Goal: Task Accomplishment & Management: Manage account settings

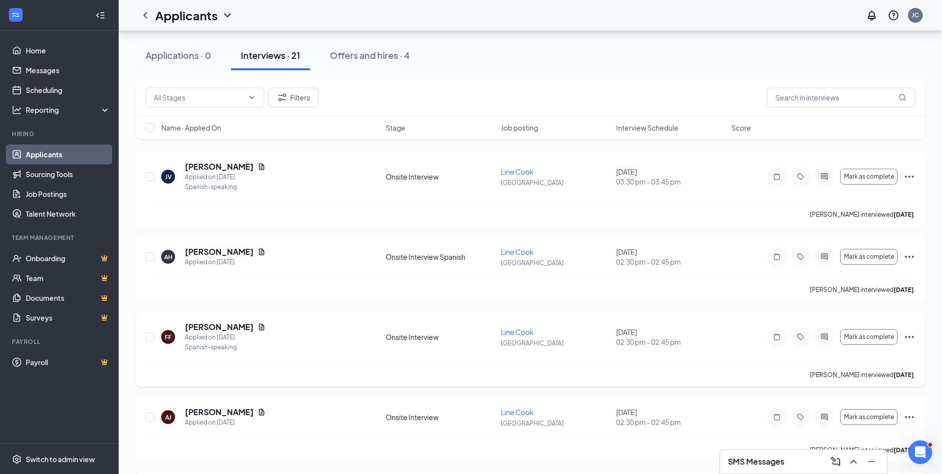
scroll to position [1439, 0]
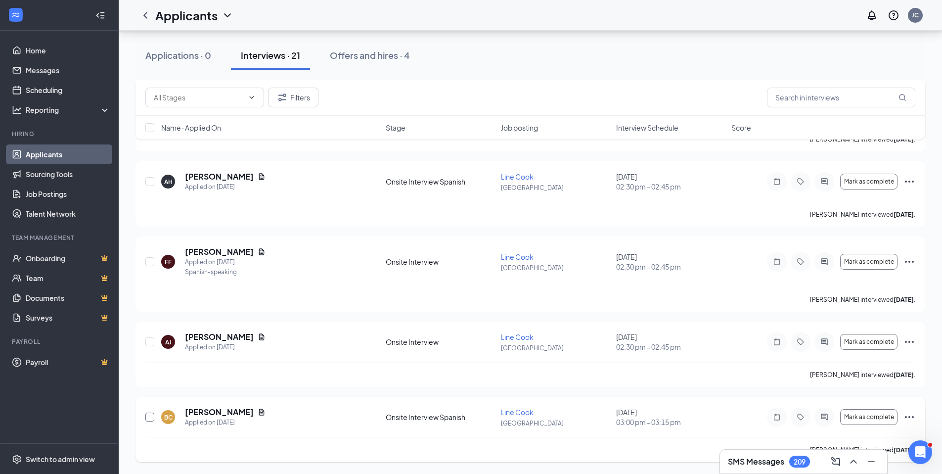
click at [146, 418] on input "checkbox" at bounding box center [149, 417] width 9 height 9
checkbox input "true"
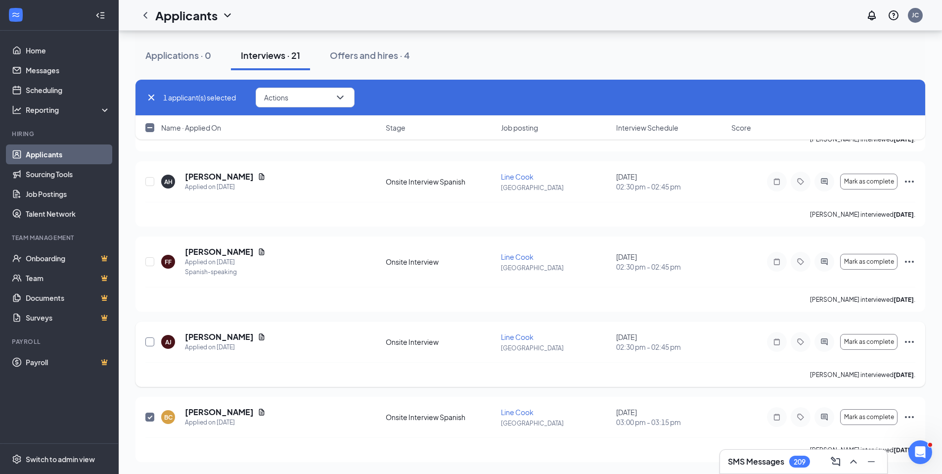
click at [154, 340] on input "checkbox" at bounding box center [149, 341] width 9 height 9
checkbox input "true"
click at [146, 261] on input "checkbox" at bounding box center [149, 261] width 9 height 9
checkbox input "true"
click at [155, 188] on div at bounding box center [150, 181] width 10 height 21
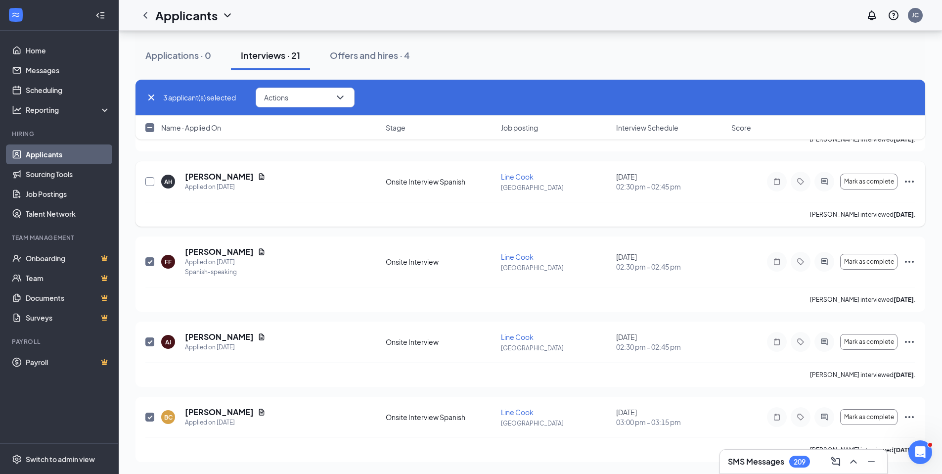
click at [153, 179] on input "checkbox" at bounding box center [149, 181] width 9 height 9
checkbox input "true"
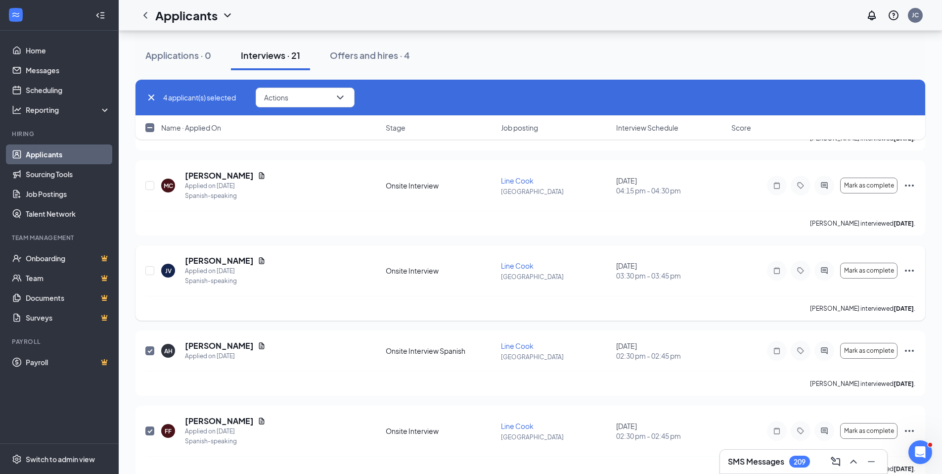
scroll to position [1268, 0]
click at [147, 272] on input "checkbox" at bounding box center [149, 272] width 9 height 9
checkbox input "true"
click at [151, 187] on input "checkbox" at bounding box center [149, 187] width 9 height 9
checkbox input "true"
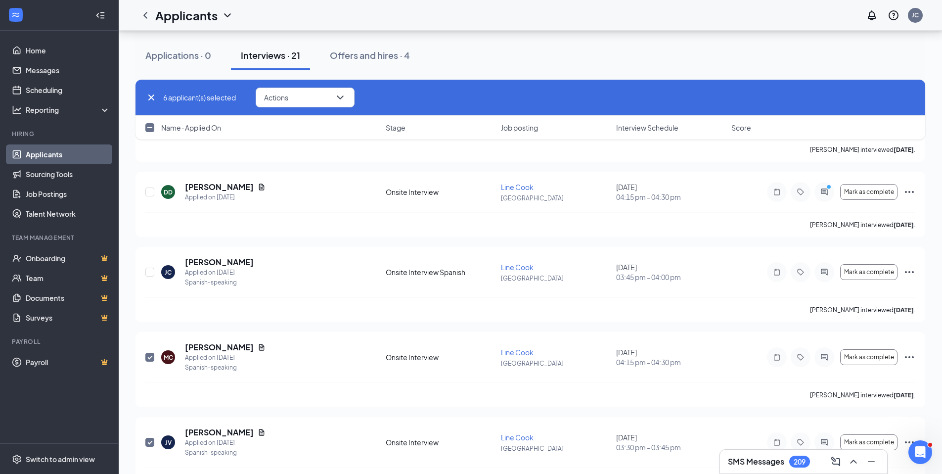
scroll to position [1096, 0]
click at [151, 272] on input "checkbox" at bounding box center [149, 273] width 9 height 9
checkbox input "true"
click at [147, 194] on input "checkbox" at bounding box center [149, 193] width 9 height 9
checkbox input "true"
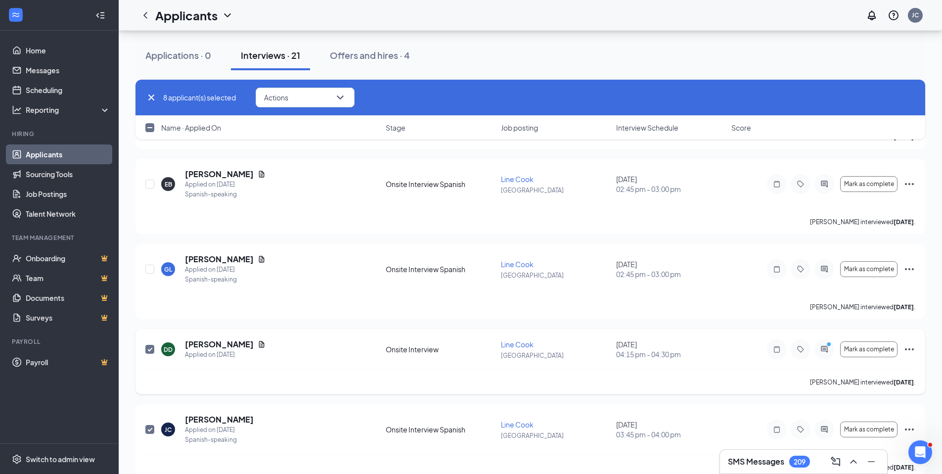
scroll to position [865, 0]
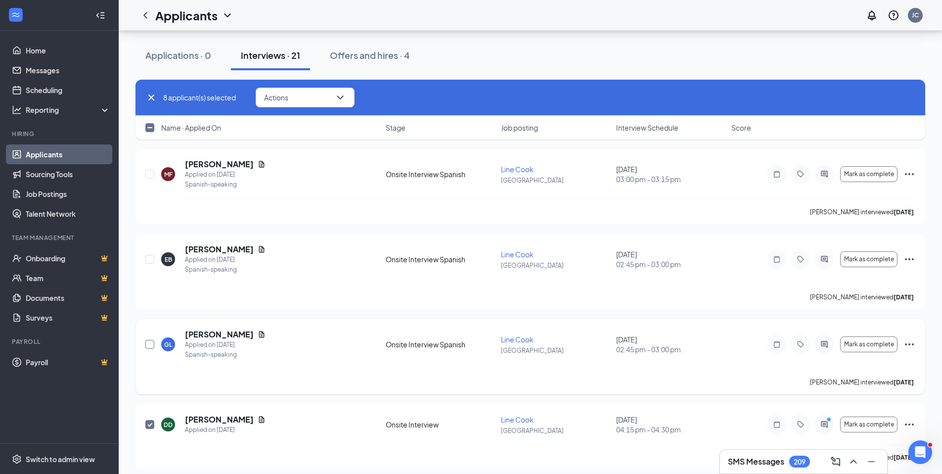
click at [148, 340] on input "checkbox" at bounding box center [149, 344] width 9 height 9
checkbox input "true"
click at [151, 261] on input "checkbox" at bounding box center [149, 259] width 9 height 9
checkbox input "true"
click at [152, 176] on input "checkbox" at bounding box center [149, 174] width 9 height 9
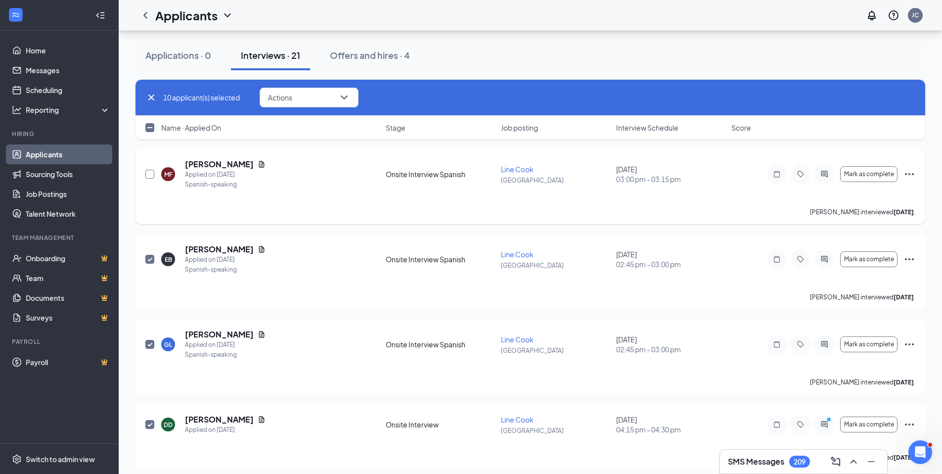
checkbox input "true"
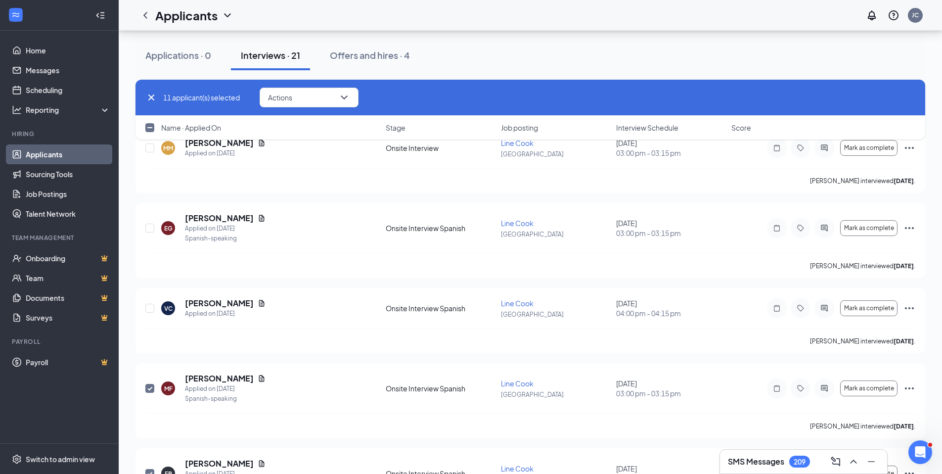
scroll to position [651, 0]
click at [147, 306] on input "checkbox" at bounding box center [149, 307] width 9 height 9
checkbox input "true"
click at [154, 228] on input "checkbox" at bounding box center [149, 227] width 9 height 9
checkbox input "true"
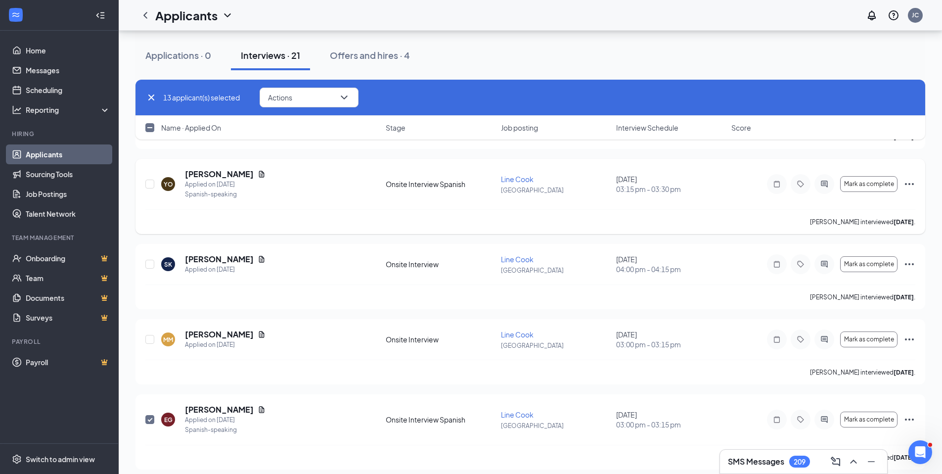
scroll to position [436, 0]
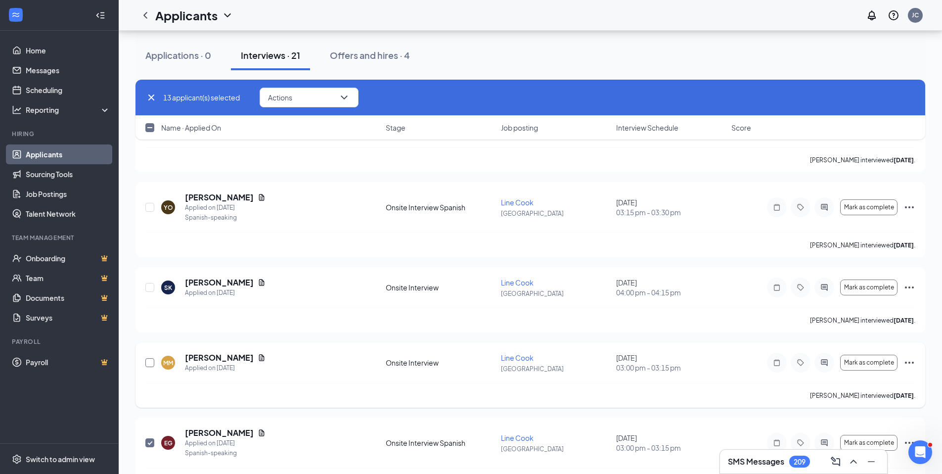
click at [150, 361] on input "checkbox" at bounding box center [149, 362] width 9 height 9
checkbox input "true"
click at [149, 288] on input "checkbox" at bounding box center [149, 287] width 9 height 9
checkbox input "true"
click at [153, 209] on input "checkbox" at bounding box center [149, 207] width 9 height 9
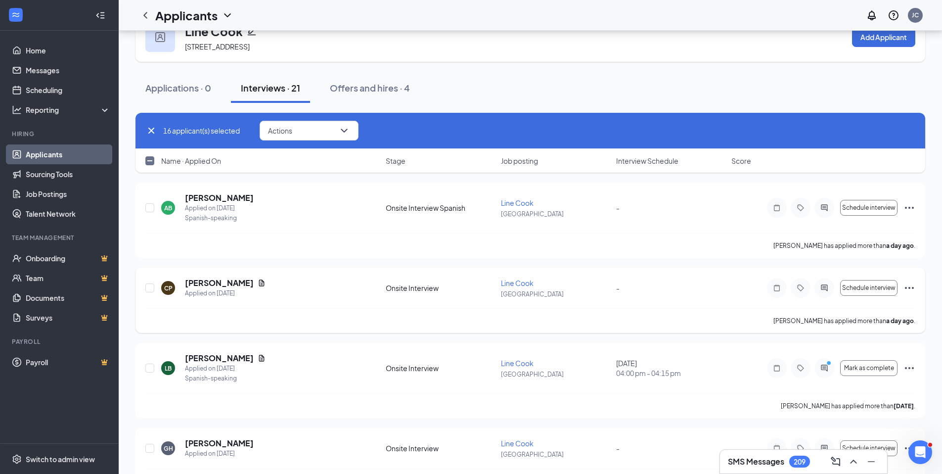
scroll to position [0, 0]
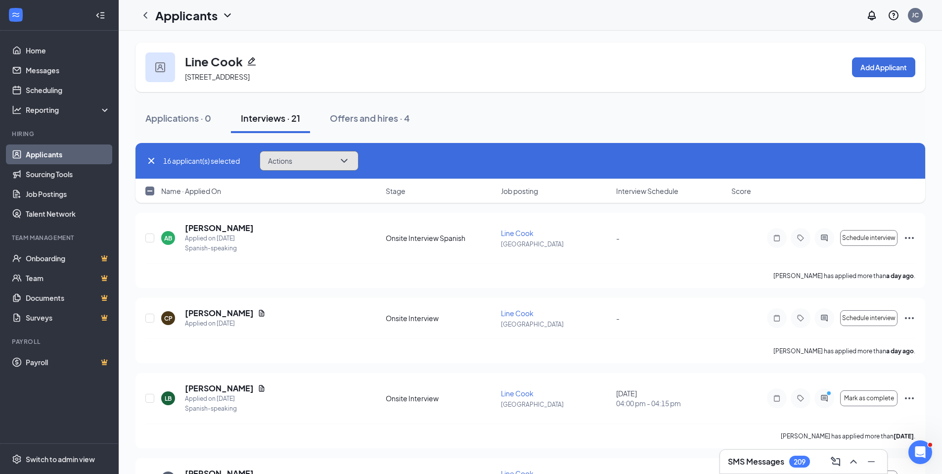
click at [328, 162] on button "Actions" at bounding box center [309, 161] width 99 height 20
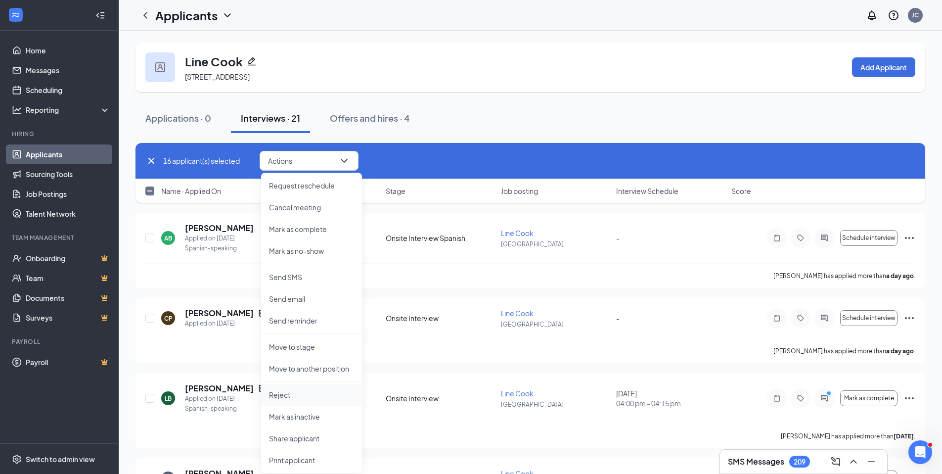
click at [299, 394] on p "Reject" at bounding box center [311, 395] width 85 height 10
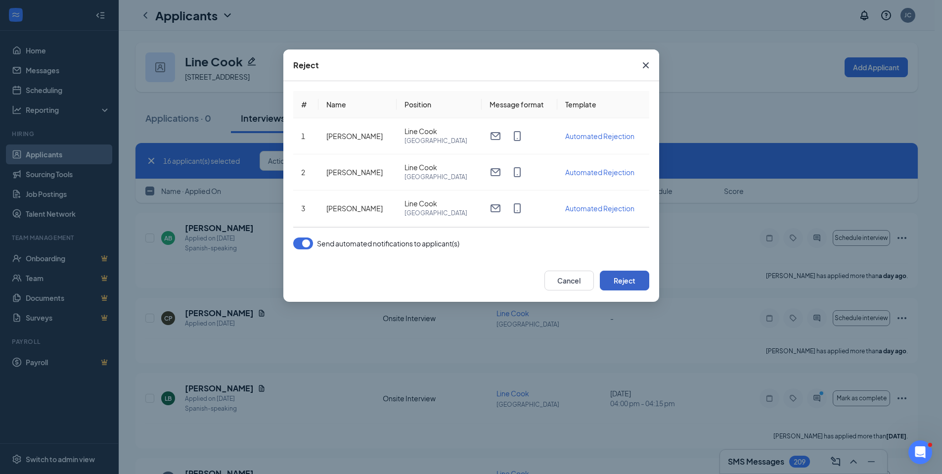
click at [616, 280] on button "Reject" at bounding box center [624, 281] width 49 height 20
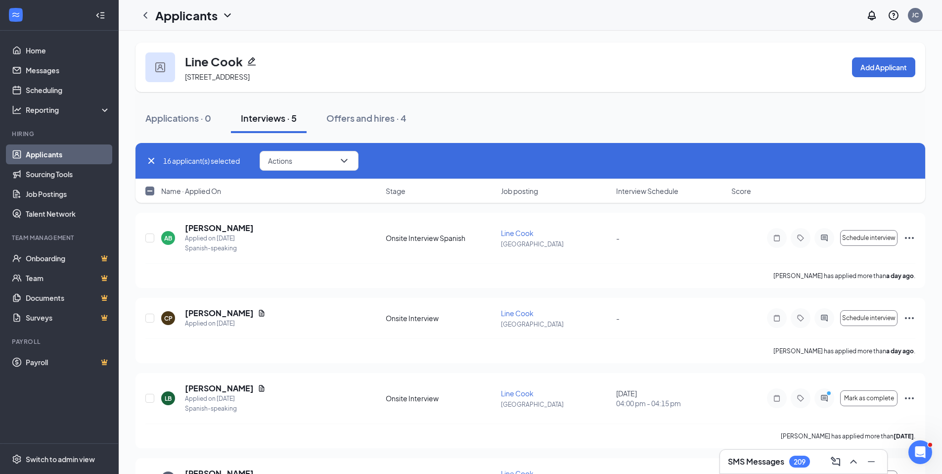
checkbox input "false"
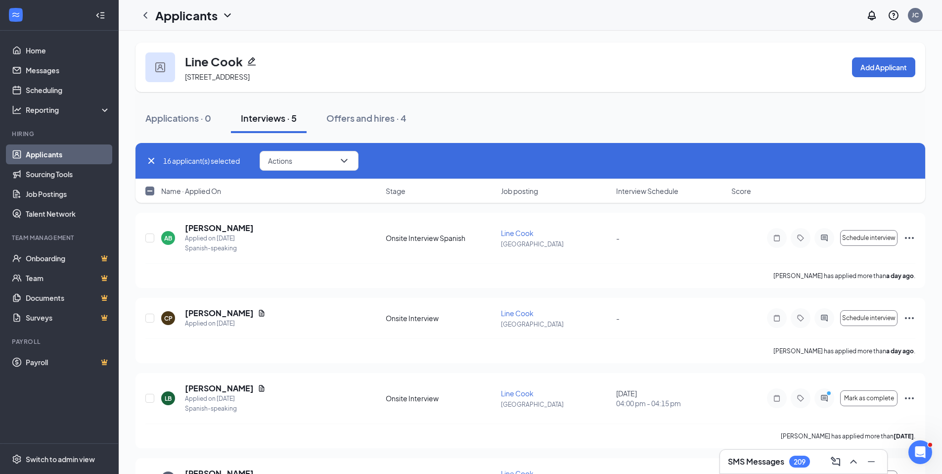
checkbox input "false"
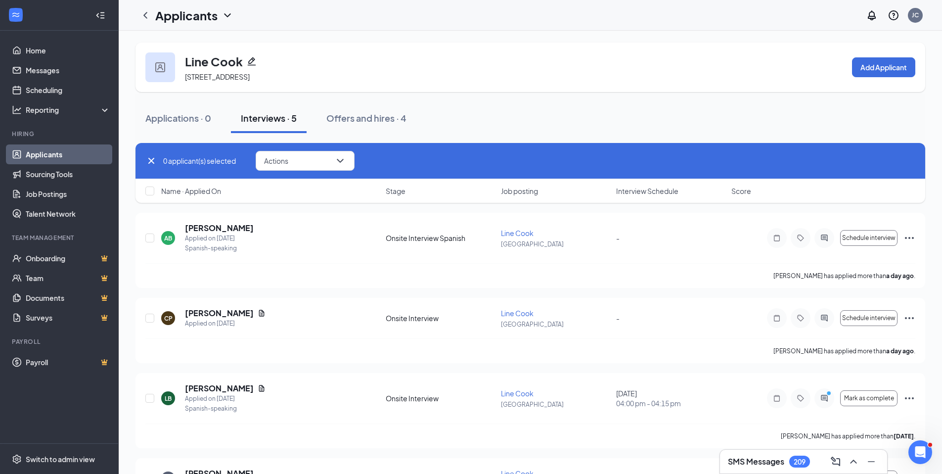
click at [97, 151] on link "Applicants" at bounding box center [68, 154] width 85 height 20
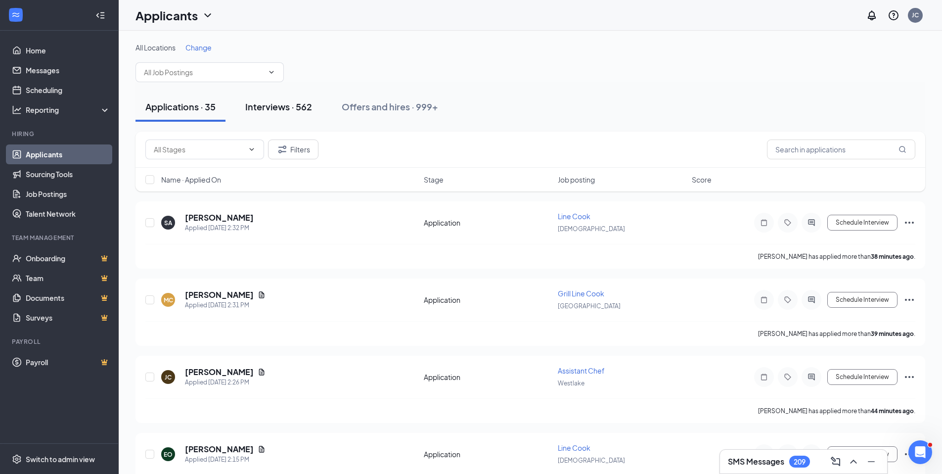
click at [293, 113] on button "Interviews · 562" at bounding box center [278, 107] width 87 height 30
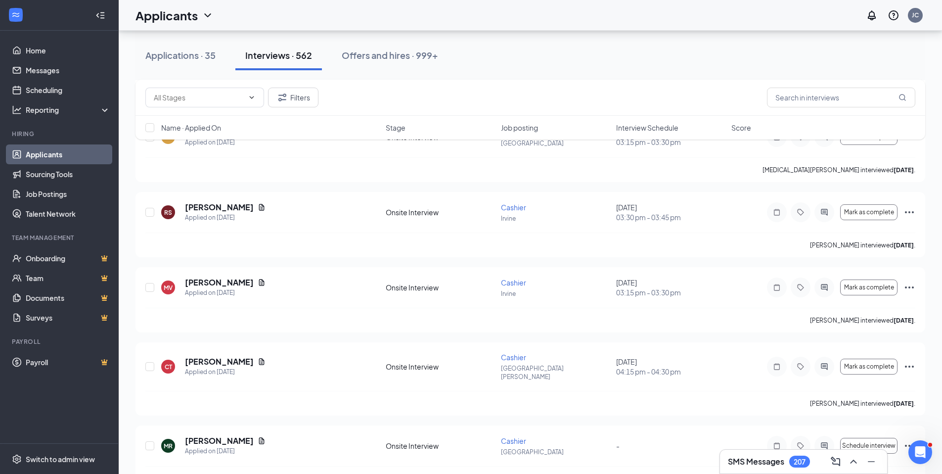
scroll to position [28206, 0]
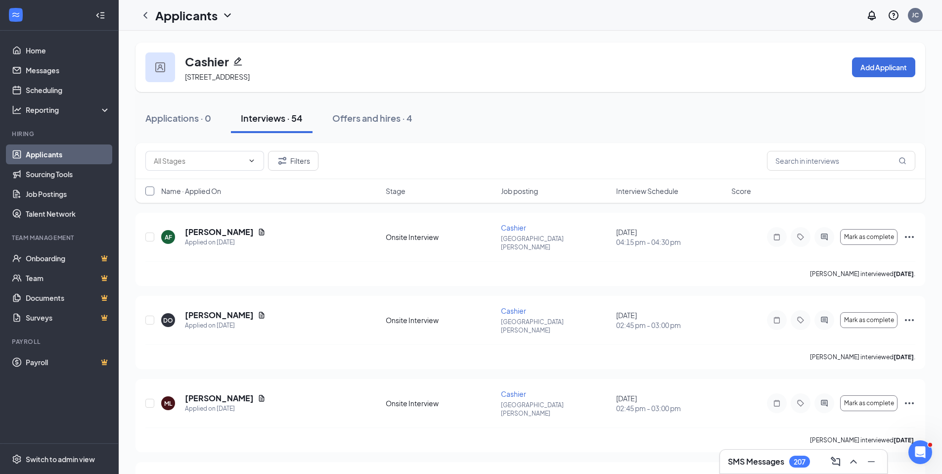
click at [150, 191] on input "checkbox" at bounding box center [149, 190] width 9 height 9
checkbox input "true"
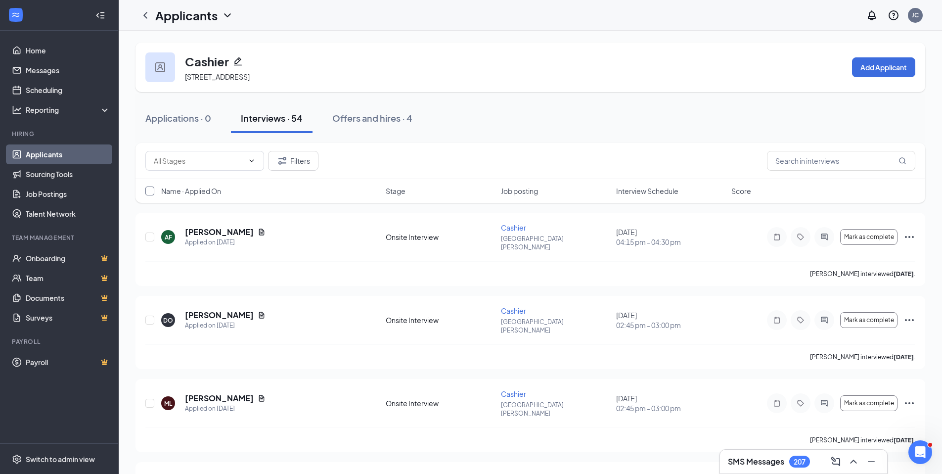
checkbox input "true"
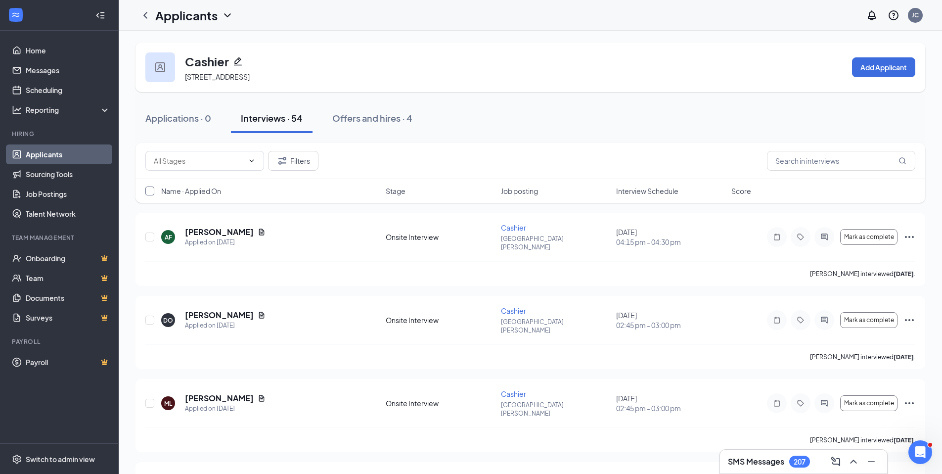
checkbox input "true"
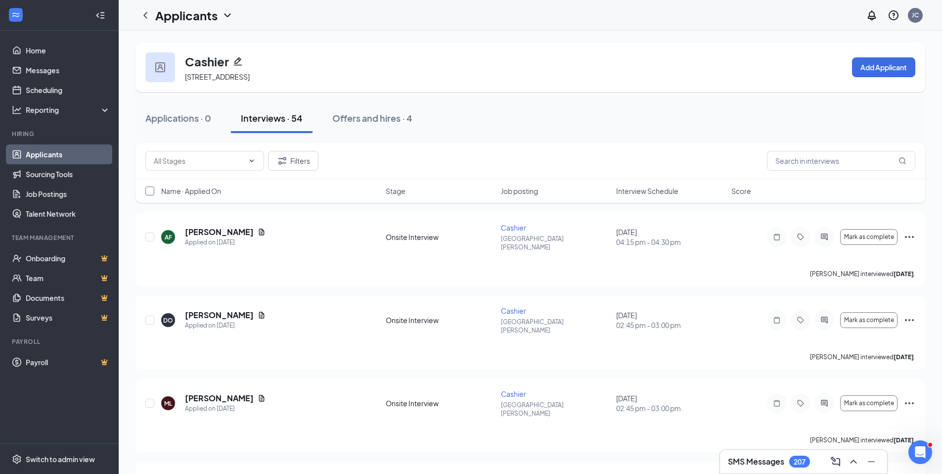
checkbox input "true"
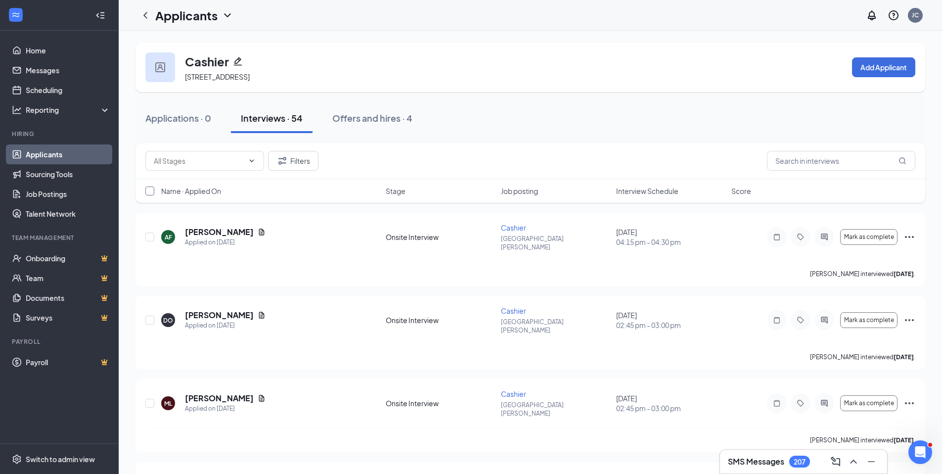
checkbox input "true"
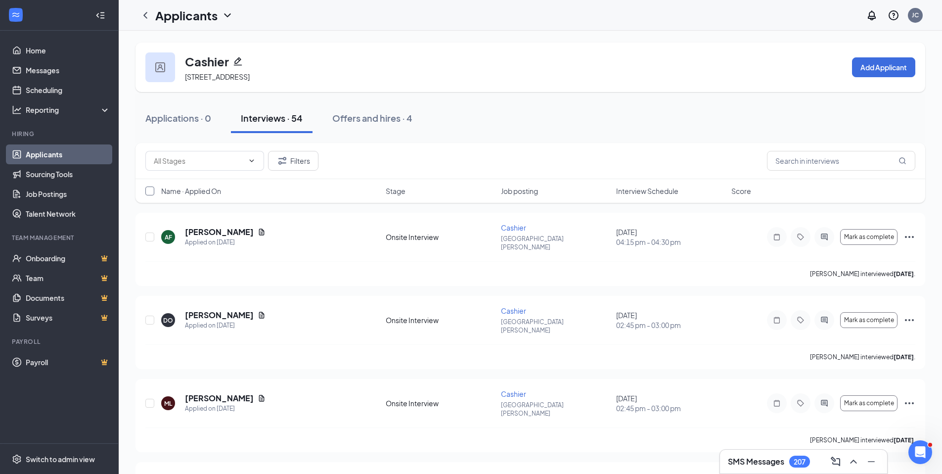
checkbox input "true"
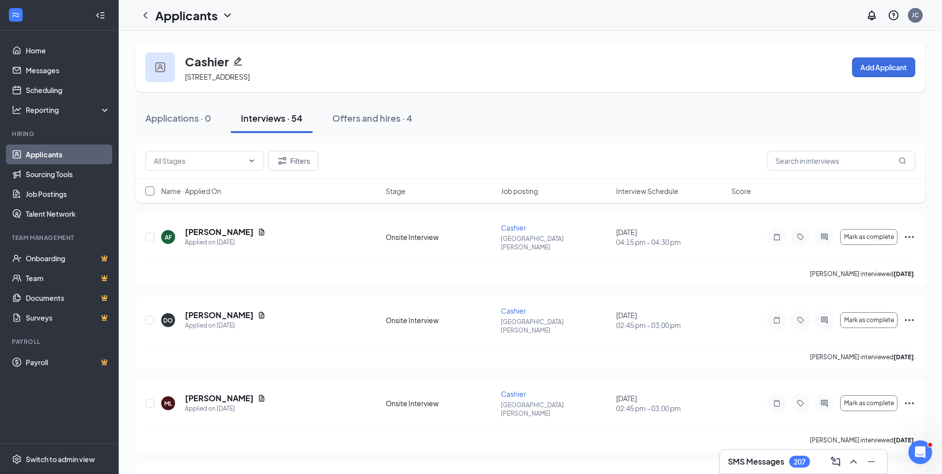
checkbox input "true"
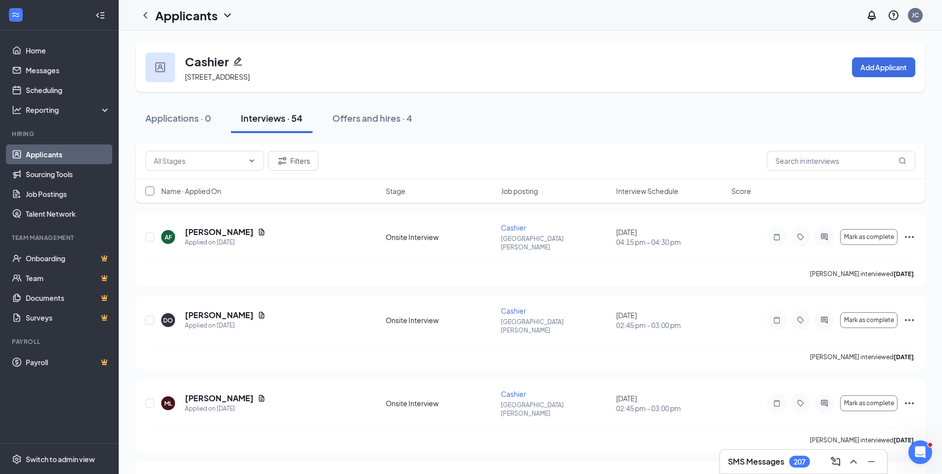
checkbox input "true"
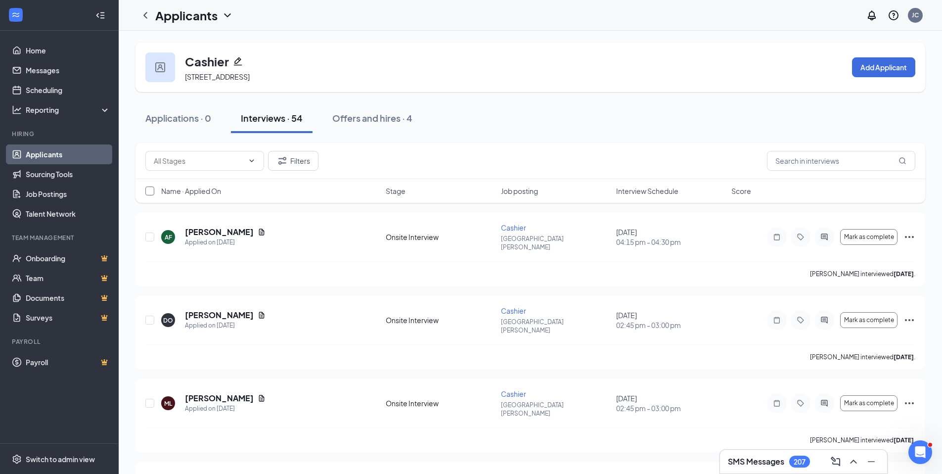
checkbox input "true"
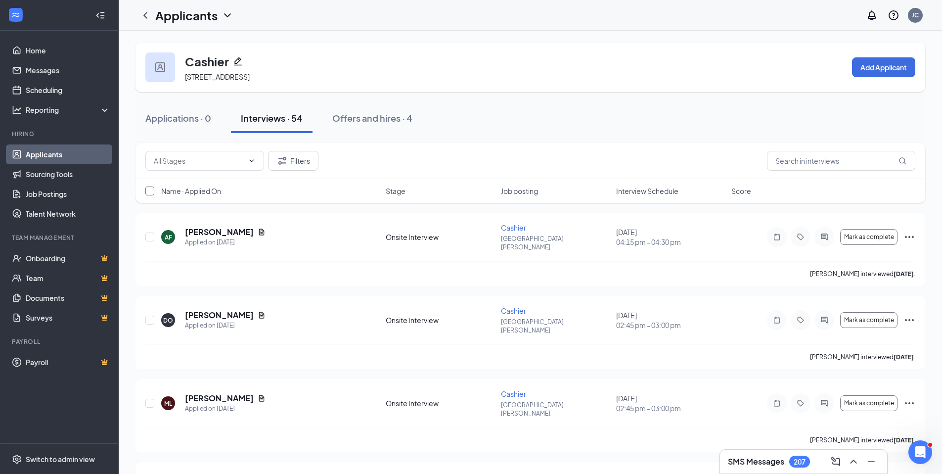
checkbox input "true"
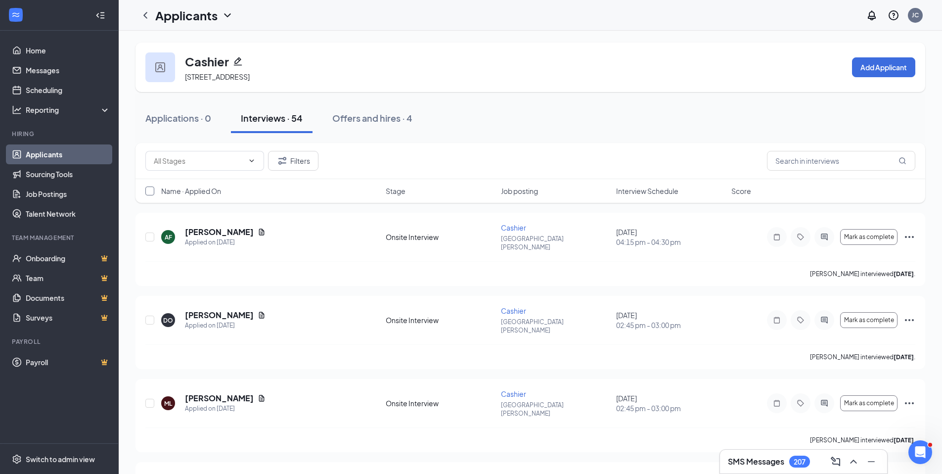
checkbox input "true"
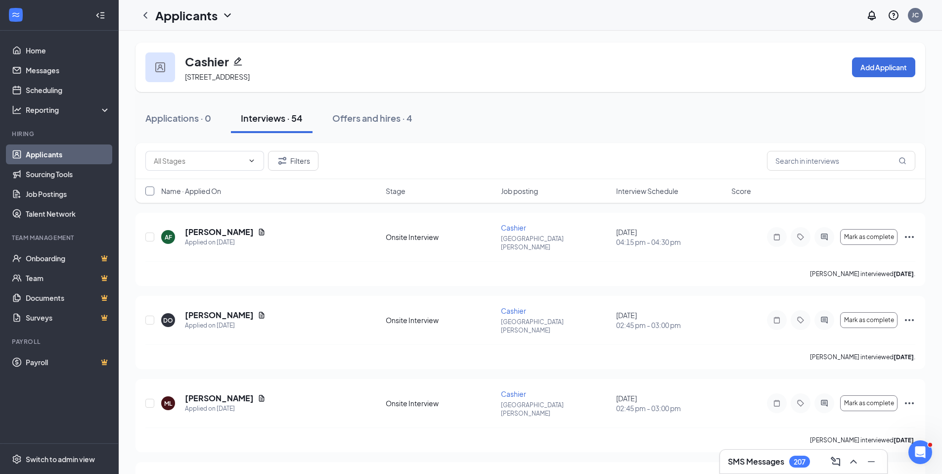
checkbox input "true"
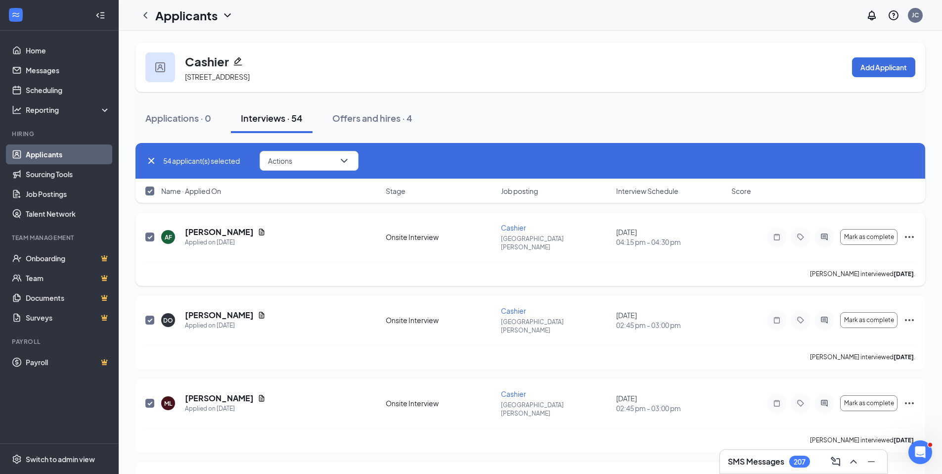
click at [149, 232] on input "checkbox" at bounding box center [149, 236] width 9 height 9
checkbox input "false"
click at [148, 316] on input "checkbox" at bounding box center [149, 320] width 9 height 9
checkbox input "false"
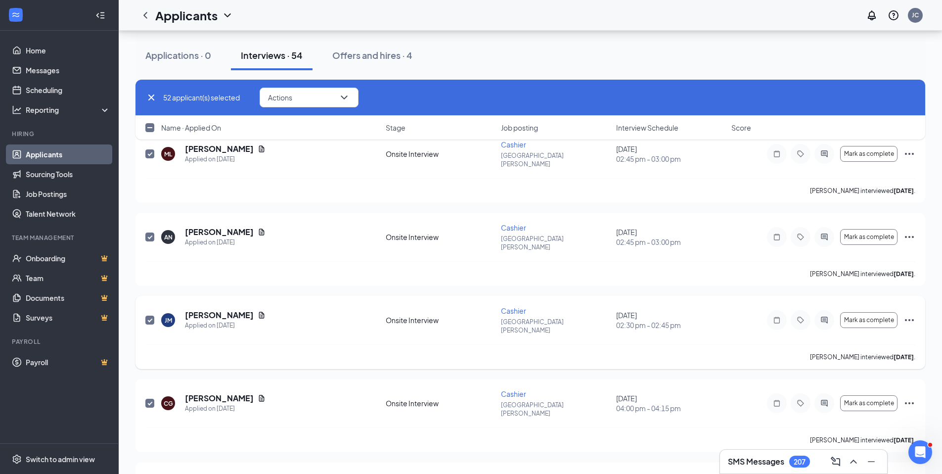
scroll to position [251, 0]
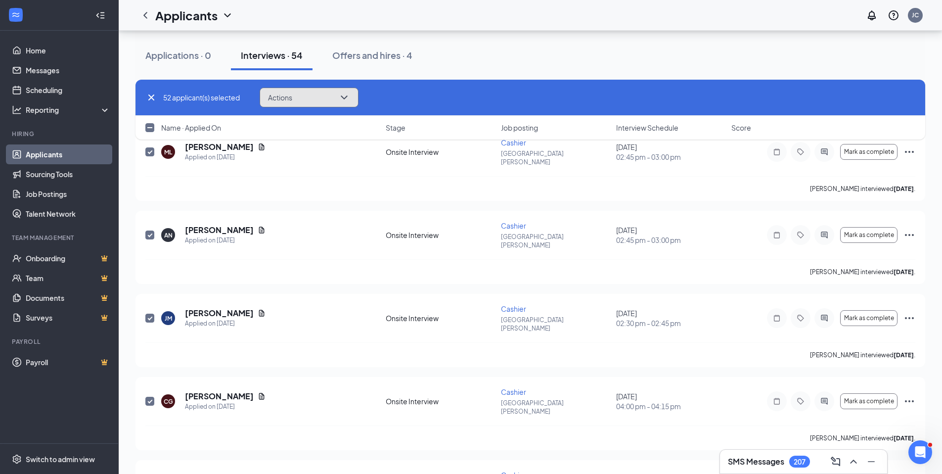
click at [342, 96] on icon "ChevronDown" at bounding box center [344, 98] width 12 height 12
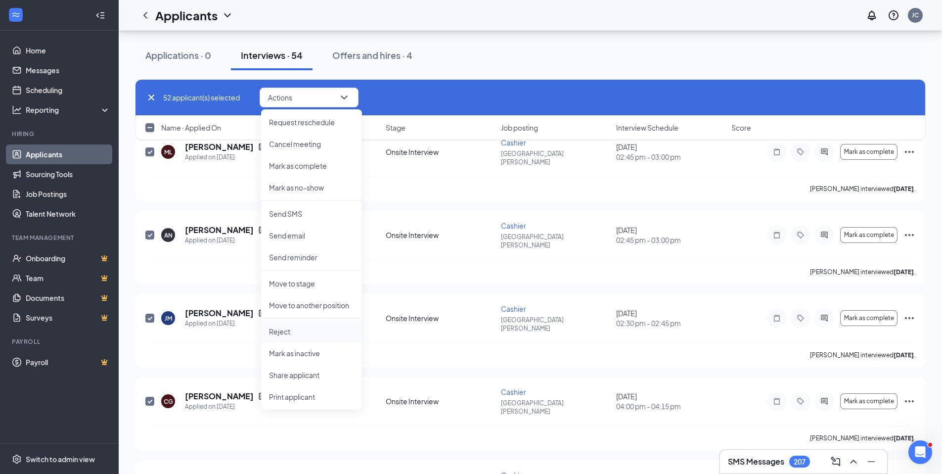
click at [282, 328] on p "Reject" at bounding box center [311, 331] width 85 height 10
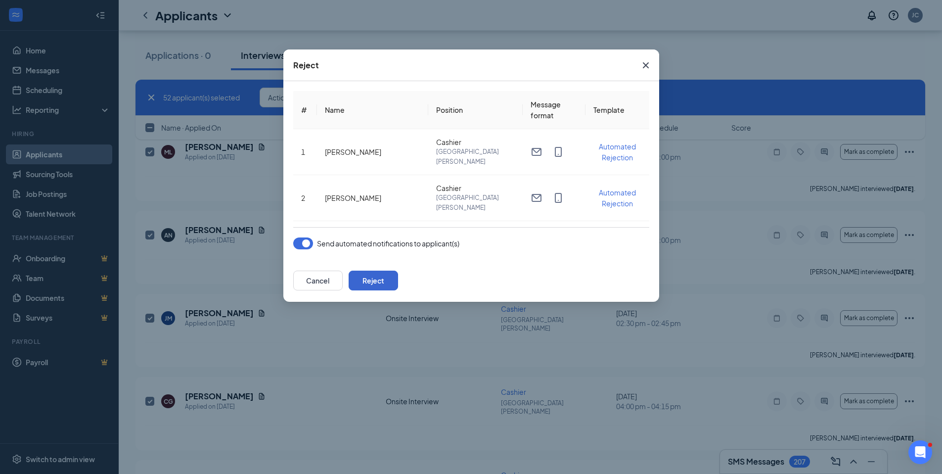
click at [398, 286] on button "Reject" at bounding box center [373, 281] width 49 height 20
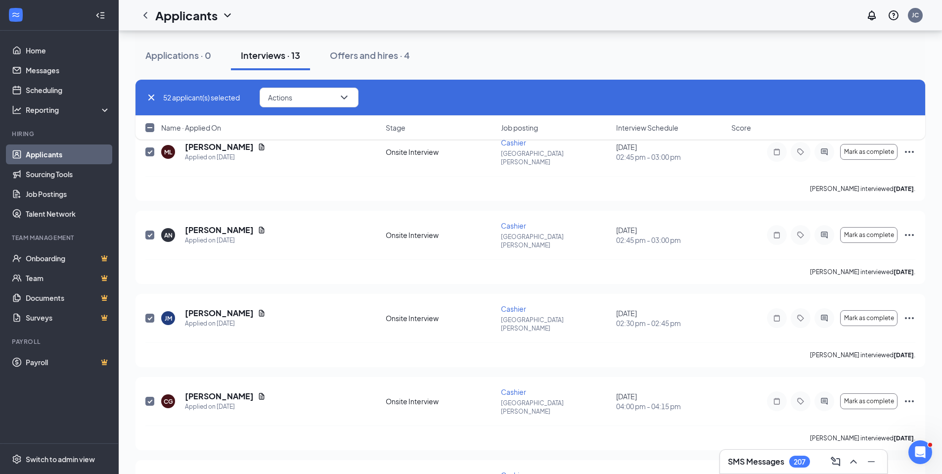
checkbox input "false"
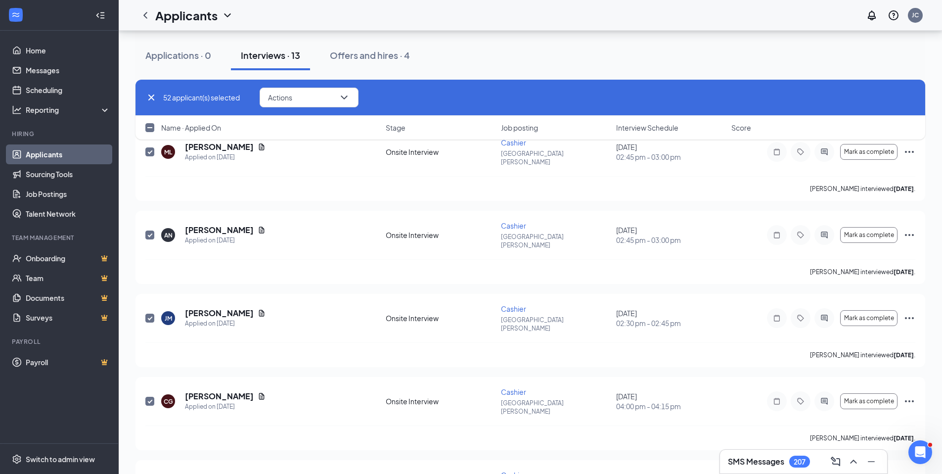
checkbox input "false"
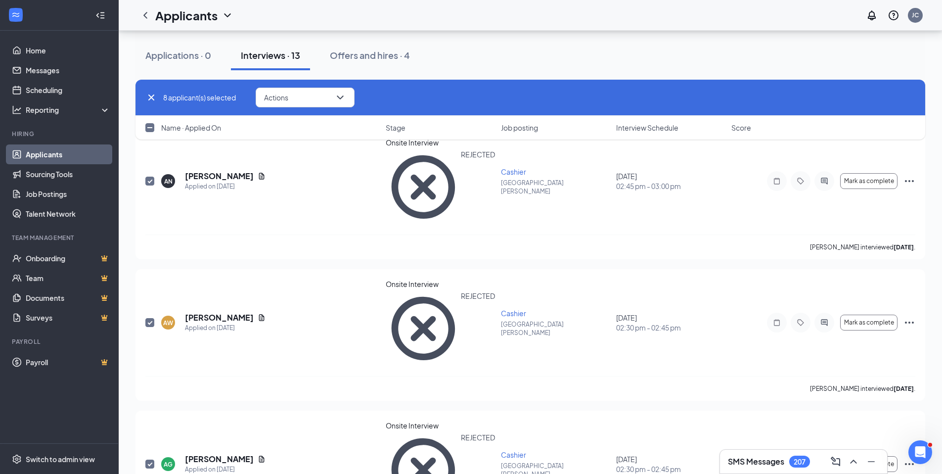
click at [96, 150] on link "Applicants" at bounding box center [68, 154] width 85 height 20
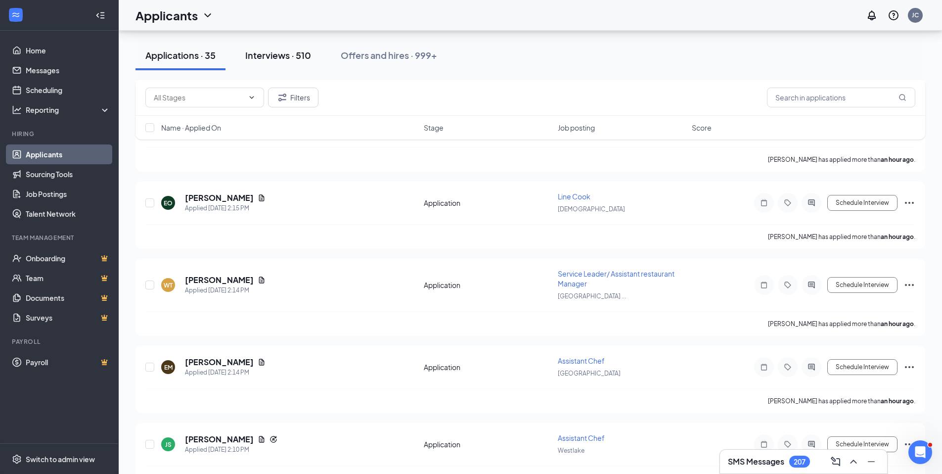
click at [279, 52] on div "Interviews · 510" at bounding box center [278, 55] width 66 height 12
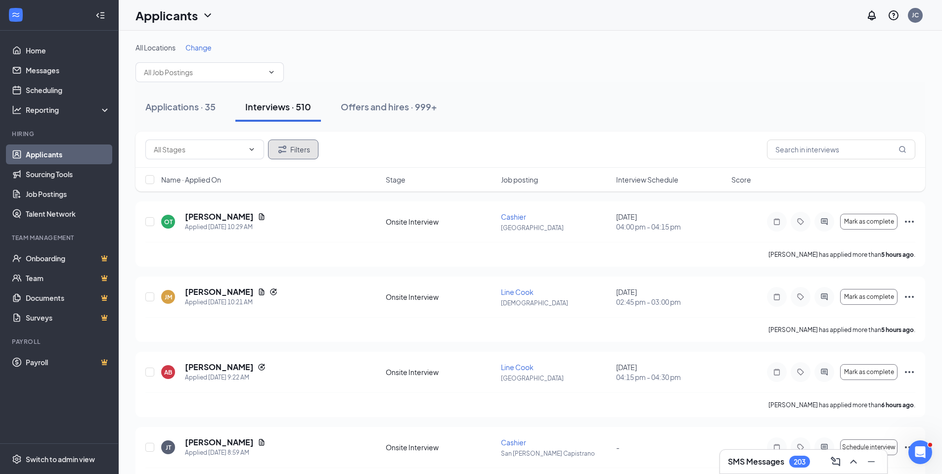
click at [289, 144] on button "Filters" at bounding box center [293, 149] width 50 height 20
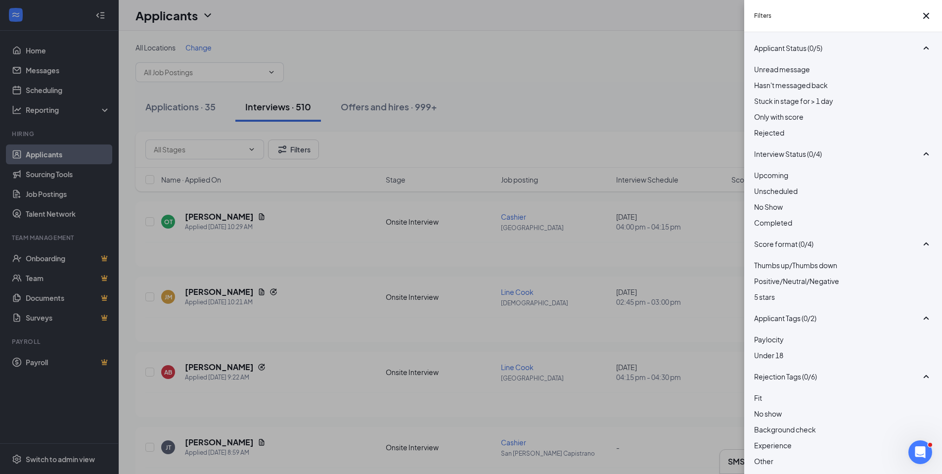
click at [783, 211] on span "No Show" at bounding box center [768, 206] width 29 height 9
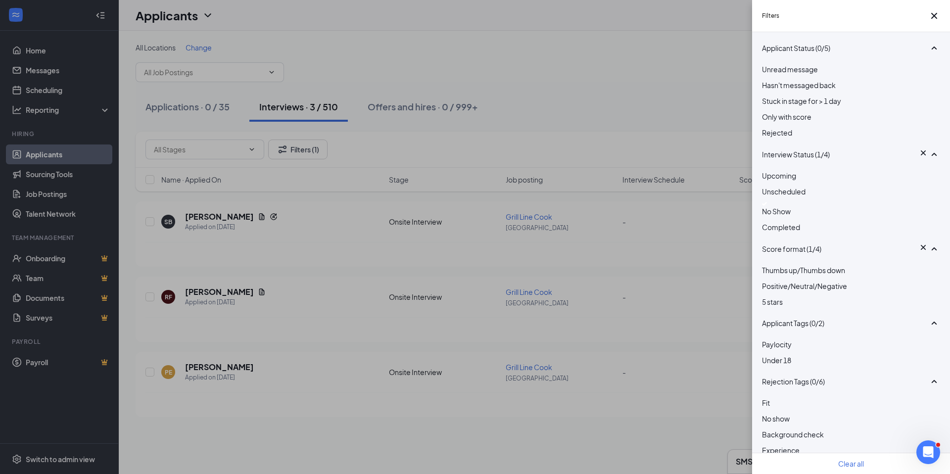
click at [780, 216] on span "No Show" at bounding box center [776, 211] width 29 height 9
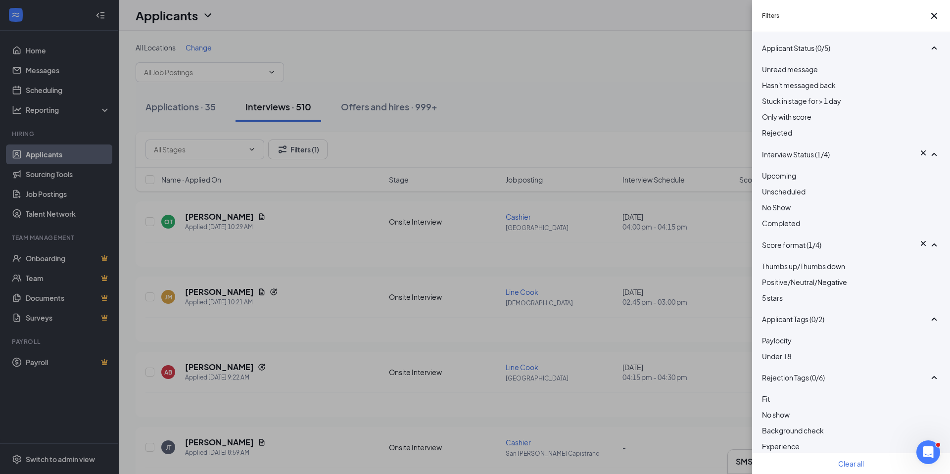
click at [796, 228] on span "Completed" at bounding box center [781, 223] width 38 height 9
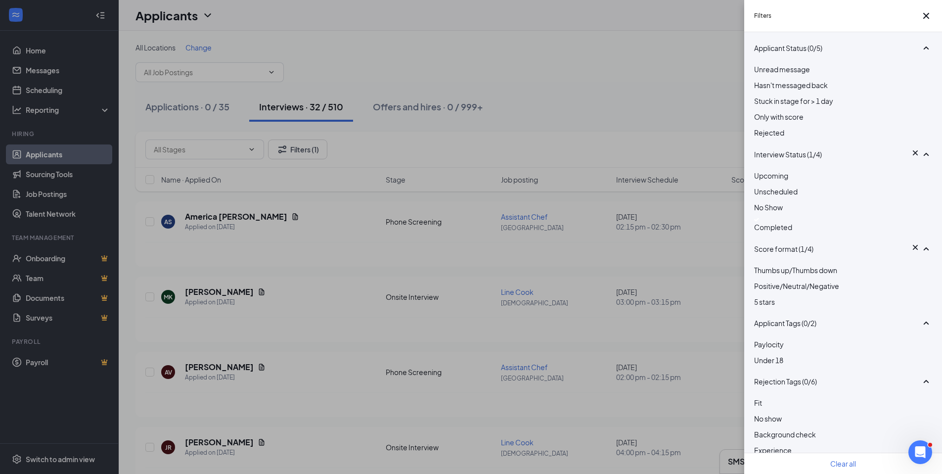
click at [327, 302] on div "Filters Applicant Status (0/5) Unread message Hasn't messaged back Stuck in sta…" at bounding box center [471, 237] width 942 height 474
click at [340, 323] on div "Filters Applicant Status (0/5) Unread message Hasn't messaged back Stuck in sta…" at bounding box center [471, 237] width 942 height 474
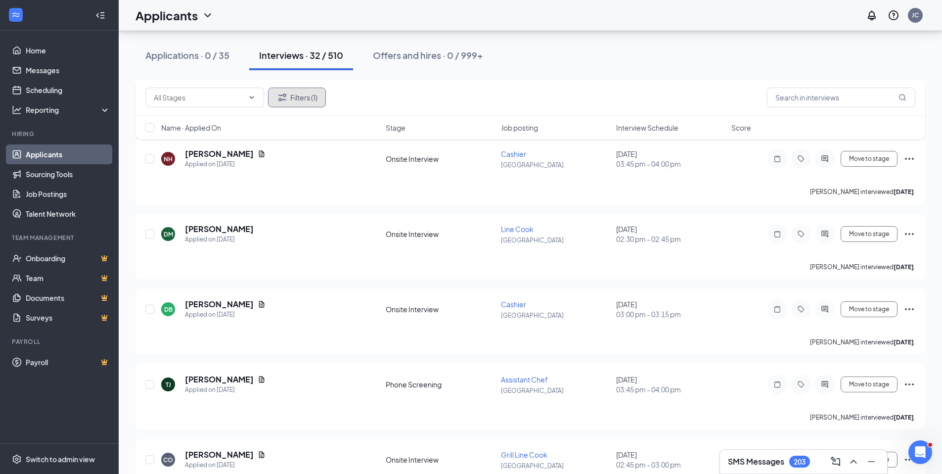
scroll to position [2155, 0]
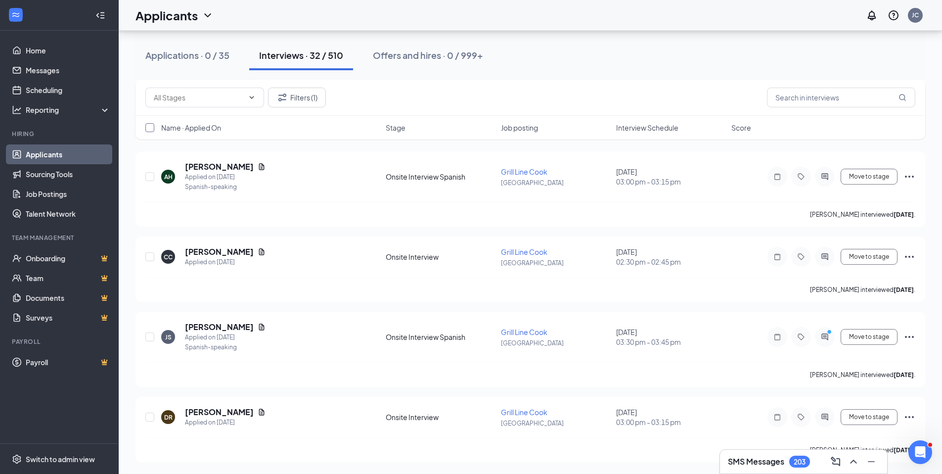
click at [153, 127] on input "checkbox" at bounding box center [149, 127] width 9 height 9
checkbox input "true"
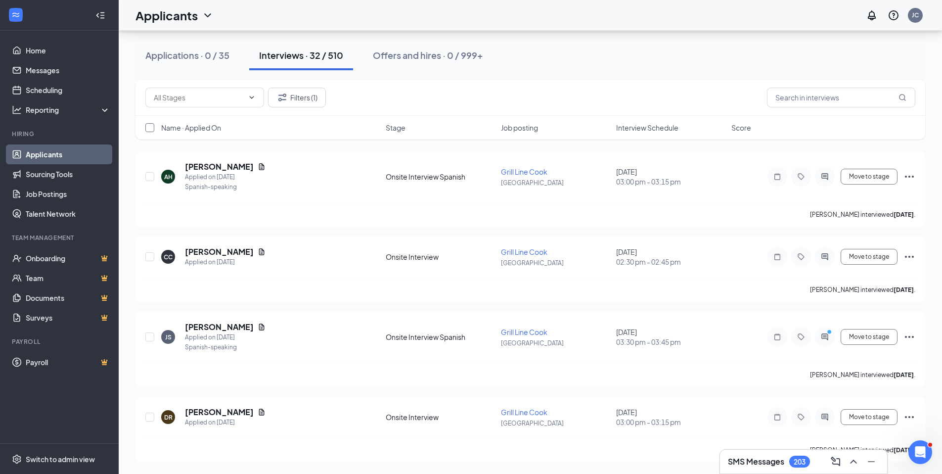
checkbox input "true"
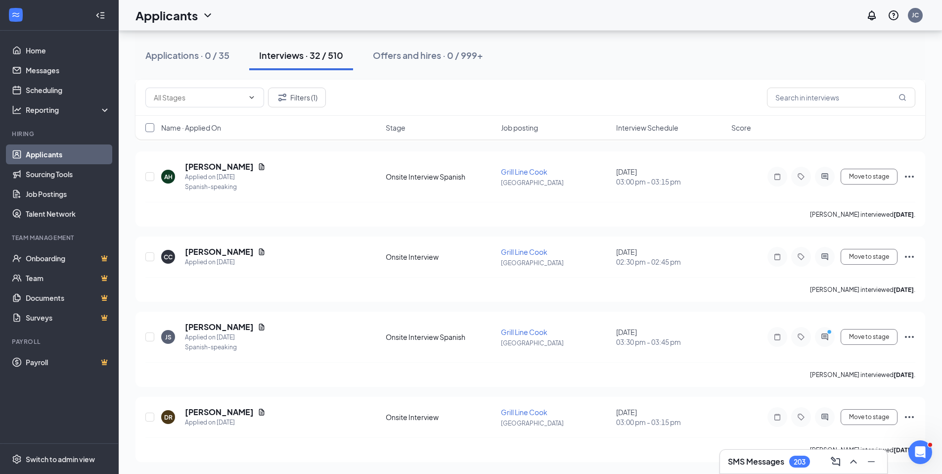
checkbox input "true"
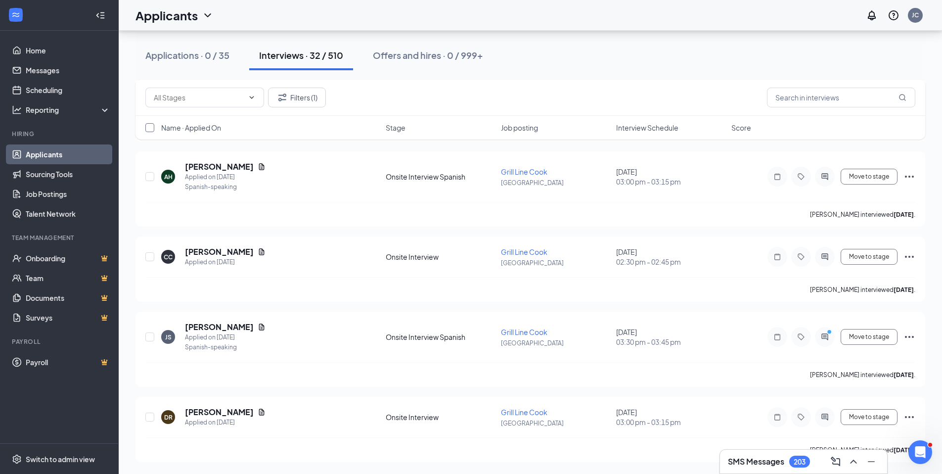
checkbox input "true"
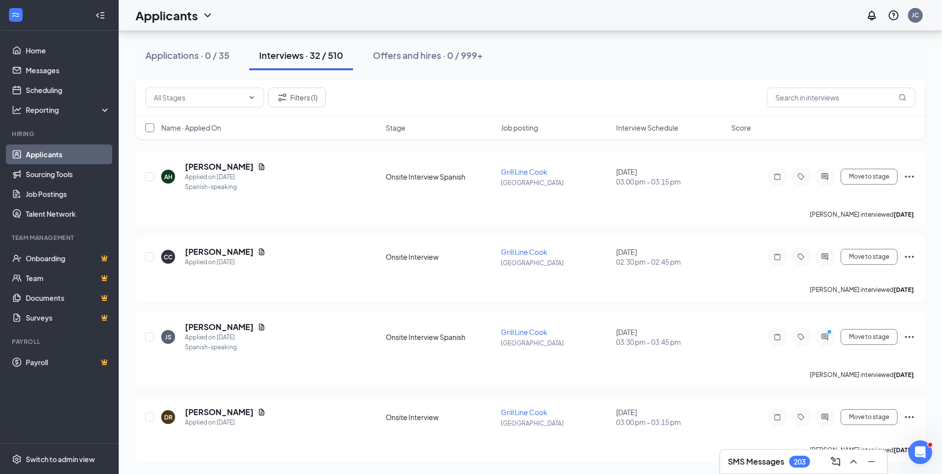
checkbox input "true"
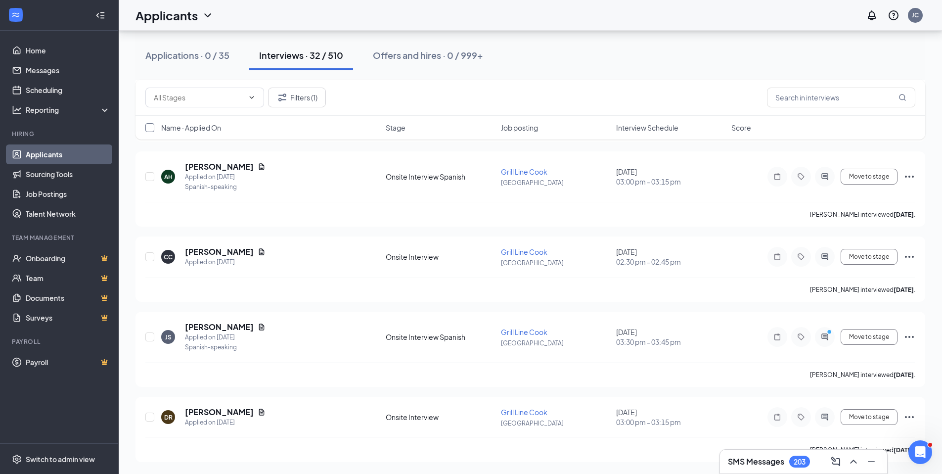
checkbox input "true"
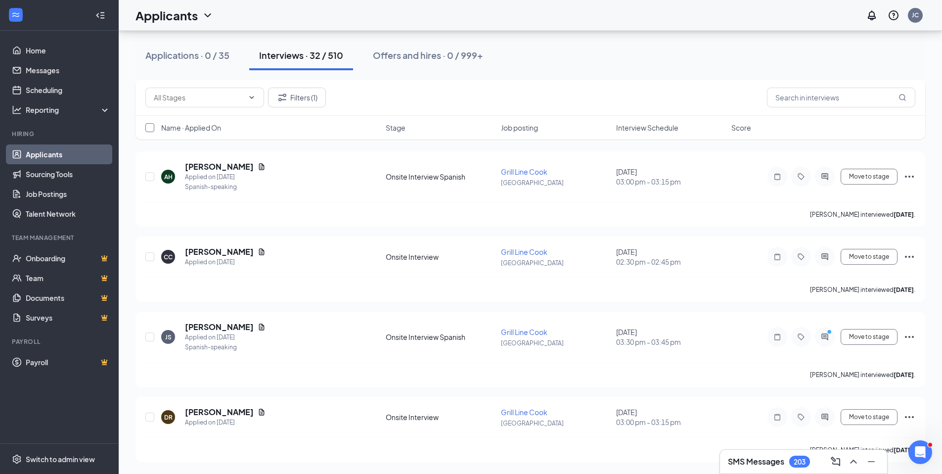
checkbox input "true"
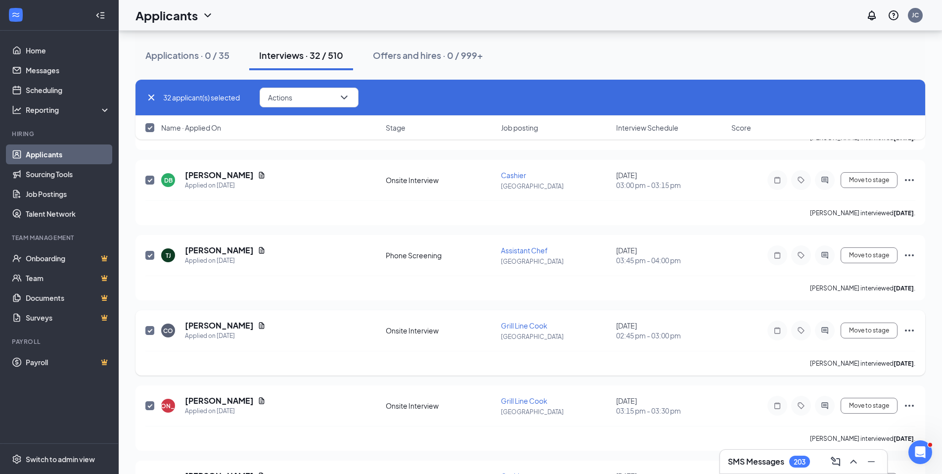
scroll to position [1770, 0]
click at [149, 257] on input "checkbox" at bounding box center [149, 255] width 9 height 9
checkbox input "false"
click at [147, 178] on input "checkbox" at bounding box center [149, 180] width 9 height 9
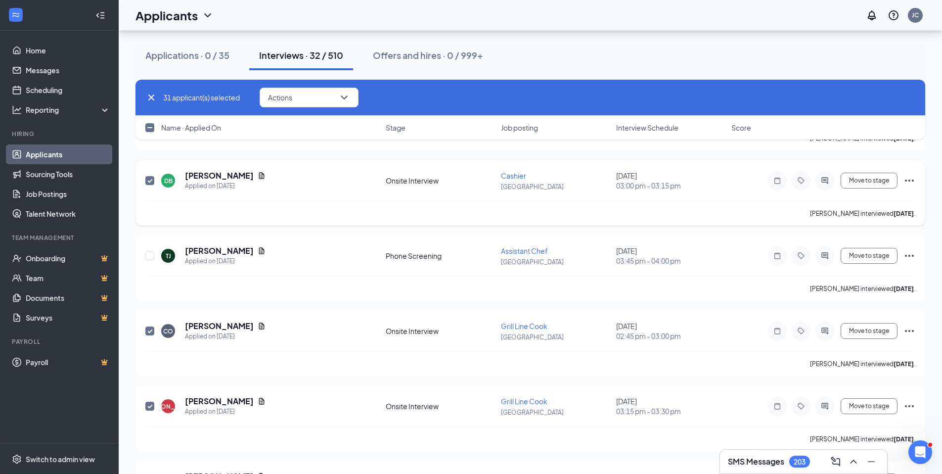
checkbox input "false"
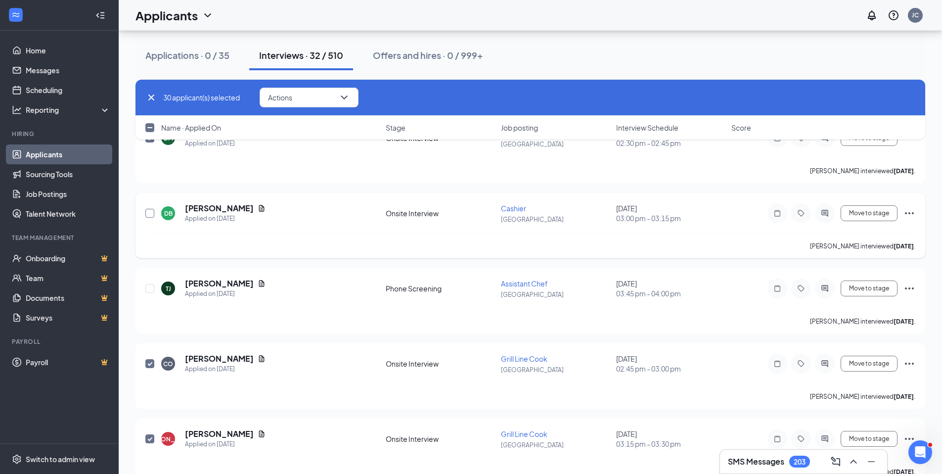
scroll to position [1675, 0]
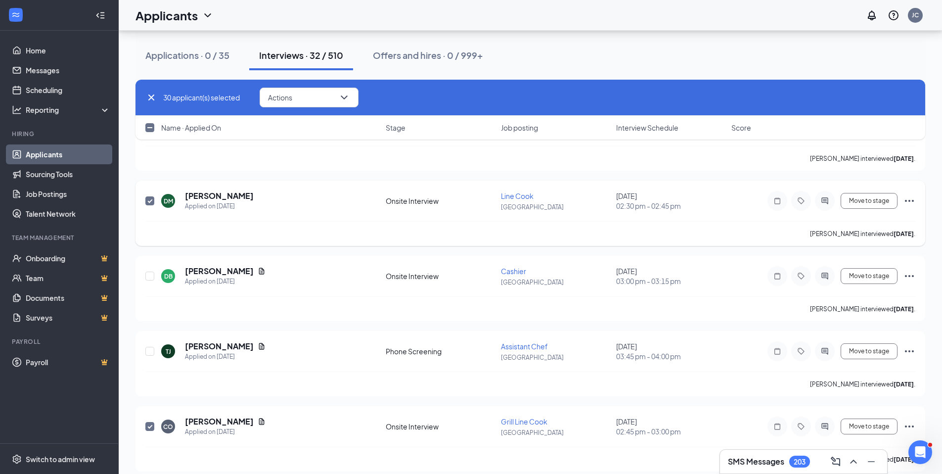
click at [151, 198] on input "checkbox" at bounding box center [149, 200] width 9 height 9
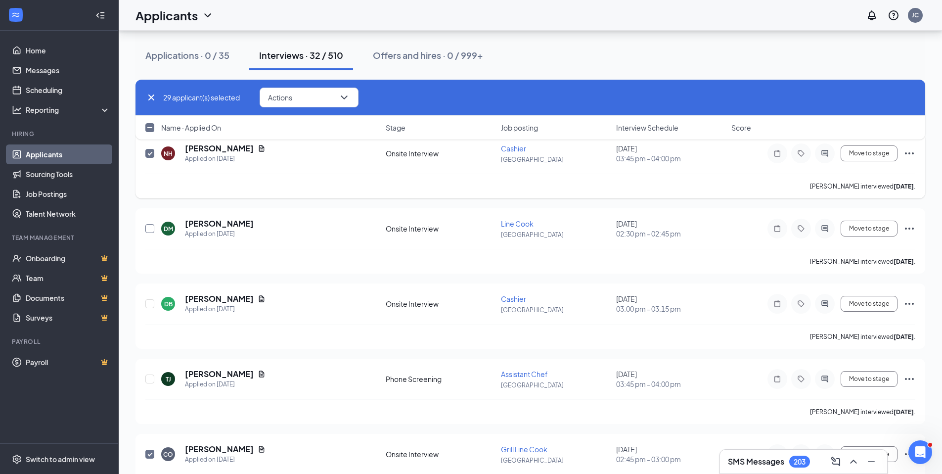
scroll to position [1583, 0]
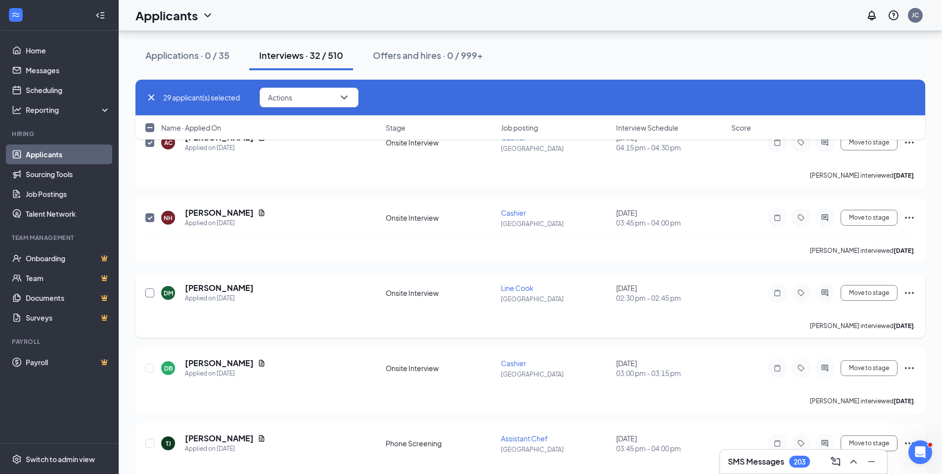
click at [149, 293] on input "checkbox" at bounding box center [149, 292] width 9 height 9
checkbox input "true"
click at [146, 219] on input "checkbox" at bounding box center [149, 217] width 9 height 9
checkbox input "false"
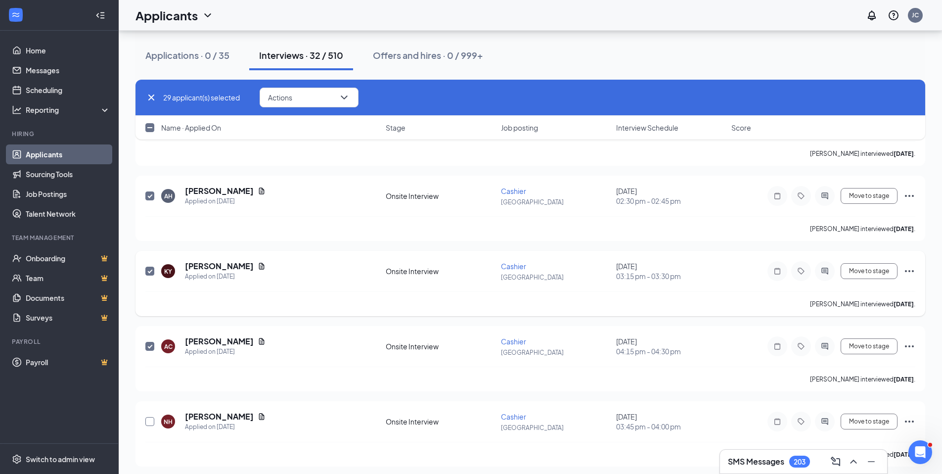
scroll to position [1375, 0]
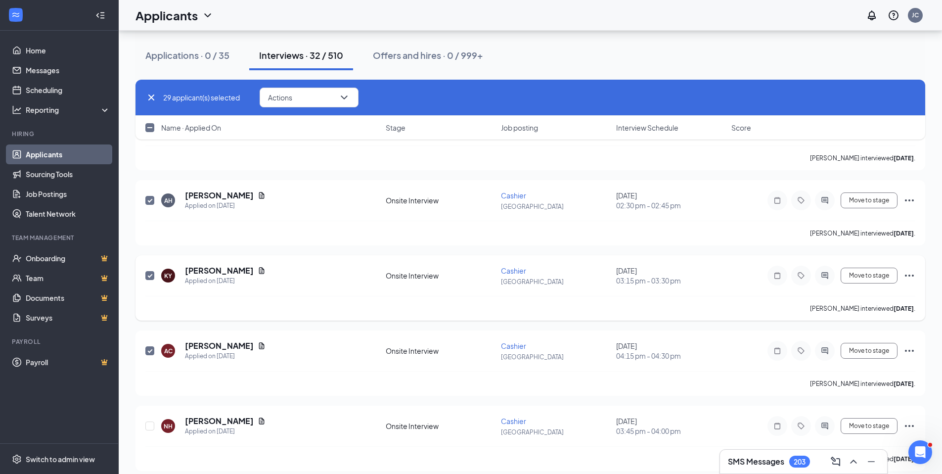
click at [149, 277] on input "checkbox" at bounding box center [149, 275] width 9 height 9
checkbox input "false"
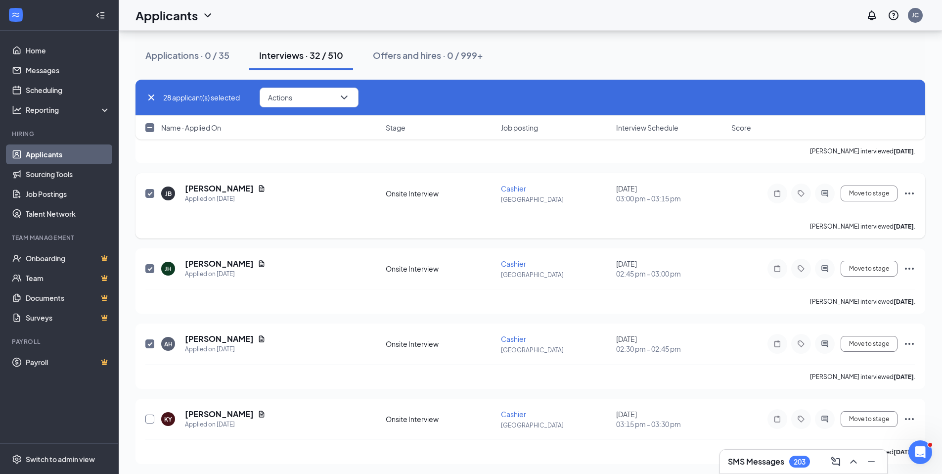
scroll to position [1184, 0]
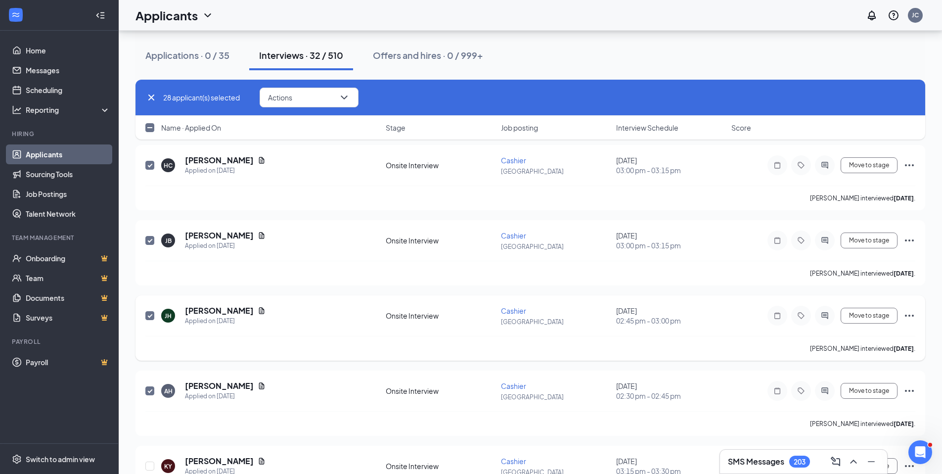
click at [148, 314] on input "checkbox" at bounding box center [149, 315] width 9 height 9
checkbox input "false"
click at [149, 241] on input "checkbox" at bounding box center [149, 240] width 9 height 9
checkbox input "false"
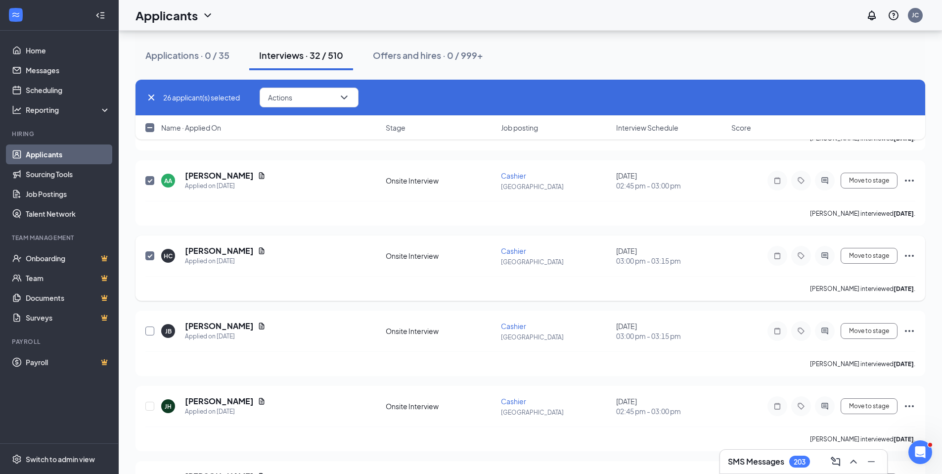
scroll to position [1093, 0]
click at [149, 258] on input "checkbox" at bounding box center [149, 256] width 9 height 9
checkbox input "false"
click at [149, 181] on input "checkbox" at bounding box center [149, 181] width 9 height 9
checkbox input "false"
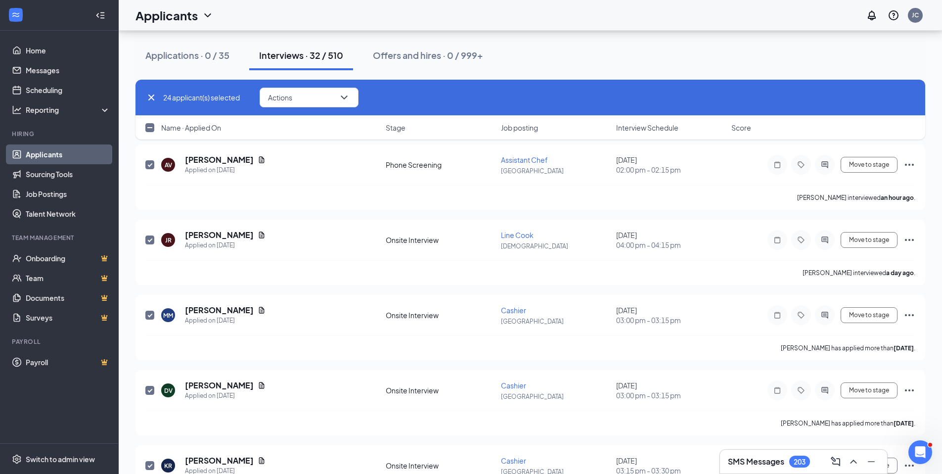
scroll to position [0, 0]
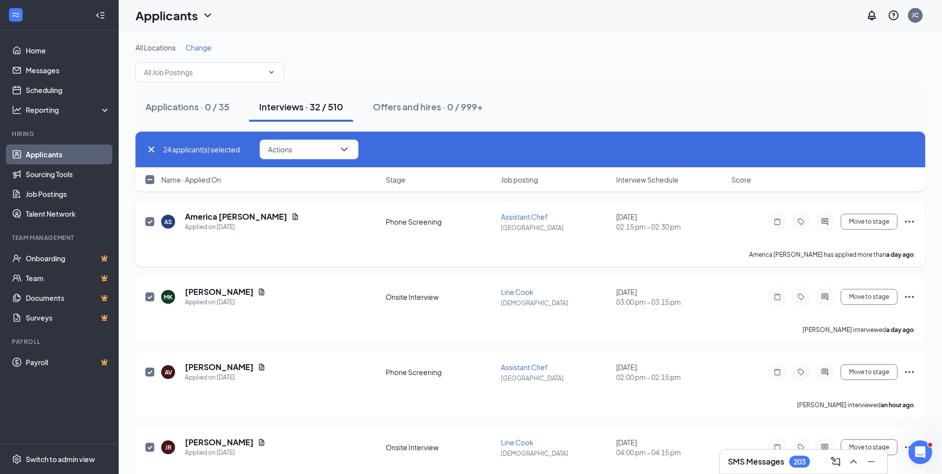
click at [150, 219] on input "checkbox" at bounding box center [149, 221] width 9 height 9
checkbox input "false"
click at [149, 297] on input "checkbox" at bounding box center [149, 296] width 9 height 9
checkbox input "false"
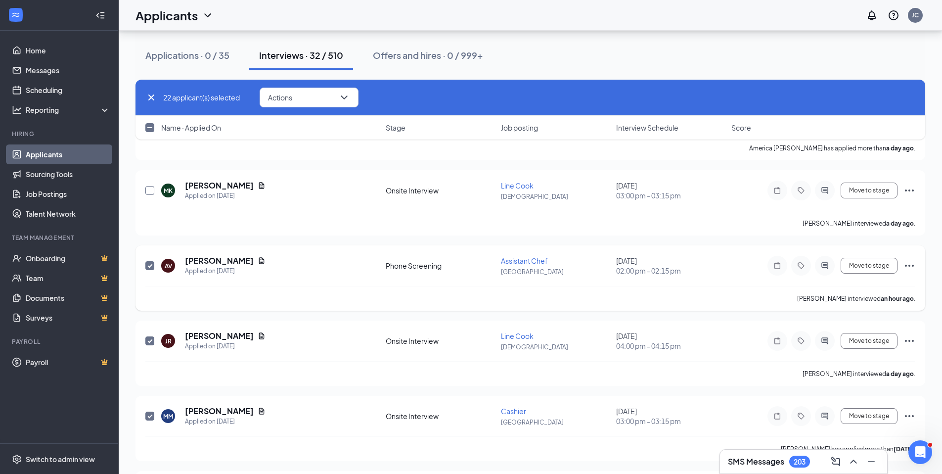
scroll to position [107, 0]
click at [152, 264] on input "checkbox" at bounding box center [149, 265] width 9 height 9
checkbox input "false"
click at [154, 344] on input "checkbox" at bounding box center [149, 340] width 9 height 9
checkbox input "false"
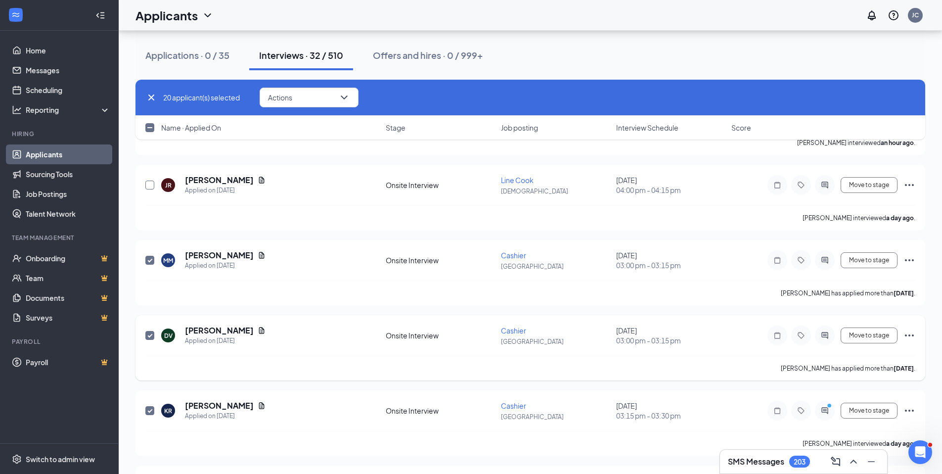
scroll to position [270, 0]
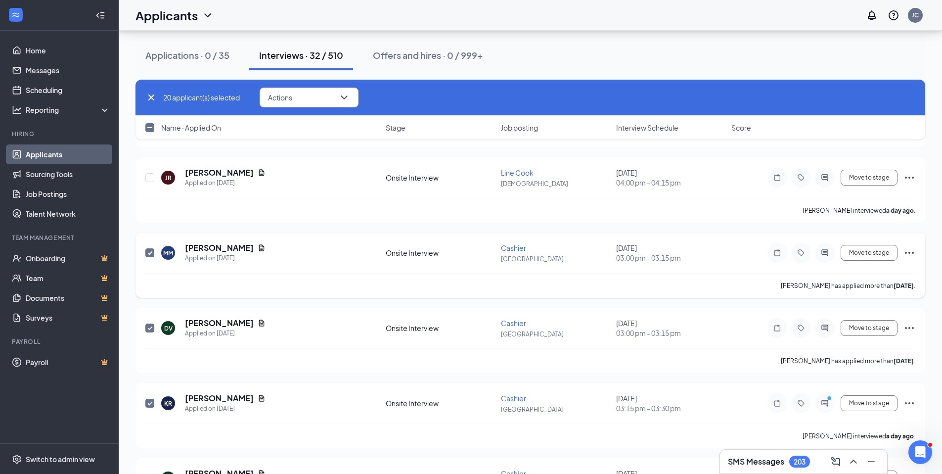
click at [149, 248] on span at bounding box center [149, 252] width 9 height 9
click at [149, 248] on input "checkbox" at bounding box center [149, 252] width 9 height 9
checkbox input "false"
click at [151, 328] on input "checkbox" at bounding box center [149, 328] width 9 height 9
checkbox input "false"
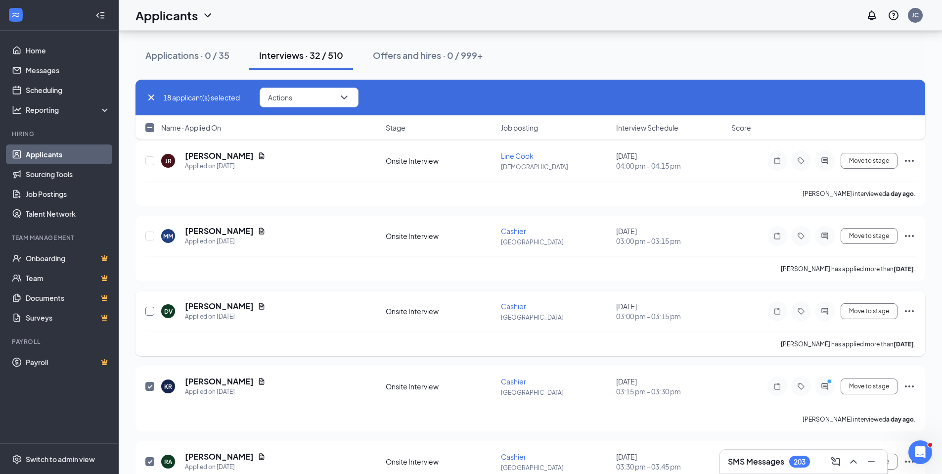
scroll to position [425, 0]
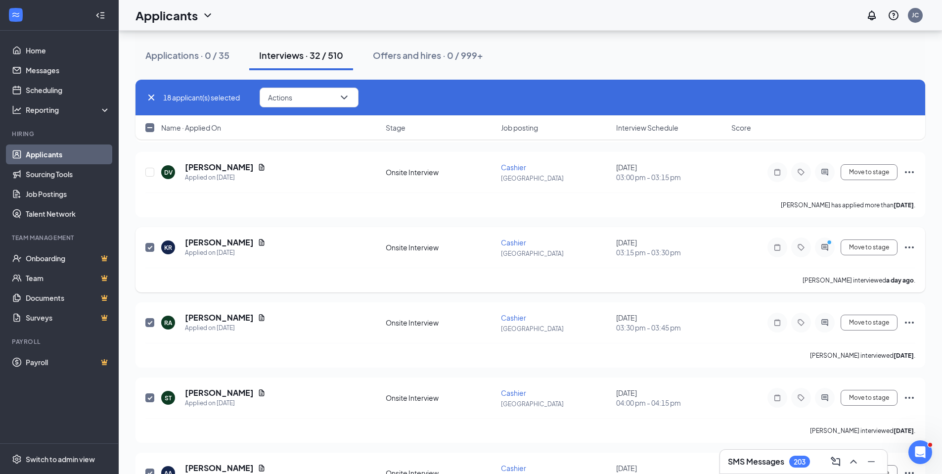
click at [152, 244] on input "checkbox" at bounding box center [149, 247] width 9 height 9
checkbox input "false"
click at [152, 325] on input "checkbox" at bounding box center [149, 322] width 9 height 9
checkbox input "false"
drag, startPoint x: 150, startPoint y: 396, endPoint x: 153, endPoint y: 390, distance: 6.9
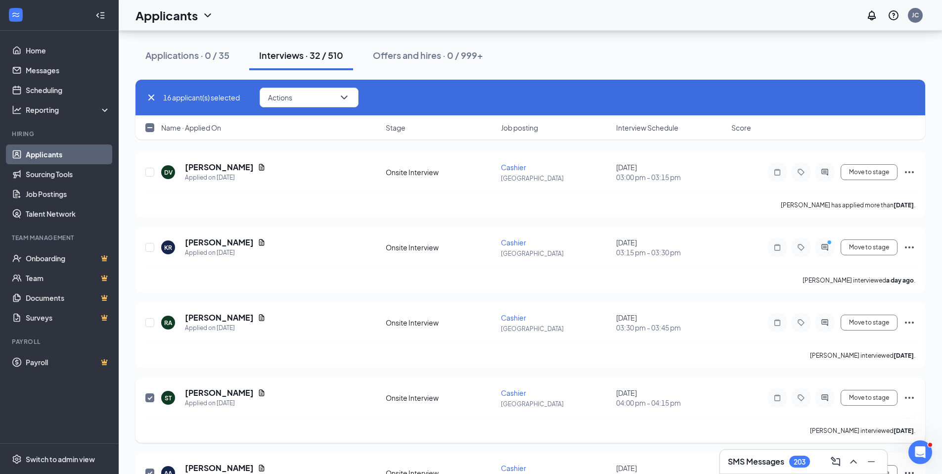
click at [150, 396] on input "checkbox" at bounding box center [149, 397] width 9 height 9
checkbox input "false"
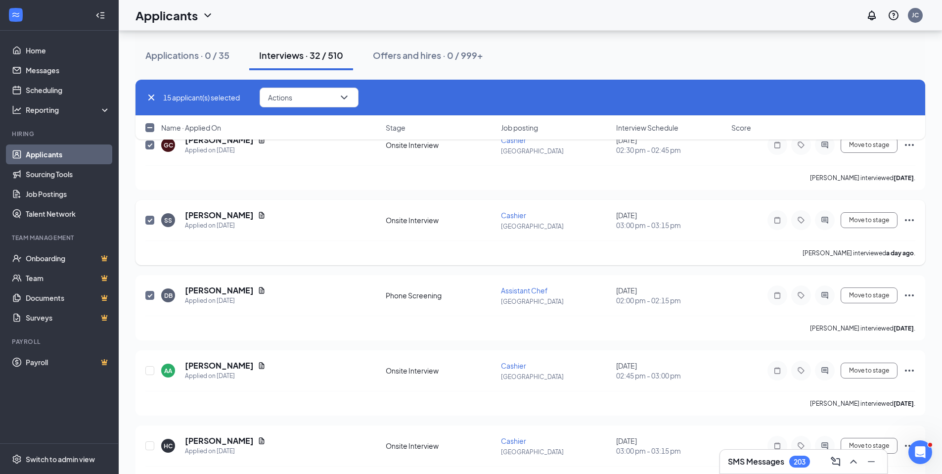
scroll to position [905, 0]
drag, startPoint x: 151, startPoint y: 295, endPoint x: 152, endPoint y: 262, distance: 32.7
click at [151, 294] on input "checkbox" at bounding box center [149, 293] width 9 height 9
checkbox input "false"
click at [151, 217] on input "checkbox" at bounding box center [149, 218] width 9 height 9
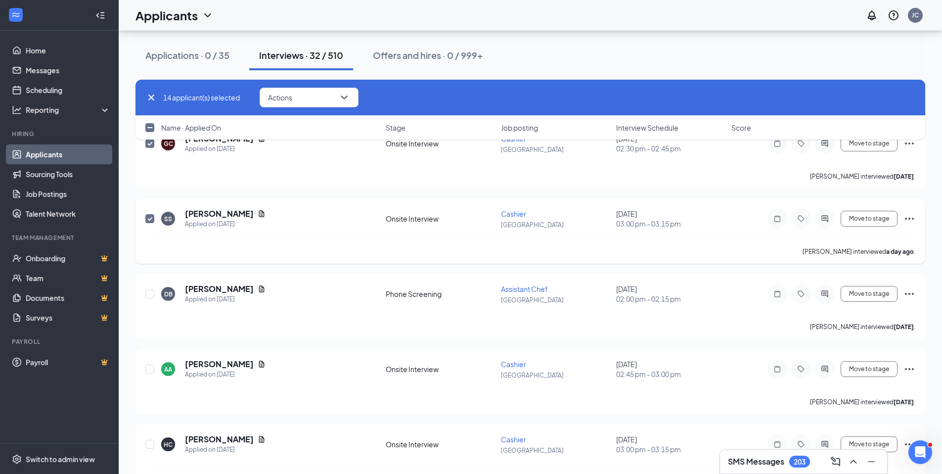
checkbox input "false"
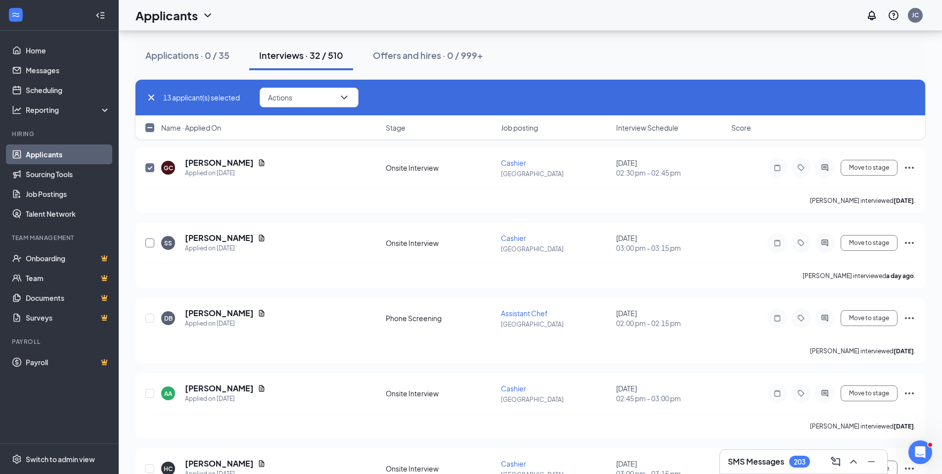
scroll to position [723, 0]
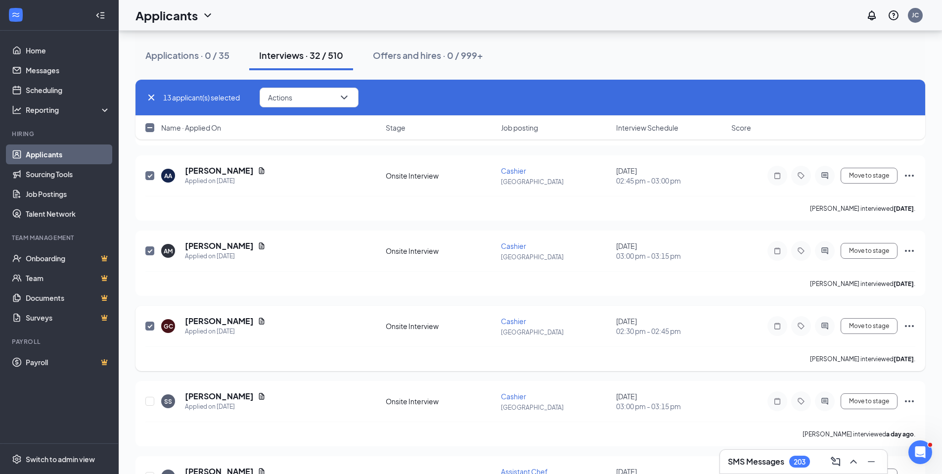
click at [152, 324] on input "checkbox" at bounding box center [149, 326] width 9 height 9
checkbox input "false"
click at [150, 251] on input "checkbox" at bounding box center [149, 250] width 9 height 9
checkbox input "false"
click at [151, 174] on input "checkbox" at bounding box center [149, 175] width 9 height 9
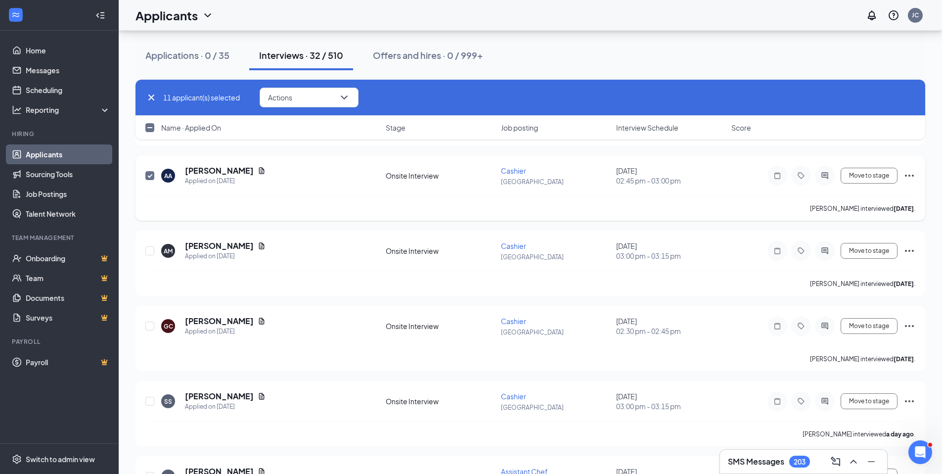
checkbox input "false"
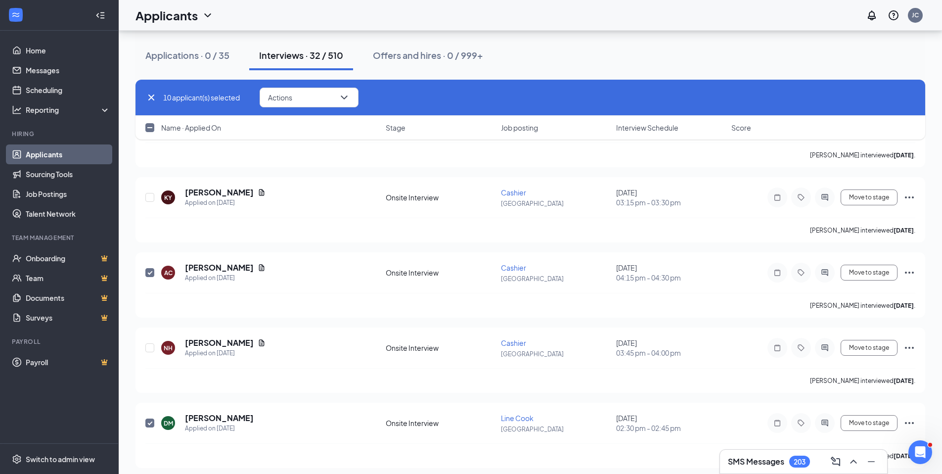
scroll to position [1441, 0]
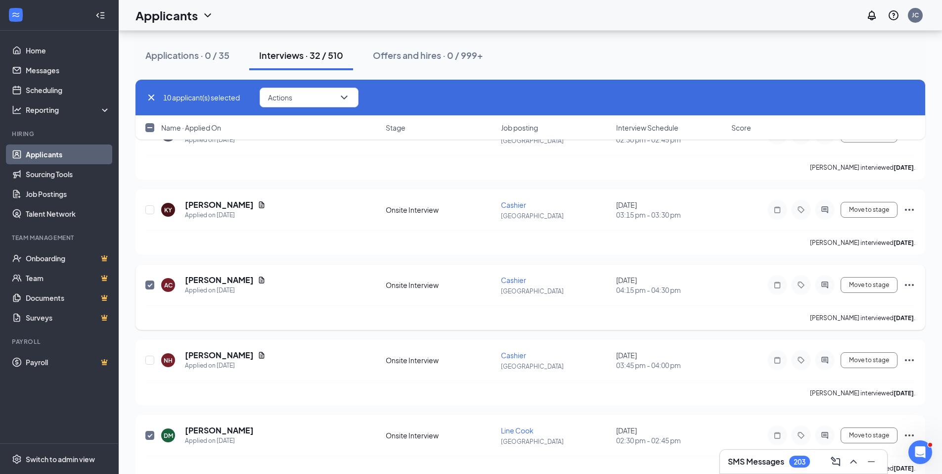
click at [150, 281] on input "checkbox" at bounding box center [149, 284] width 9 height 9
checkbox input "false"
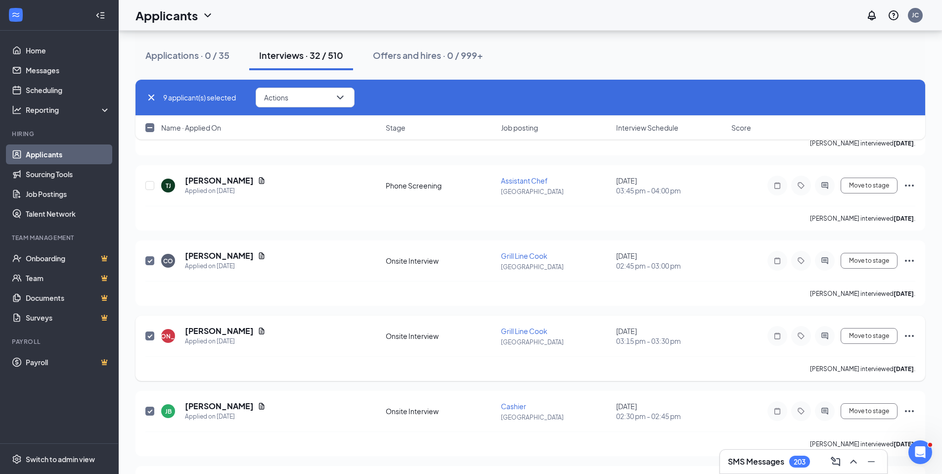
scroll to position [1842, 0]
click at [152, 186] on input "checkbox" at bounding box center [149, 184] width 9 height 9
checkbox input "true"
click at [344, 96] on icon "ChevronDown" at bounding box center [344, 97] width 6 height 4
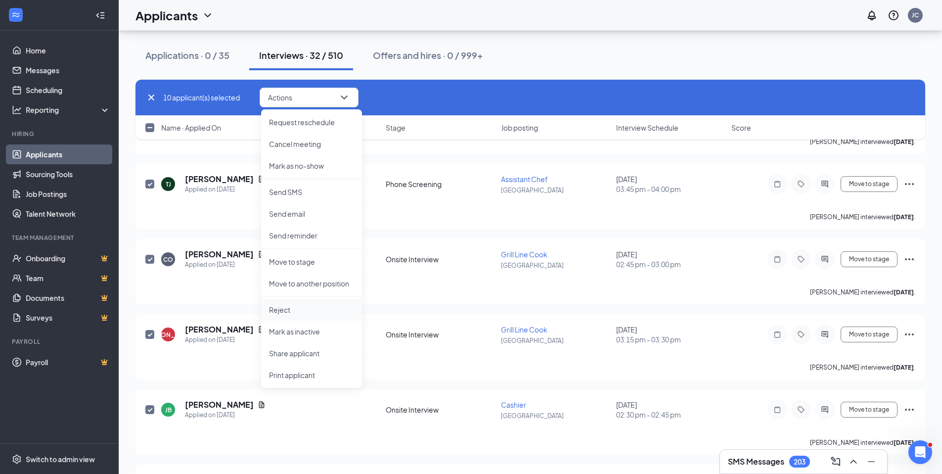
click at [291, 309] on p "Reject" at bounding box center [311, 310] width 85 height 10
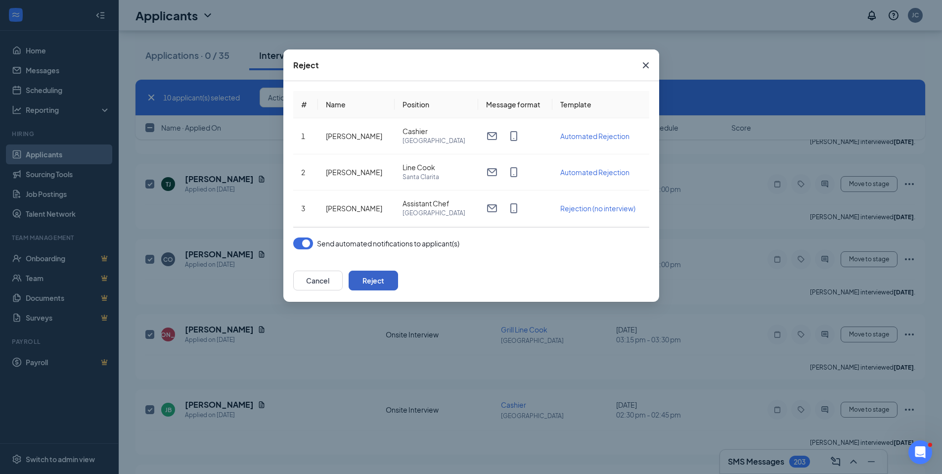
click at [398, 278] on button "Reject" at bounding box center [373, 281] width 49 height 20
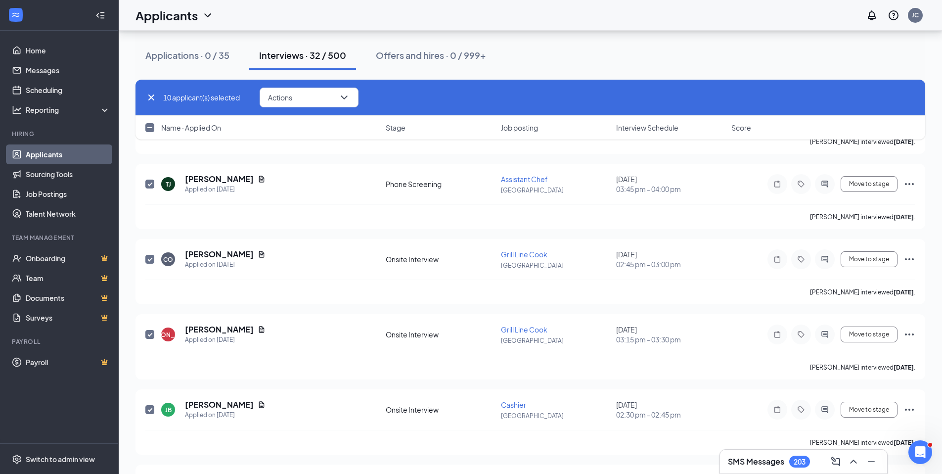
click at [71, 157] on link "Applicants" at bounding box center [68, 154] width 85 height 20
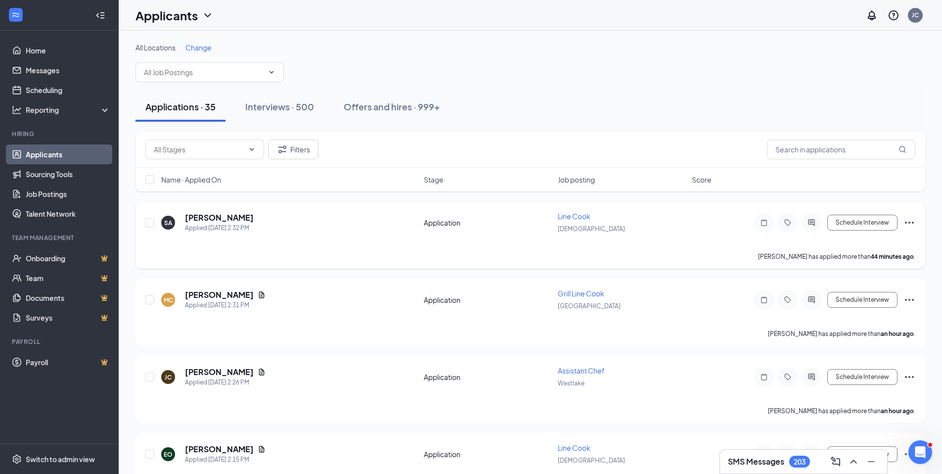
click at [584, 220] on span "Line Cook" at bounding box center [574, 216] width 33 height 9
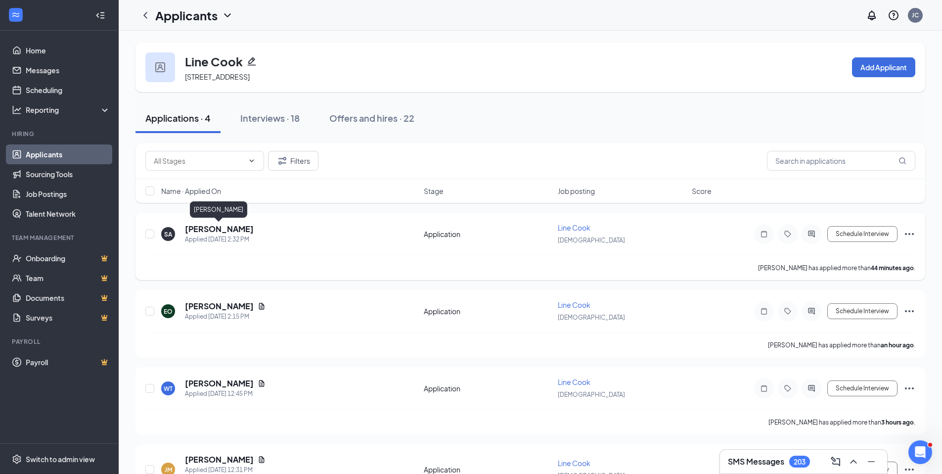
click at [212, 220] on div "[PERSON_NAME]" at bounding box center [218, 211] width 57 height 20
click at [217, 226] on h5 "[PERSON_NAME]" at bounding box center [219, 229] width 69 height 11
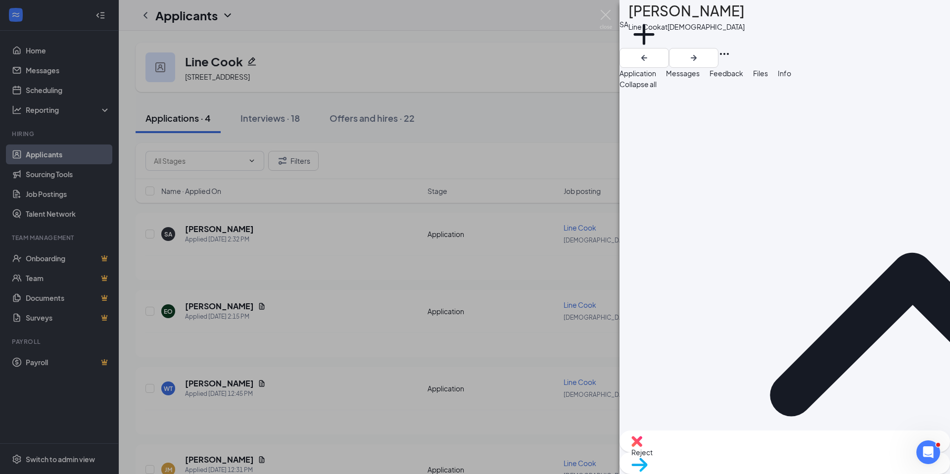
click at [744, 458] on span "Reject" at bounding box center [784, 452] width 307 height 11
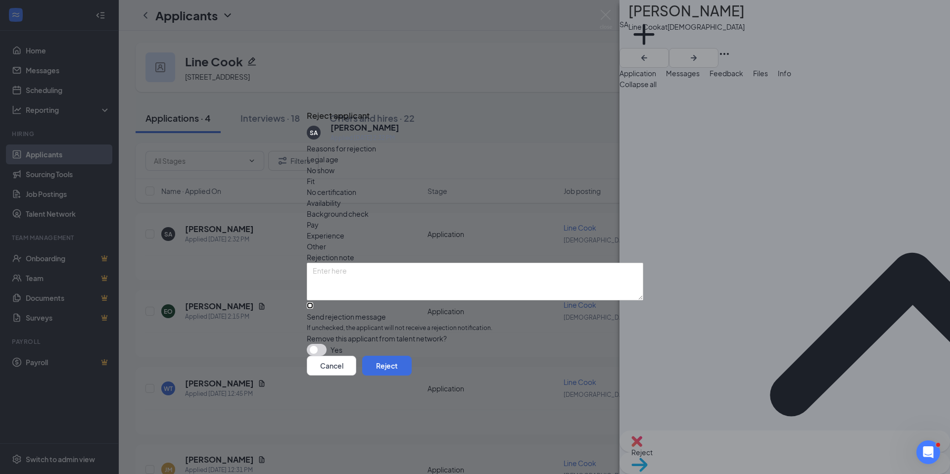
click at [313, 302] on input "Send rejection message If unchecked, the applicant will not receive a rejection…" at bounding box center [310, 305] width 6 height 6
checkbox input "true"
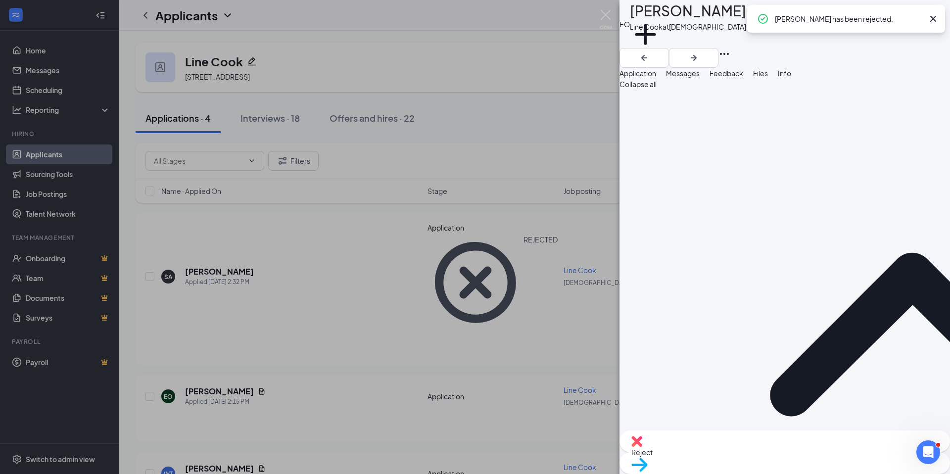
click at [768, 75] on span "Files" at bounding box center [760, 73] width 15 height 9
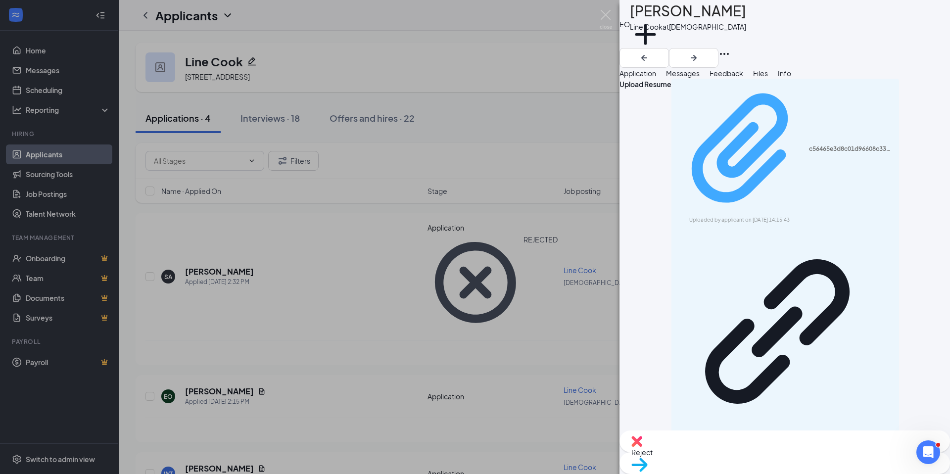
click at [762, 216] on div "Uploaded by applicant on [DATE] 14:15:43" at bounding box center [763, 220] width 148 height 8
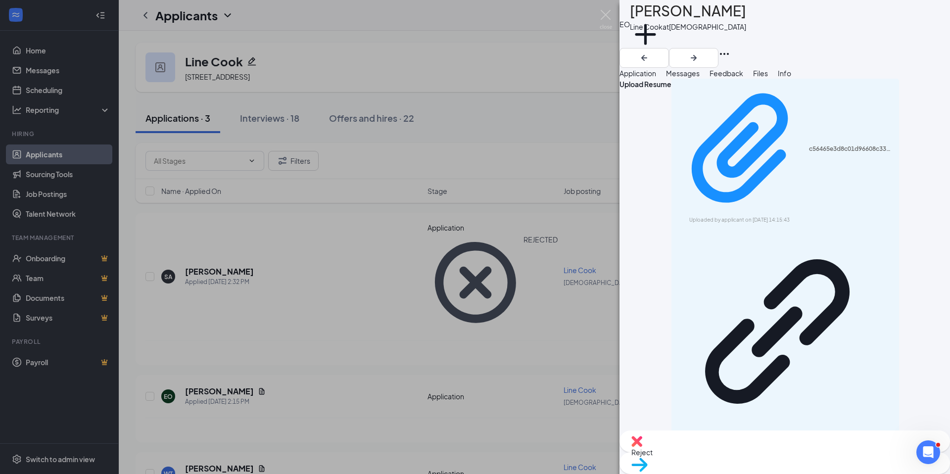
click at [722, 448] on div "Reject" at bounding box center [784, 441] width 330 height 22
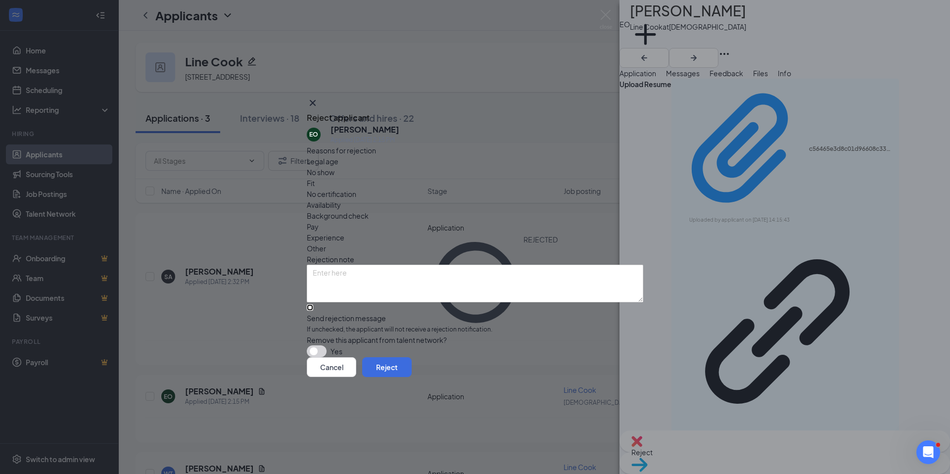
click at [313, 304] on input "Send rejection message If unchecked, the applicant will not receive a rejection…" at bounding box center [310, 307] width 6 height 6
checkbox input "true"
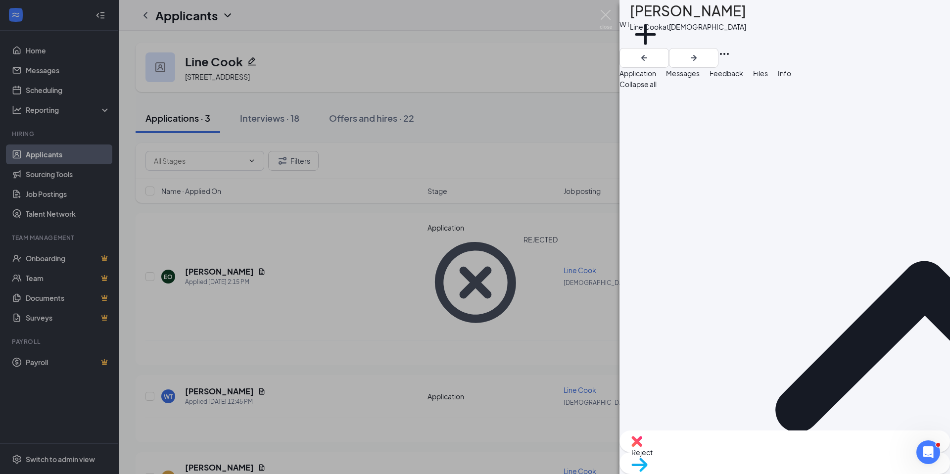
click at [768, 78] on span "Files" at bounding box center [760, 73] width 15 height 9
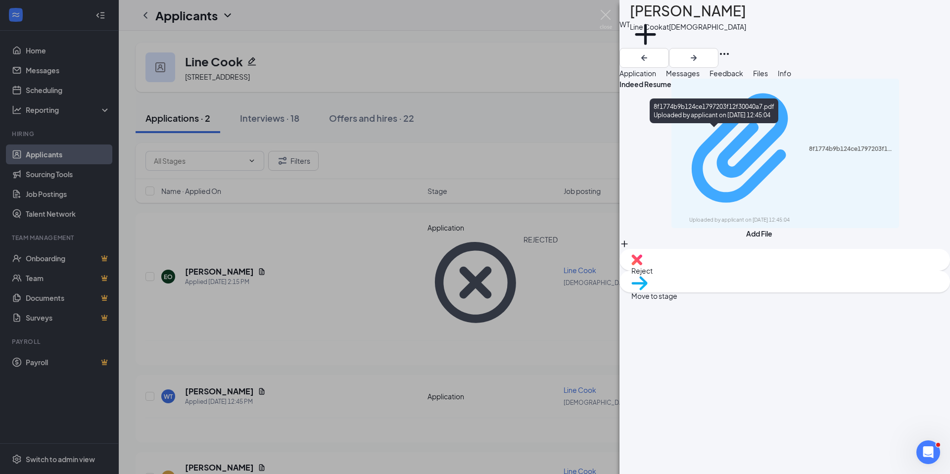
click at [809, 145] on div "8f1774b9b124ce1797203f12f30040a7.pdf" at bounding box center [851, 149] width 85 height 8
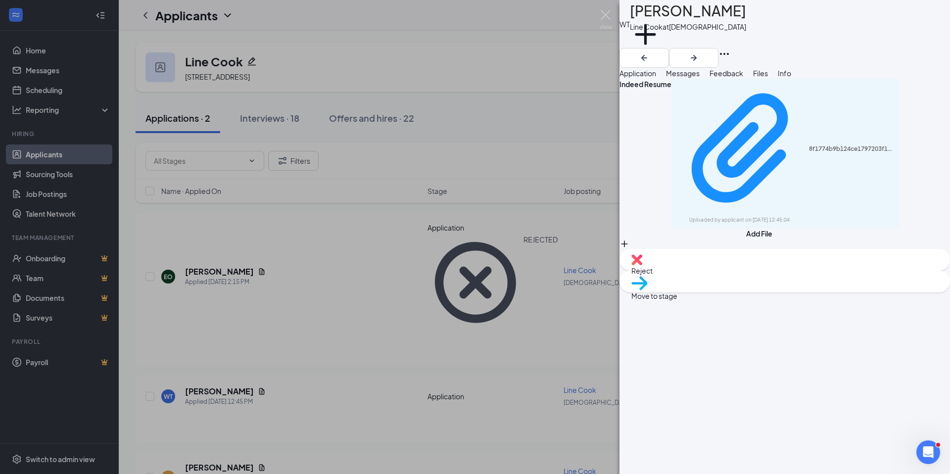
click at [642, 265] on img at bounding box center [636, 259] width 11 height 11
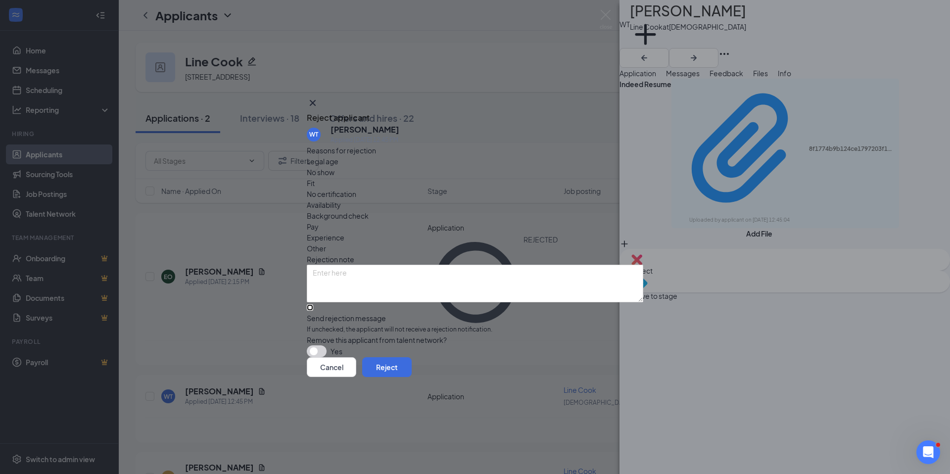
click at [313, 304] on input "Send rejection message If unchecked, the applicant will not receive a rejection…" at bounding box center [310, 307] width 6 height 6
checkbox input "true"
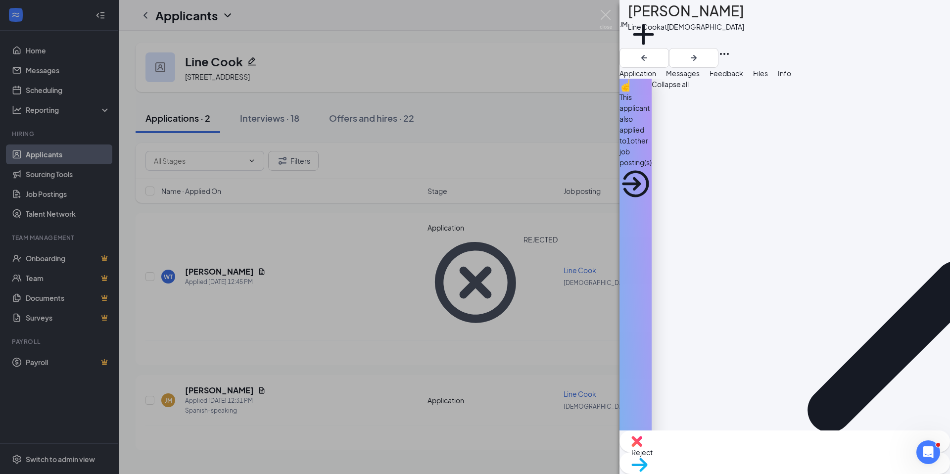
click at [651, 114] on div "This applicant also applied to 1 other job posting(s)" at bounding box center [635, 130] width 32 height 76
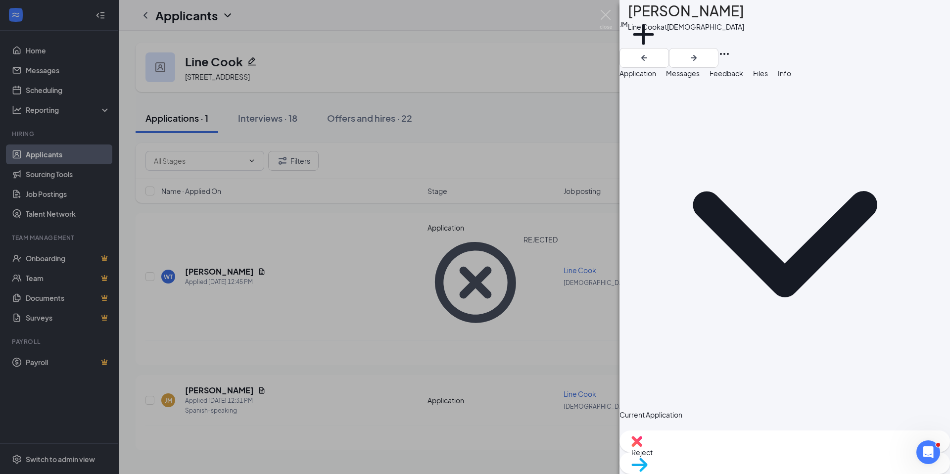
click at [768, 78] on span "Files" at bounding box center [760, 73] width 15 height 9
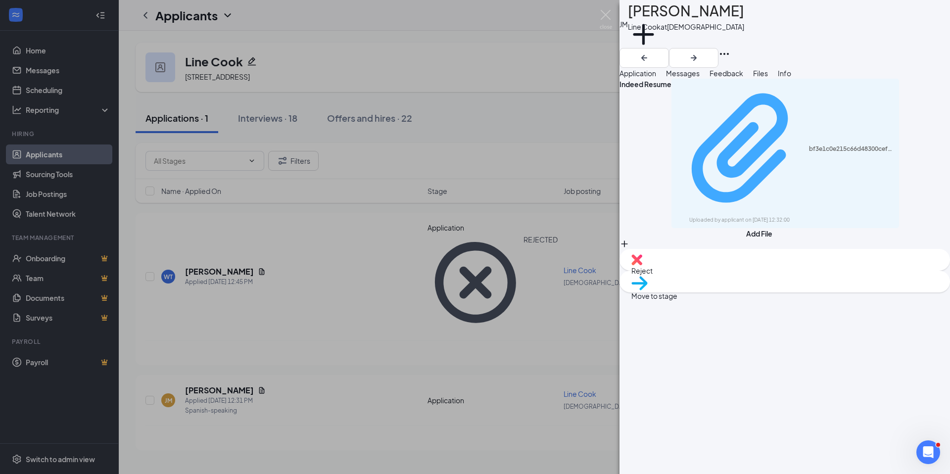
click at [809, 145] on div "bf3e1c0e215c66d48300cef8b7c8f388.pdf" at bounding box center [851, 149] width 85 height 8
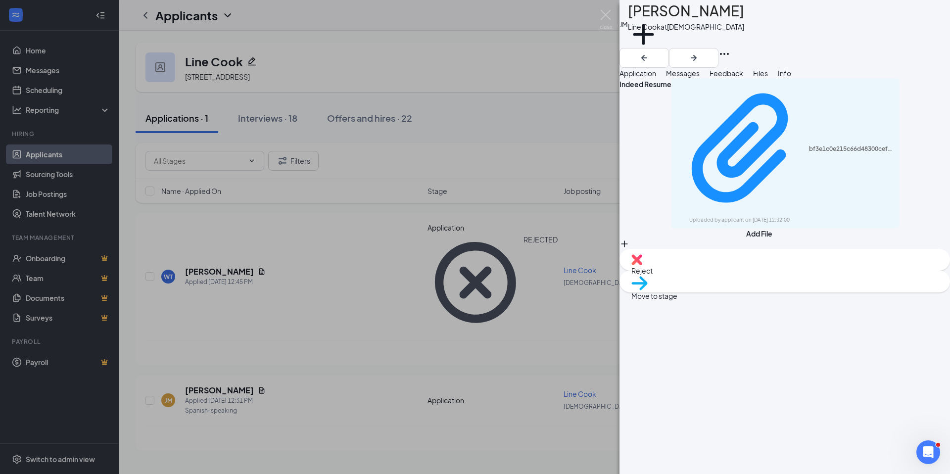
click at [845, 301] on span "Move to stage" at bounding box center [784, 295] width 307 height 11
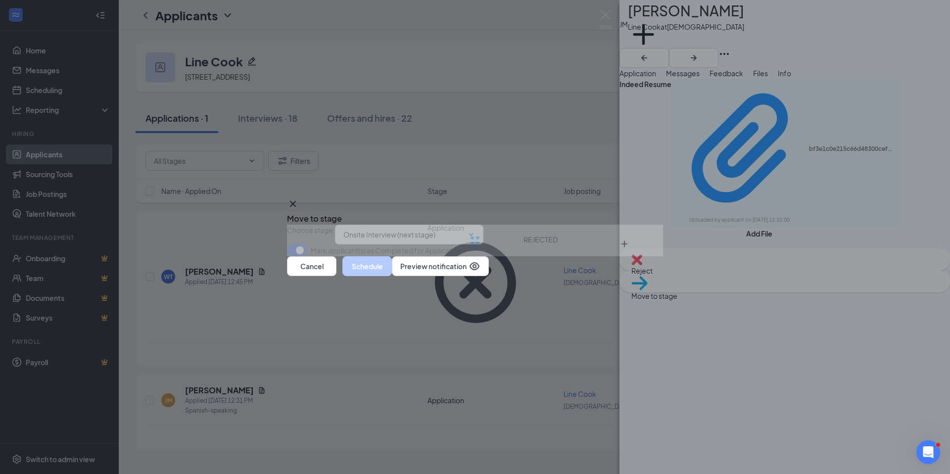
type input "Onsite Interview (next stage)"
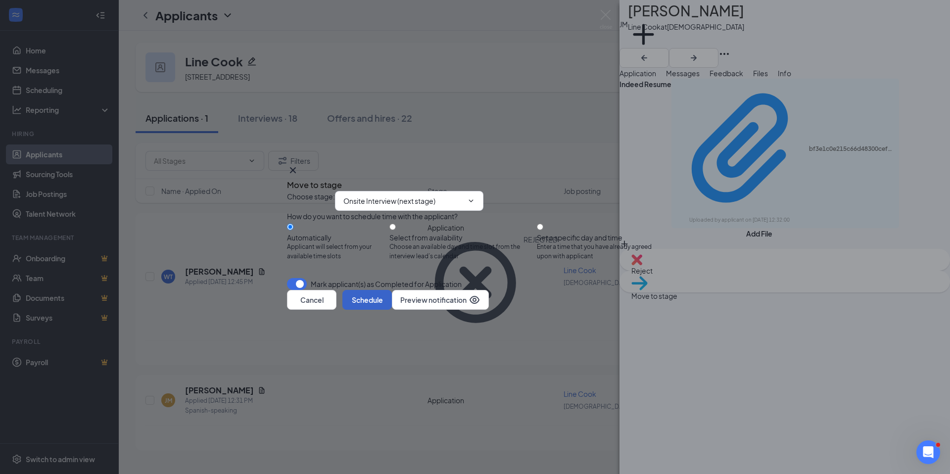
click at [392, 310] on button "Schedule" at bounding box center [366, 300] width 49 height 20
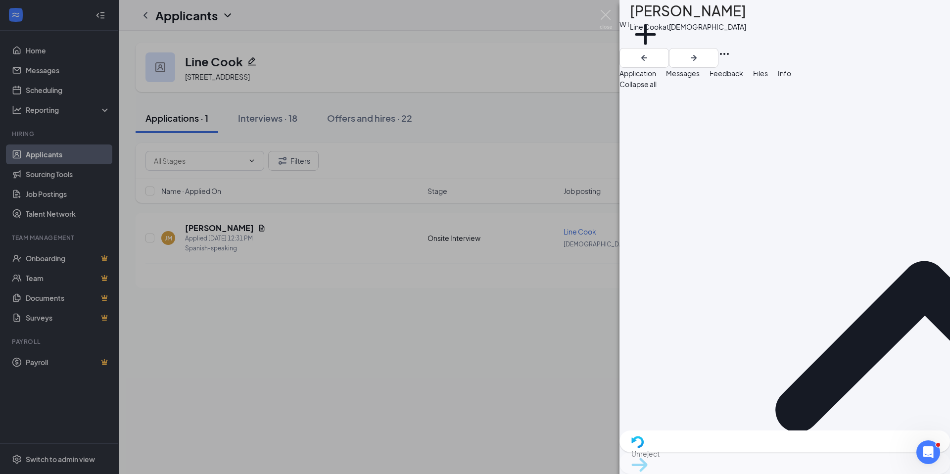
click at [67, 154] on div "WT [PERSON_NAME] Line Cook at Santee Add a tag Application Messages Feedback Fi…" at bounding box center [475, 237] width 950 height 474
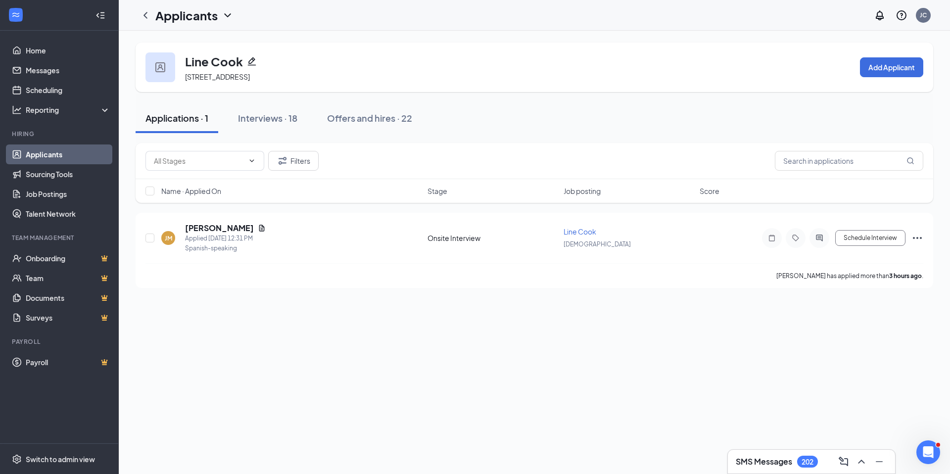
click at [67, 154] on link "Applicants" at bounding box center [68, 154] width 85 height 20
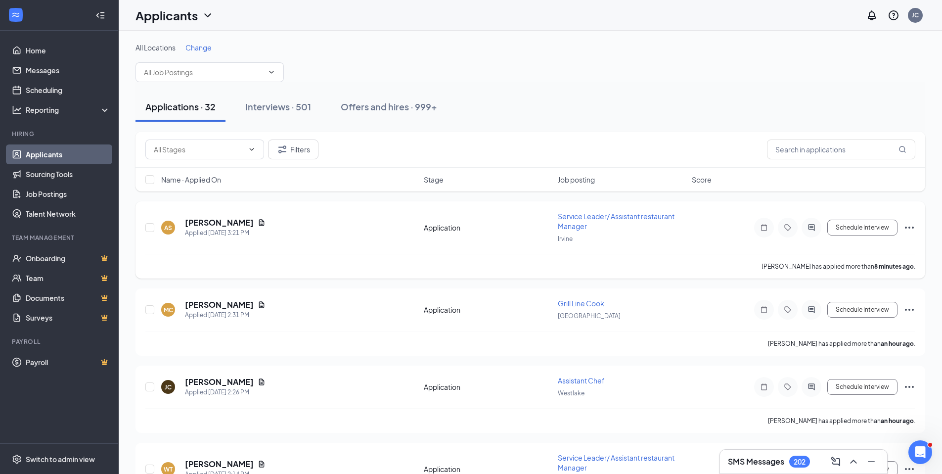
click at [572, 228] on span "Service Leader/ Assistant restaurant Manager" at bounding box center [616, 221] width 117 height 19
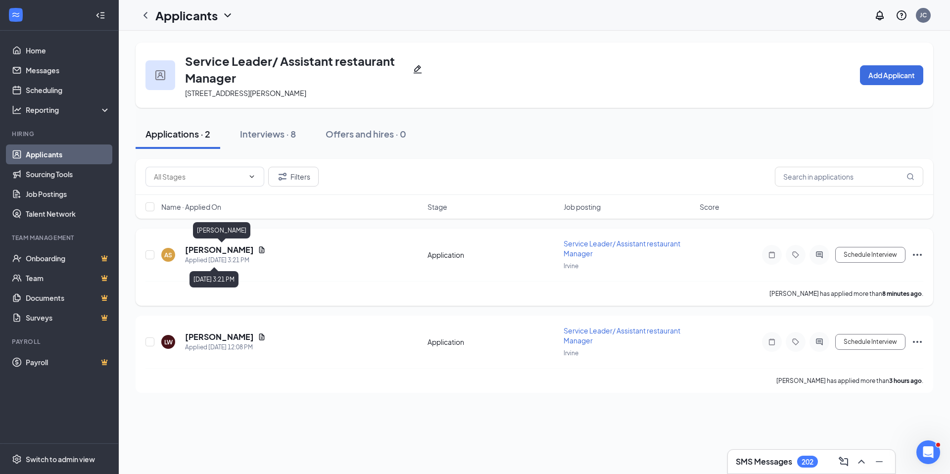
click at [231, 247] on h5 "[PERSON_NAME]" at bounding box center [219, 249] width 69 height 11
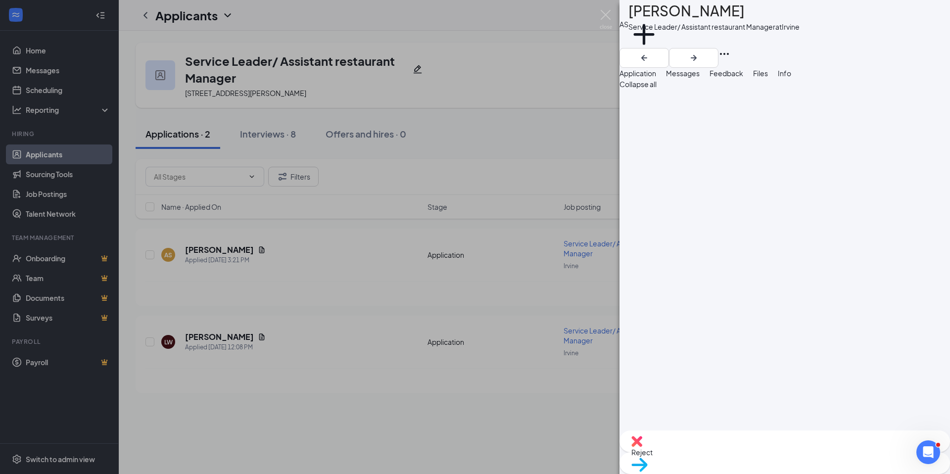
click at [768, 76] on span "Files" at bounding box center [760, 73] width 15 height 9
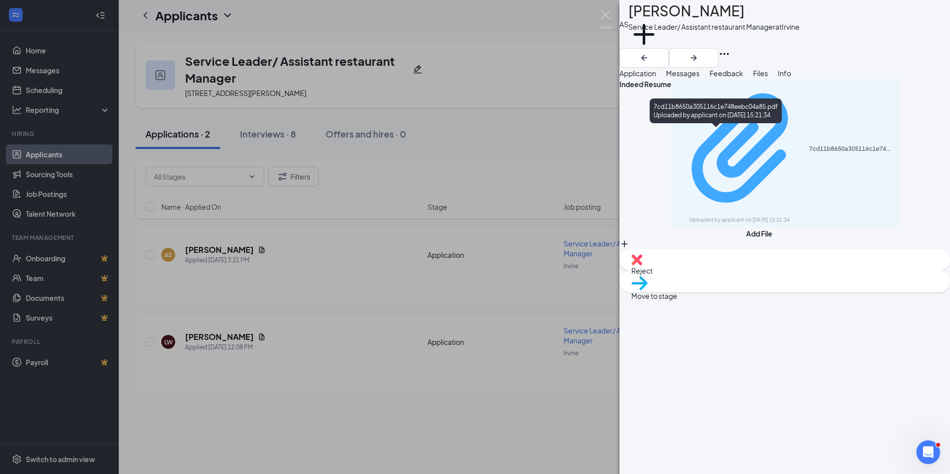
drag, startPoint x: 800, startPoint y: 95, endPoint x: 737, endPoint y: 143, distance: 79.4
click at [737, 216] on div "Uploaded by applicant on [DATE] 15:21:34" at bounding box center [763, 220] width 148 height 8
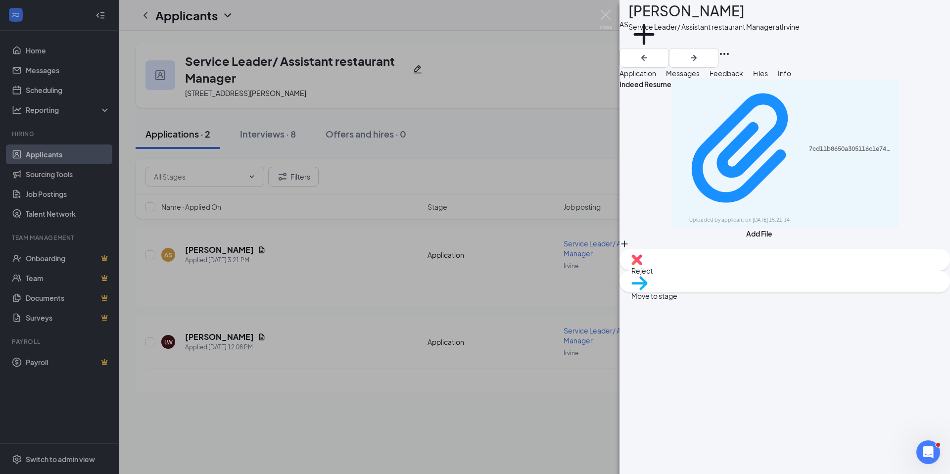
click at [738, 276] on span "Reject" at bounding box center [784, 270] width 307 height 11
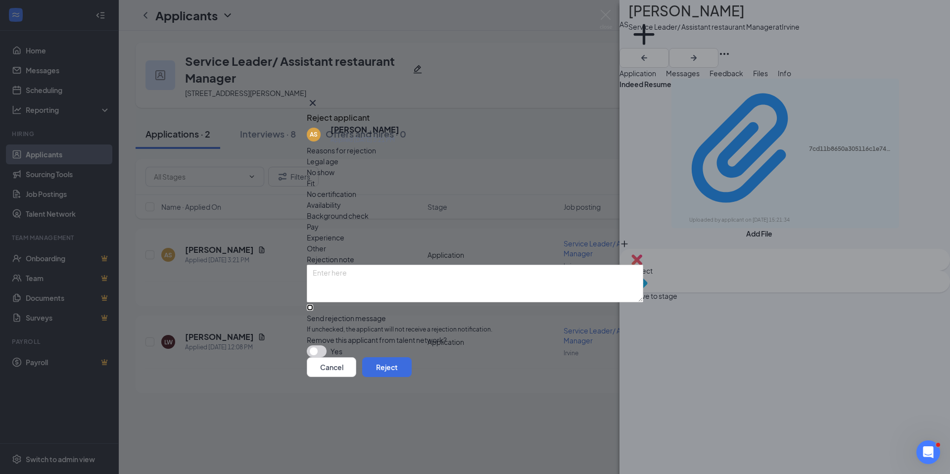
click at [313, 304] on input "Send rejection message If unchecked, the applicant will not receive a rejection…" at bounding box center [310, 307] width 6 height 6
checkbox input "true"
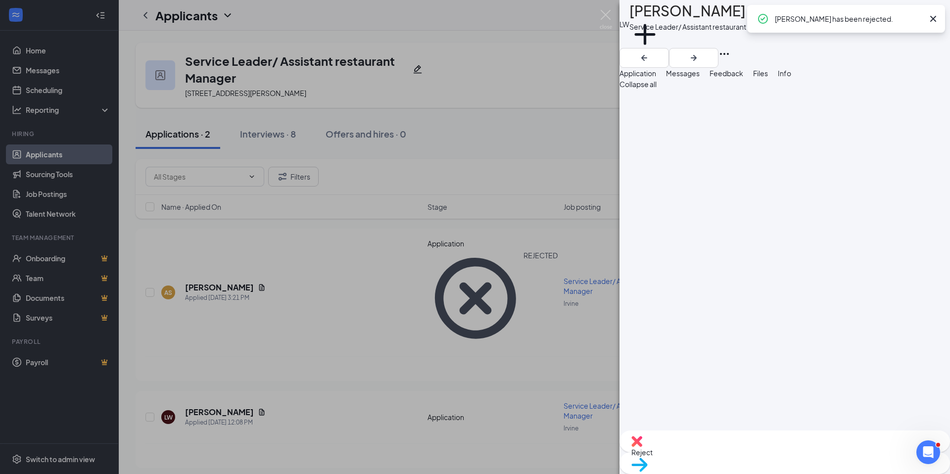
click at [768, 78] on span "Files" at bounding box center [760, 73] width 15 height 9
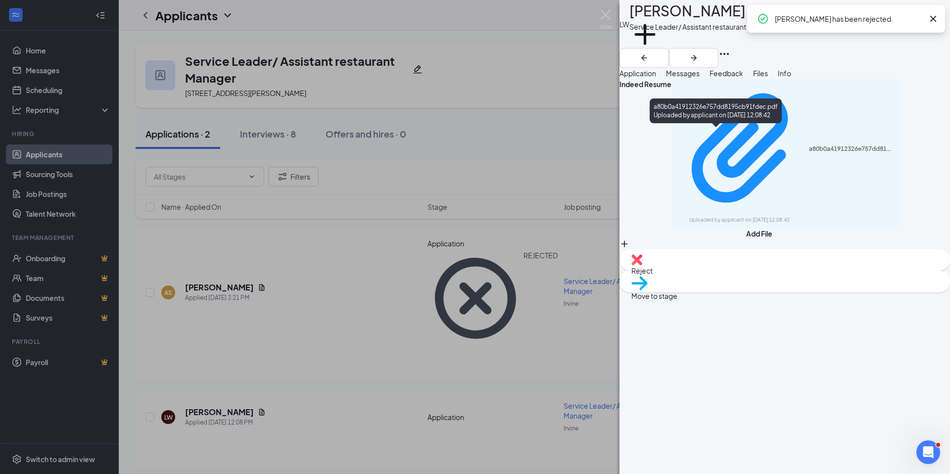
click at [809, 145] on div "a80b0a41912326e757dd8195cb91fdec.pdf" at bounding box center [851, 149] width 85 height 8
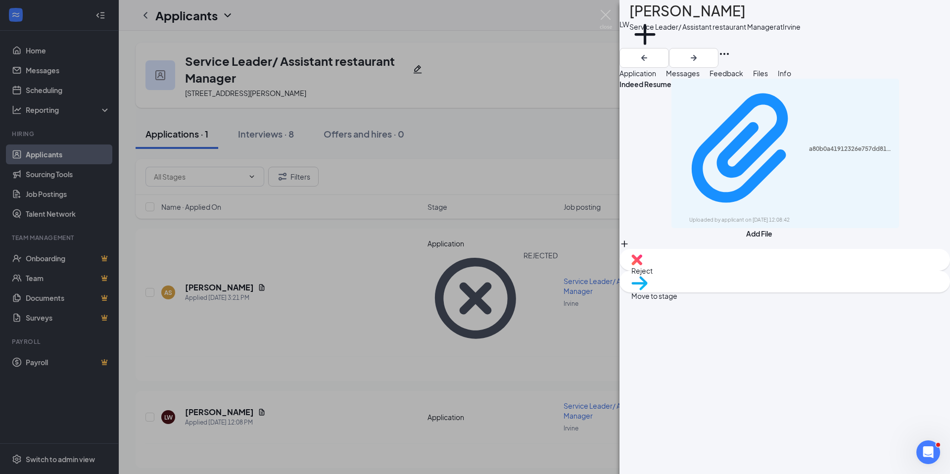
click at [721, 271] on div "Reject" at bounding box center [784, 260] width 330 height 22
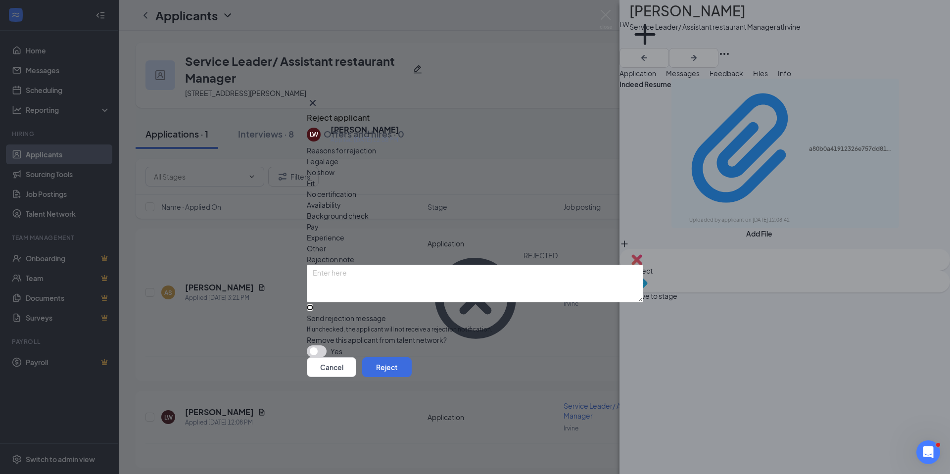
click at [313, 304] on input "Send rejection message If unchecked, the applicant will not receive a rejection…" at bounding box center [310, 307] width 6 height 6
checkbox input "true"
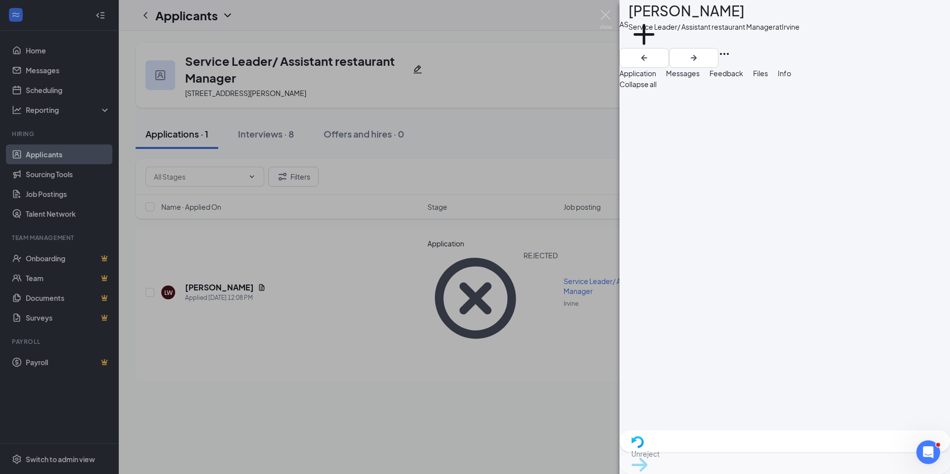
click at [207, 209] on div "AS [PERSON_NAME] Service Leader/ Assistant restaurant Manager at [GEOGRAPHIC_DA…" at bounding box center [475, 237] width 950 height 474
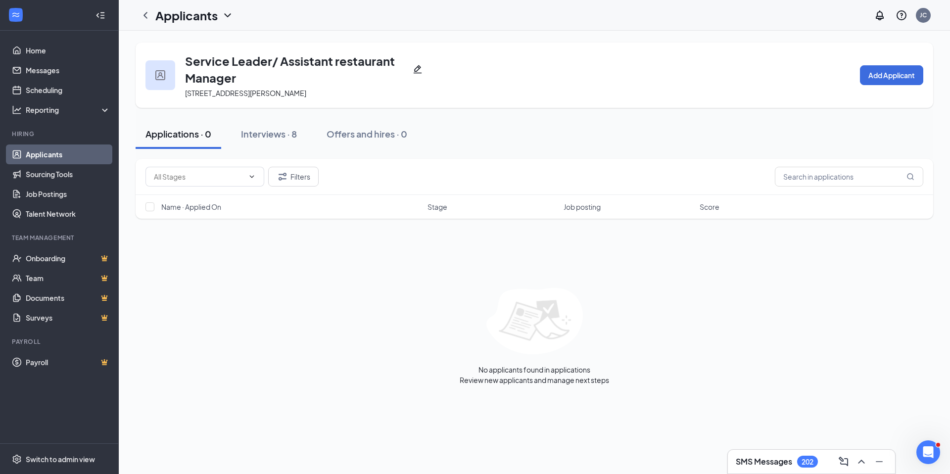
click at [75, 157] on link "Applicants" at bounding box center [68, 154] width 85 height 20
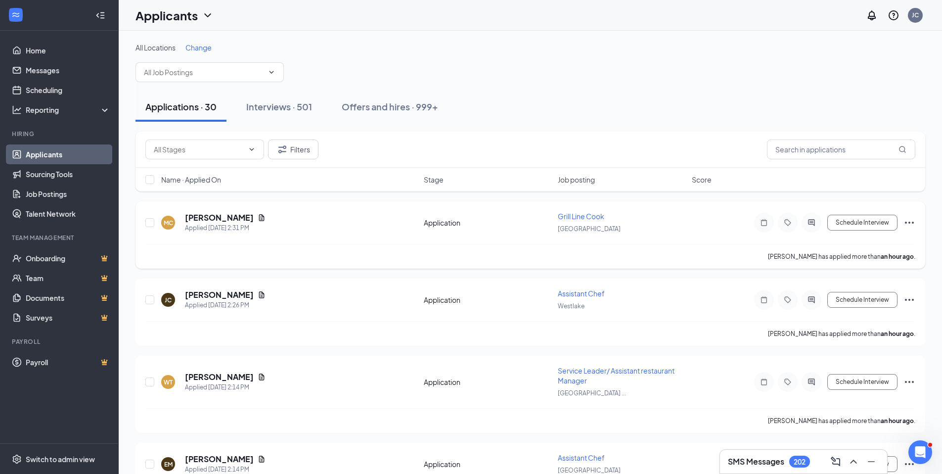
click at [576, 212] on span "Grill Line Cook" at bounding box center [581, 216] width 46 height 9
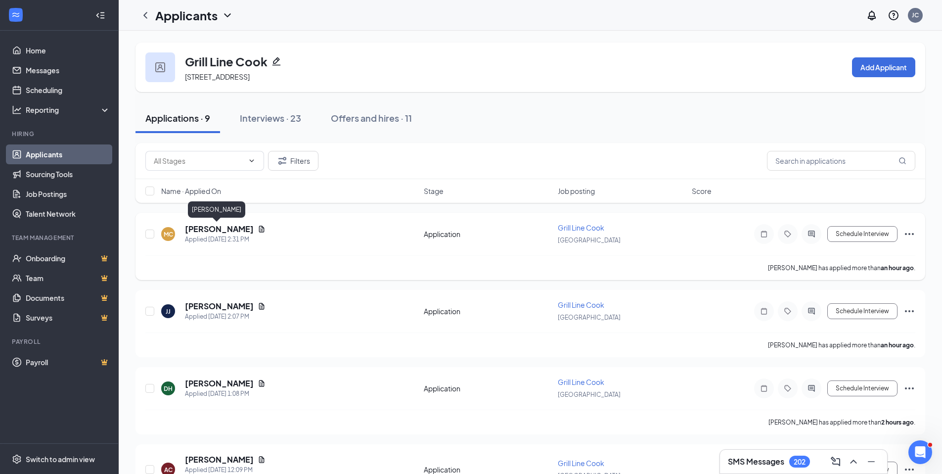
click at [224, 230] on h5 "[PERSON_NAME]" at bounding box center [219, 229] width 69 height 11
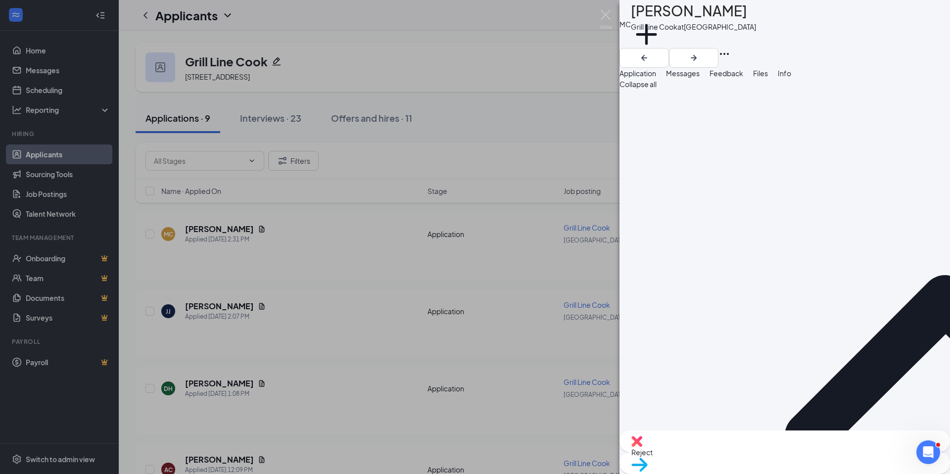
click at [768, 78] on span "Files" at bounding box center [760, 73] width 15 height 9
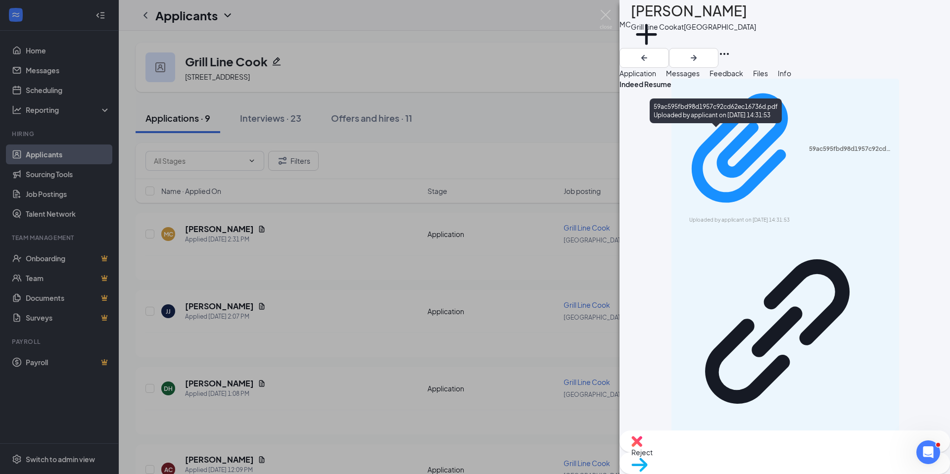
click at [809, 145] on div "59ac595fbd98d1957c92cd62ec16736d.pdf" at bounding box center [851, 149] width 85 height 8
click at [642, 447] on img at bounding box center [636, 441] width 11 height 11
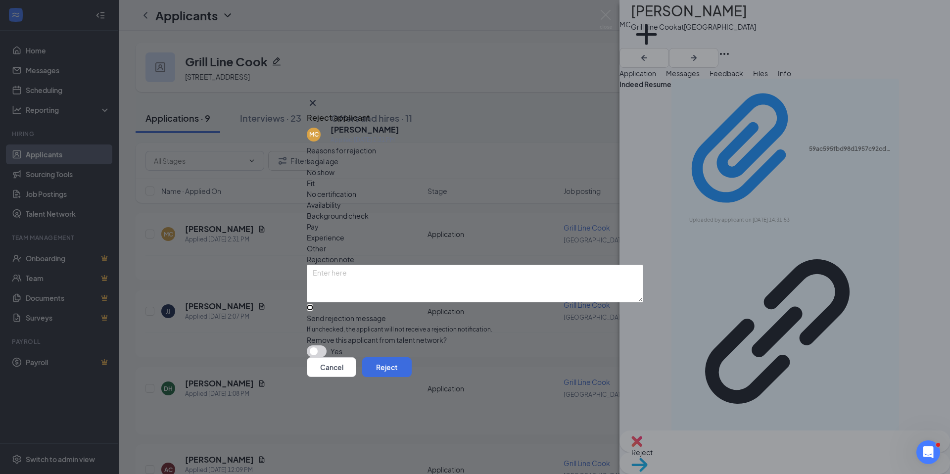
click at [313, 304] on input "Send rejection message If unchecked, the applicant will not receive a rejection…" at bounding box center [310, 307] width 6 height 6
checkbox input "true"
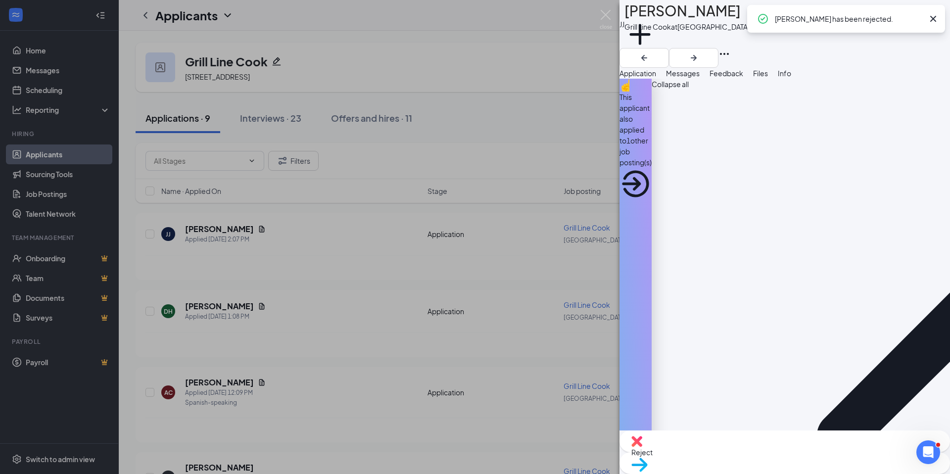
click at [651, 108] on div "This applicant also applied to 1 other job posting(s)" at bounding box center [635, 130] width 32 height 76
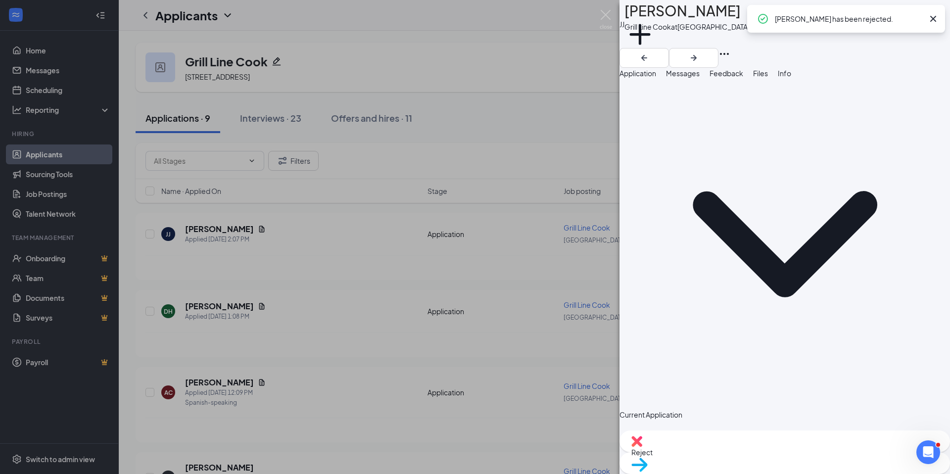
click at [768, 78] on span "Files" at bounding box center [760, 73] width 15 height 9
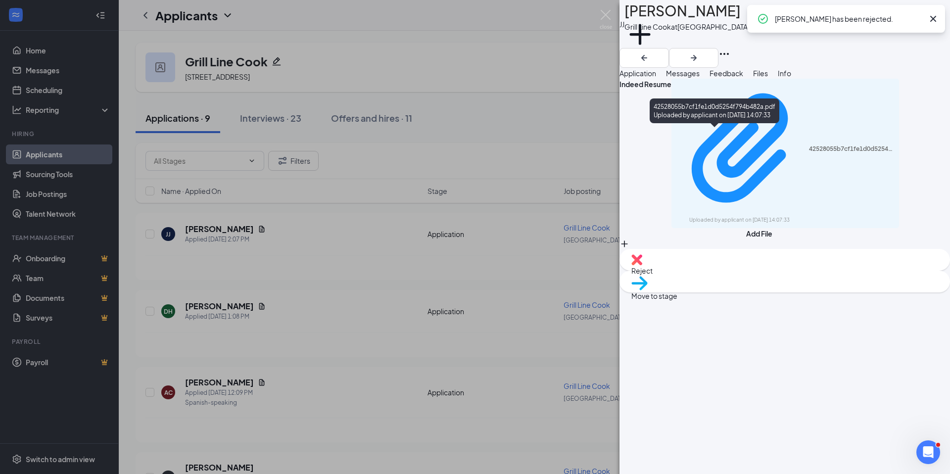
click at [809, 145] on div "42528055b7cf1fe1d0d5254f794b482a.pdf" at bounding box center [851, 149] width 85 height 8
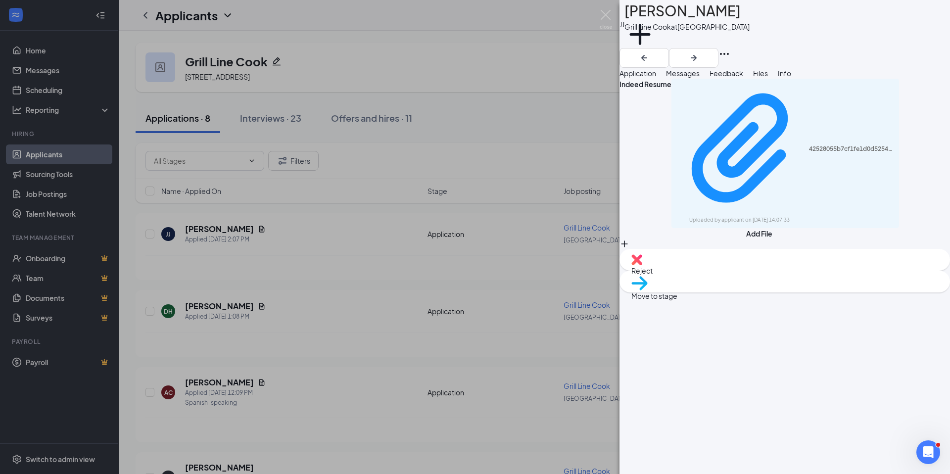
click at [747, 292] on div "Reject Move to stage" at bounding box center [784, 271] width 330 height 44
click at [740, 276] on span "Reject" at bounding box center [784, 270] width 307 height 11
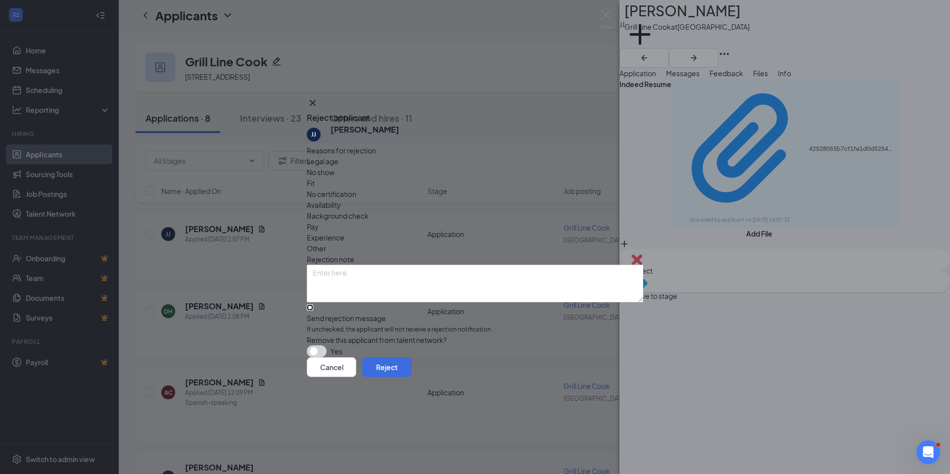
click at [313, 304] on input "Send rejection message If unchecked, the applicant will not receive a rejection…" at bounding box center [310, 307] width 6 height 6
checkbox input "true"
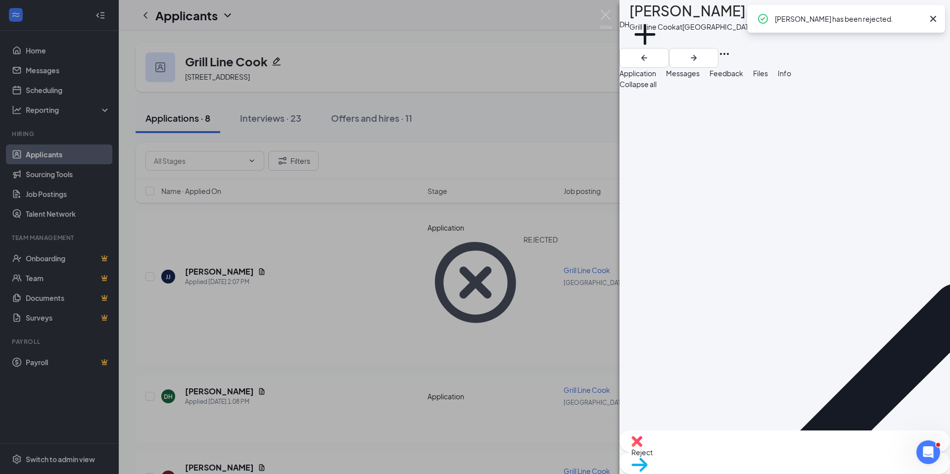
click at [768, 78] on span "Files" at bounding box center [760, 73] width 15 height 9
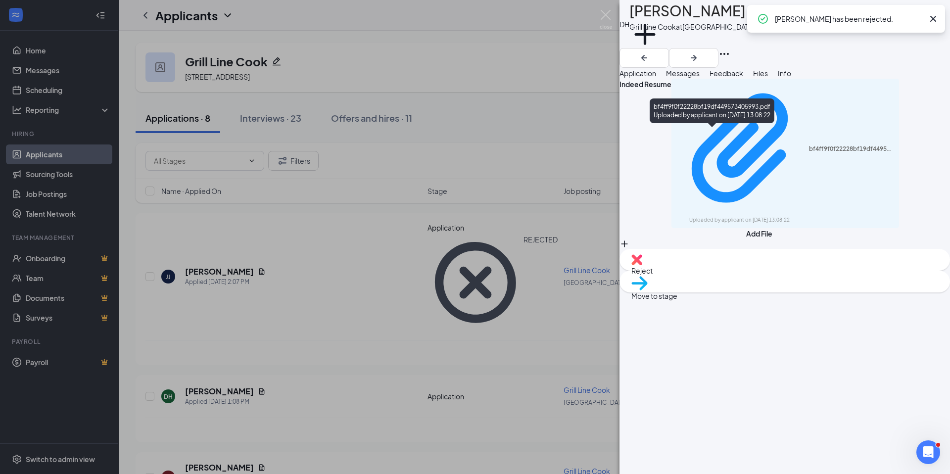
click at [782, 216] on div "Uploaded by applicant on [DATE] 13:08:22" at bounding box center [763, 220] width 148 height 8
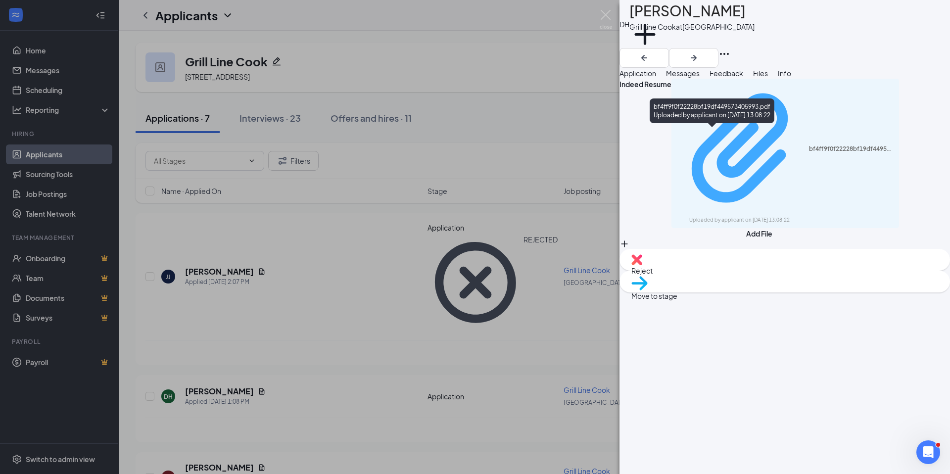
click at [744, 216] on div "Uploaded by applicant on [DATE] 13:08:22" at bounding box center [763, 220] width 148 height 8
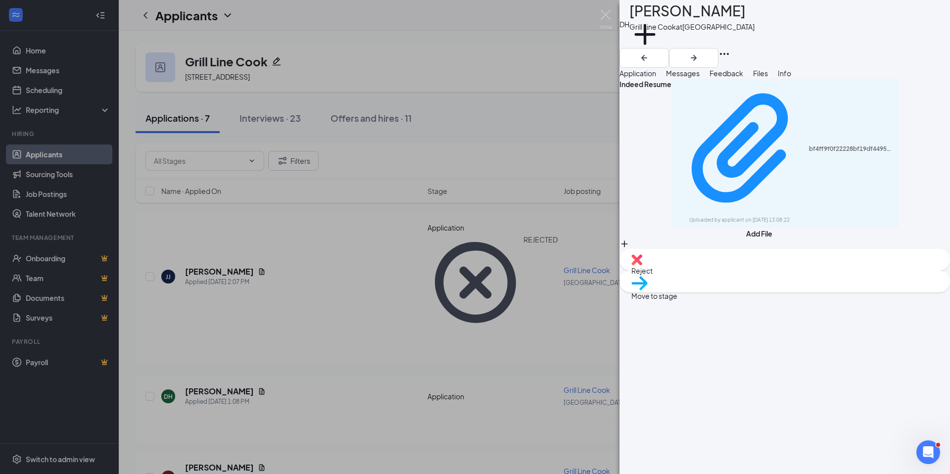
click at [714, 271] on div "Reject" at bounding box center [784, 260] width 330 height 22
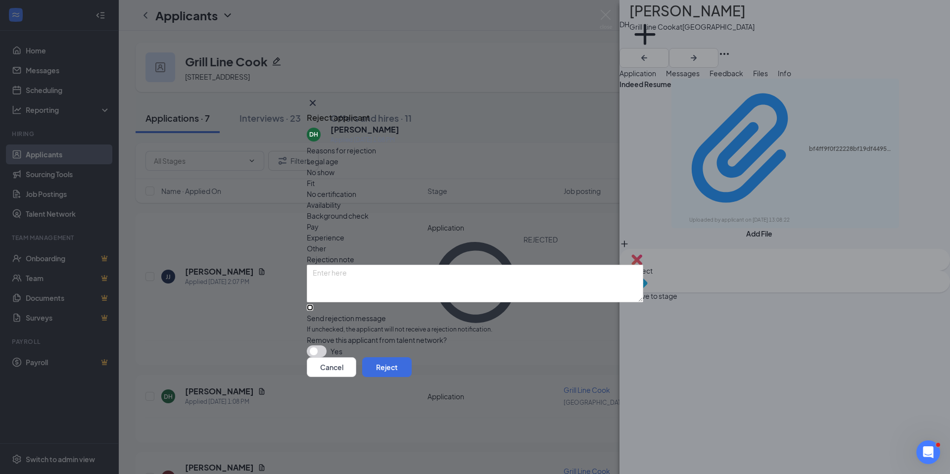
click at [313, 304] on input "Send rejection message If unchecked, the applicant will not receive a rejection…" at bounding box center [310, 307] width 6 height 6
checkbox input "true"
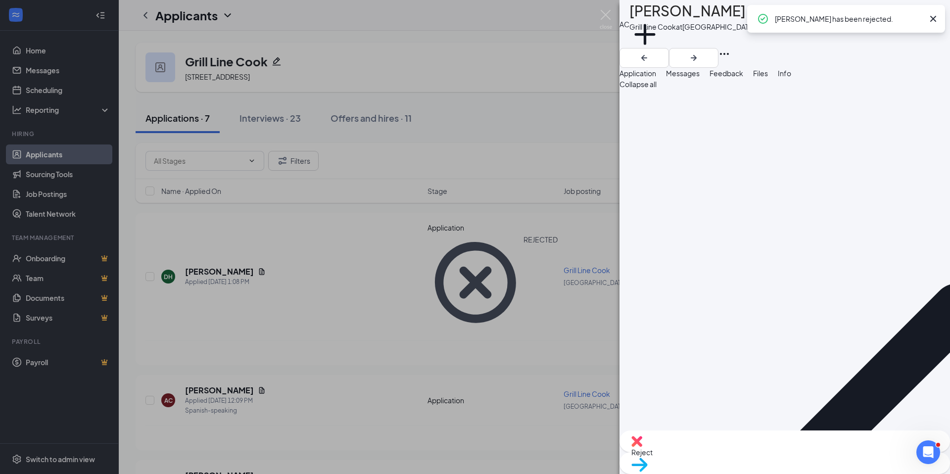
click at [768, 79] on button "Files" at bounding box center [760, 73] width 15 height 11
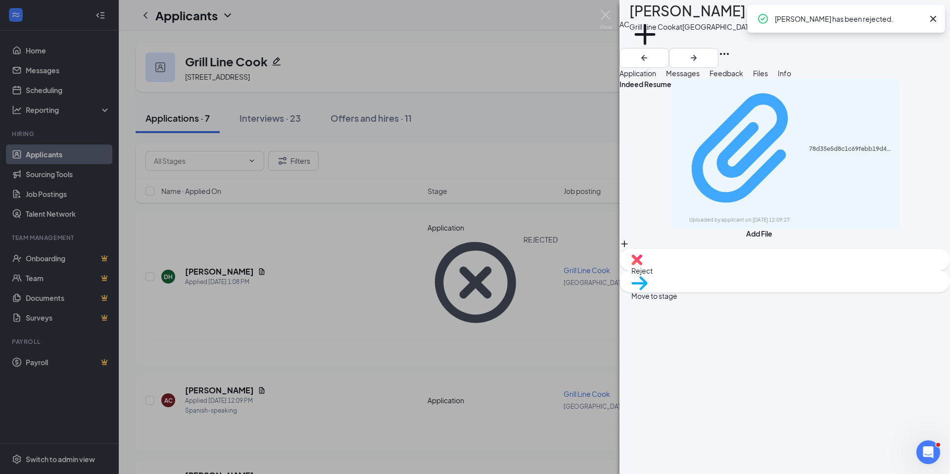
click at [809, 145] on div "78d35e5d8c1c69febb19d49fff39dc7f.pdf" at bounding box center [851, 149] width 85 height 8
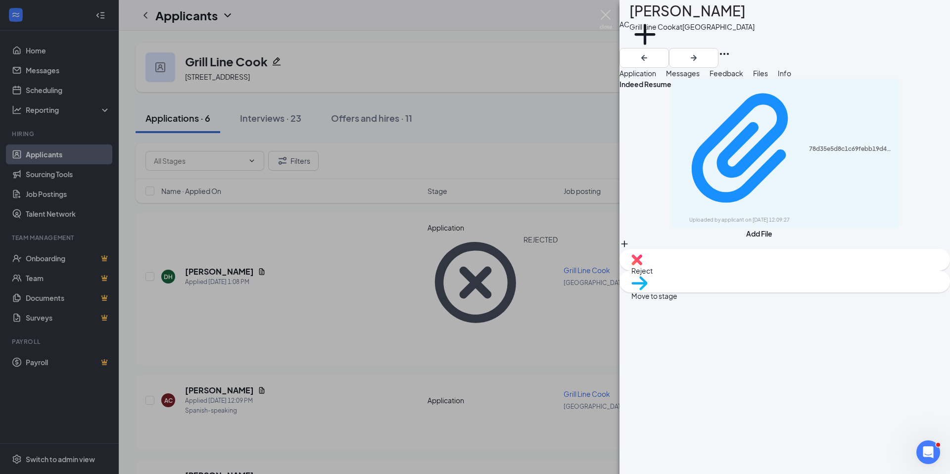
click at [807, 301] on span "Move to stage" at bounding box center [784, 295] width 307 height 11
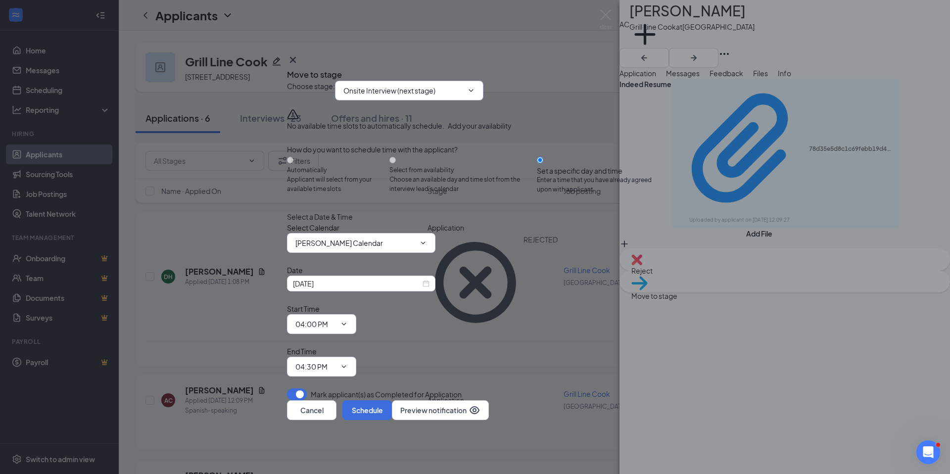
click at [392, 96] on input "Onsite Interview (next stage)" at bounding box center [403, 90] width 120 height 11
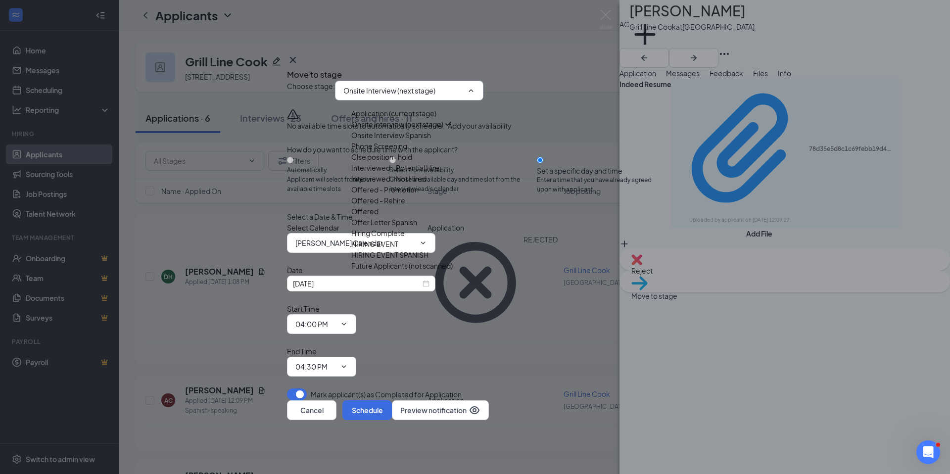
click at [394, 140] on div "Onsite Interview Spanish" at bounding box center [391, 135] width 80 height 11
type input "Onsite Interview Spanish"
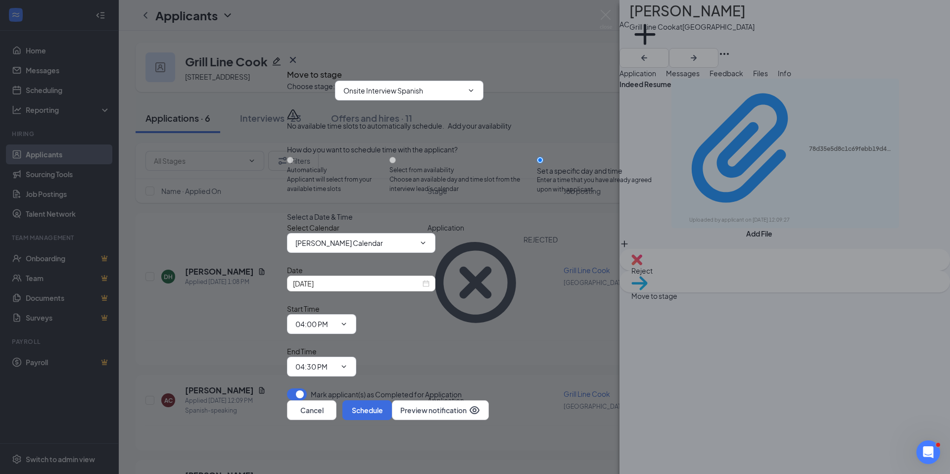
click at [582, 400] on div "Cancel Schedule Preview notification" at bounding box center [475, 410] width 376 height 20
click at [336, 400] on button "Cancel" at bounding box center [311, 410] width 49 height 20
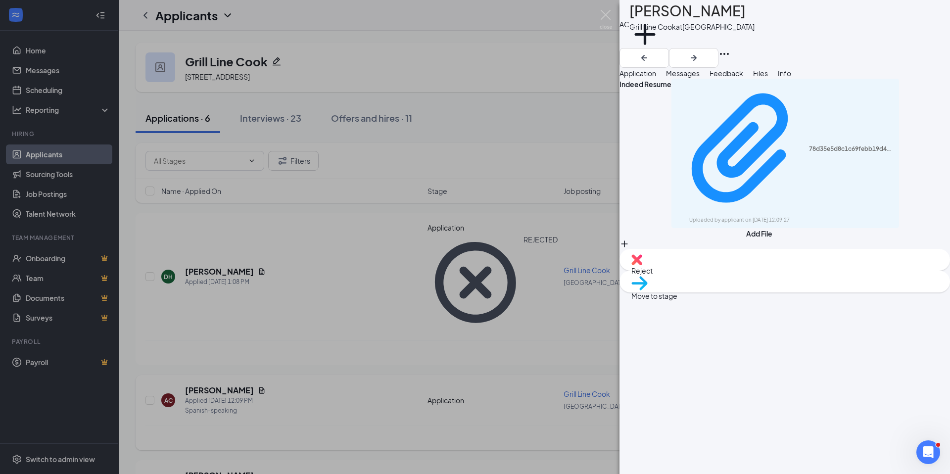
click at [319, 324] on div "AC [PERSON_NAME] Grill Line Cook at [GEOGRAPHIC_DATA] Add a tag Application Mes…" at bounding box center [475, 237] width 950 height 474
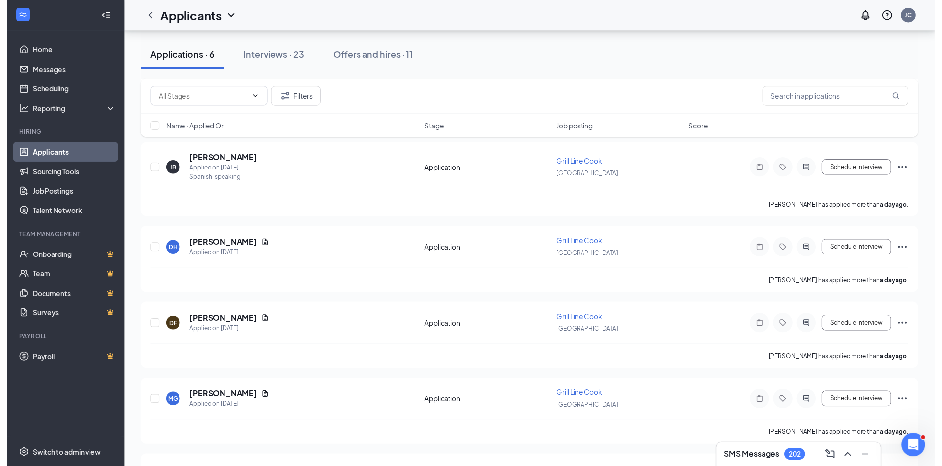
scroll to position [220, 0]
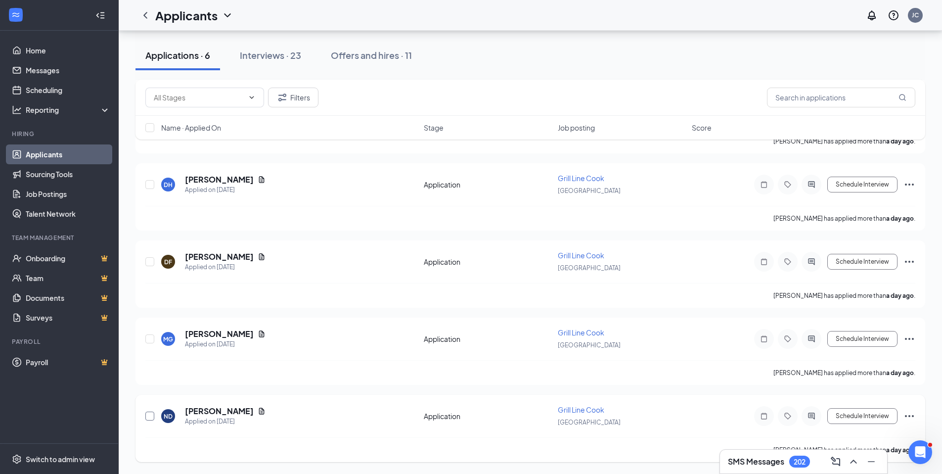
click at [145, 417] on input "checkbox" at bounding box center [149, 416] width 9 height 9
checkbox input "true"
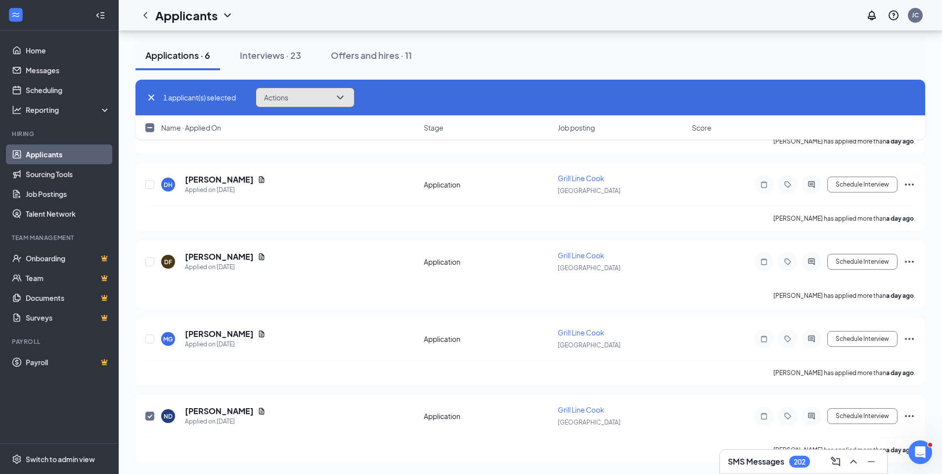
click at [271, 103] on button "Actions" at bounding box center [305, 98] width 99 height 20
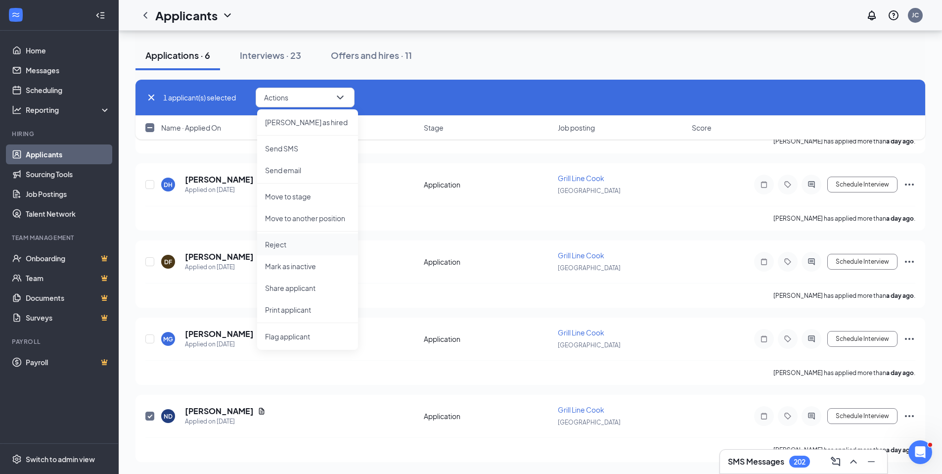
click at [279, 254] on li "Reject" at bounding box center [307, 244] width 101 height 22
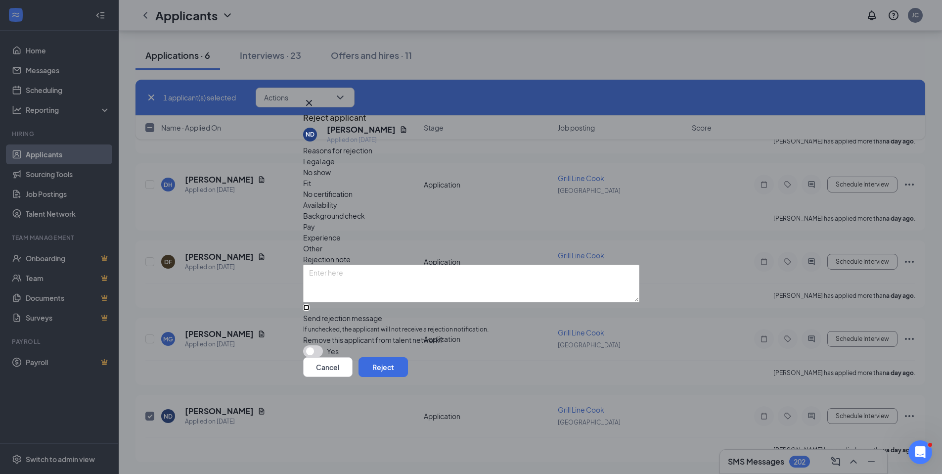
click at [310, 304] on input "Send rejection message If unchecked, the applicant will not receive a rejection…" at bounding box center [306, 307] width 6 height 6
checkbox input "true"
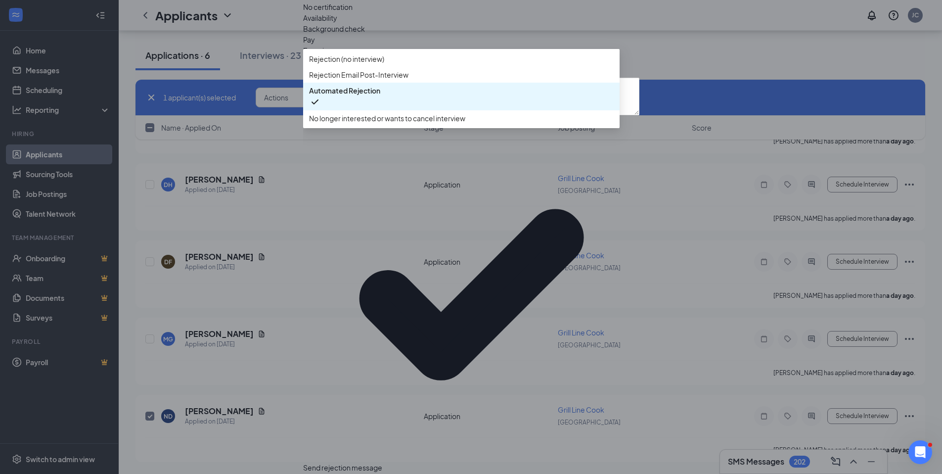
click at [416, 124] on span "No longer interested or wants to cancel interview" at bounding box center [387, 118] width 156 height 11
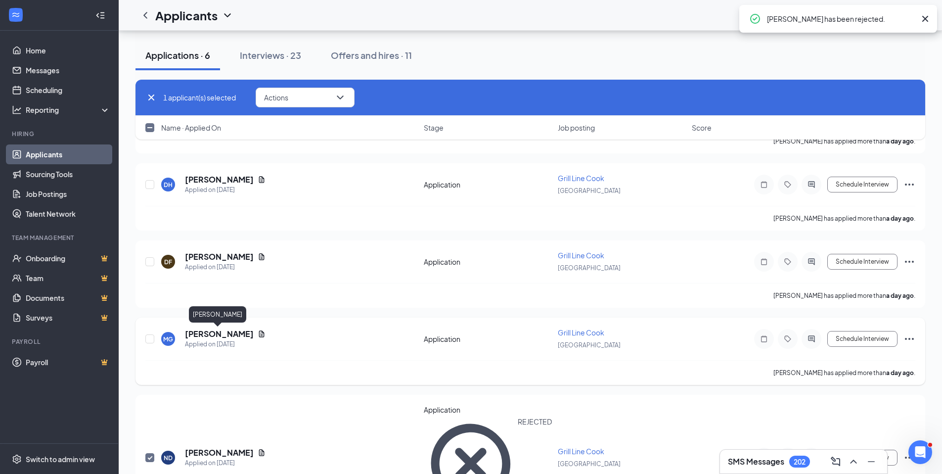
click at [231, 336] on h5 "[PERSON_NAME]" at bounding box center [219, 333] width 69 height 11
checkbox input "false"
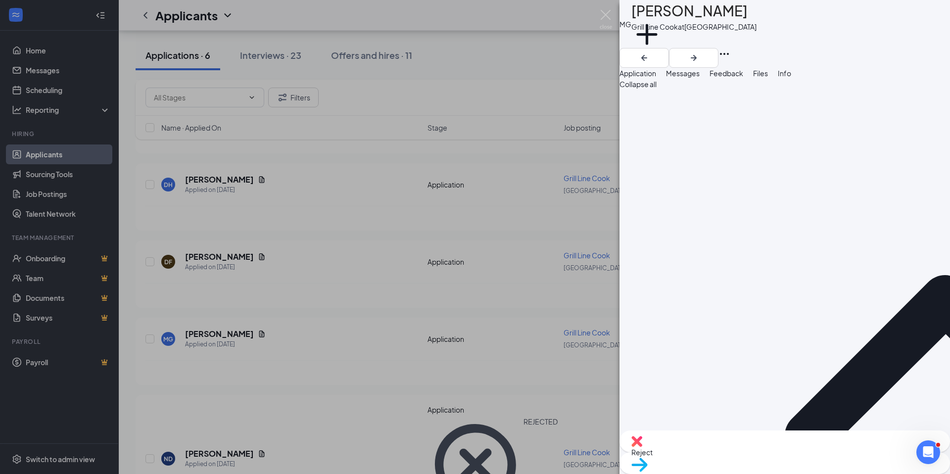
click at [768, 78] on span "Files" at bounding box center [760, 73] width 15 height 9
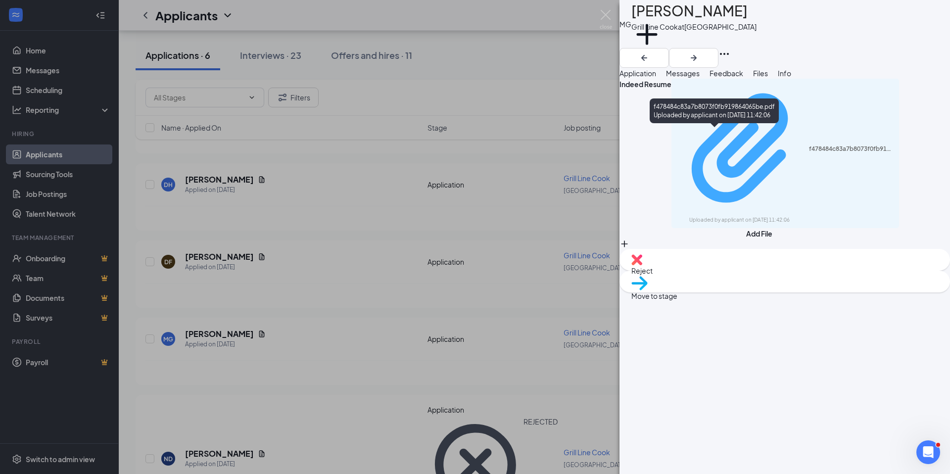
click at [787, 216] on div "Uploaded by applicant on [DATE] 11:42:06" at bounding box center [763, 220] width 148 height 8
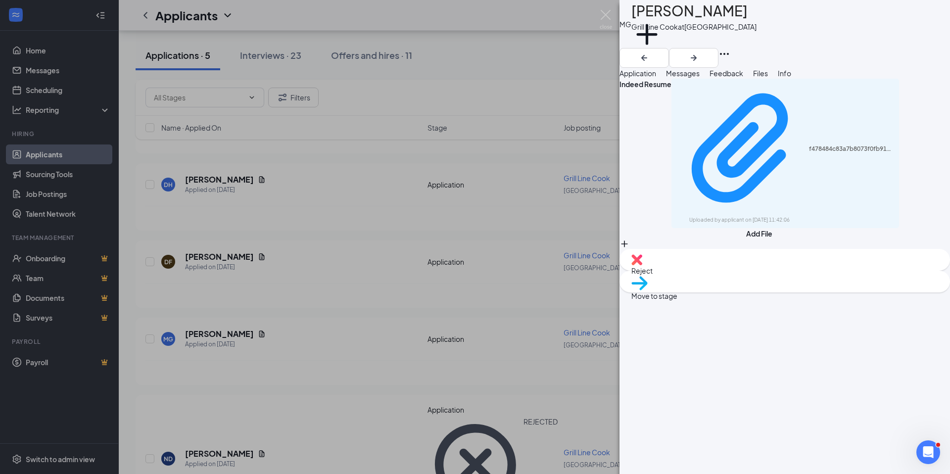
click at [833, 301] on span "Move to stage" at bounding box center [784, 295] width 307 height 11
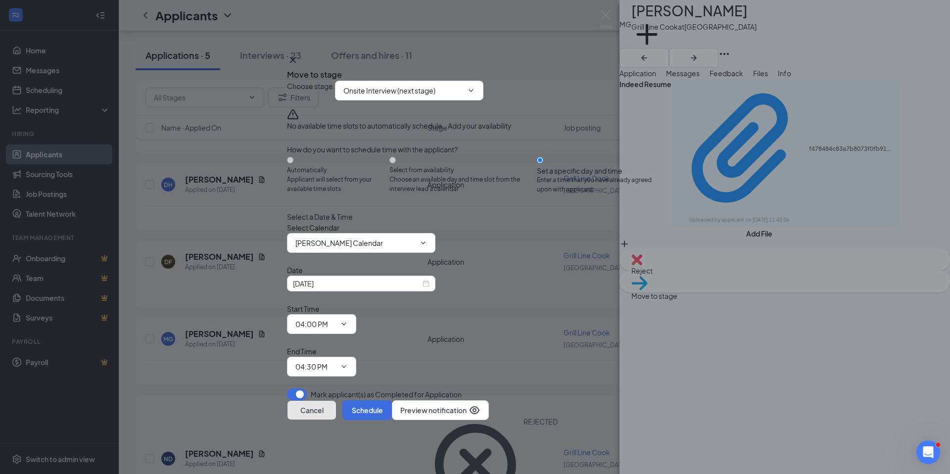
click at [336, 400] on button "Cancel" at bounding box center [311, 410] width 49 height 20
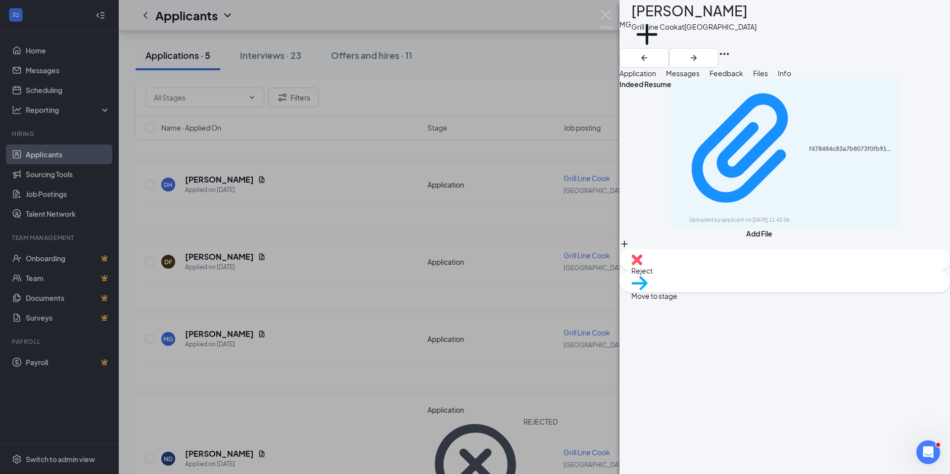
click at [339, 347] on div "MG [PERSON_NAME] Grill Line Cook at [GEOGRAPHIC_DATA] Add a tag Application Mes…" at bounding box center [475, 237] width 950 height 474
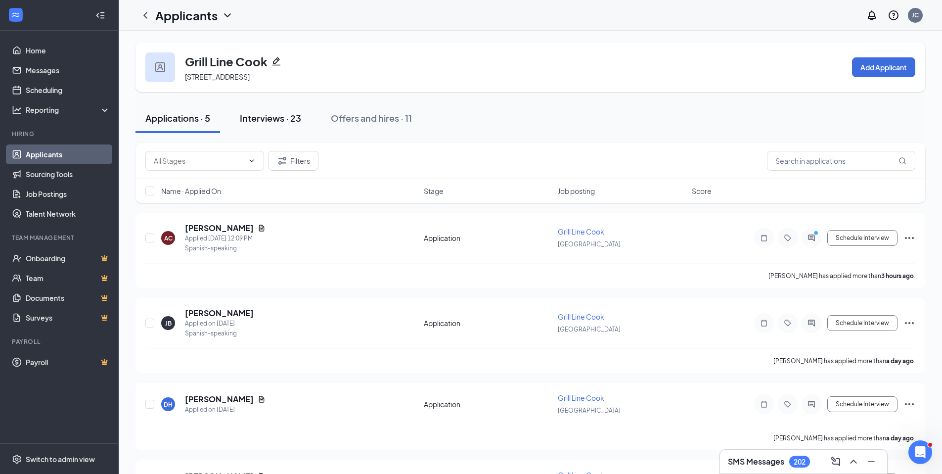
click at [266, 118] on div "Interviews · 23" at bounding box center [270, 118] width 61 height 12
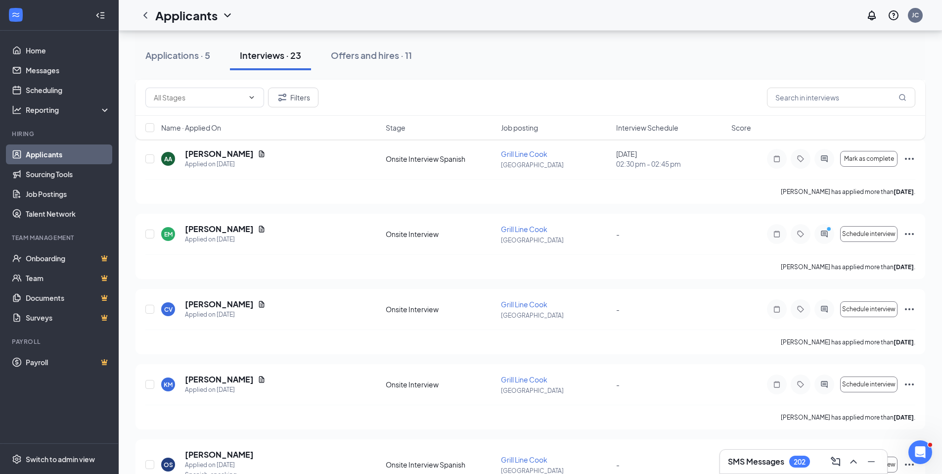
scroll to position [1520, 0]
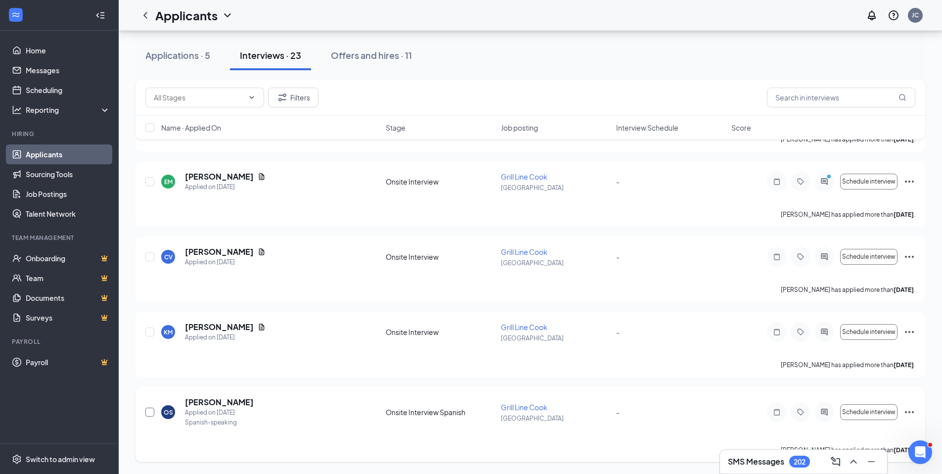
click at [148, 414] on input "checkbox" at bounding box center [149, 412] width 9 height 9
checkbox input "true"
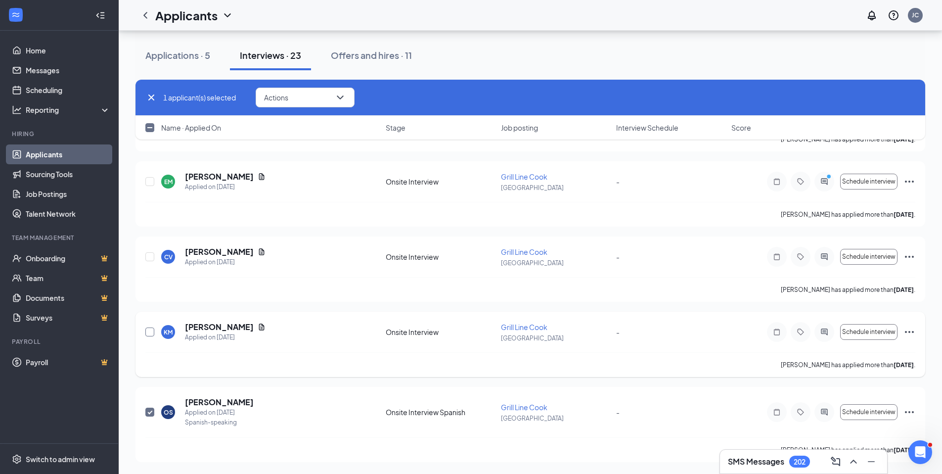
click at [149, 335] on input "checkbox" at bounding box center [149, 331] width 9 height 9
checkbox input "true"
click at [146, 258] on input "checkbox" at bounding box center [149, 256] width 9 height 9
checkbox input "true"
click at [153, 184] on input "checkbox" at bounding box center [149, 181] width 9 height 9
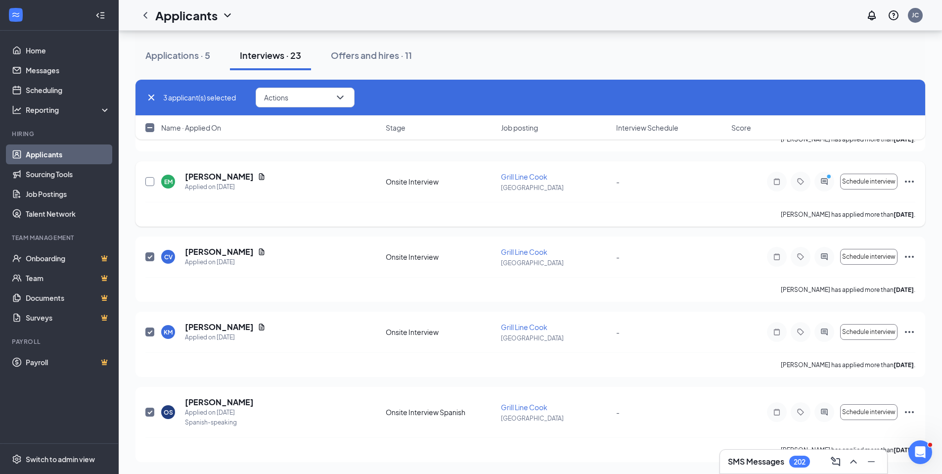
checkbox input "true"
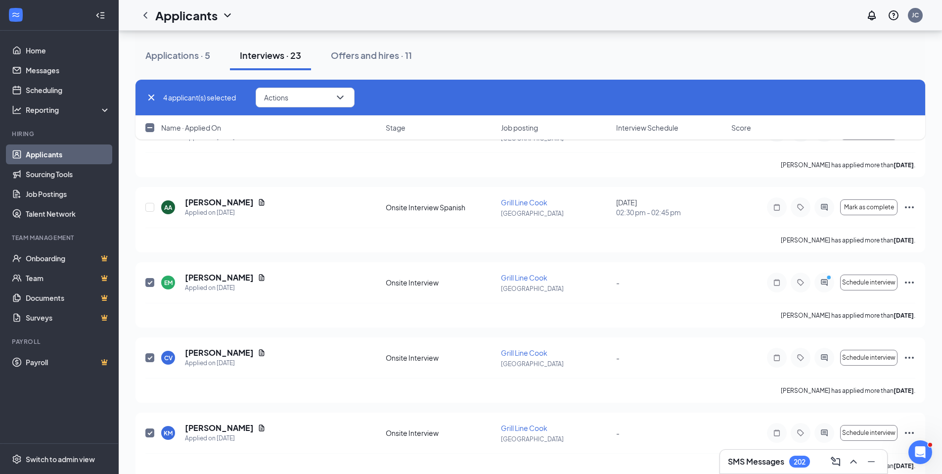
scroll to position [1419, 0]
click at [307, 105] on button "Actions" at bounding box center [305, 98] width 99 height 20
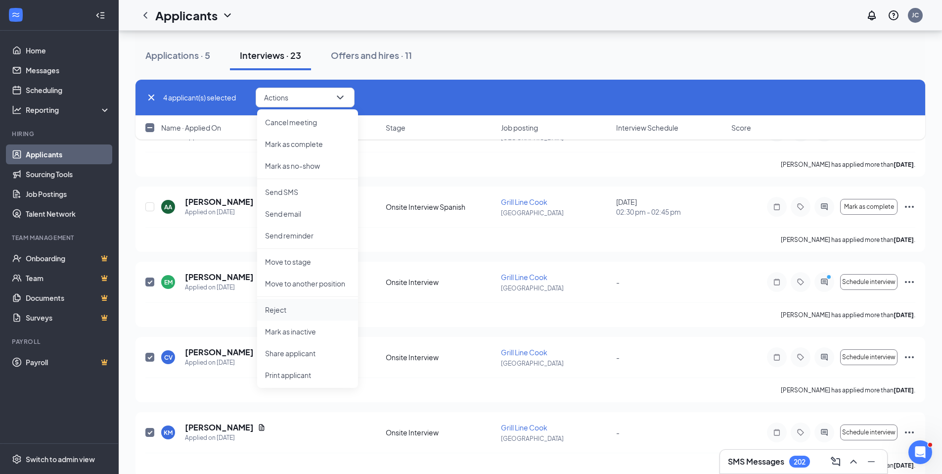
click at [285, 305] on p "Reject" at bounding box center [307, 310] width 85 height 10
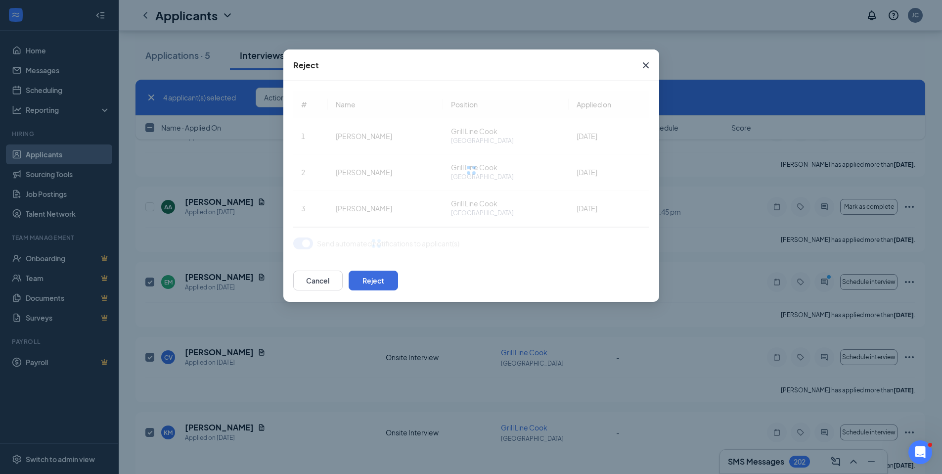
click at [303, 244] on div at bounding box center [471, 170] width 356 height 158
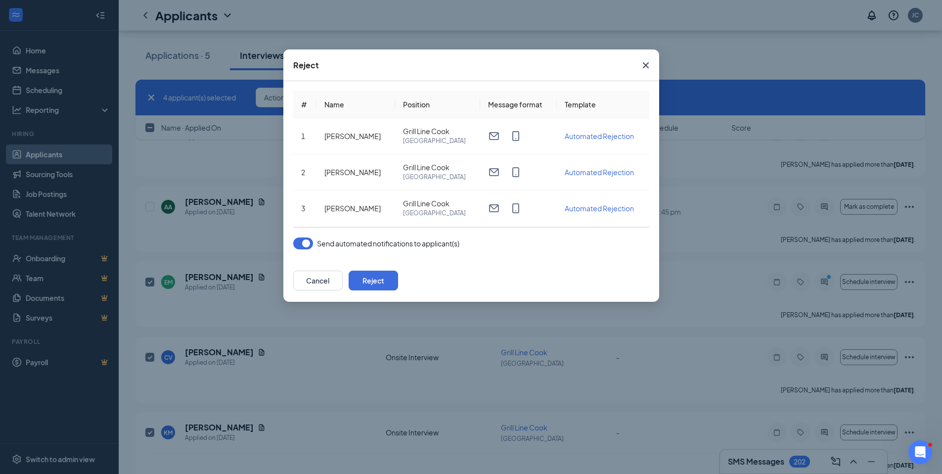
click at [303, 244] on button "button" at bounding box center [303, 243] width 20 height 12
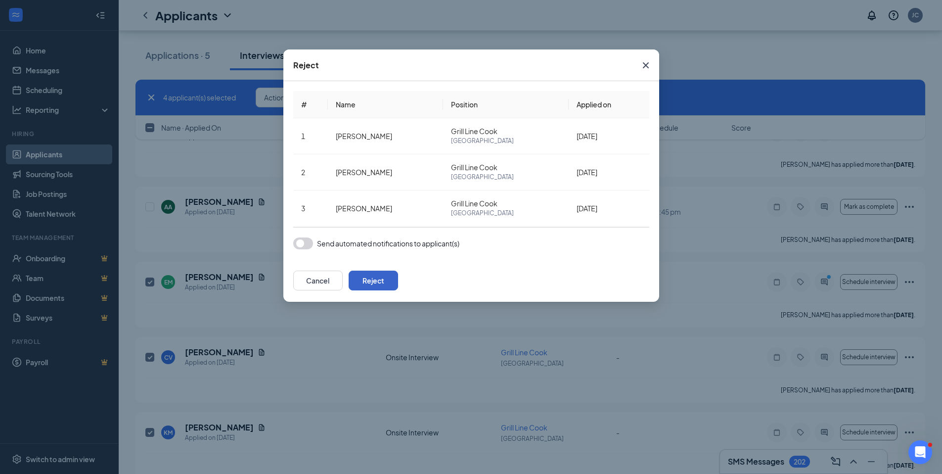
click at [398, 279] on button "Reject" at bounding box center [373, 281] width 49 height 20
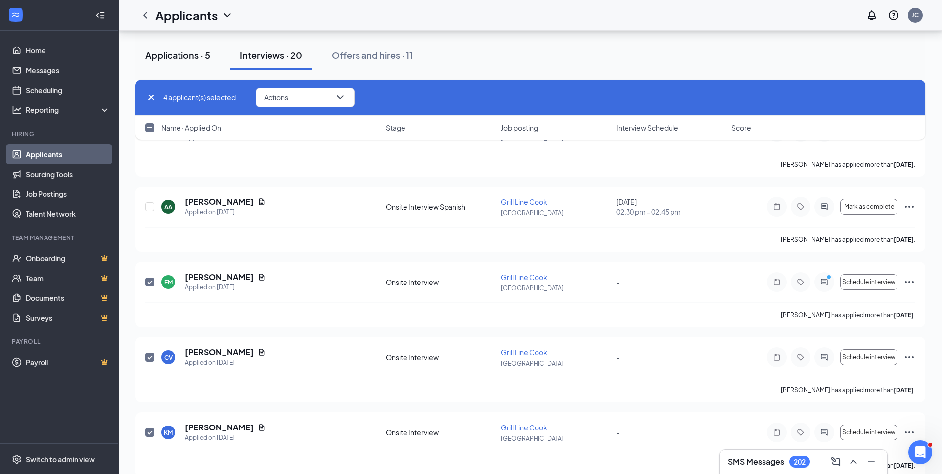
click at [168, 58] on div "Applications · 5" at bounding box center [177, 55] width 65 height 12
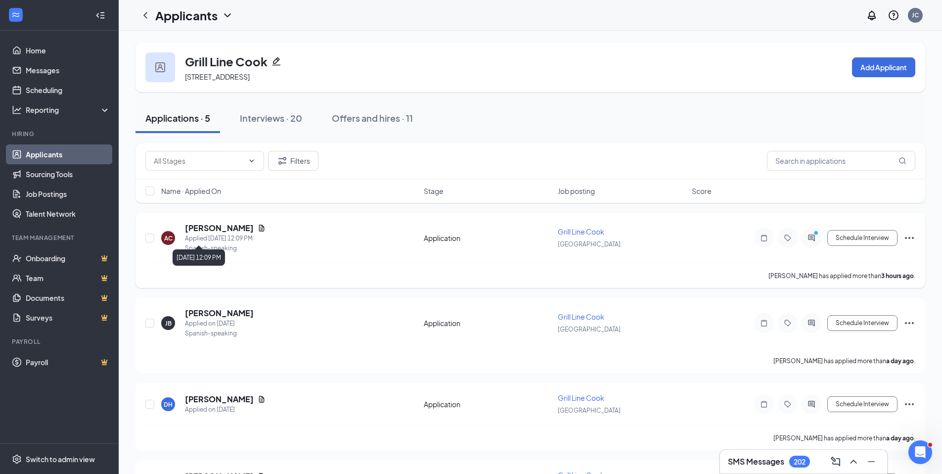
click at [202, 225] on h5 "[PERSON_NAME]" at bounding box center [219, 228] width 69 height 11
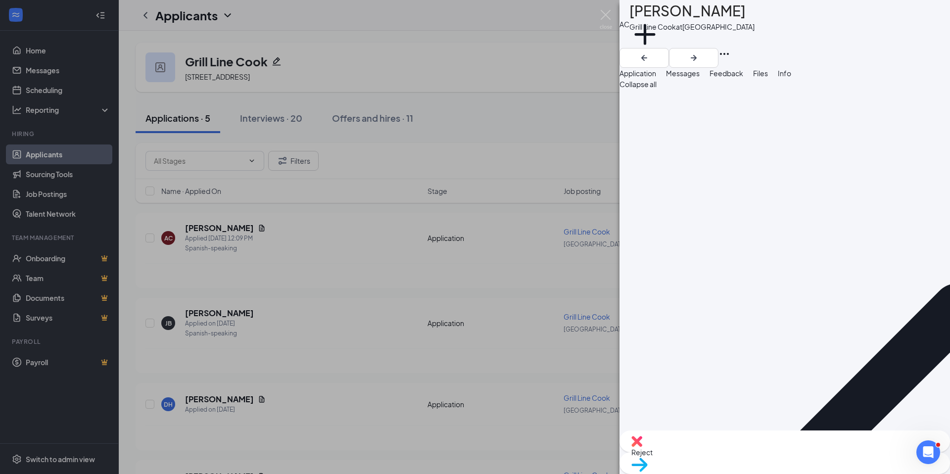
click at [805, 463] on div "Move to stage" at bounding box center [784, 463] width 330 height 22
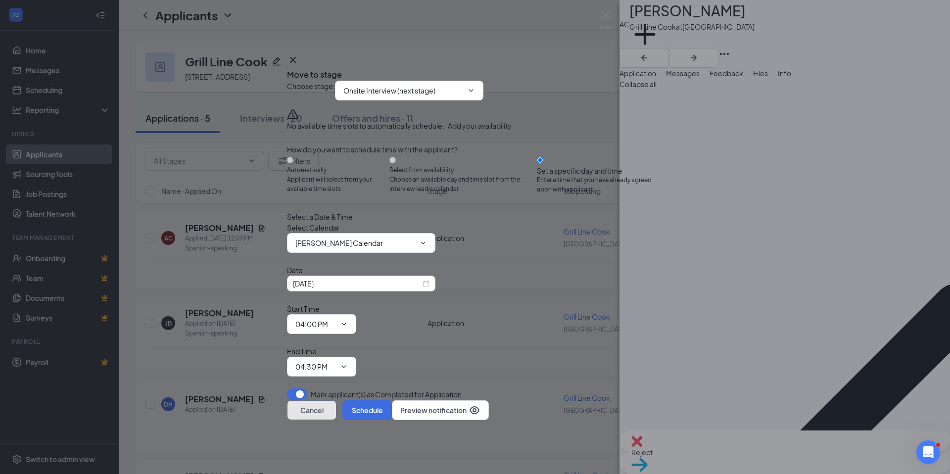
drag, startPoint x: 581, startPoint y: 397, endPoint x: 533, endPoint y: 362, distance: 59.2
click at [336, 400] on button "Cancel" at bounding box center [311, 410] width 49 height 20
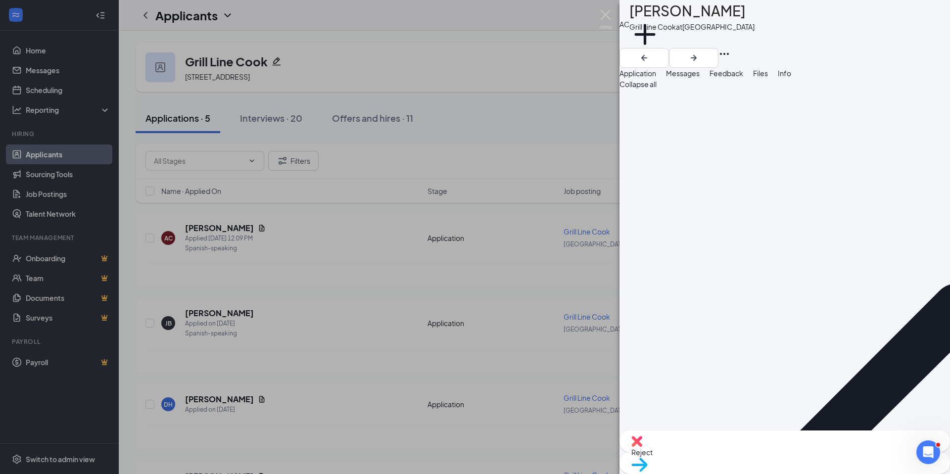
click at [151, 179] on div "AC [PERSON_NAME] Line Cook at [GEOGRAPHIC_DATA] Add a tag Application Messages …" at bounding box center [475, 237] width 950 height 474
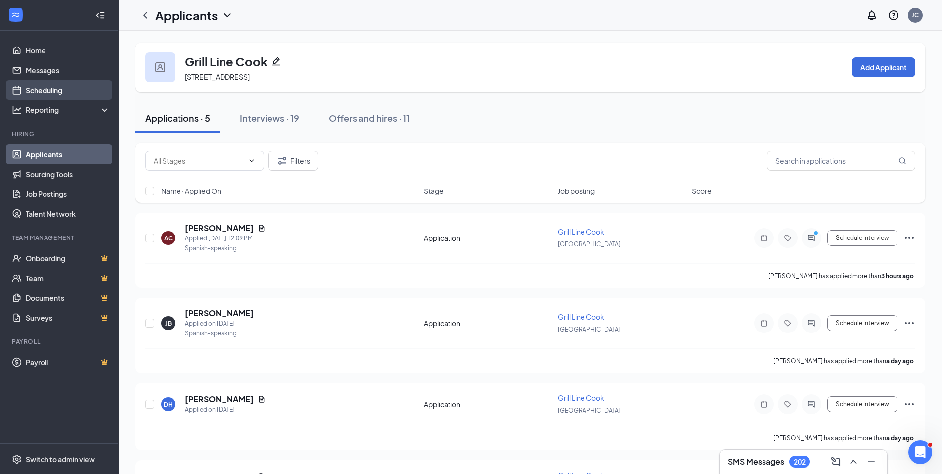
click at [57, 85] on link "Scheduling" at bounding box center [68, 90] width 85 height 20
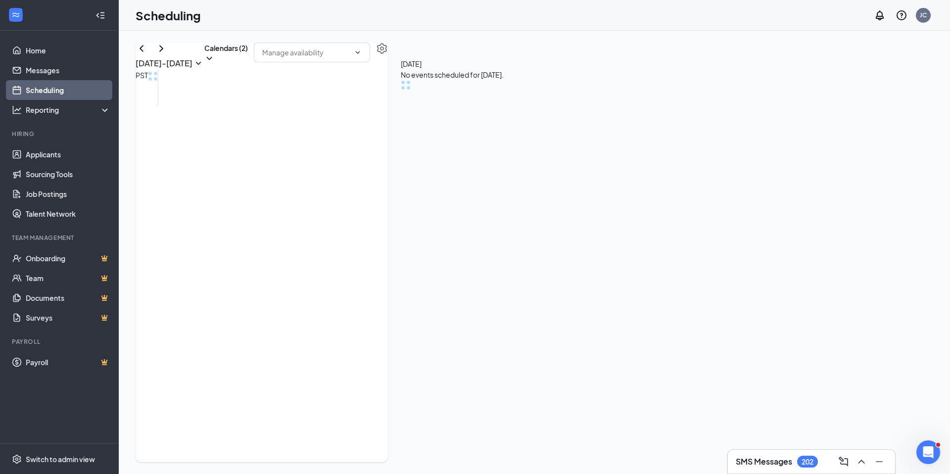
scroll to position [486, 0]
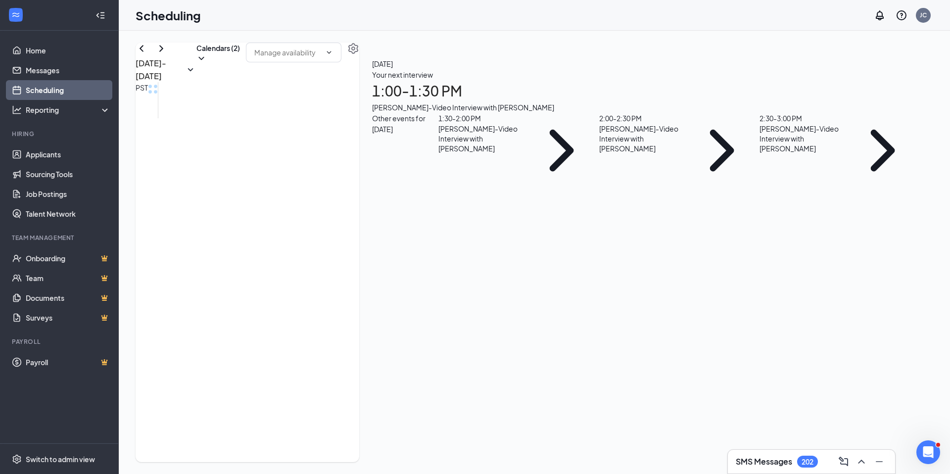
click at [359, 78] on div "[DATE] - [DATE] Calendars (2) PST Sun 21 Mon 22 Tue 23 Wed 24 Thu 25 Fri 26 Sat…" at bounding box center [248, 252] width 224 height 419
click at [240, 63] on button "Calendars (2)" at bounding box center [218, 53] width 44 height 21
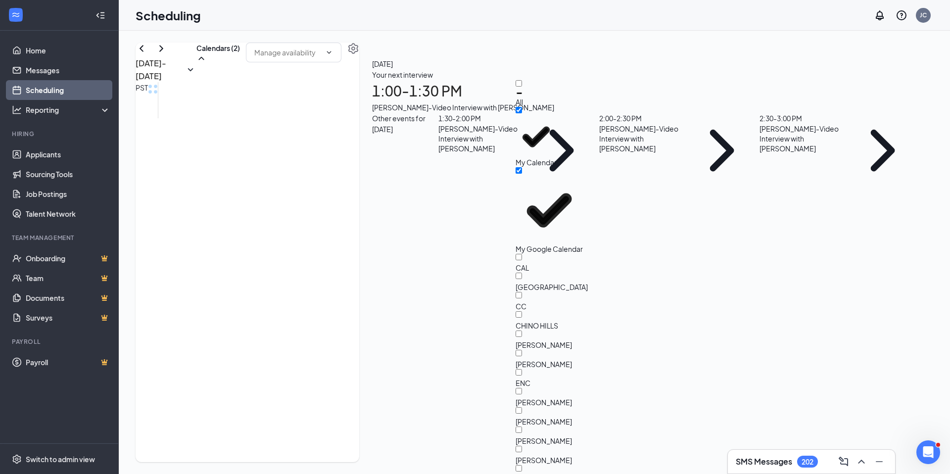
click at [551, 292] on div "CC" at bounding box center [579, 301] width 129 height 19
checkbox input "true"
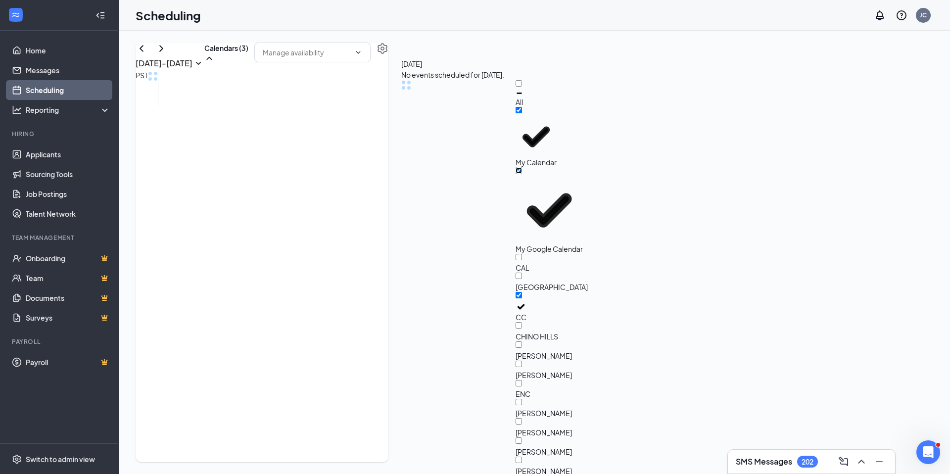
click at [522, 167] on input "My Google Calendar" at bounding box center [518, 170] width 6 height 6
checkbox input "false"
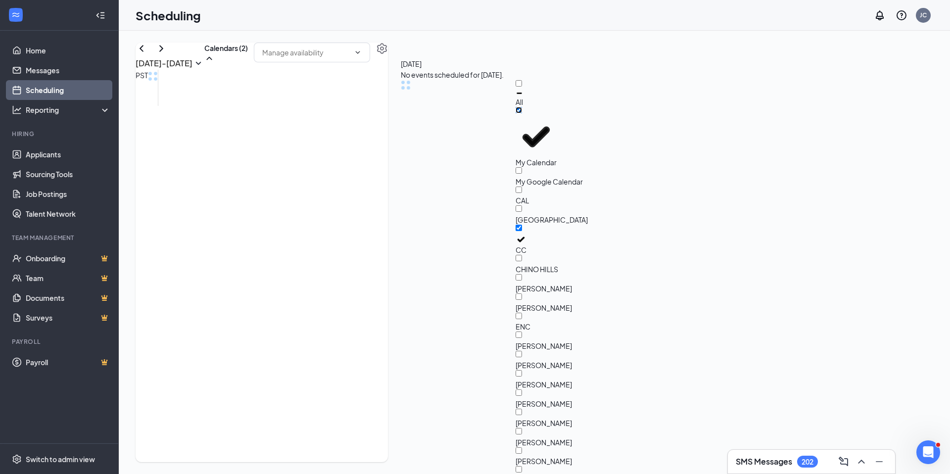
click at [522, 111] on input "My Calendar" at bounding box center [518, 110] width 6 height 6
checkbox input "false"
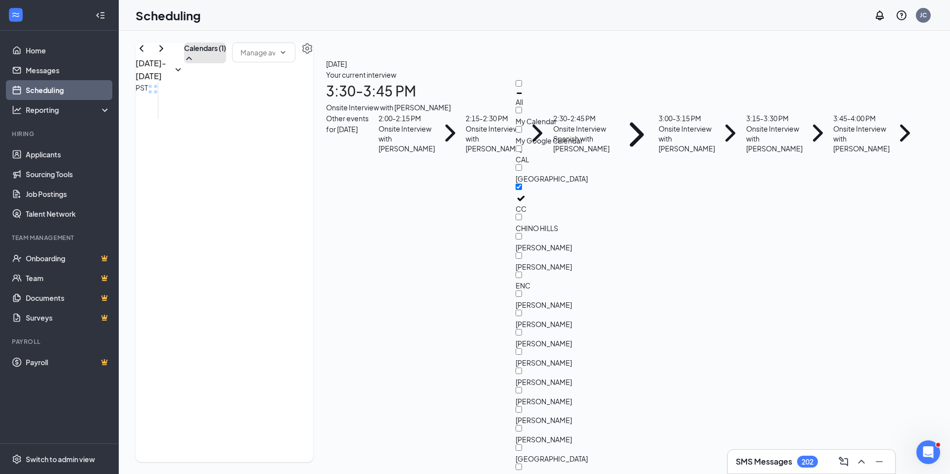
click at [226, 63] on button "Calendars (1)" at bounding box center [205, 53] width 42 height 21
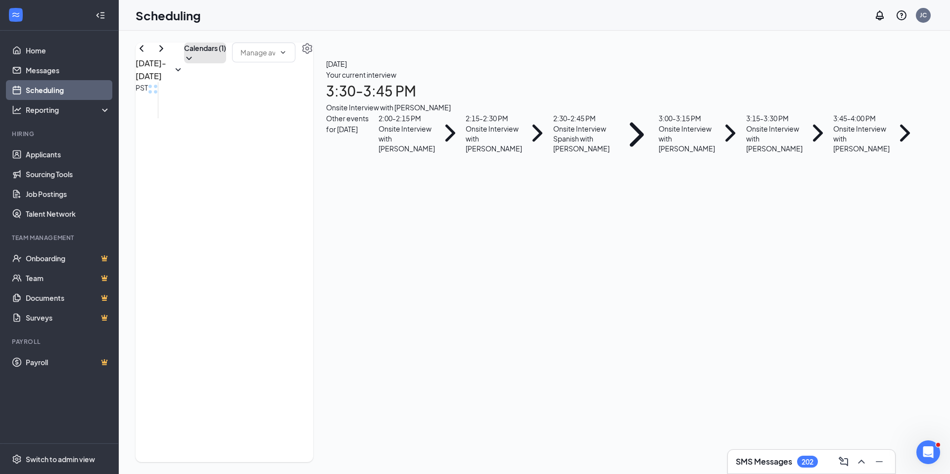
scroll to position [726, 0]
click at [511, 307] on div at bounding box center [511, 299] width 0 height 41
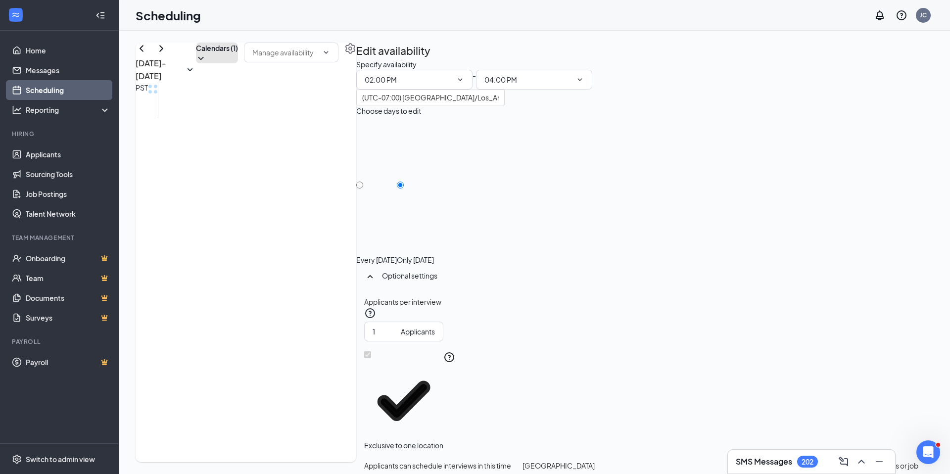
click at [591, 321] on div at bounding box center [591, 299] width 0 height 41
click at [511, 319] on div at bounding box center [511, 299] width 0 height 41
type input "2"
click at [397, 326] on input "2" at bounding box center [384, 331] width 24 height 11
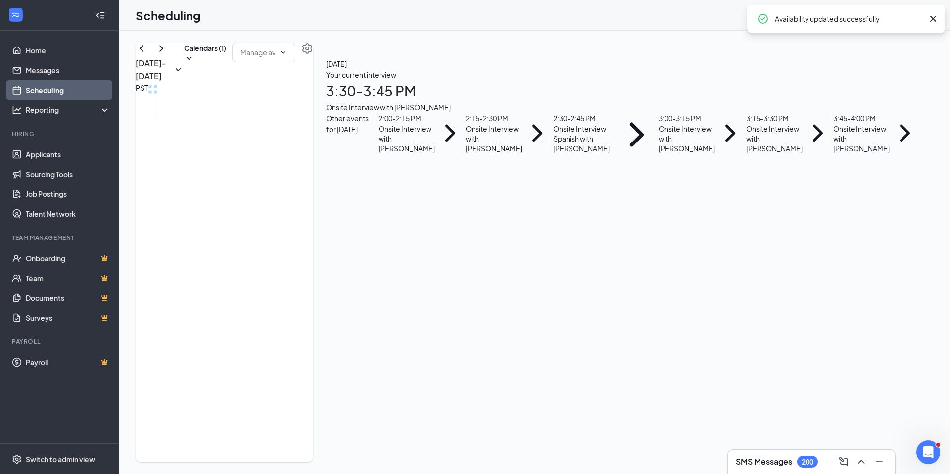
click at [591, 321] on div at bounding box center [591, 299] width 0 height 41
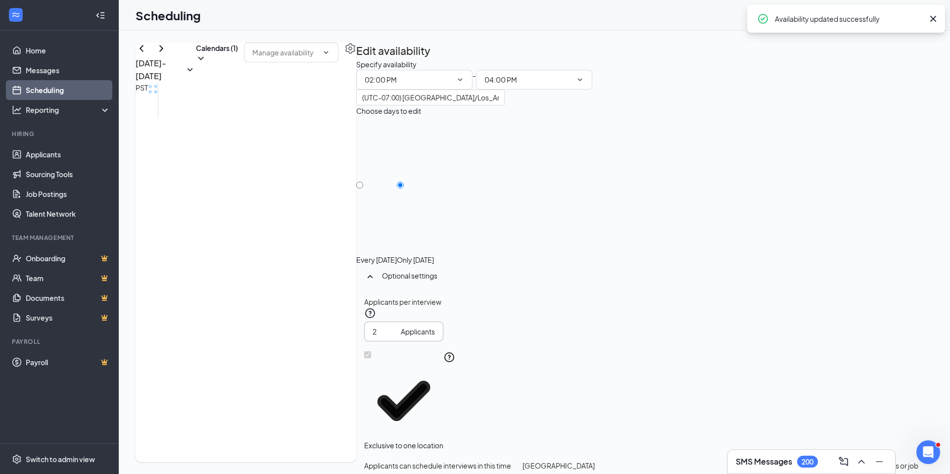
type input "2"
click at [397, 326] on input "2" at bounding box center [384, 331] width 24 height 11
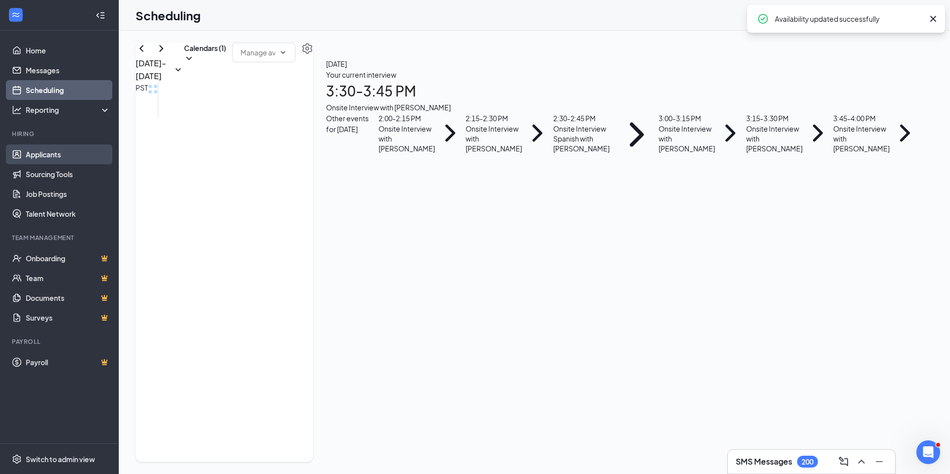
click at [56, 147] on link "Applicants" at bounding box center [68, 154] width 85 height 20
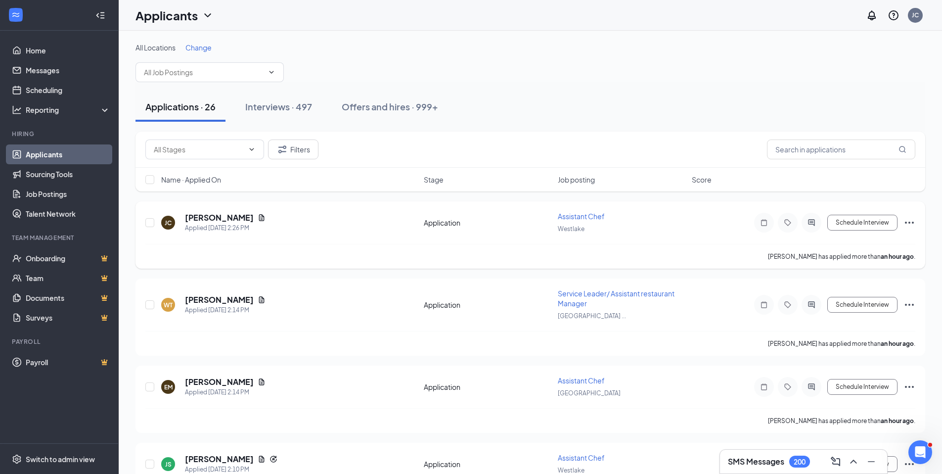
click at [567, 217] on span "Assistant Chef" at bounding box center [581, 216] width 47 height 9
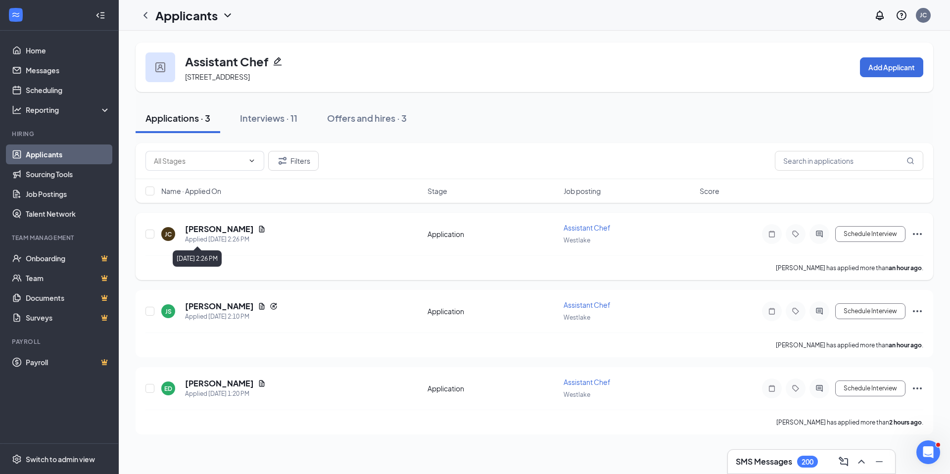
click at [216, 225] on h5 "[PERSON_NAME]" at bounding box center [219, 229] width 69 height 11
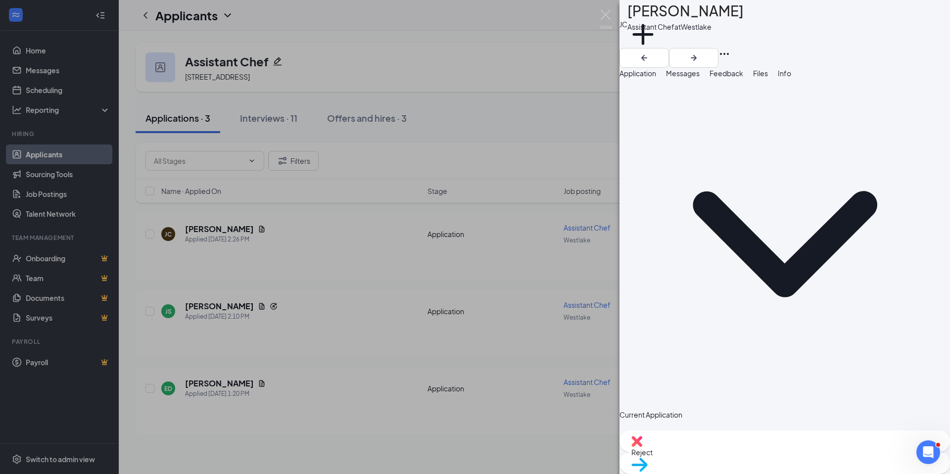
click at [768, 78] on span "Files" at bounding box center [760, 73] width 15 height 9
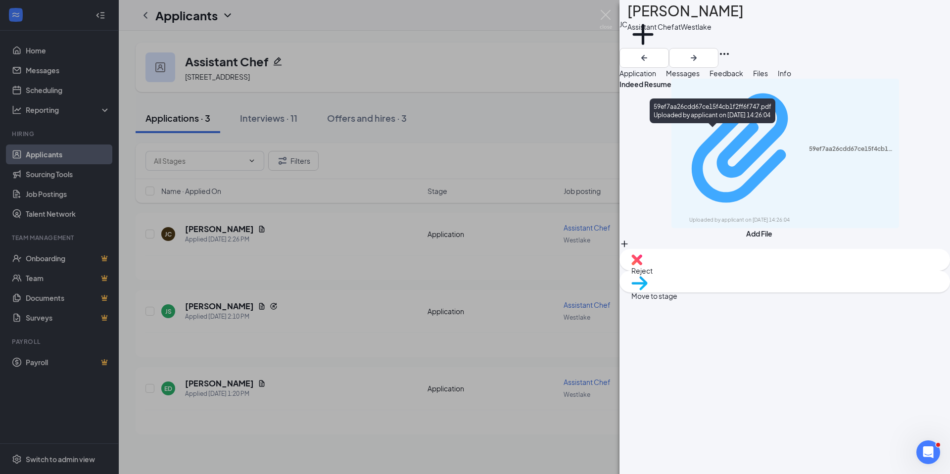
click at [767, 216] on div "Uploaded by applicant on [DATE] 14:26:04" at bounding box center [763, 220] width 148 height 8
click at [748, 216] on div "Uploaded by applicant on [DATE] 14:26:04" at bounding box center [763, 220] width 148 height 8
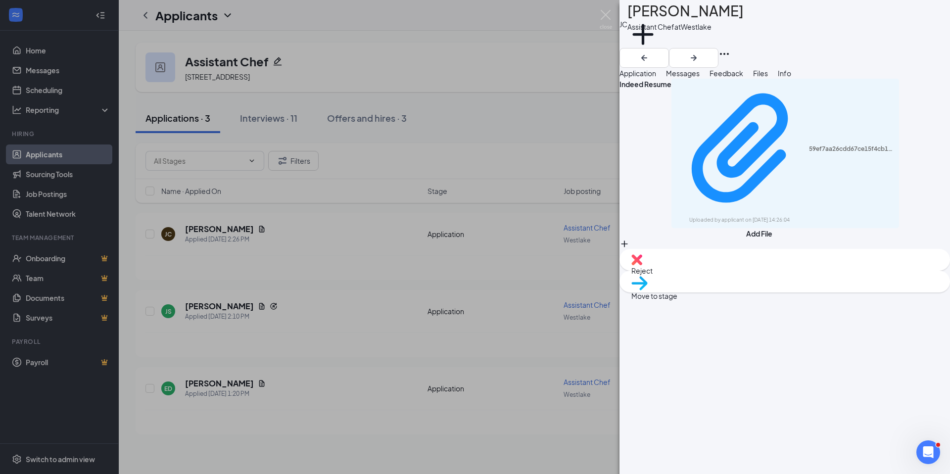
click at [733, 271] on div "Reject" at bounding box center [784, 260] width 330 height 22
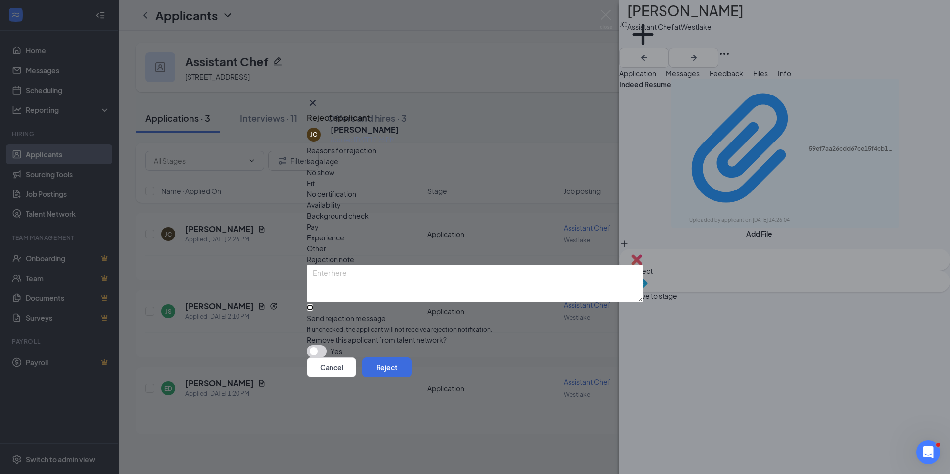
click at [313, 304] on input "Send rejection message If unchecked, the applicant will not receive a rejection…" at bounding box center [310, 307] width 6 height 6
checkbox input "true"
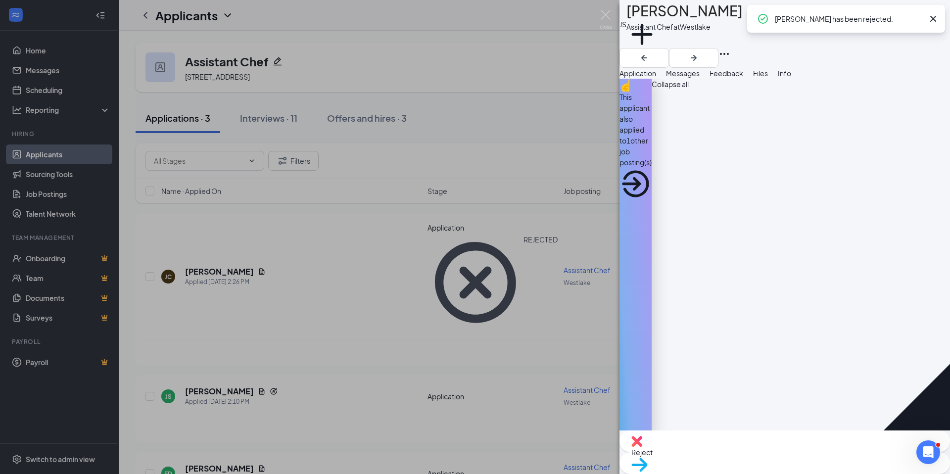
click at [651, 109] on div "This applicant also applied to 1 other job posting(s)" at bounding box center [635, 130] width 32 height 76
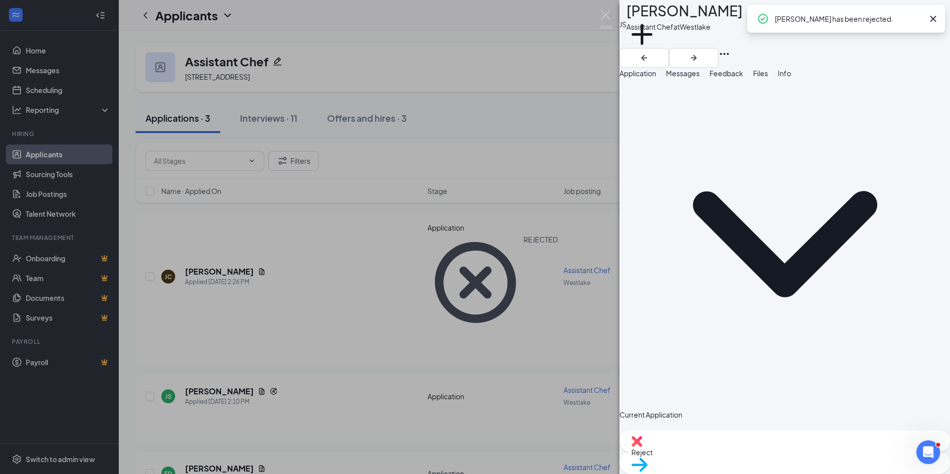
click at [768, 78] on span "Files" at bounding box center [760, 73] width 15 height 9
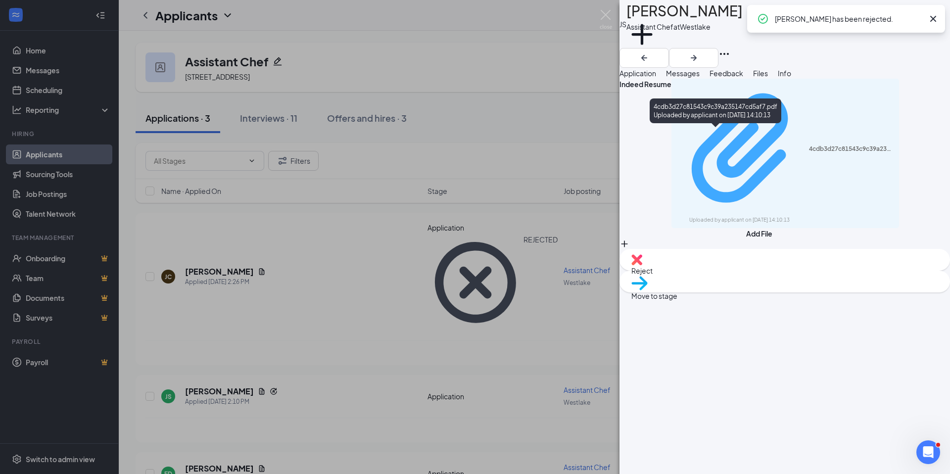
click at [809, 145] on div "4cdb3d27c81543c9c39a235147cd5af7.pdf" at bounding box center [851, 149] width 85 height 8
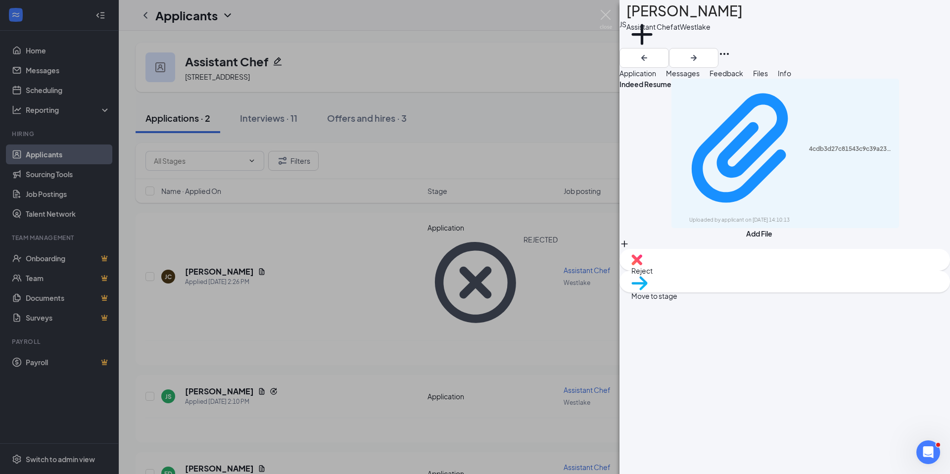
click at [653, 78] on span "Application" at bounding box center [637, 73] width 37 height 9
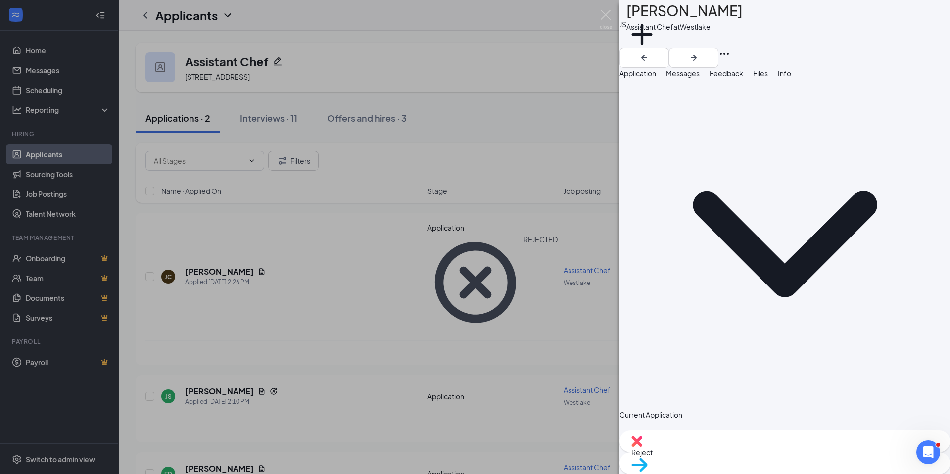
click at [729, 452] on span "Reject" at bounding box center [784, 452] width 307 height 11
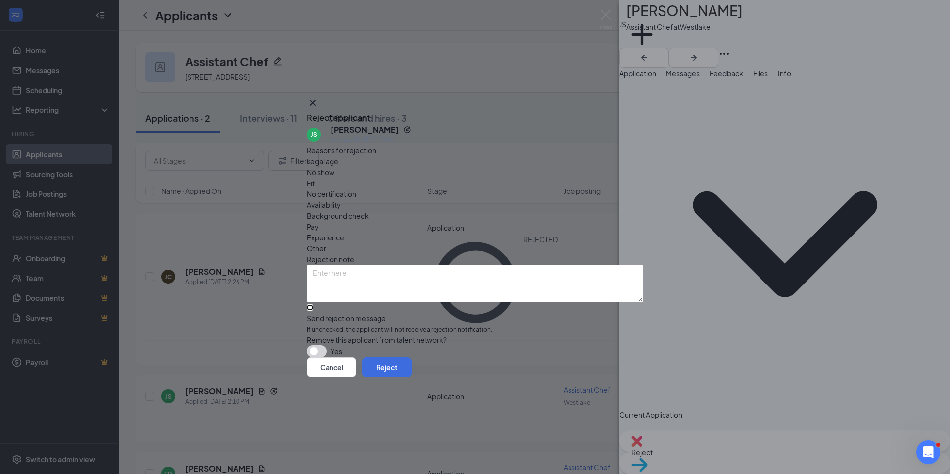
click at [313, 304] on input "Send rejection message If unchecked, the applicant will not receive a rejection…" at bounding box center [310, 307] width 6 height 6
checkbox input "true"
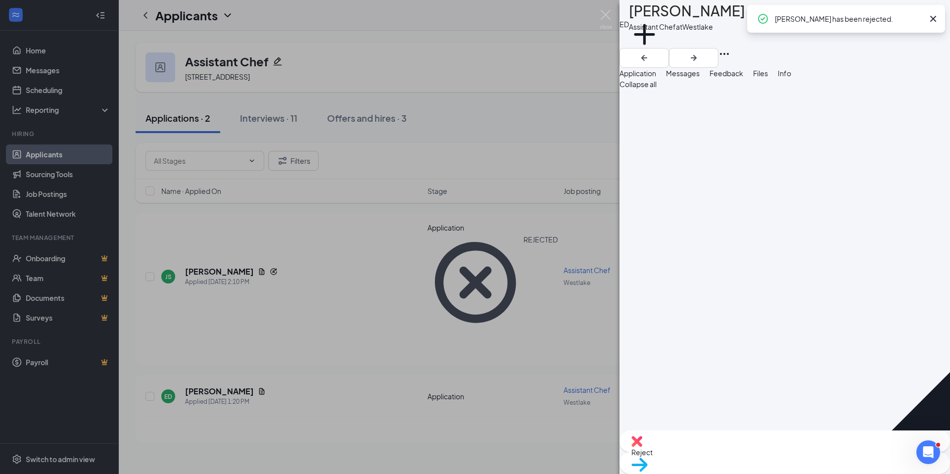
click at [768, 79] on div "Files" at bounding box center [760, 73] width 15 height 11
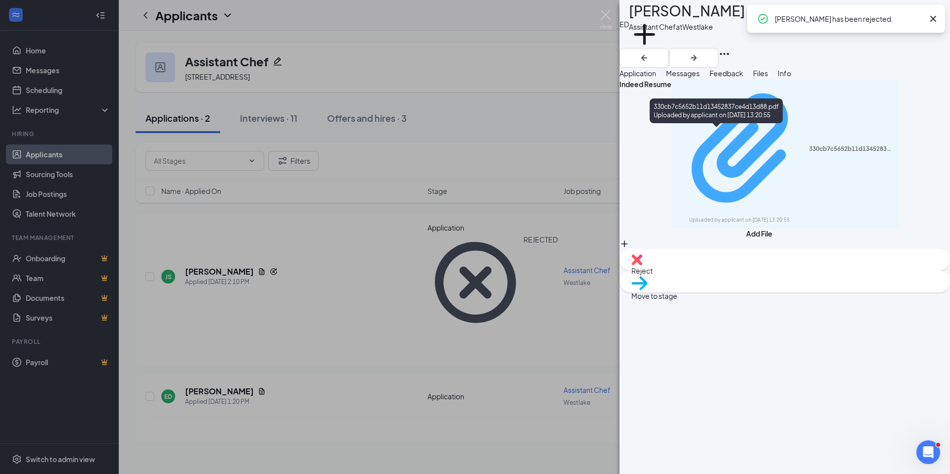
click at [809, 145] on div "330cb7c5652b11d13452837ce4d13d88.pdf" at bounding box center [851, 149] width 85 height 8
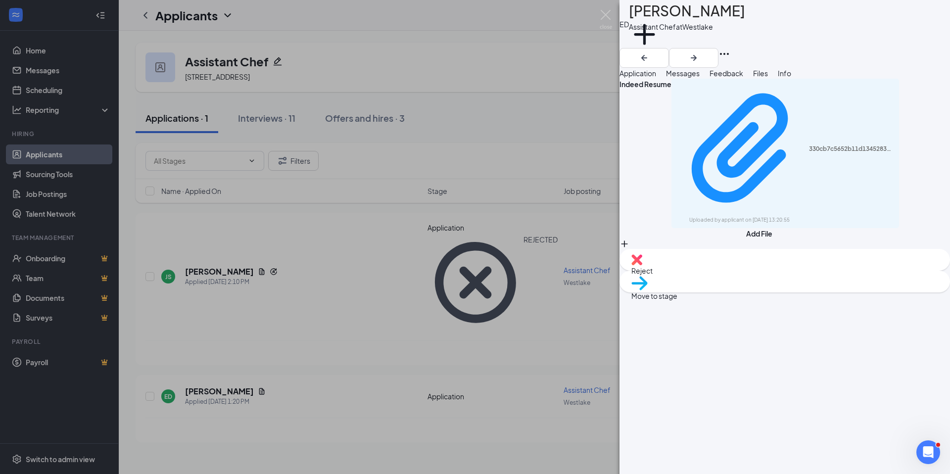
click at [737, 276] on span "Reject" at bounding box center [784, 270] width 307 height 11
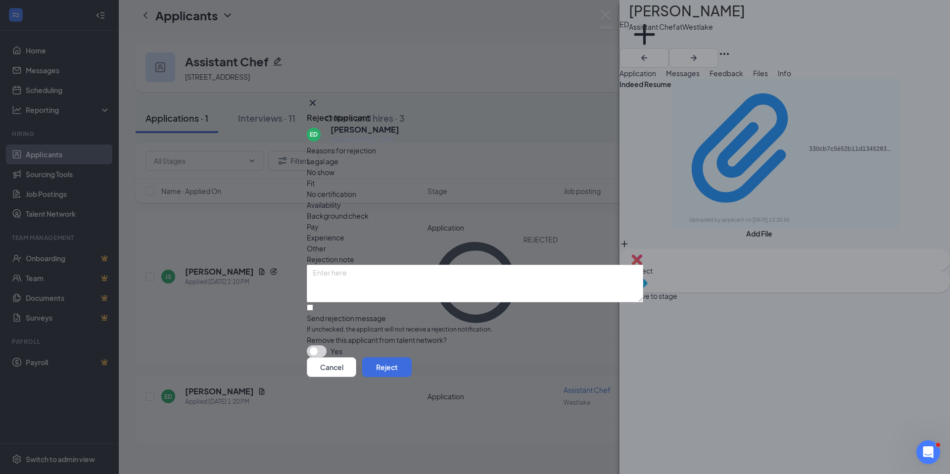
click at [353, 279] on div "Reasons for rejection Legal age No show Fit No certification Availability Backg…" at bounding box center [475, 251] width 336 height 213
click at [313, 304] on input "Send rejection message If unchecked, the applicant will not receive a rejection…" at bounding box center [310, 307] width 6 height 6
checkbox input "true"
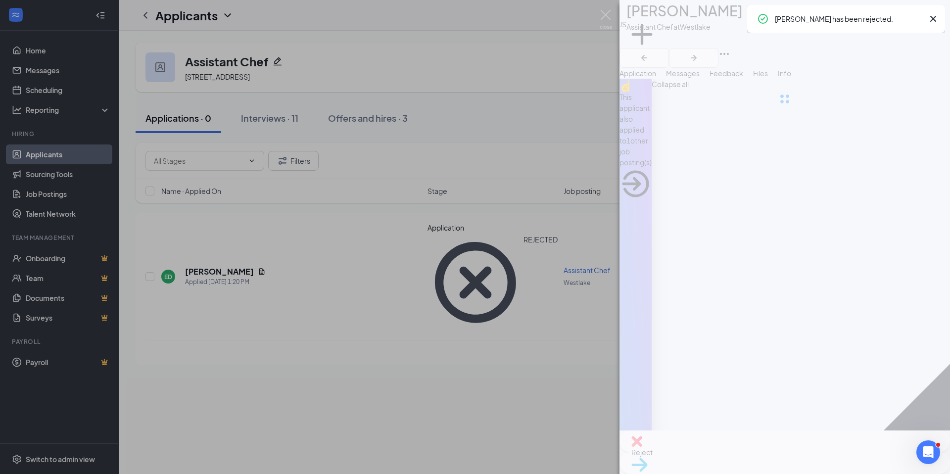
click at [38, 156] on div "JS [PERSON_NAME] Assistant Chef at [GEOGRAPHIC_DATA] Add a tag Application Mess…" at bounding box center [475, 237] width 950 height 474
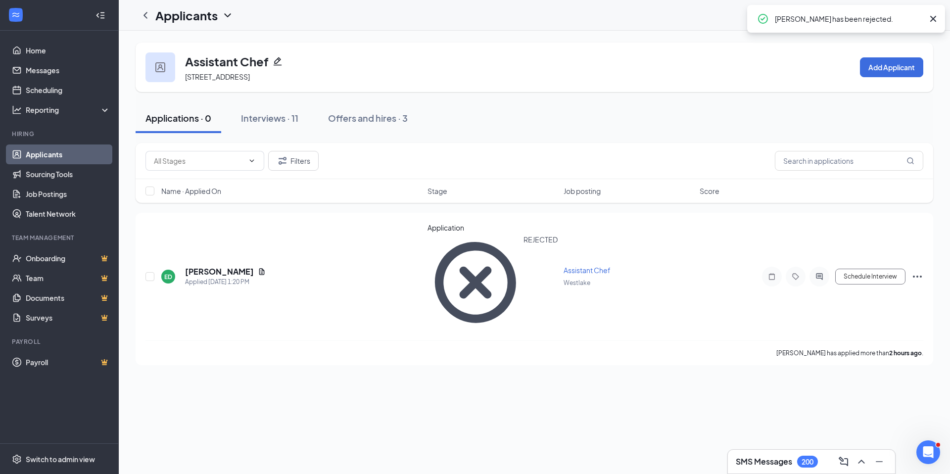
click at [38, 156] on link "Applicants" at bounding box center [68, 154] width 85 height 20
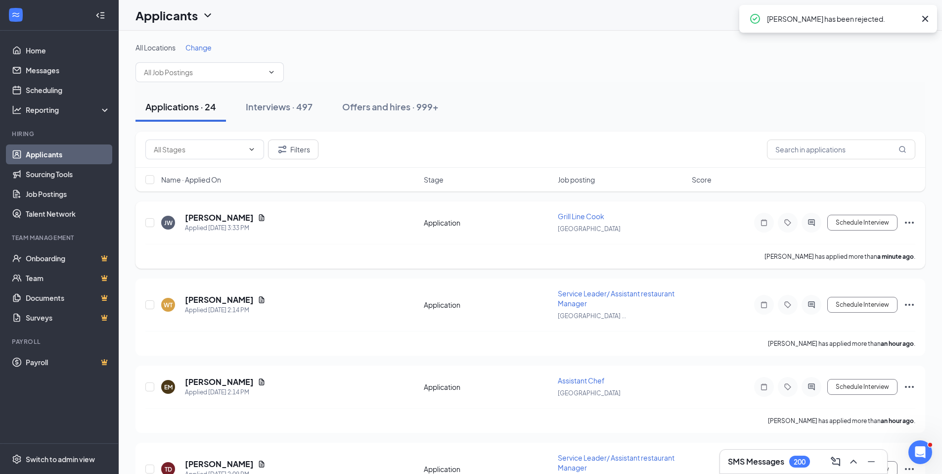
click at [574, 220] on div "Grill Line Cook" at bounding box center [622, 216] width 128 height 10
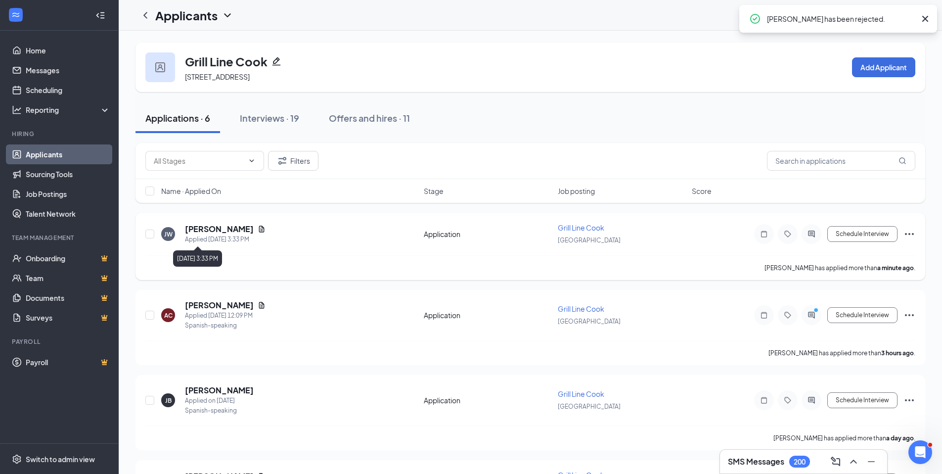
click at [197, 227] on h5 "[PERSON_NAME]" at bounding box center [219, 229] width 69 height 11
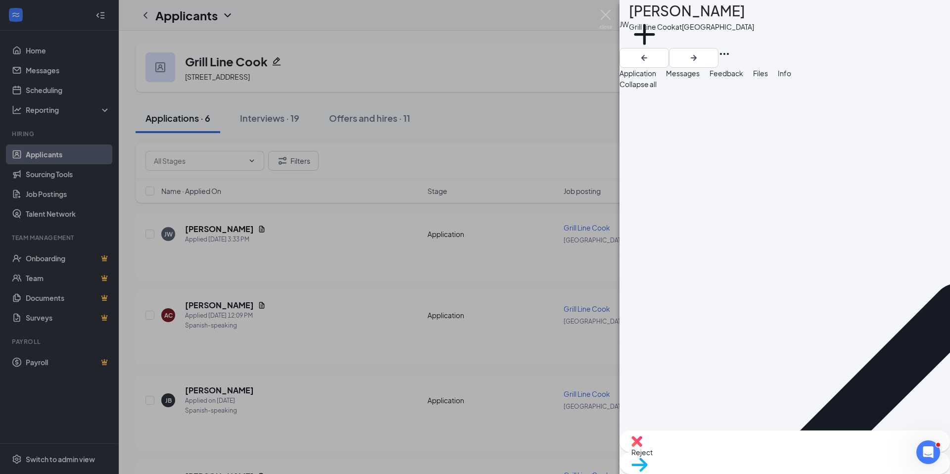
click at [768, 79] on button "Files" at bounding box center [760, 73] width 15 height 11
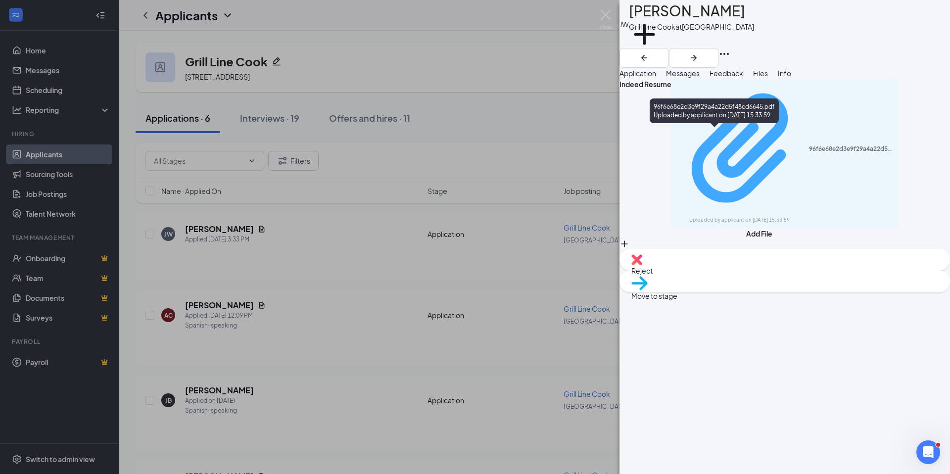
click at [746, 216] on div "Uploaded by applicant on [DATE] 15:33:59" at bounding box center [763, 220] width 148 height 8
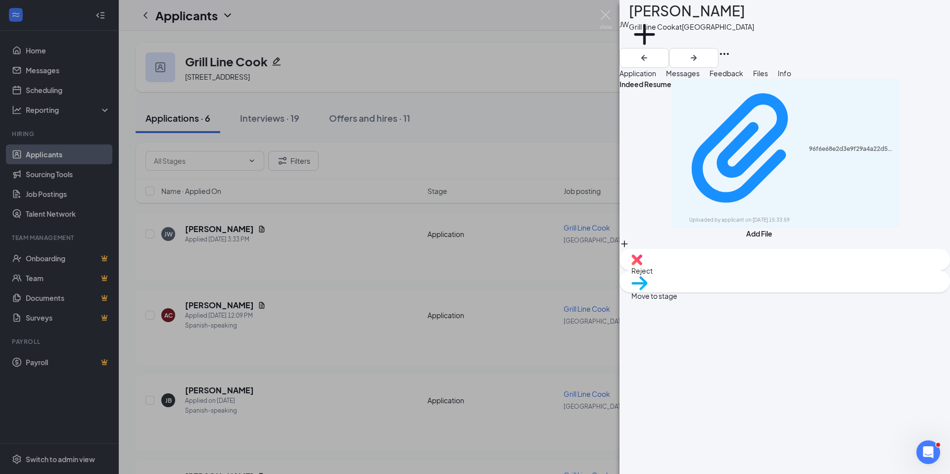
click at [648, 290] on img at bounding box center [639, 283] width 16 height 14
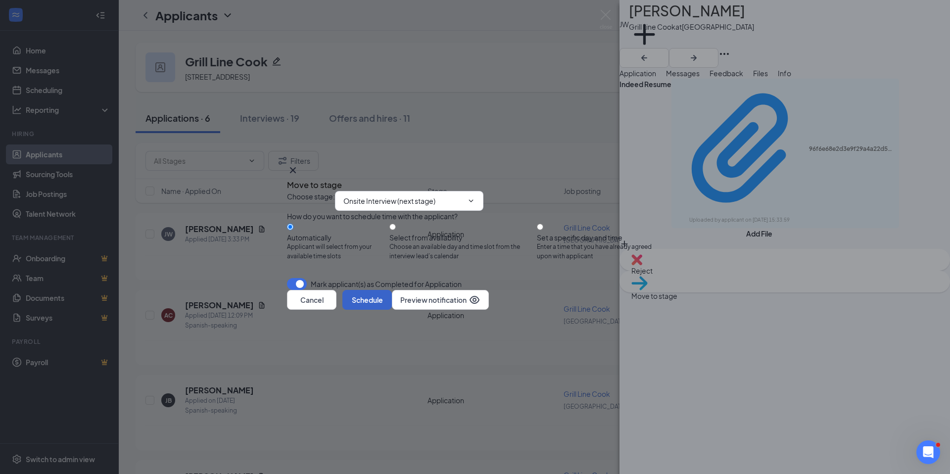
click at [392, 310] on button "Schedule" at bounding box center [366, 300] width 49 height 20
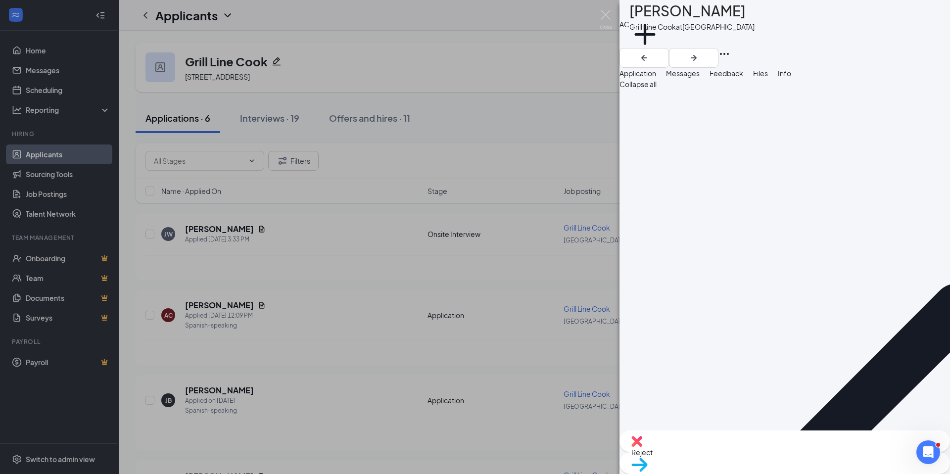
click at [768, 78] on span "Files" at bounding box center [760, 73] width 15 height 9
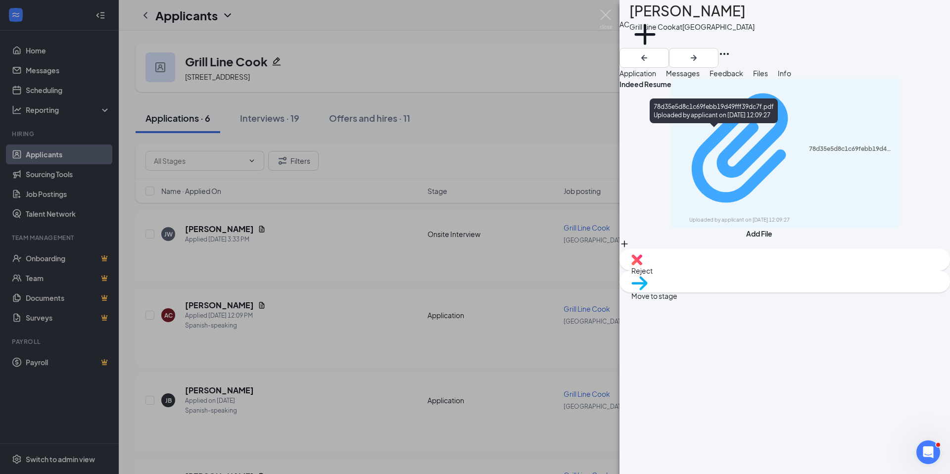
click at [809, 145] on div "78d35e5d8c1c69febb19d49fff39dc7f.pdf" at bounding box center [851, 149] width 85 height 8
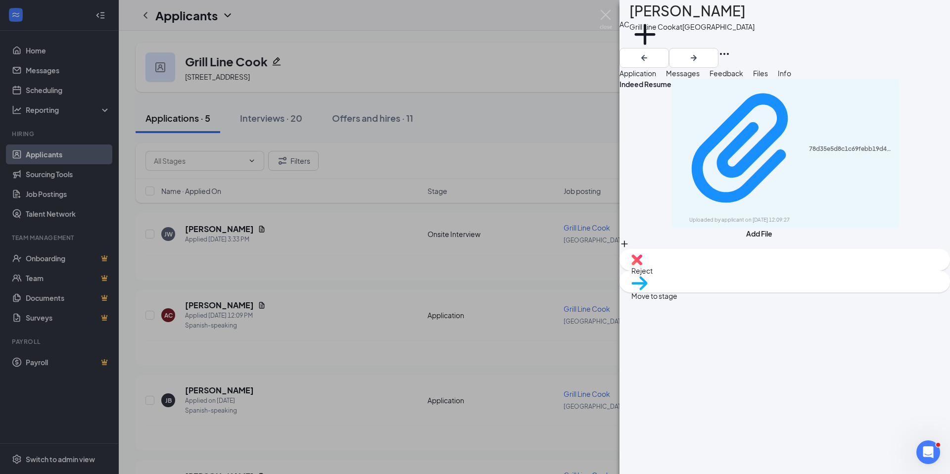
click at [818, 301] on span "Move to stage" at bounding box center [784, 295] width 307 height 11
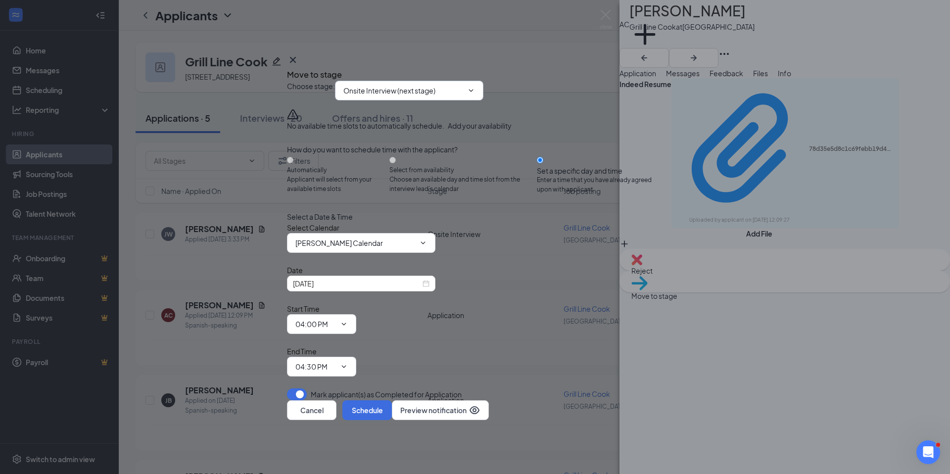
radio input "false"
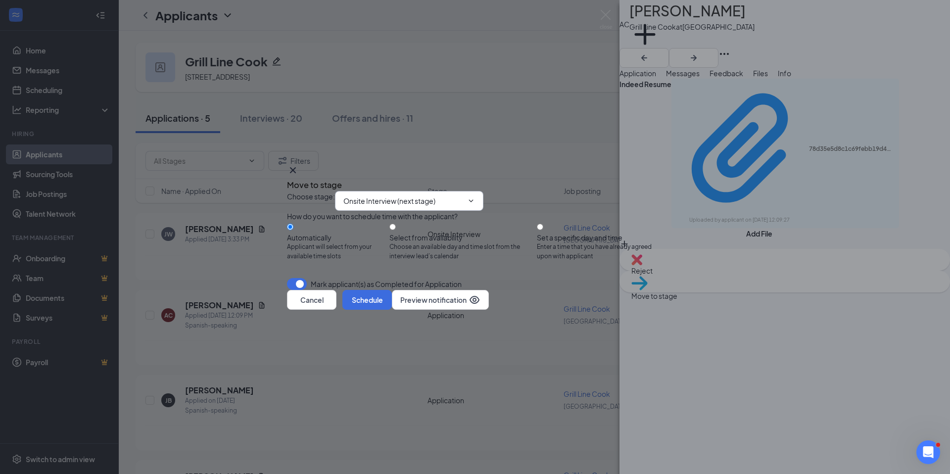
click at [395, 195] on input "Onsite Interview (next stage)" at bounding box center [403, 200] width 120 height 11
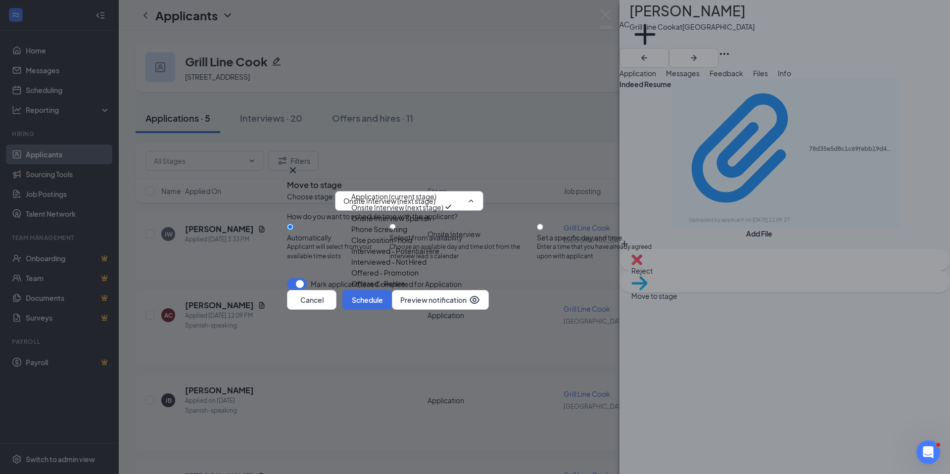
click at [403, 214] on div "Onsite Interview Spanish" at bounding box center [391, 218] width 80 height 11
type input "Onsite Interview Spanish"
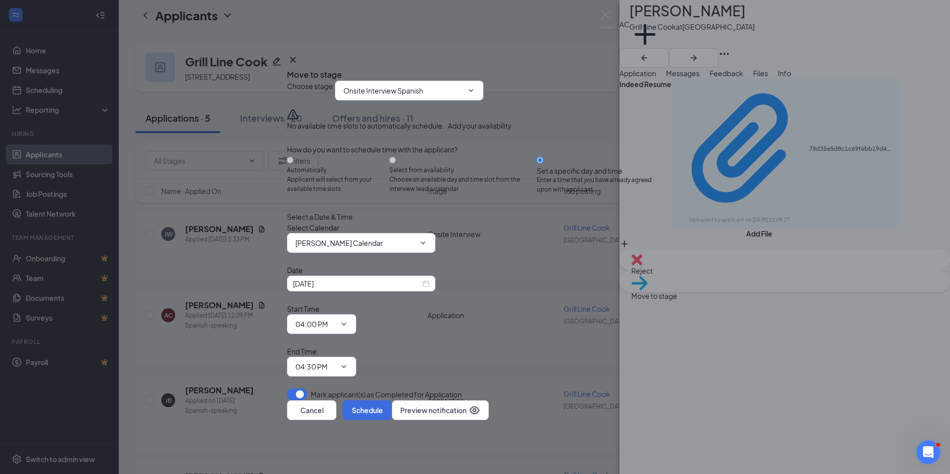
radio input "false"
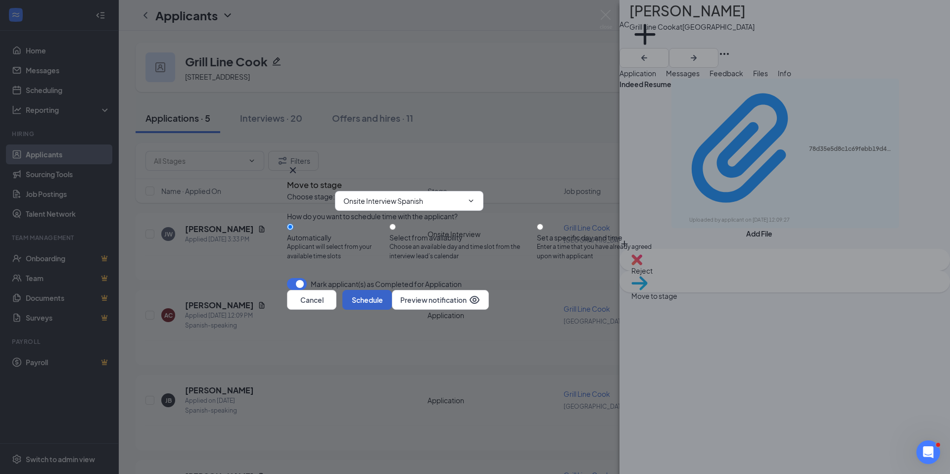
click at [392, 310] on button "Schedule" at bounding box center [366, 300] width 49 height 20
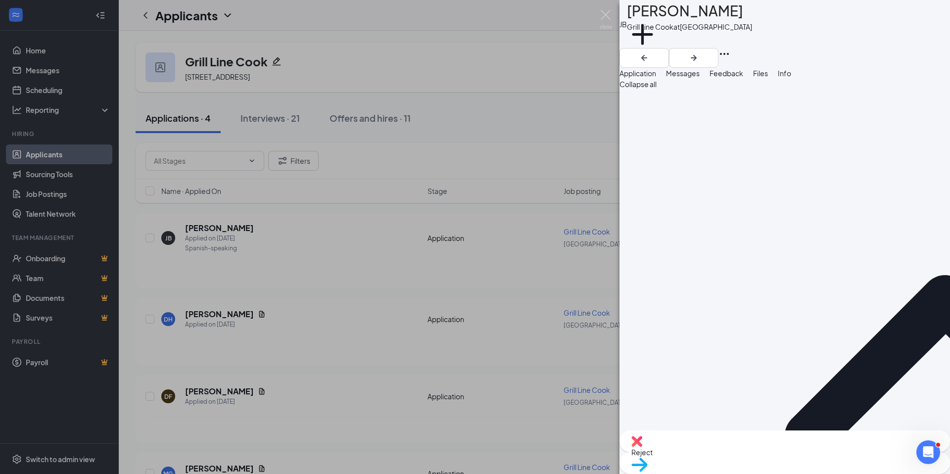
click at [768, 78] on span "Files" at bounding box center [760, 73] width 15 height 9
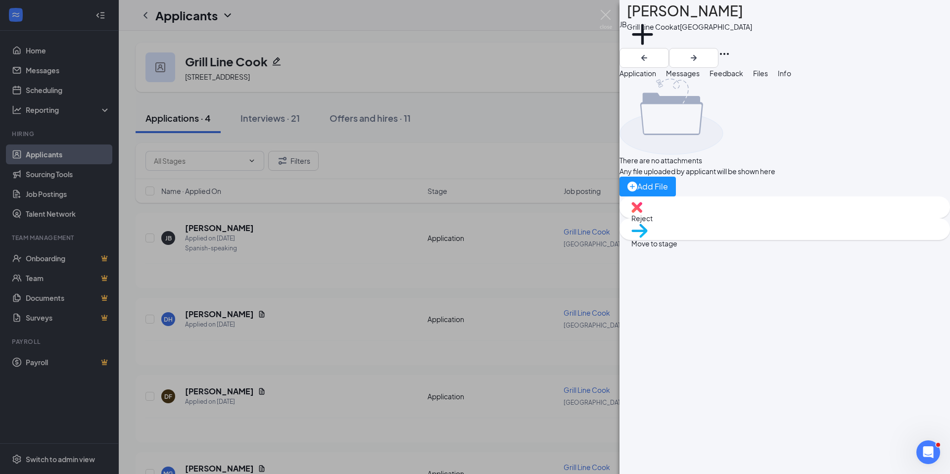
click at [649, 78] on span "Application" at bounding box center [637, 73] width 37 height 9
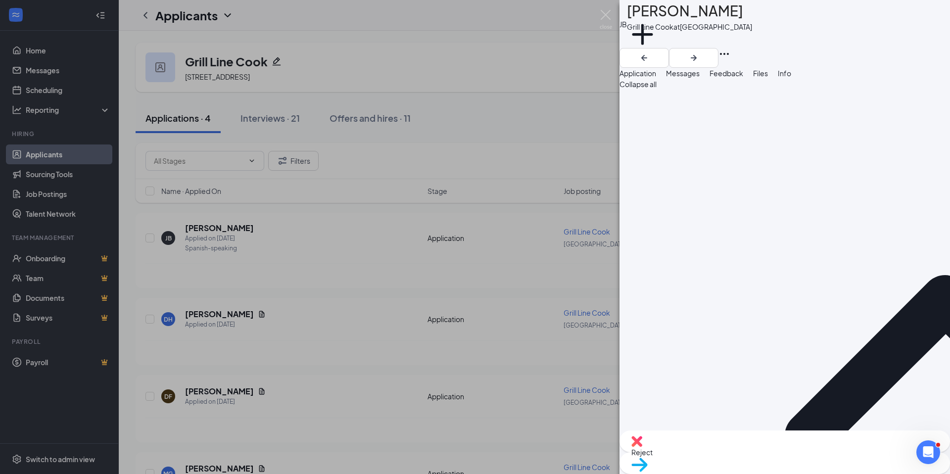
click at [803, 463] on div "Move to stage" at bounding box center [784, 463] width 330 height 22
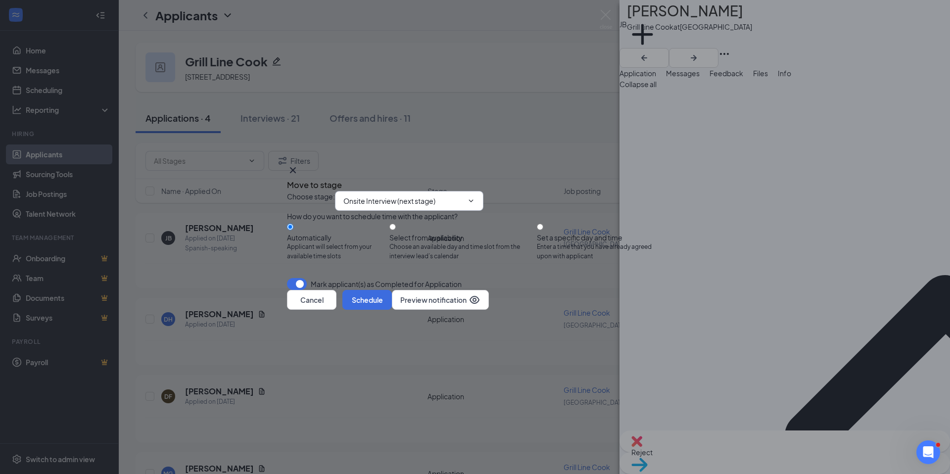
click at [403, 195] on input "Onsite Interview (next stage)" at bounding box center [403, 200] width 120 height 11
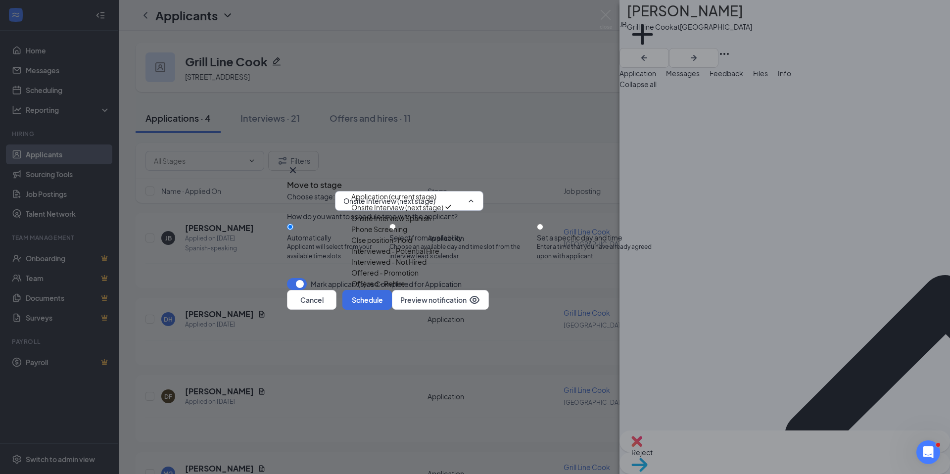
click at [415, 220] on div "Onsite Interview Spanish" at bounding box center [391, 218] width 80 height 11
type input "Onsite Interview Spanish"
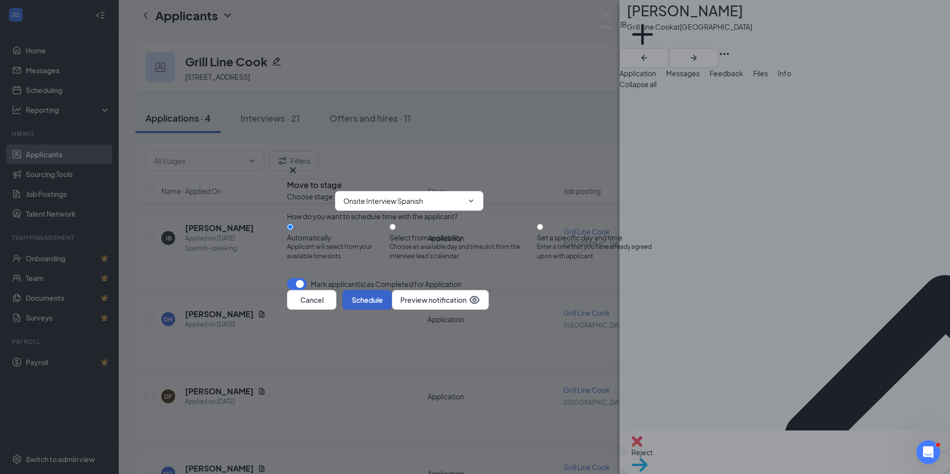
click at [392, 310] on button "Schedule" at bounding box center [366, 300] width 49 height 20
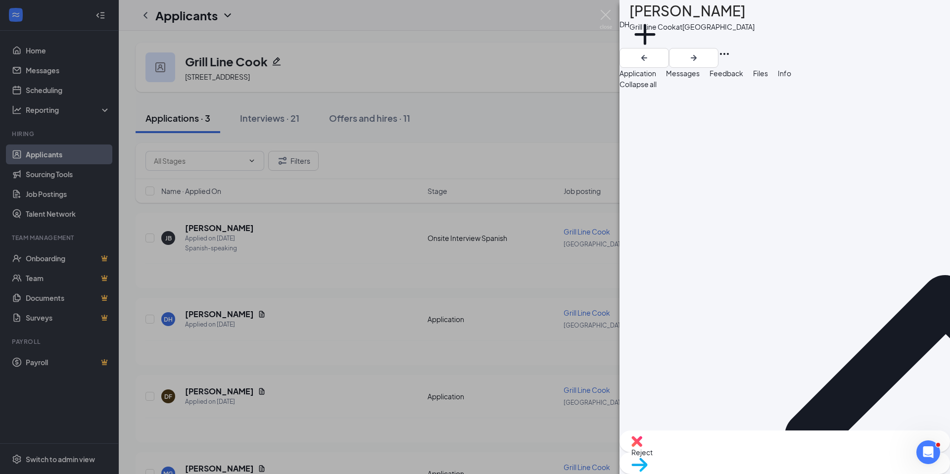
click at [768, 78] on span "Files" at bounding box center [760, 73] width 15 height 9
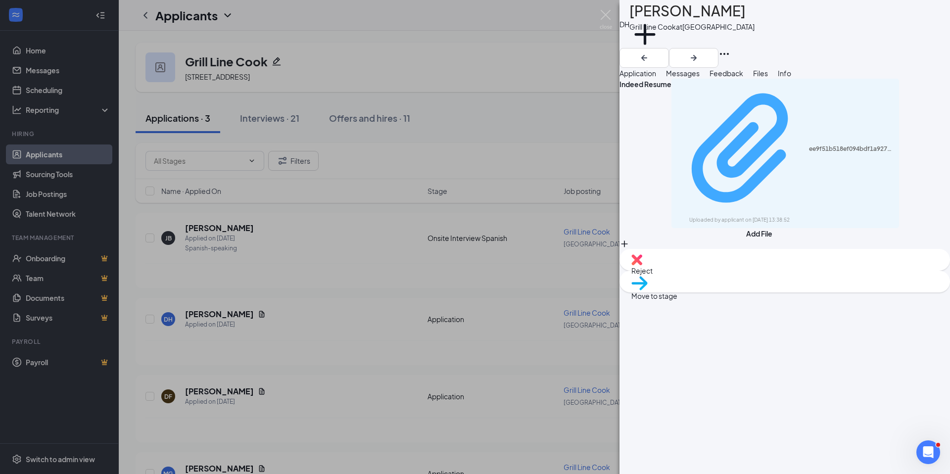
click at [809, 145] on div "ee9f51b518ef094bdf1a92700dcc3c52.pdf" at bounding box center [851, 149] width 85 height 8
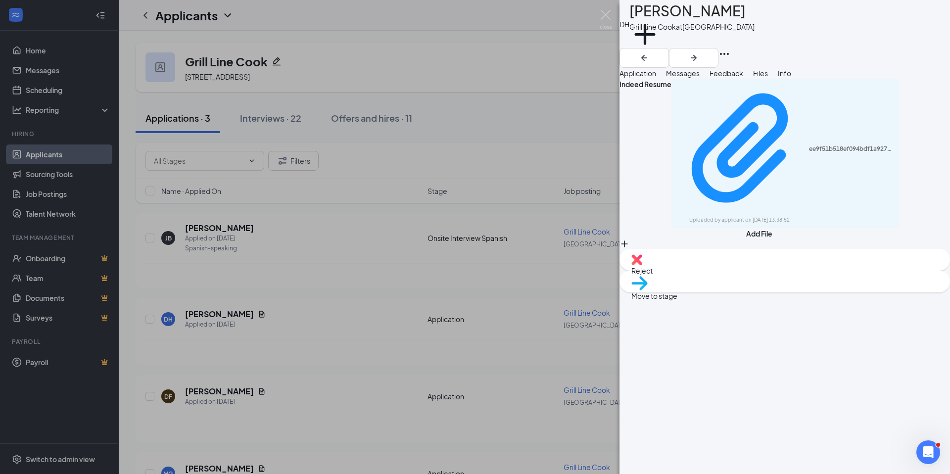
click at [736, 276] on span "Reject" at bounding box center [784, 270] width 307 height 11
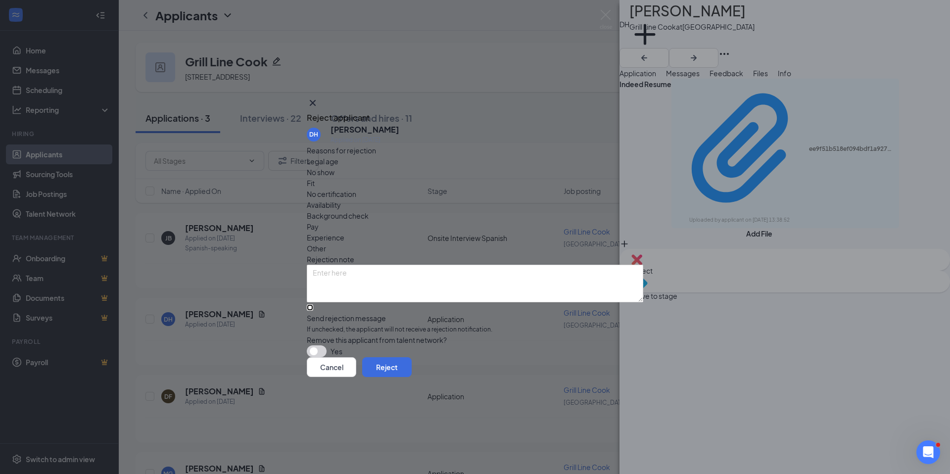
click at [313, 304] on input "Send rejection message If unchecked, the applicant will not receive a rejection…" at bounding box center [310, 307] width 6 height 6
checkbox input "true"
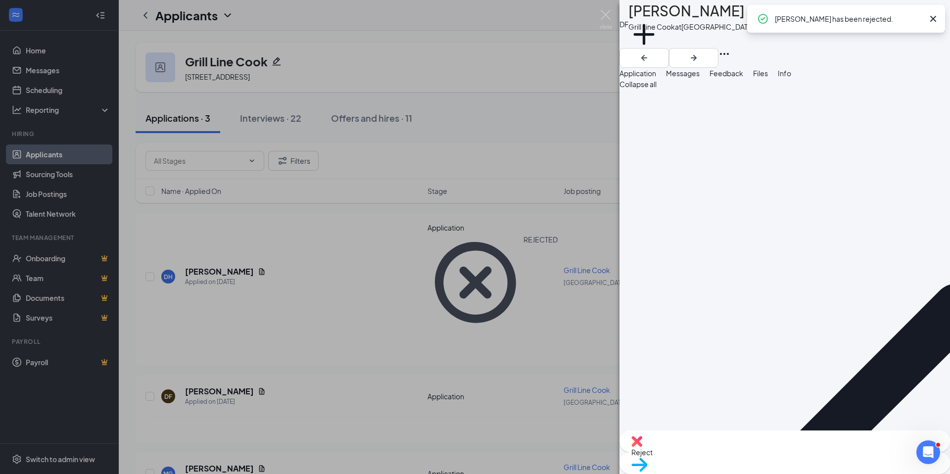
click at [768, 76] on button "Files" at bounding box center [760, 73] width 15 height 11
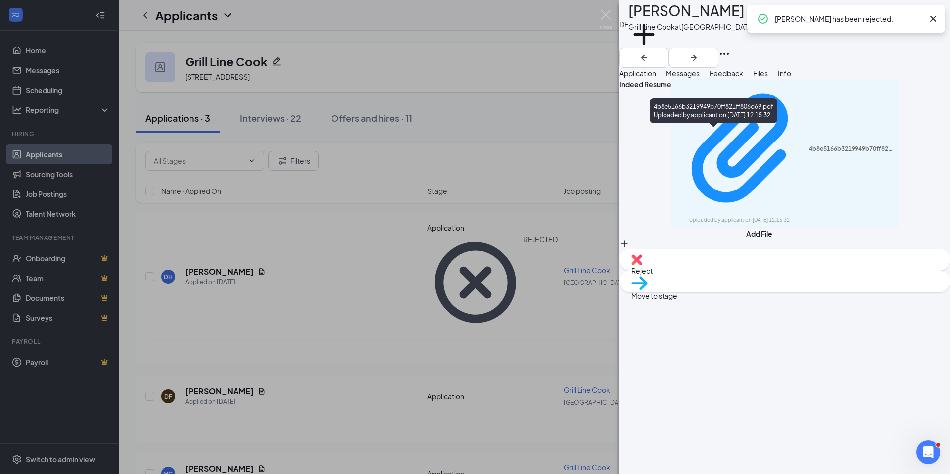
click at [809, 145] on div "4b8e5166b3219949b70ff821ff806d69.pdf" at bounding box center [851, 149] width 85 height 8
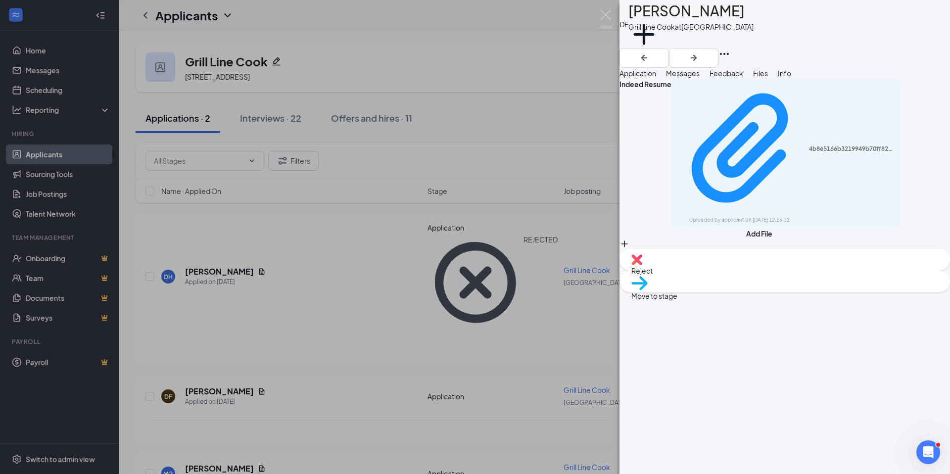
click at [746, 276] on span "Reject" at bounding box center [784, 270] width 307 height 11
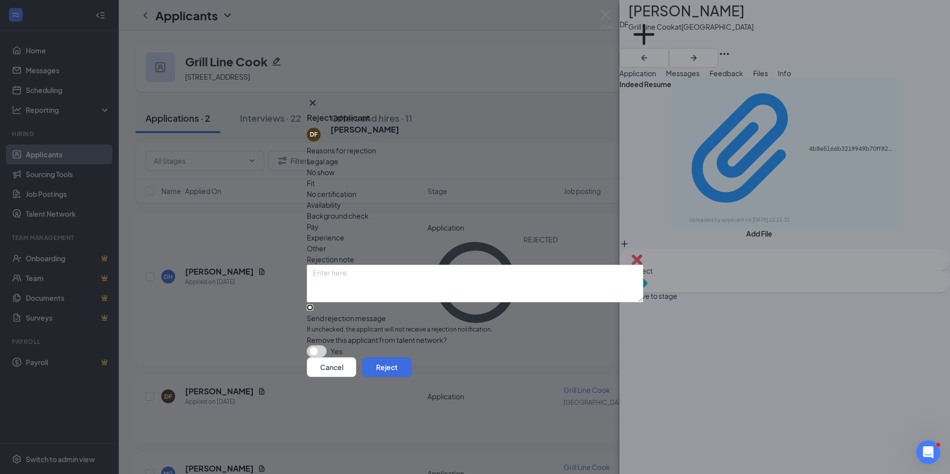
click at [313, 304] on input "Send rejection message If unchecked, the applicant will not receive a rejection…" at bounding box center [310, 307] width 6 height 6
checkbox input "true"
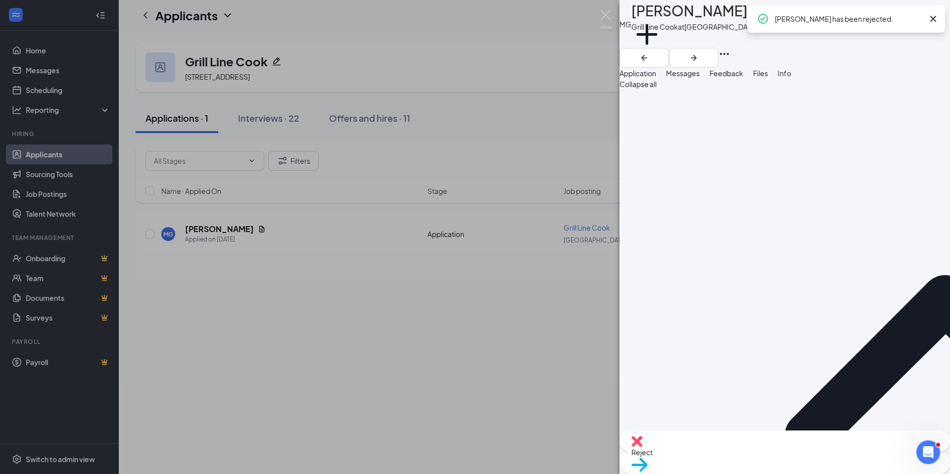
click at [226, 293] on div "MG [PERSON_NAME] Grill Line Cook at [GEOGRAPHIC_DATA] Add a tag Application Mes…" at bounding box center [475, 237] width 950 height 474
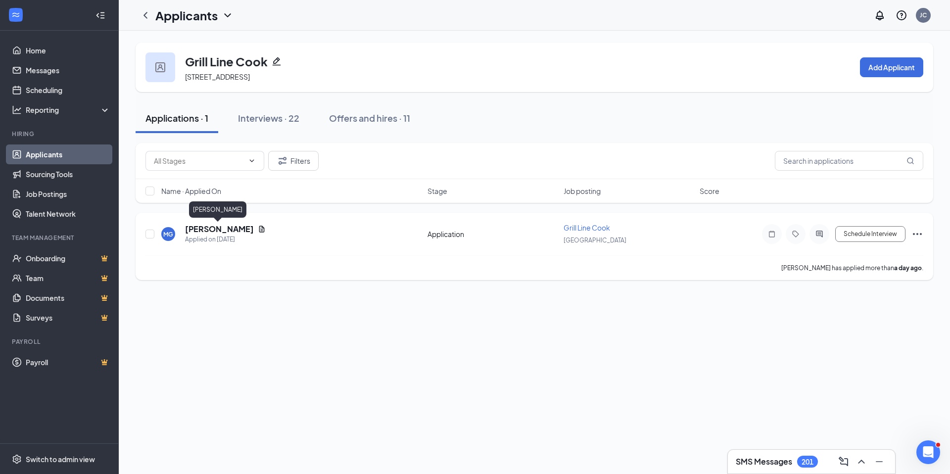
click at [216, 225] on h5 "[PERSON_NAME]" at bounding box center [219, 229] width 69 height 11
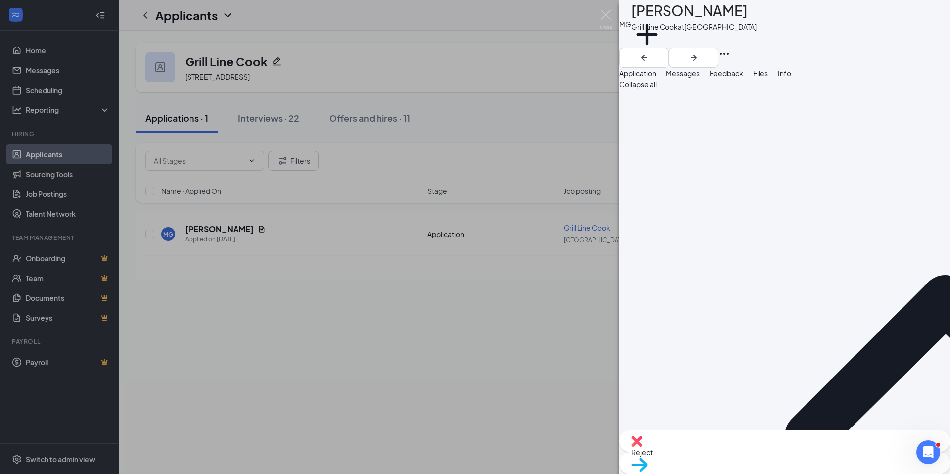
click at [768, 79] on button "Files" at bounding box center [760, 73] width 15 height 11
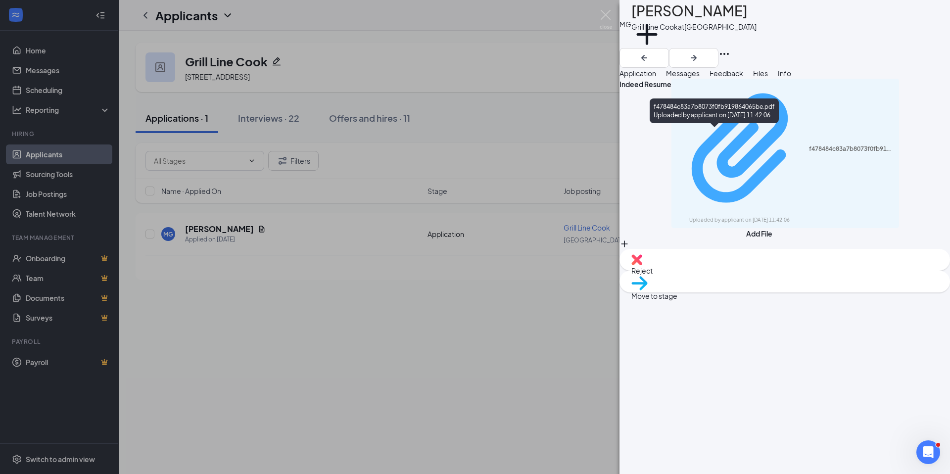
click at [809, 145] on div "f478484c83a7b8073f0fb919864065be.pdf" at bounding box center [851, 149] width 85 height 8
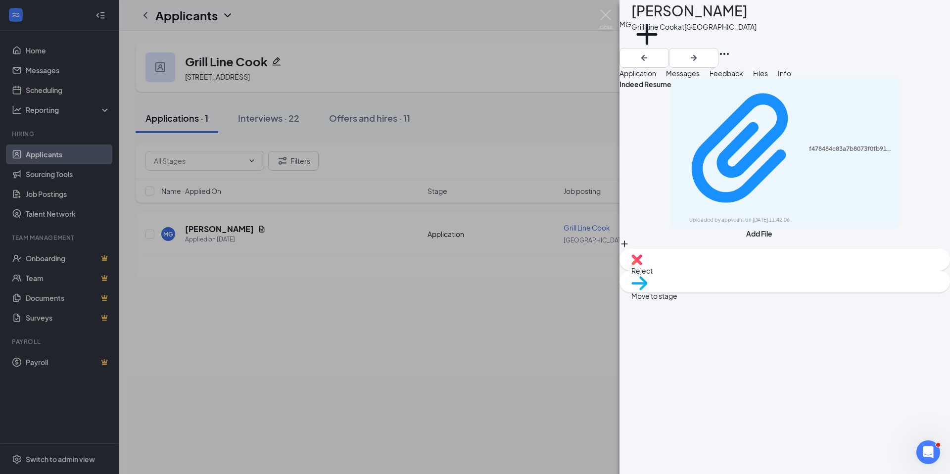
click at [648, 290] on img at bounding box center [639, 283] width 16 height 14
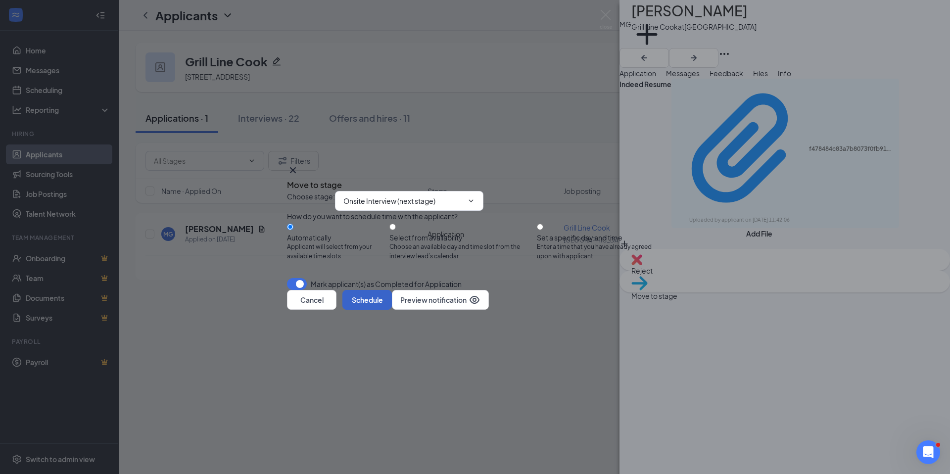
click at [392, 310] on button "Schedule" at bounding box center [366, 300] width 49 height 20
click at [105, 199] on div "Move to stage Choose stage : Onsite Interview (next stage) How do you want to s…" at bounding box center [475, 237] width 950 height 474
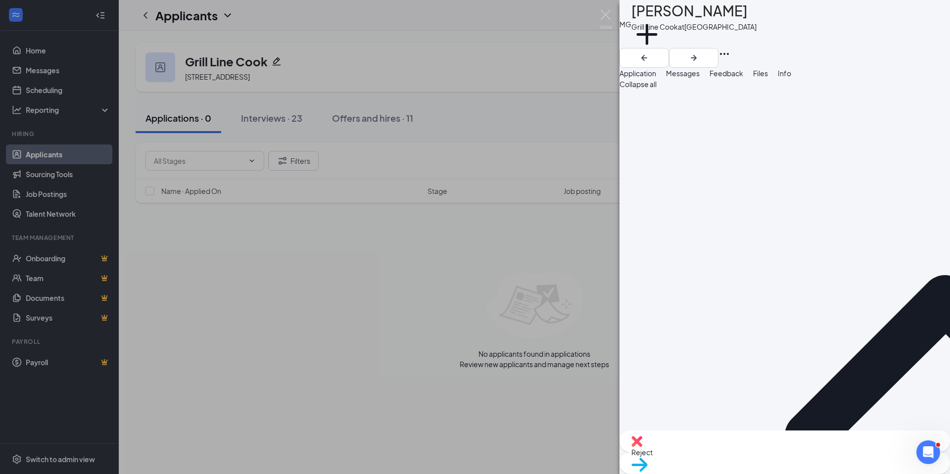
click at [81, 160] on div "MG [PERSON_NAME] Grill Line Cook at [GEOGRAPHIC_DATA] Add a tag Application Mes…" at bounding box center [475, 237] width 950 height 474
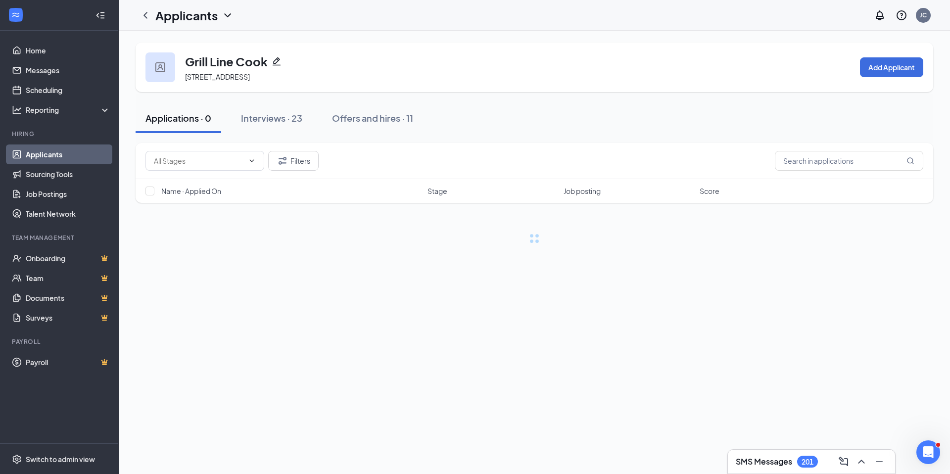
click at [81, 158] on link "Applicants" at bounding box center [68, 154] width 85 height 20
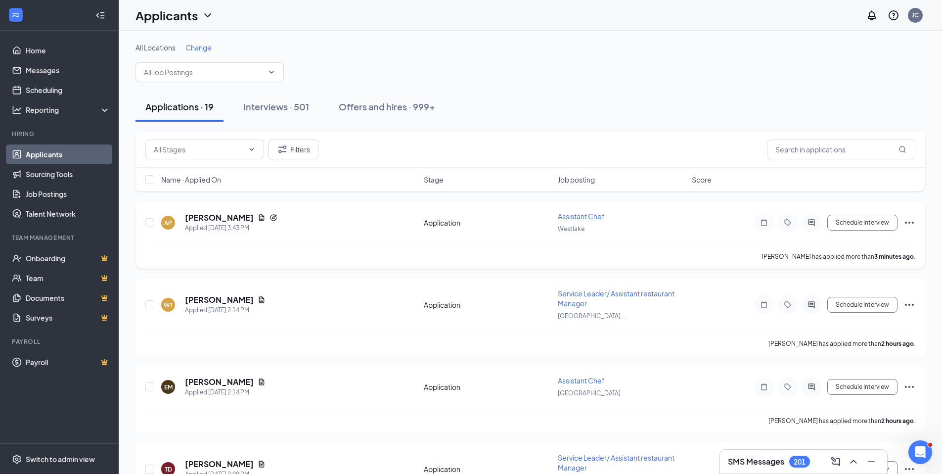
click at [561, 218] on span "Assistant Chef" at bounding box center [581, 216] width 47 height 9
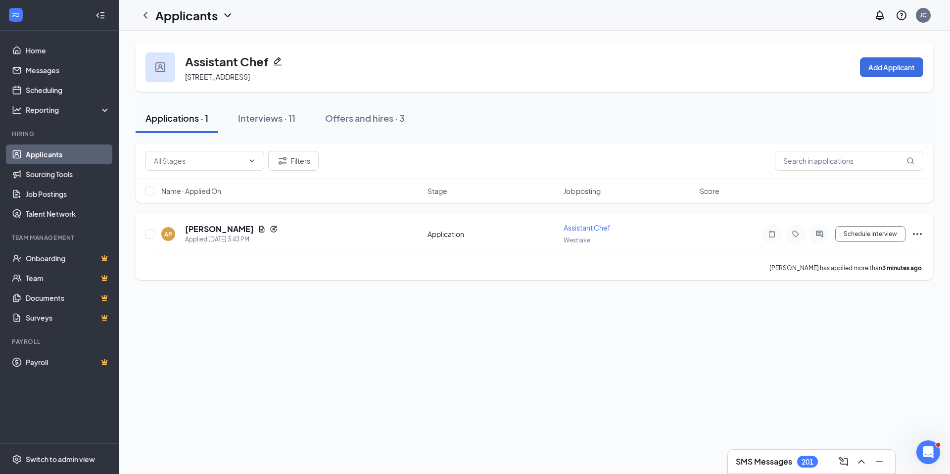
click at [213, 224] on h5 "[PERSON_NAME]" at bounding box center [219, 229] width 69 height 11
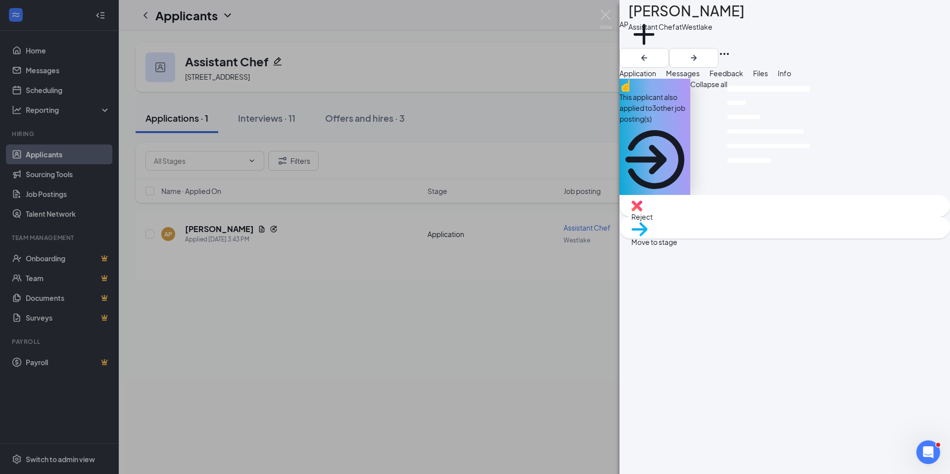
click at [690, 112] on div "This applicant also applied to 3 other job posting(s)" at bounding box center [654, 108] width 71 height 33
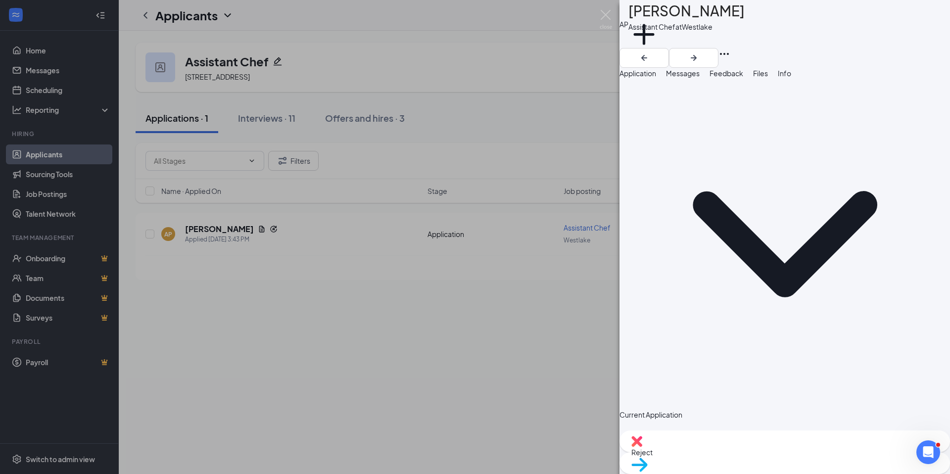
click at [768, 78] on span "Files" at bounding box center [760, 73] width 15 height 9
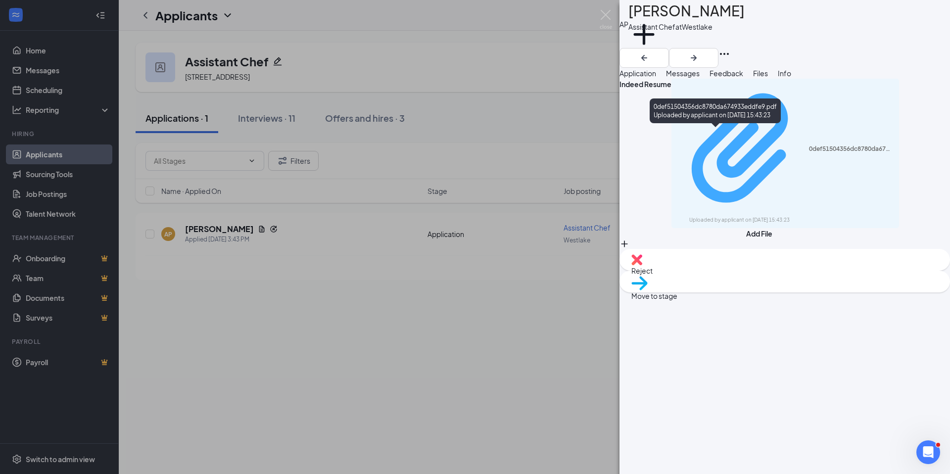
click at [809, 145] on div "0def51504356dc8780da674933eddfe9.pdf" at bounding box center [851, 149] width 85 height 8
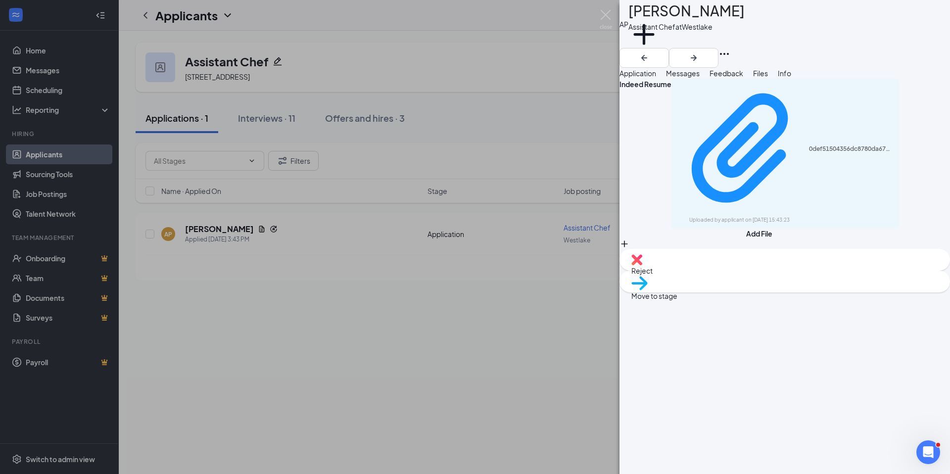
click at [722, 271] on div "Reject" at bounding box center [784, 260] width 330 height 22
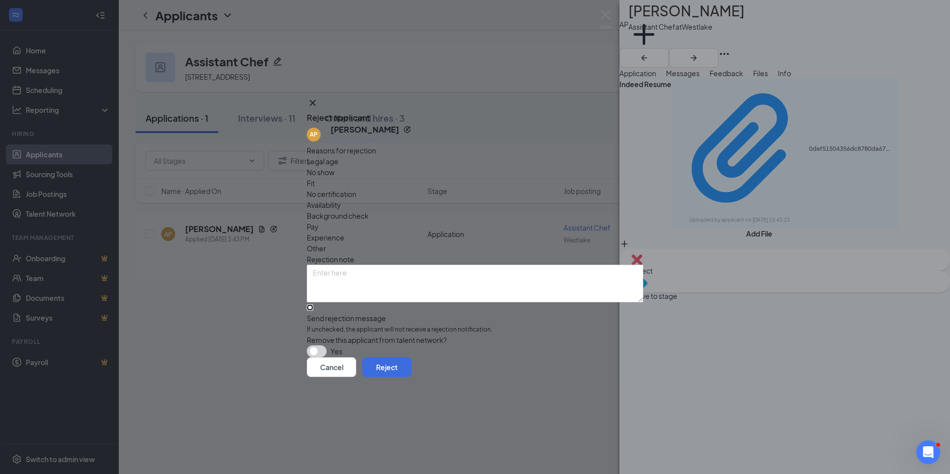
click at [313, 304] on input "Send rejection message If unchecked, the applicant will not receive a rejection…" at bounding box center [310, 307] width 6 height 6
checkbox input "true"
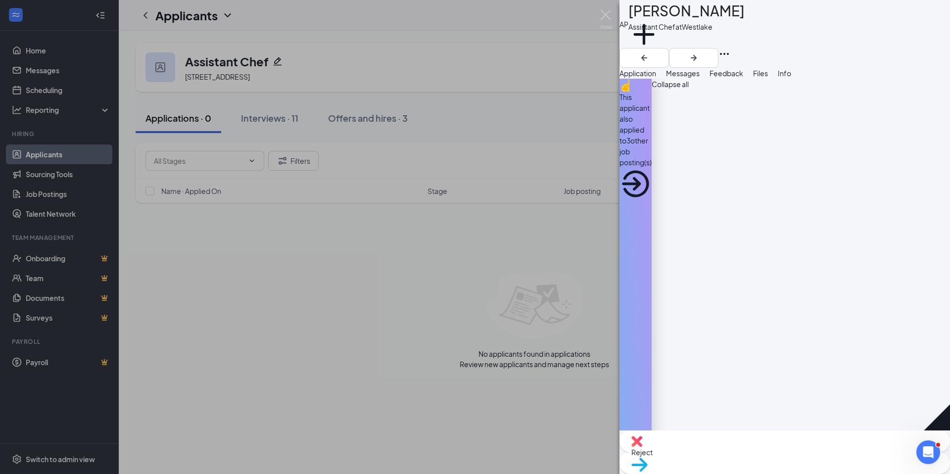
click at [72, 145] on div "AP [PERSON_NAME] Assistant Chef at [GEOGRAPHIC_DATA] Add a tag Application Mess…" at bounding box center [475, 237] width 950 height 474
click at [71, 159] on div "AP [PERSON_NAME] Assistant Chef at [GEOGRAPHIC_DATA] Add a tag Application Mess…" at bounding box center [475, 237] width 950 height 474
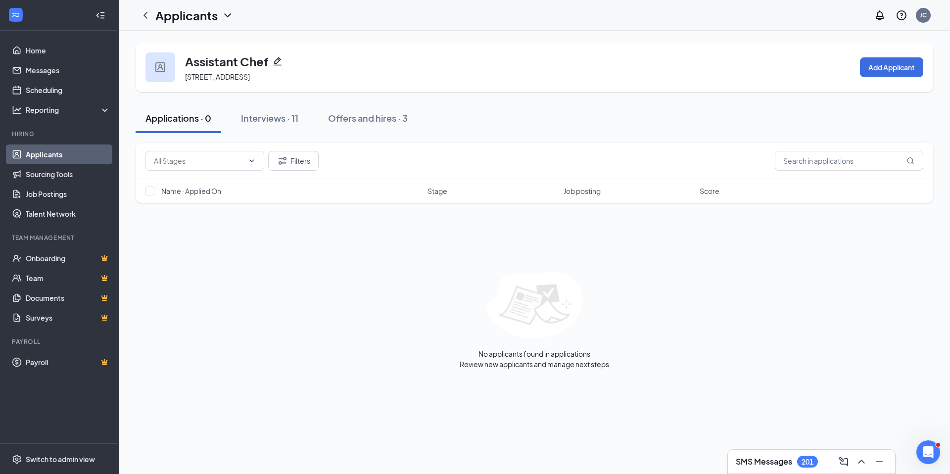
click at [55, 158] on link "Applicants" at bounding box center [68, 154] width 85 height 20
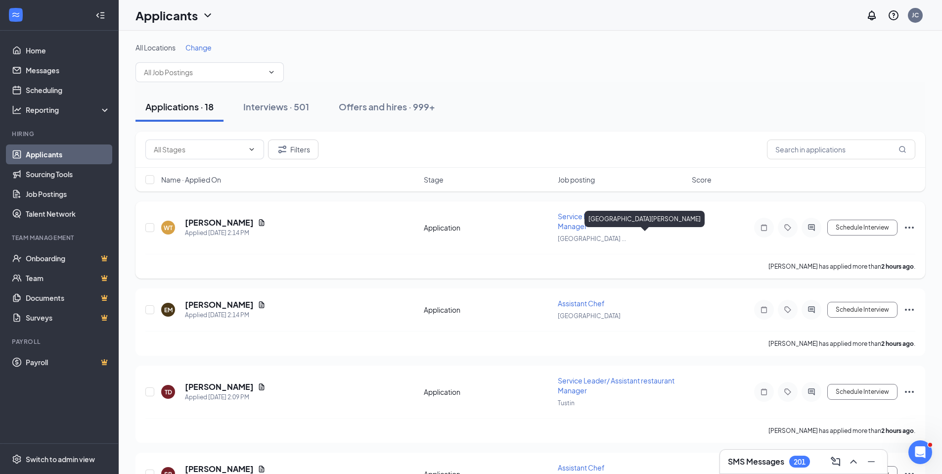
click at [577, 228] on span "Service Leader/ Assistant restaurant Manager" at bounding box center [616, 221] width 117 height 19
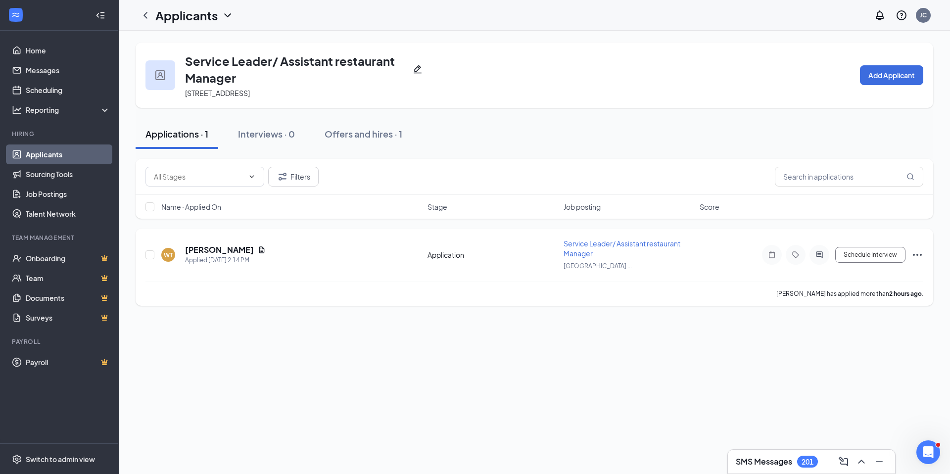
click at [187, 247] on h5 "[PERSON_NAME]" at bounding box center [219, 249] width 69 height 11
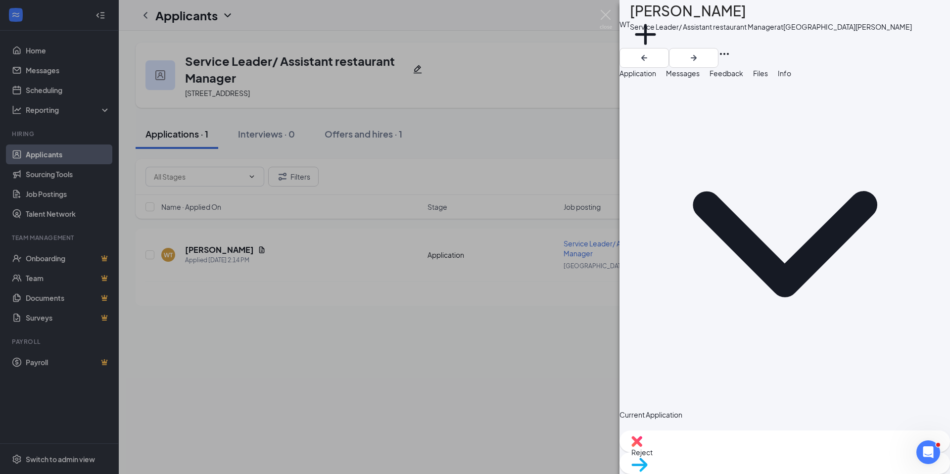
click at [768, 79] on div "Files" at bounding box center [760, 73] width 15 height 11
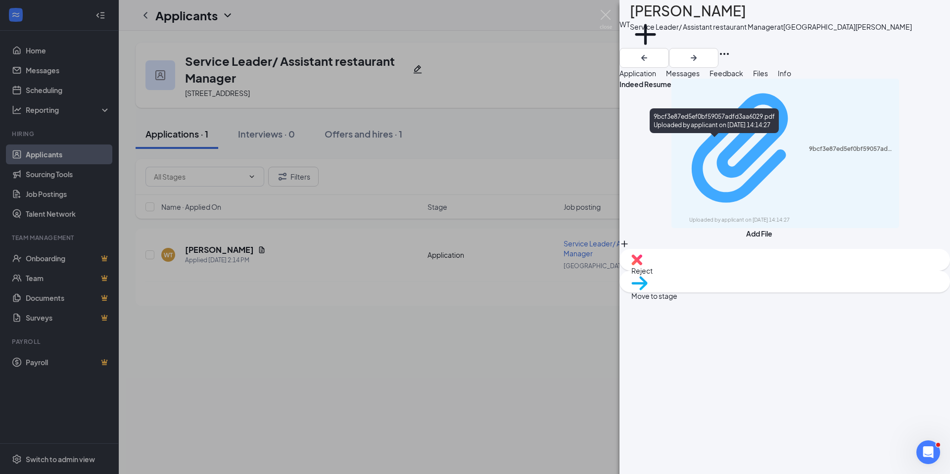
click at [809, 145] on div "9bcf3e87ed5ef0bf59057adfd3aa6029.pdf" at bounding box center [851, 149] width 85 height 8
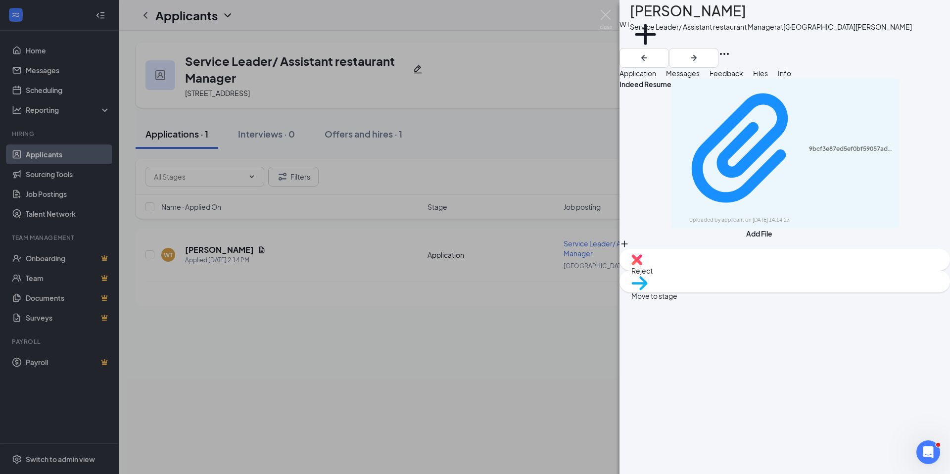
click at [739, 276] on span "Reject" at bounding box center [784, 270] width 307 height 11
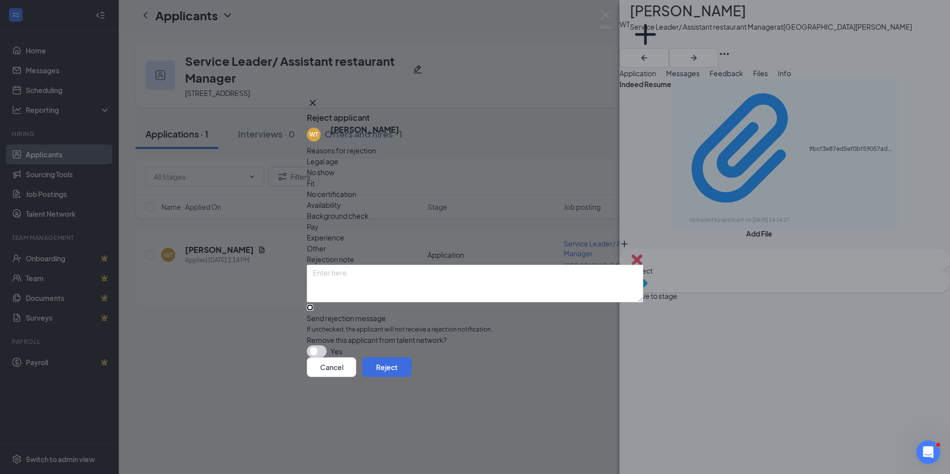
click at [313, 304] on input "Send rejection message If unchecked, the applicant will not receive a rejection…" at bounding box center [310, 307] width 6 height 6
checkbox input "true"
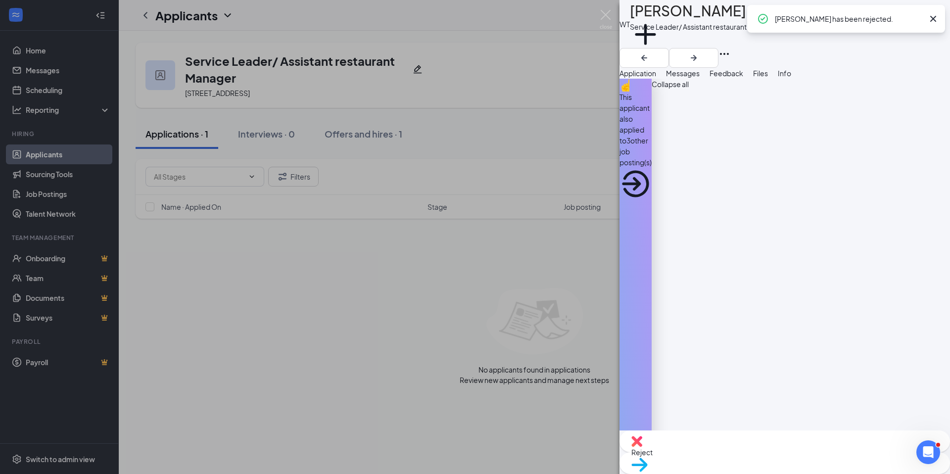
click at [62, 146] on div "WT [PERSON_NAME] Service Leader/ Assistant restaurant Manager at [GEOGRAPHIC_DA…" at bounding box center [475, 237] width 950 height 474
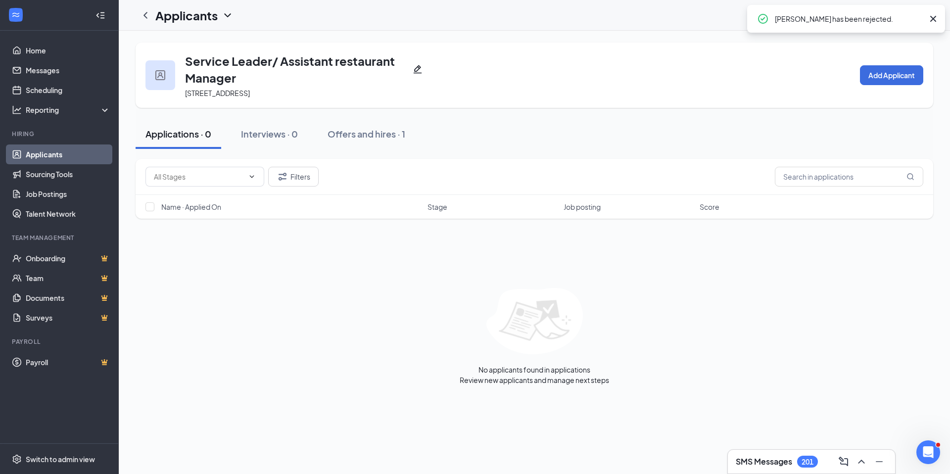
click at [63, 152] on link "Applicants" at bounding box center [68, 154] width 85 height 20
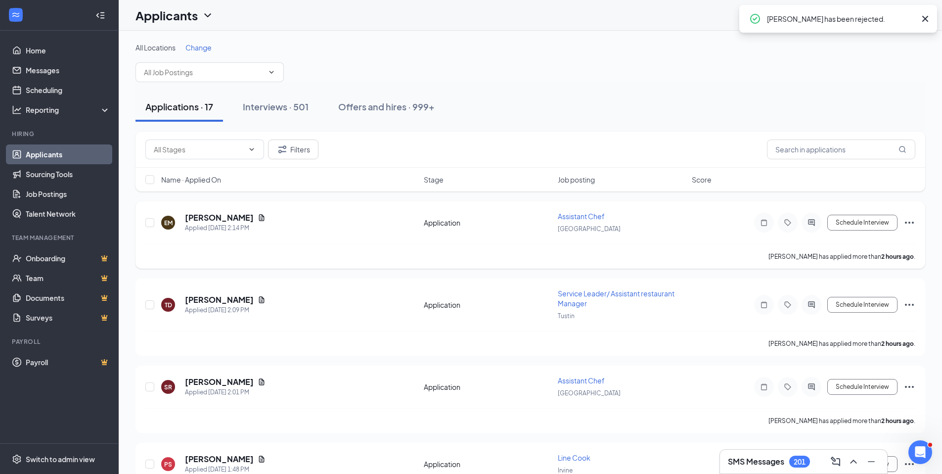
click at [575, 220] on span "Assistant Chef" at bounding box center [581, 216] width 47 height 9
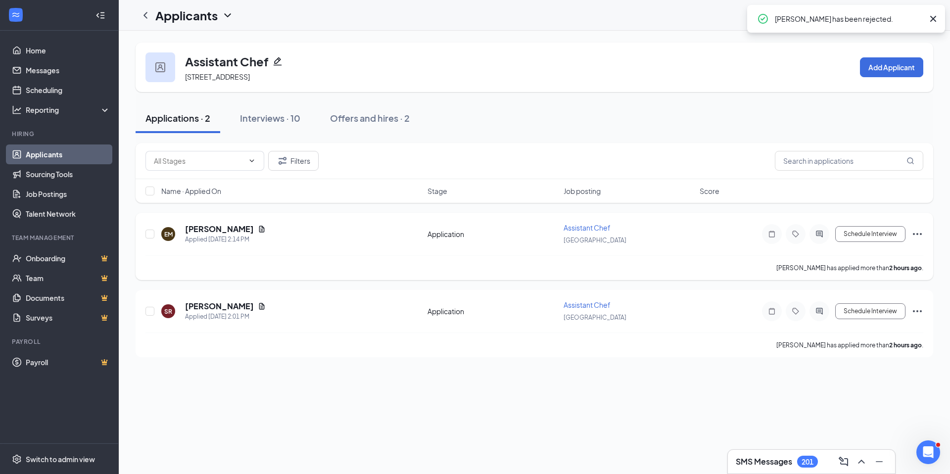
click at [215, 223] on div "EM [PERSON_NAME] Applied [DATE] 2:14 PM Application Assistant Chef [GEOGRAPHIC_…" at bounding box center [534, 239] width 778 height 33
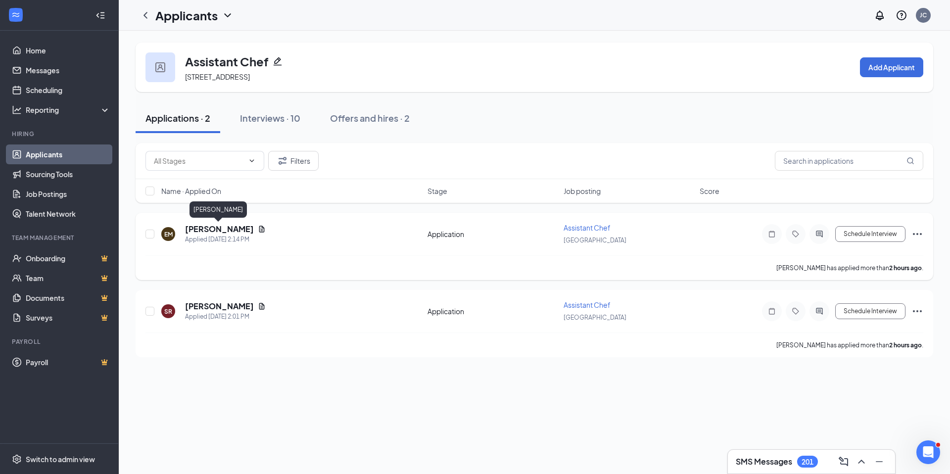
click at [214, 226] on h5 "[PERSON_NAME]" at bounding box center [219, 229] width 69 height 11
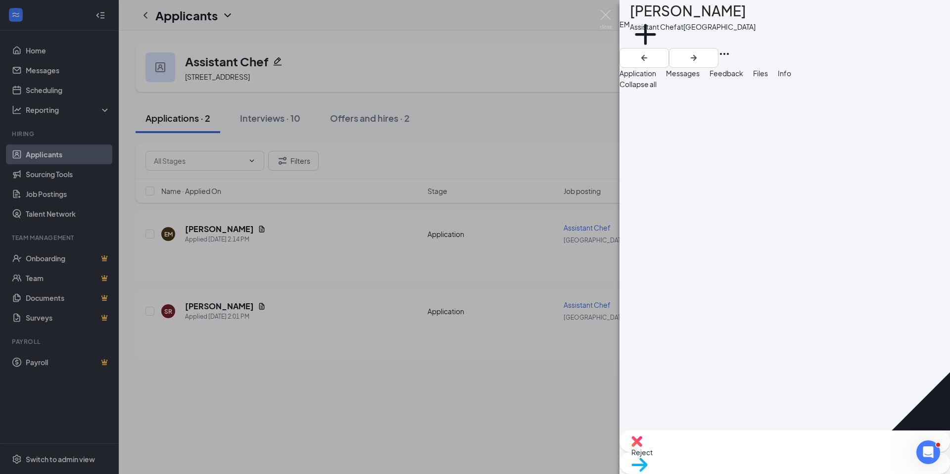
click at [768, 79] on div "Files" at bounding box center [760, 73] width 15 height 11
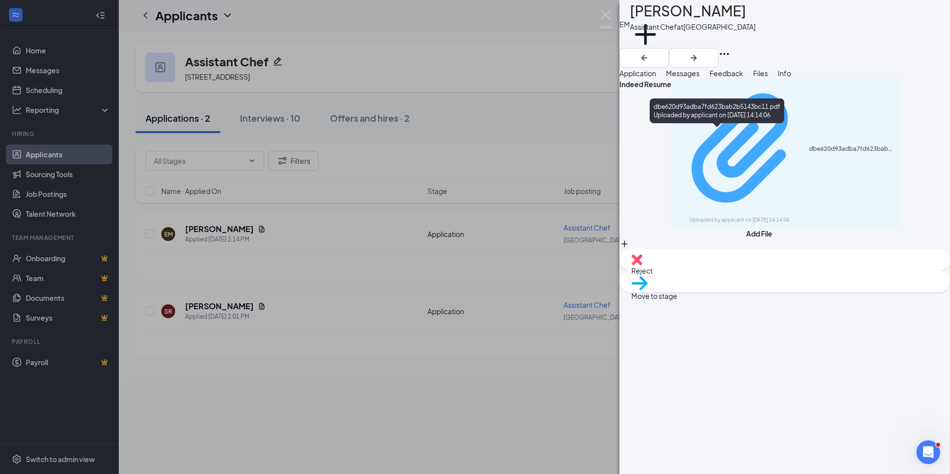
click at [748, 216] on div "Uploaded by applicant on [DATE] 14:14:06" at bounding box center [763, 220] width 148 height 8
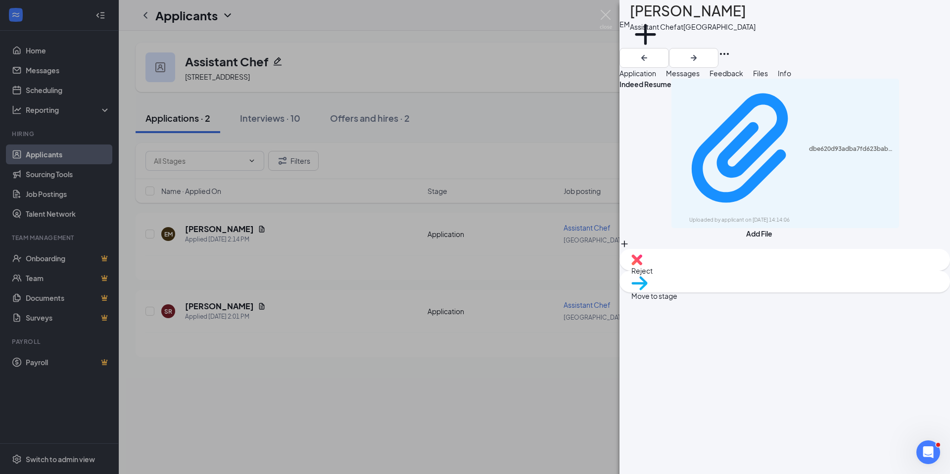
click at [750, 271] on div "Reject" at bounding box center [784, 260] width 330 height 22
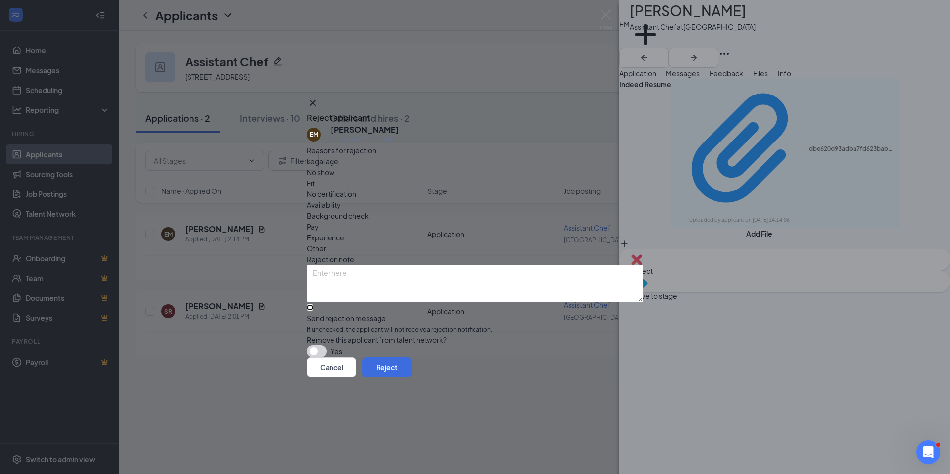
click at [313, 304] on input "Send rejection message If unchecked, the applicant will not receive a rejection…" at bounding box center [310, 307] width 6 height 6
checkbox input "true"
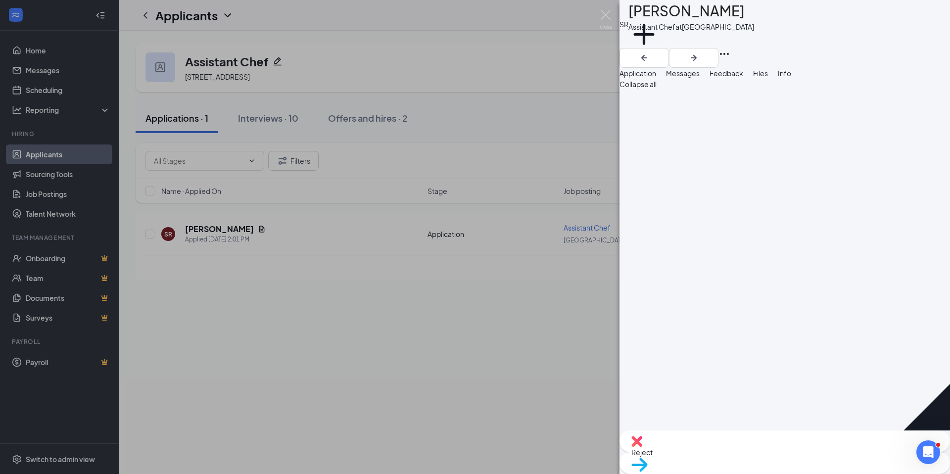
click at [768, 78] on span "Files" at bounding box center [760, 73] width 15 height 9
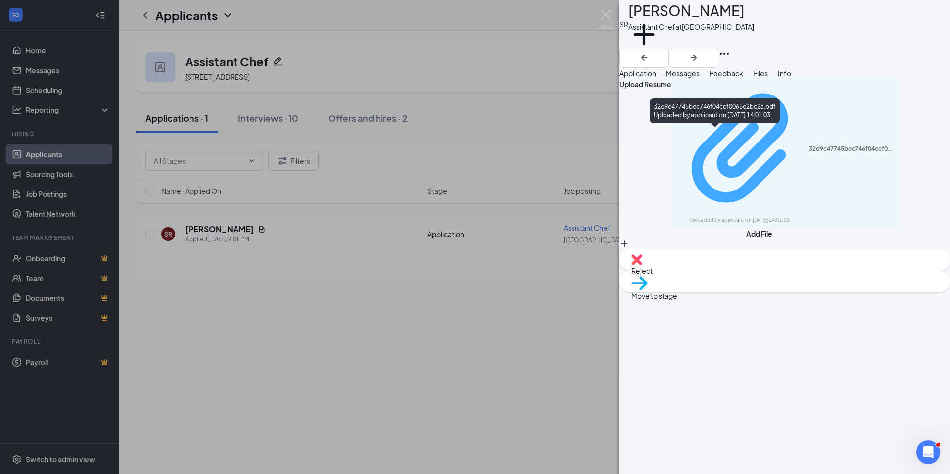
click at [809, 145] on div "32d9c47745bec746f04ccf0065c2bc2a.pdf" at bounding box center [851, 149] width 85 height 8
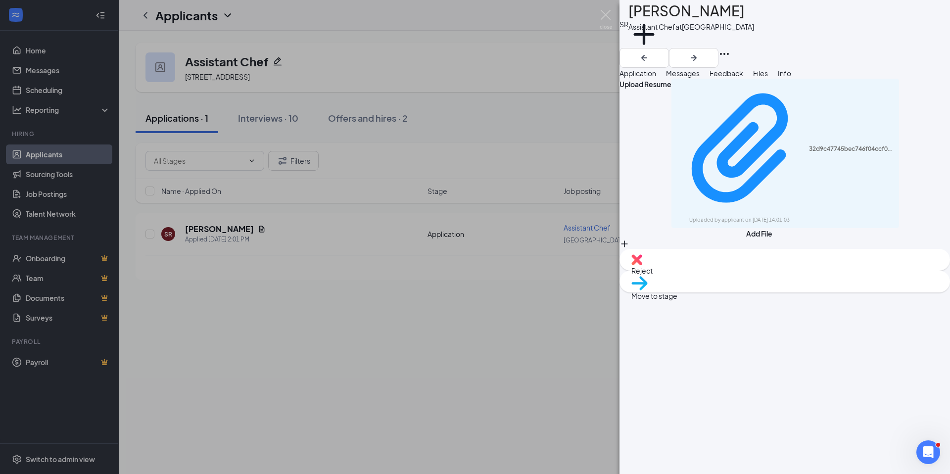
click at [730, 271] on div "Reject" at bounding box center [784, 260] width 330 height 22
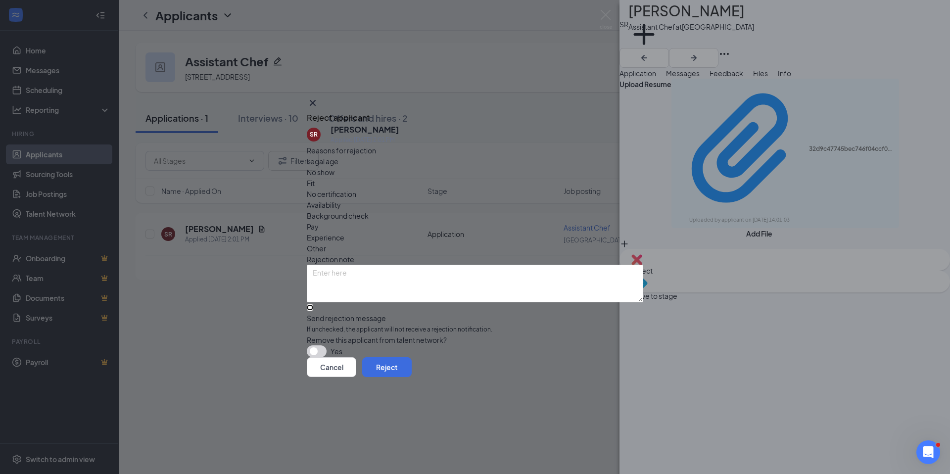
click at [313, 304] on input "Send rejection message If unchecked, the applicant will not receive a rejection…" at bounding box center [310, 307] width 6 height 6
checkbox input "true"
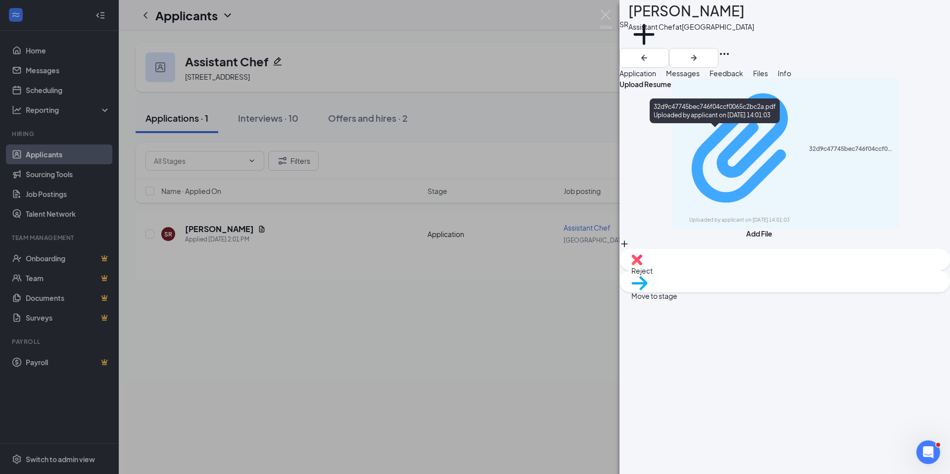
click at [689, 216] on div "Uploaded by applicant on [DATE] 14:01:03" at bounding box center [763, 220] width 148 height 8
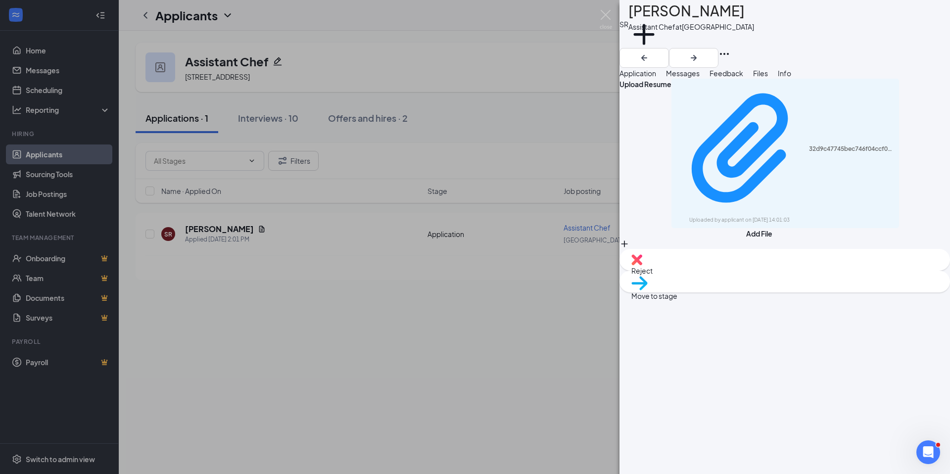
click at [703, 271] on div "Reject" at bounding box center [784, 260] width 330 height 22
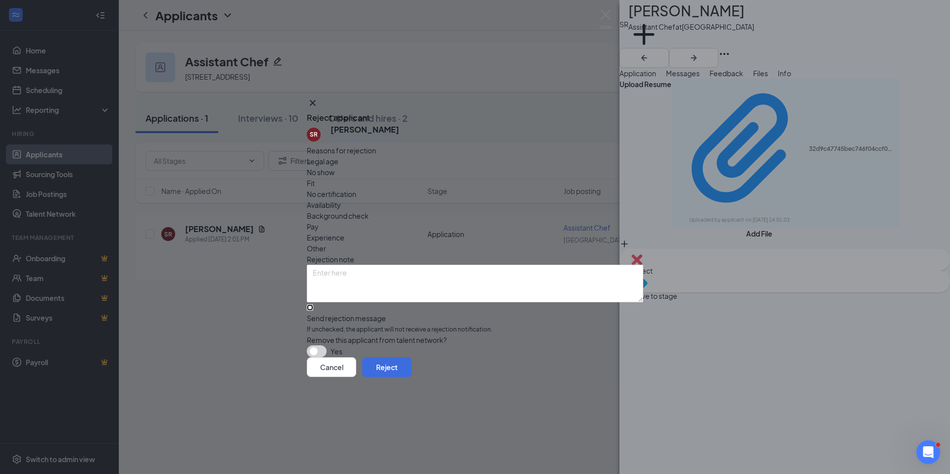
click at [313, 304] on input "Send rejection message If unchecked, the applicant will not receive a rejection…" at bounding box center [310, 307] width 6 height 6
checkbox input "true"
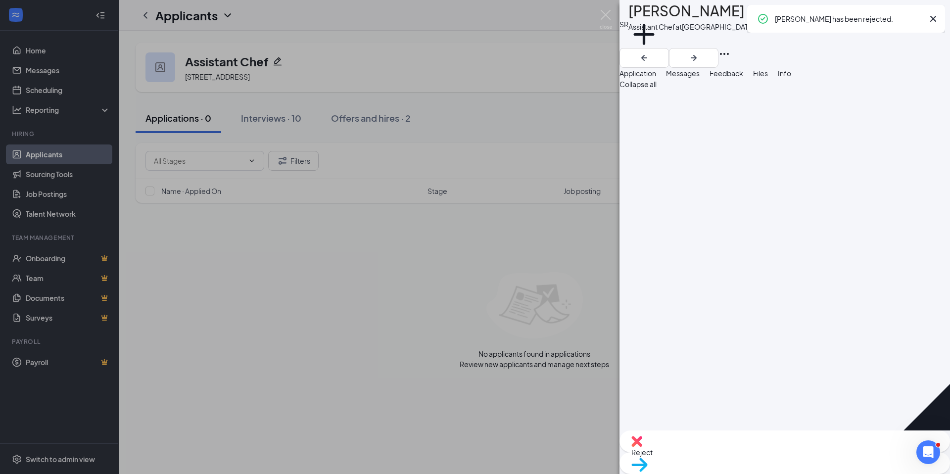
click at [35, 149] on div "SR [PERSON_NAME] Assistant Chef at [GEOGRAPHIC_DATA] Add a tag Application Mess…" at bounding box center [475, 237] width 950 height 474
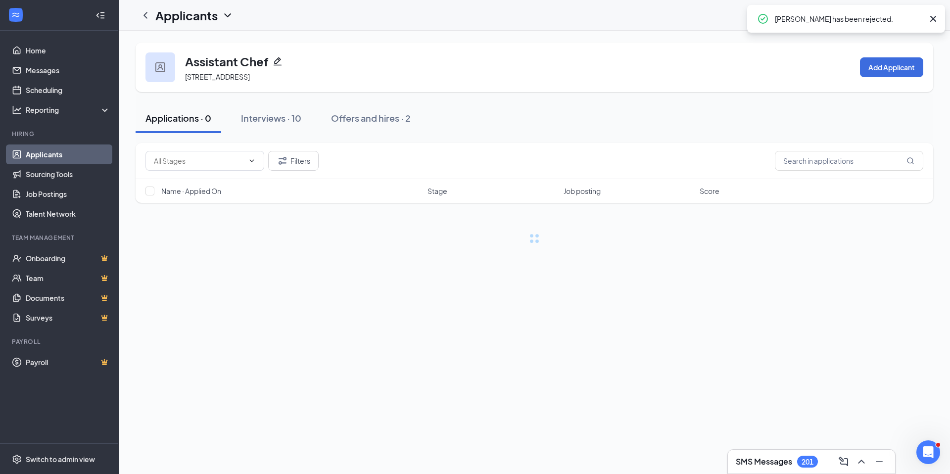
click at [38, 151] on link "Applicants" at bounding box center [68, 154] width 85 height 20
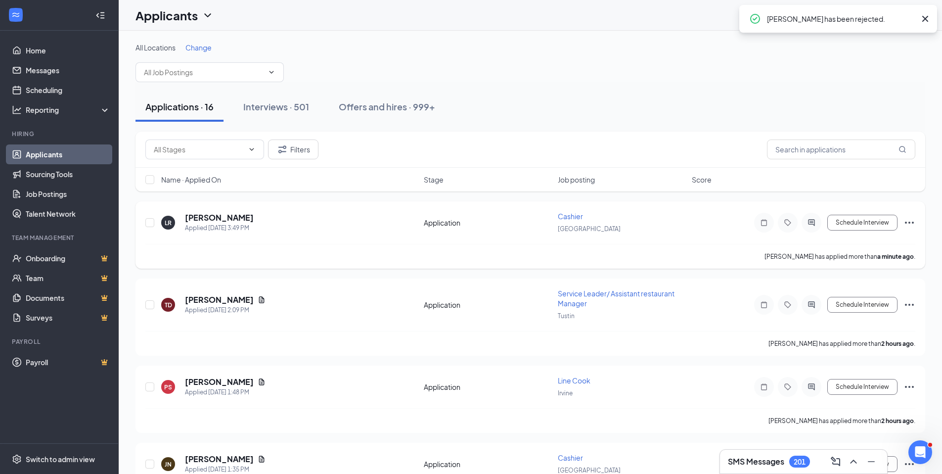
click at [571, 210] on div "LR [PERSON_NAME] Applied [DATE] 3:49 PM Application Cashier [GEOGRAPHIC_DATA] S…" at bounding box center [531, 234] width 790 height 67
click at [571, 215] on span "Cashier" at bounding box center [570, 216] width 25 height 9
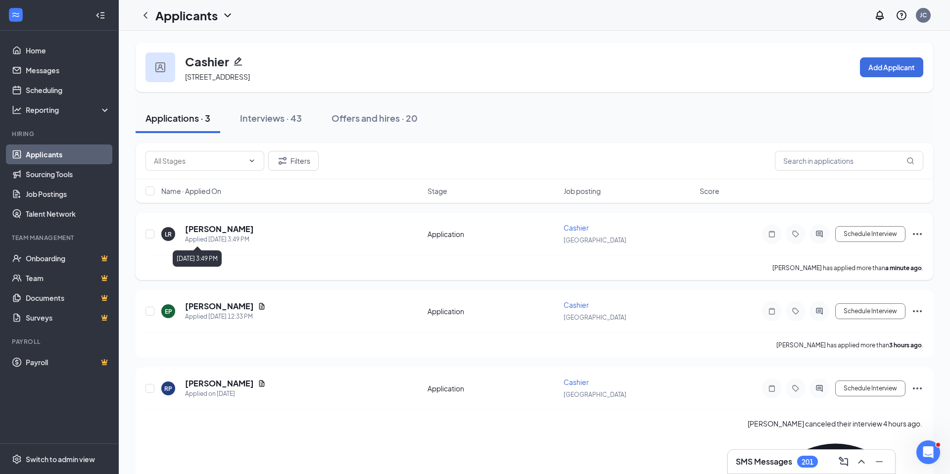
click at [227, 233] on h5 "[PERSON_NAME]" at bounding box center [219, 229] width 69 height 11
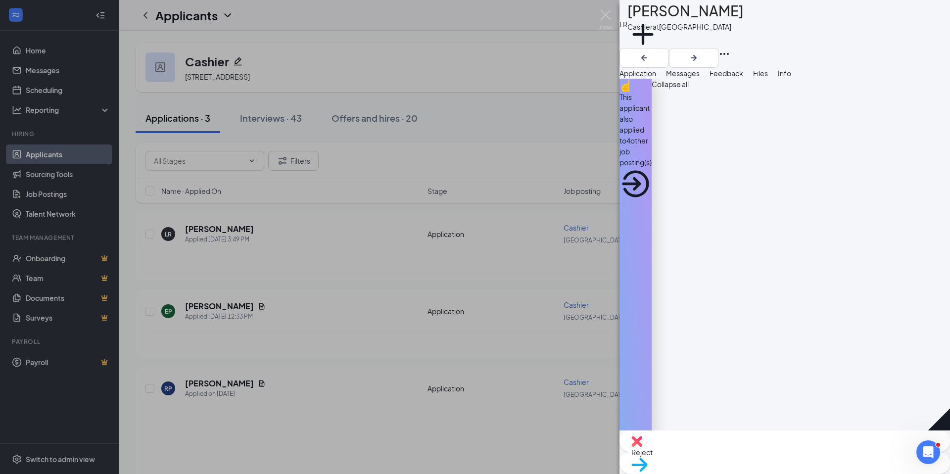
click at [748, 455] on span "Reject" at bounding box center [784, 452] width 307 height 11
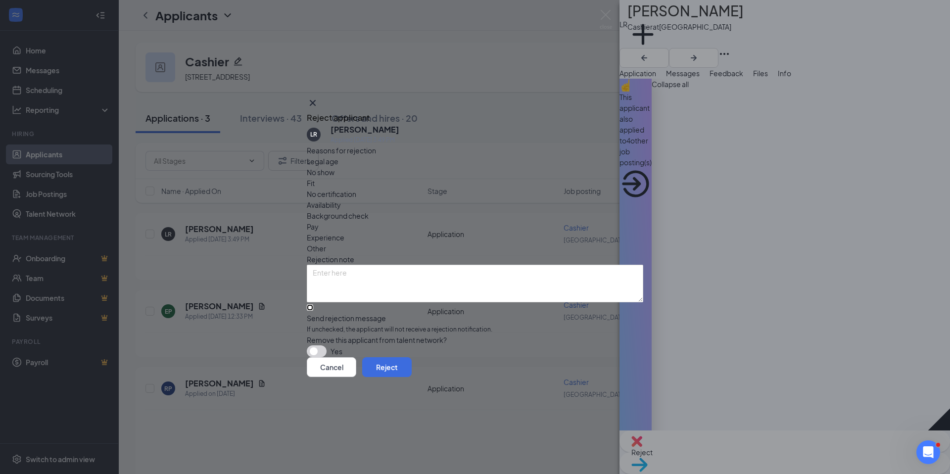
click at [313, 304] on input "Send rejection message If unchecked, the applicant will not receive a rejection…" at bounding box center [310, 307] width 6 height 6
checkbox input "true"
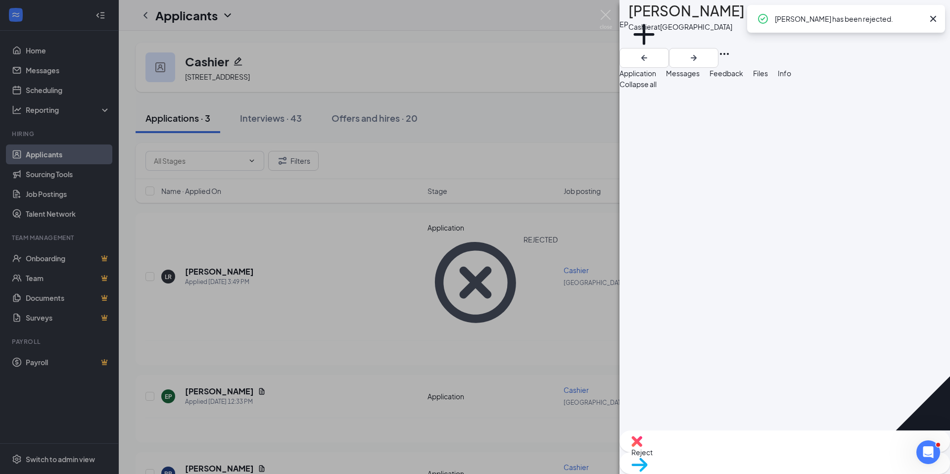
click at [768, 78] on span "Files" at bounding box center [760, 73] width 15 height 9
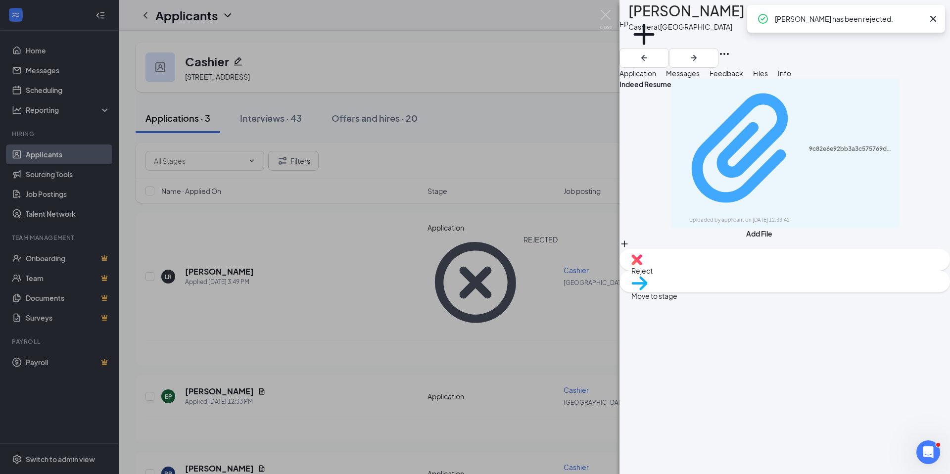
click at [809, 145] on div "9c82e6e92bb3a3c575769d8f230af332.pdf" at bounding box center [851, 149] width 85 height 8
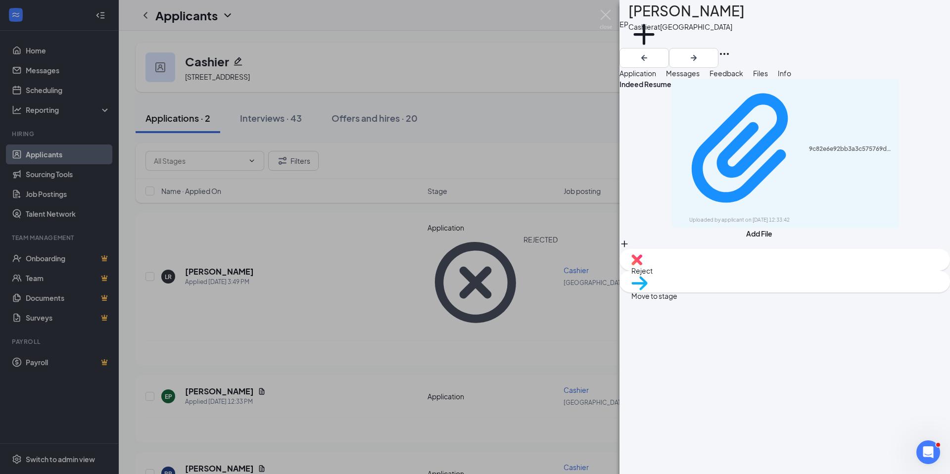
click at [798, 292] on div "Move to stage" at bounding box center [784, 282] width 330 height 22
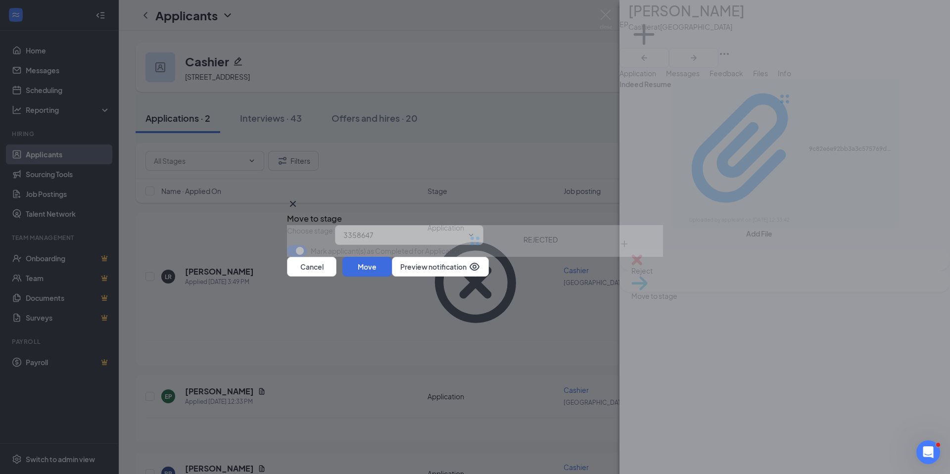
type input "Onsite Interview (next stage)"
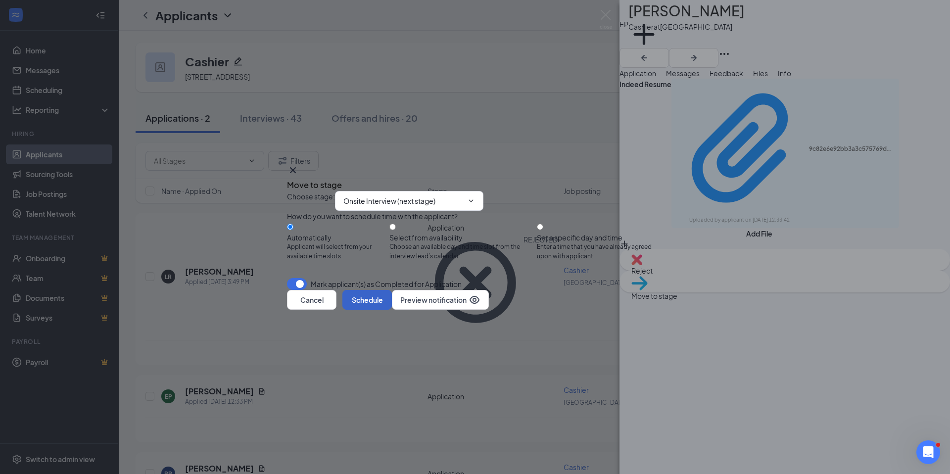
click at [392, 310] on button "Schedule" at bounding box center [366, 300] width 49 height 20
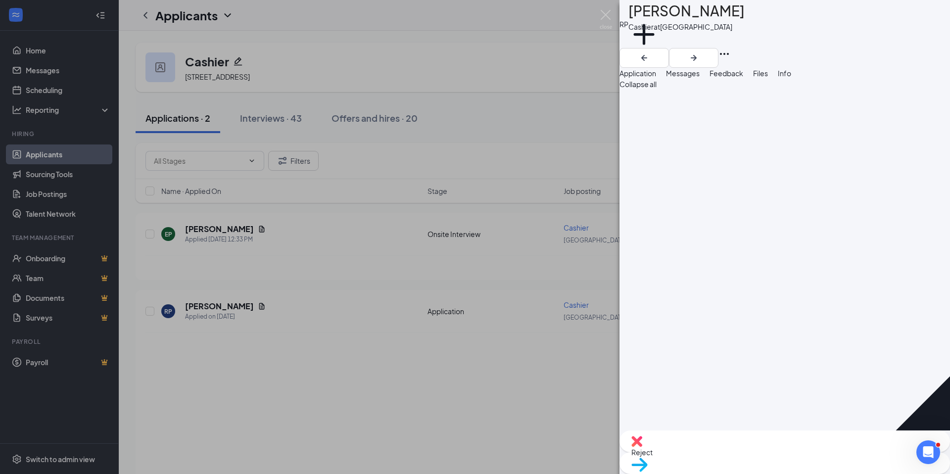
click at [768, 79] on div "Files" at bounding box center [760, 73] width 15 height 11
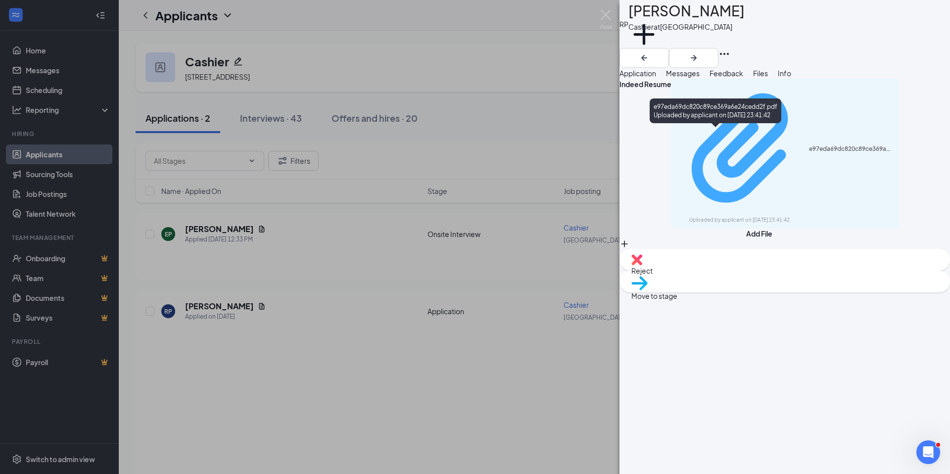
click at [717, 138] on div "e97eda69dc820c89ce369a6e24cedd2f.pdf Uploaded by applicant on [DATE] 23:41:42" at bounding box center [785, 153] width 216 height 140
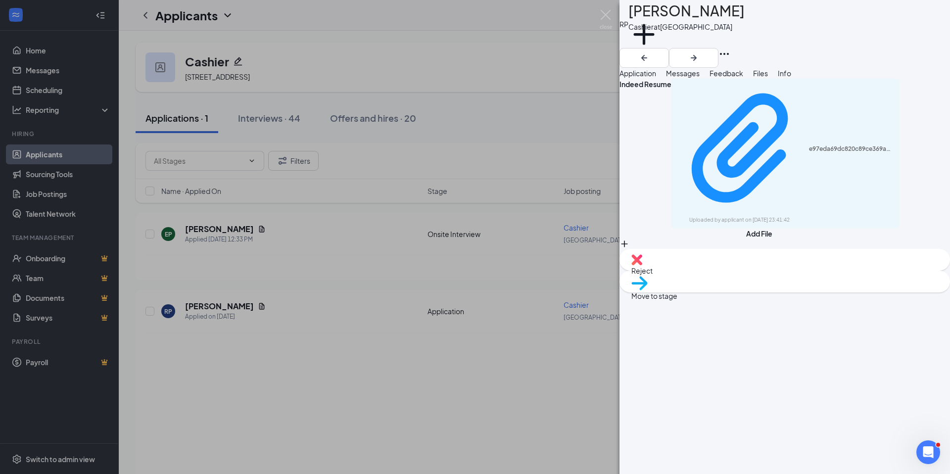
click at [648, 290] on img at bounding box center [639, 283] width 16 height 14
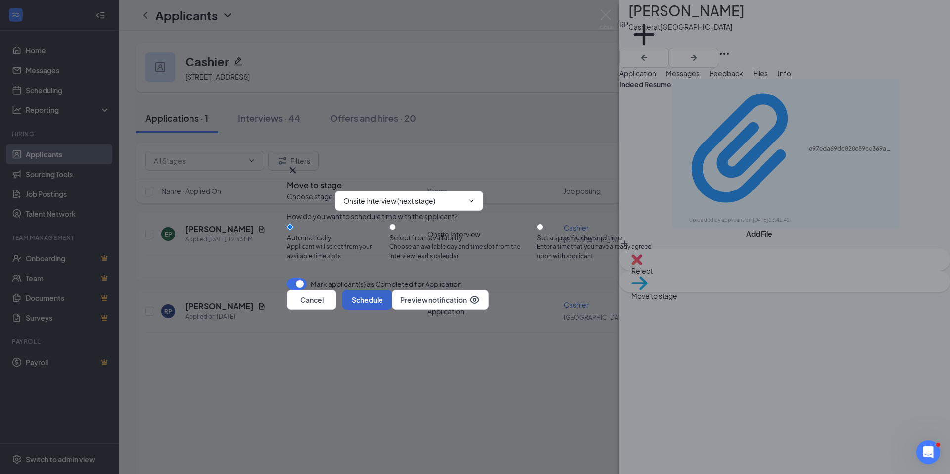
click at [392, 310] on button "Schedule" at bounding box center [366, 300] width 49 height 20
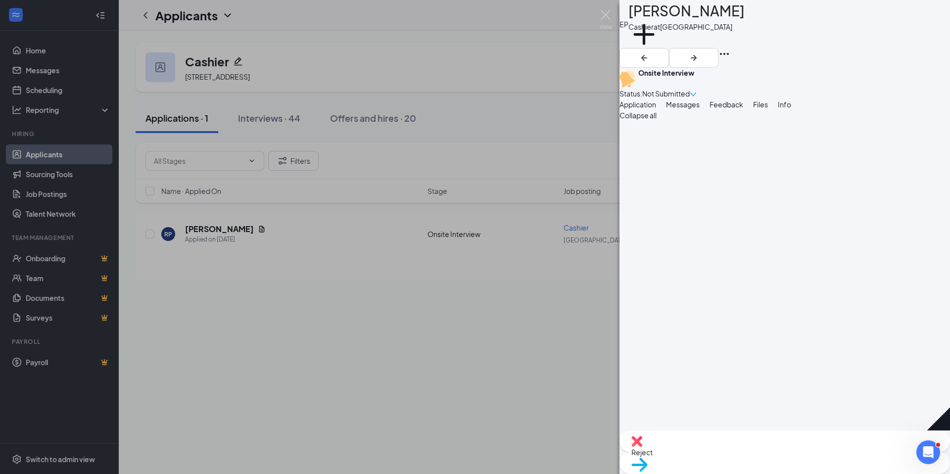
click at [173, 246] on div "EP [PERSON_NAME] at [GEOGRAPHIC_DATA] Add a tag Onsite Interview Status : Not S…" at bounding box center [475, 237] width 950 height 474
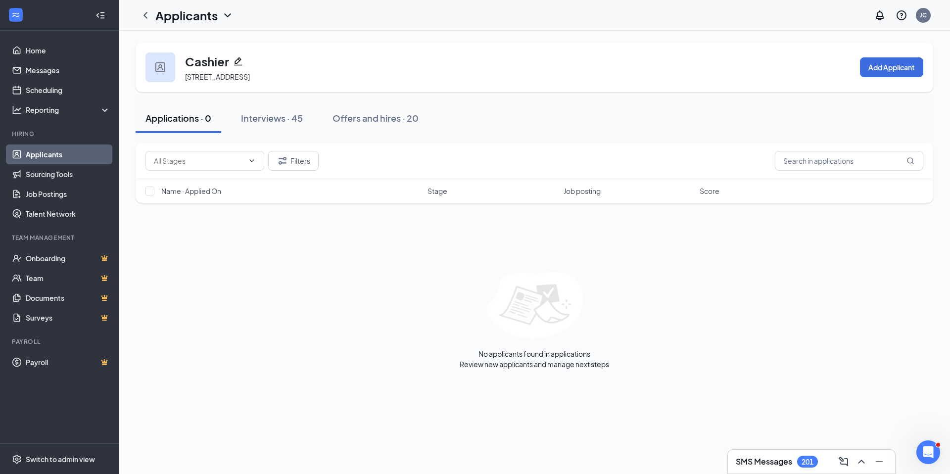
click at [76, 158] on link "Applicants" at bounding box center [68, 154] width 85 height 20
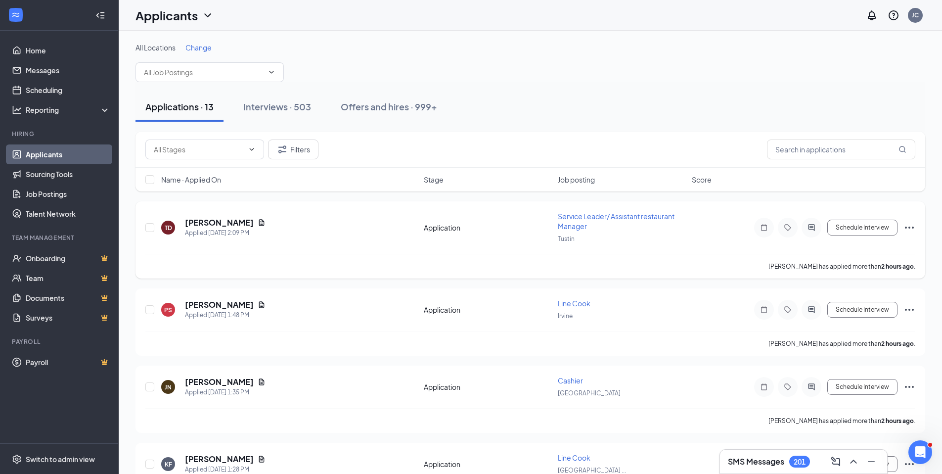
click at [561, 218] on span "Service Leader/ Assistant restaurant Manager" at bounding box center [616, 221] width 117 height 19
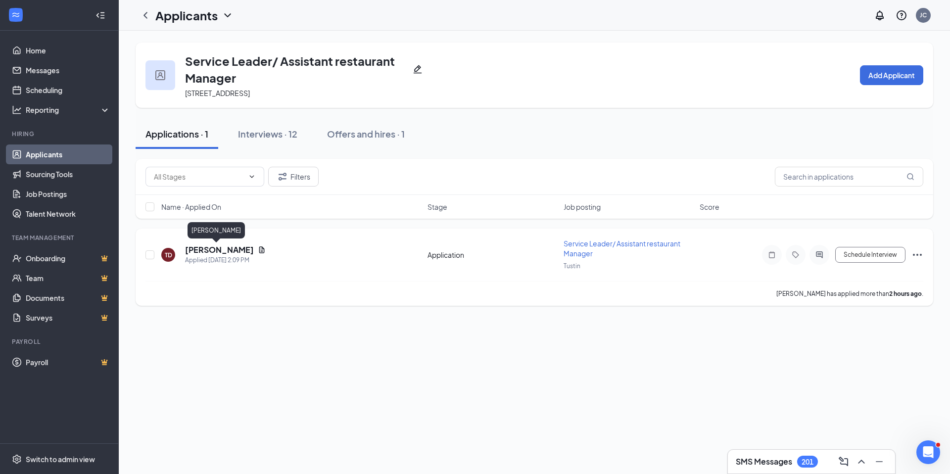
click at [223, 252] on h5 "[PERSON_NAME]" at bounding box center [219, 249] width 69 height 11
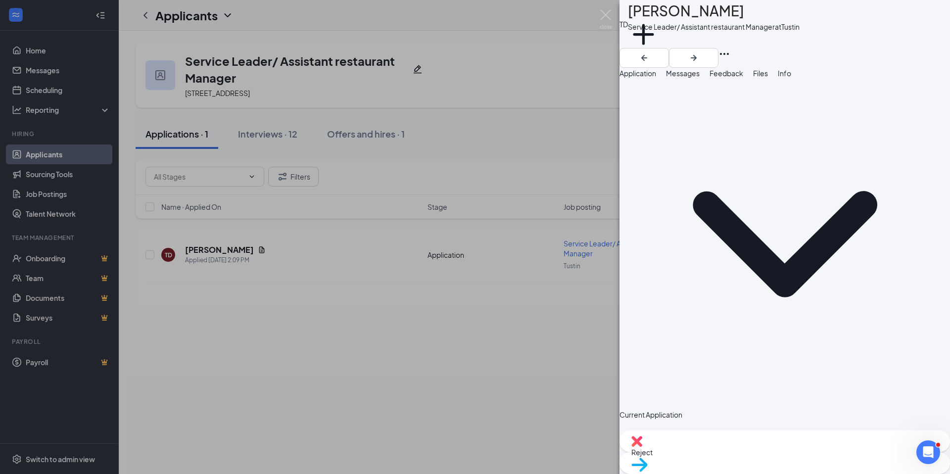
click at [768, 78] on span "Files" at bounding box center [760, 73] width 15 height 9
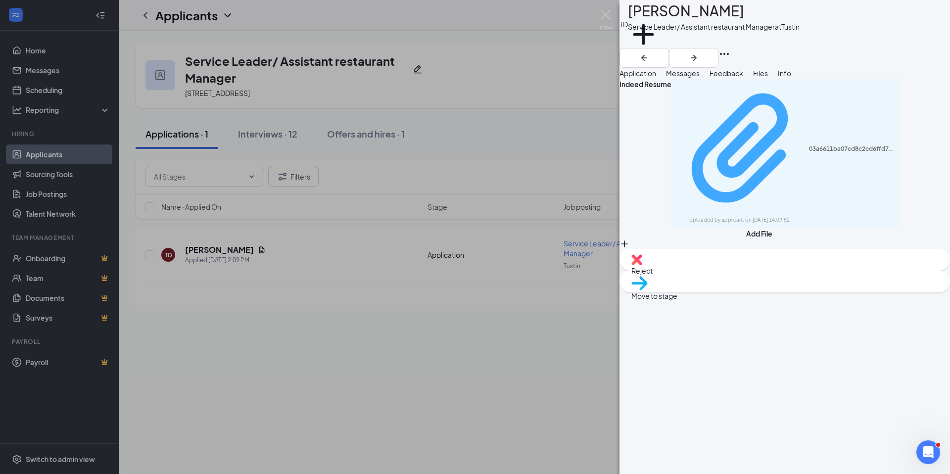
click at [759, 138] on div "03a6611ba07cd8c2cd6ffd74b97c2fc3.pdf Uploaded by applicant on [DATE] 14:09:52" at bounding box center [785, 153] width 216 height 140
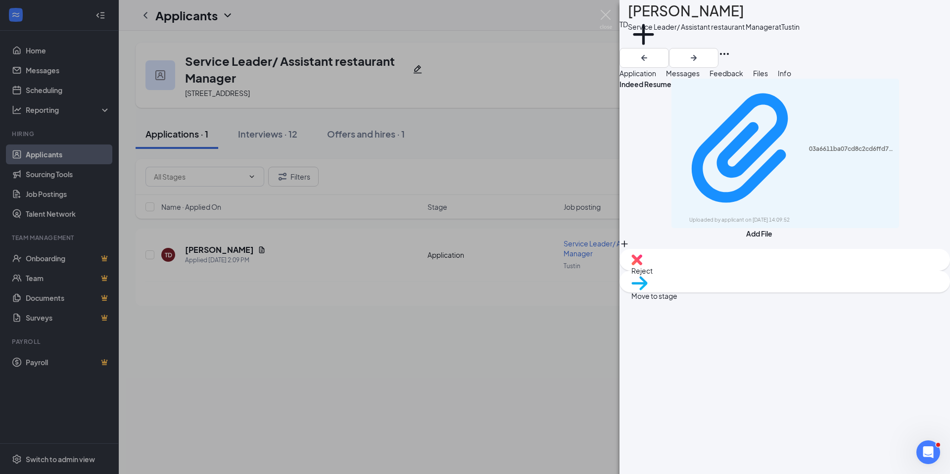
click at [749, 271] on div "Reject" at bounding box center [784, 260] width 330 height 22
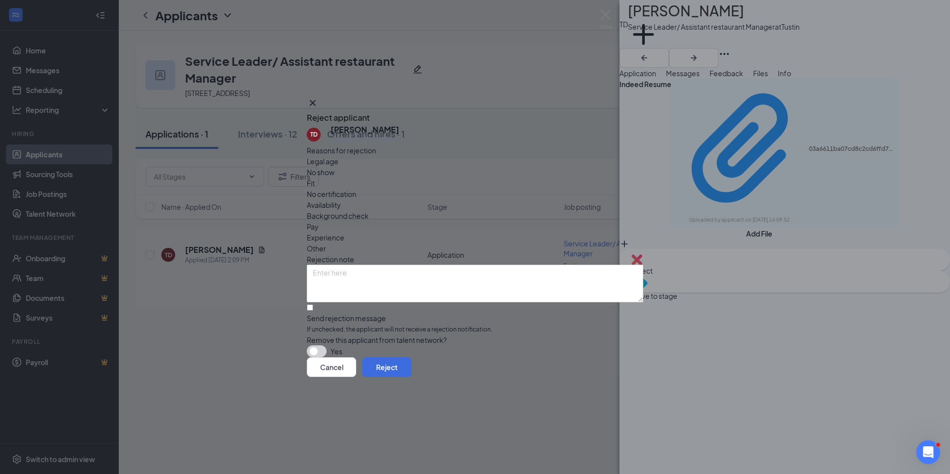
click at [375, 278] on div "Reasons for rejection Legal age No show Fit No certification Availability Backg…" at bounding box center [475, 251] width 336 height 213
click at [313, 304] on input "Send rejection message If unchecked, the applicant will not receive a rejection…" at bounding box center [310, 307] width 6 height 6
checkbox input "true"
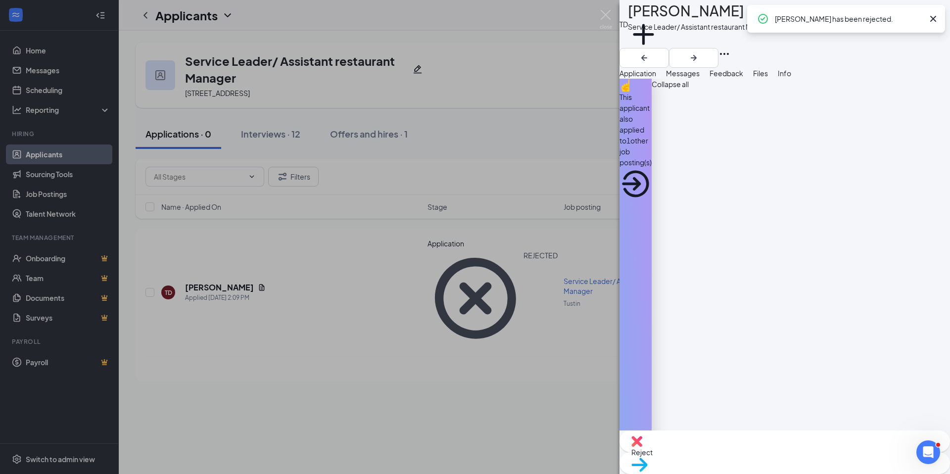
click at [74, 153] on div "[PERSON_NAME] Service Leader/ Assistant restaurant Manager at Tustin Add a tag …" at bounding box center [475, 237] width 950 height 474
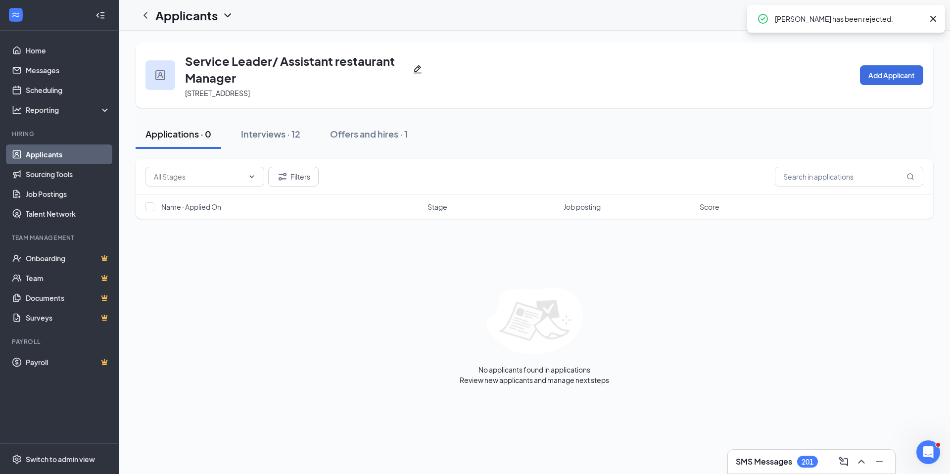
click at [76, 158] on link "Applicants" at bounding box center [68, 154] width 85 height 20
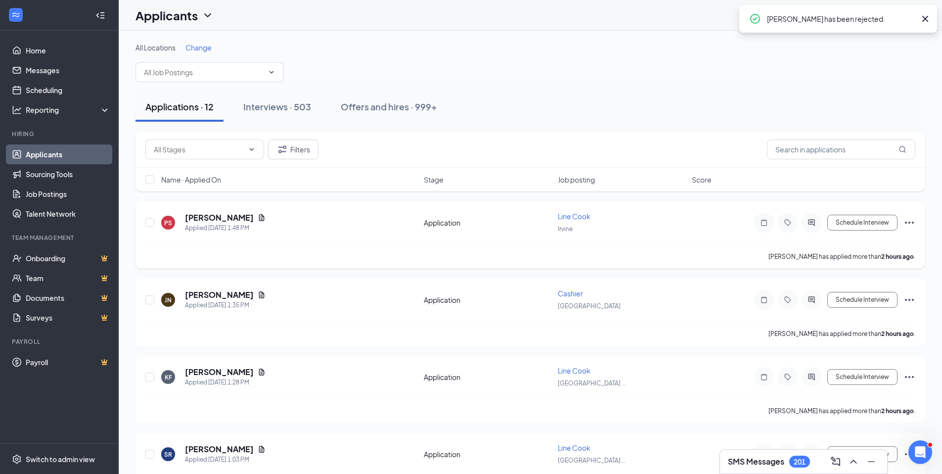
click at [581, 222] on div "Line Cook Irvine" at bounding box center [622, 222] width 128 height 23
click at [579, 219] on span "Line Cook" at bounding box center [574, 216] width 33 height 9
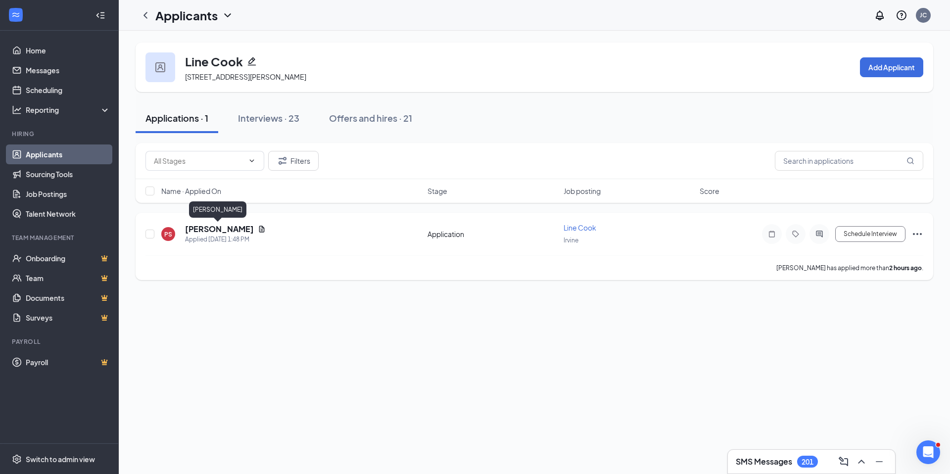
click at [199, 226] on h5 "[PERSON_NAME]" at bounding box center [219, 229] width 69 height 11
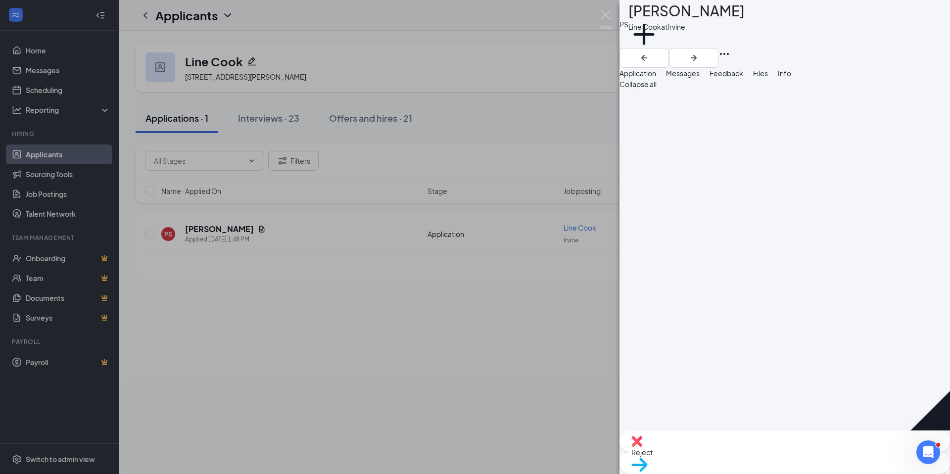
click at [768, 79] on button "Files" at bounding box center [760, 73] width 15 height 11
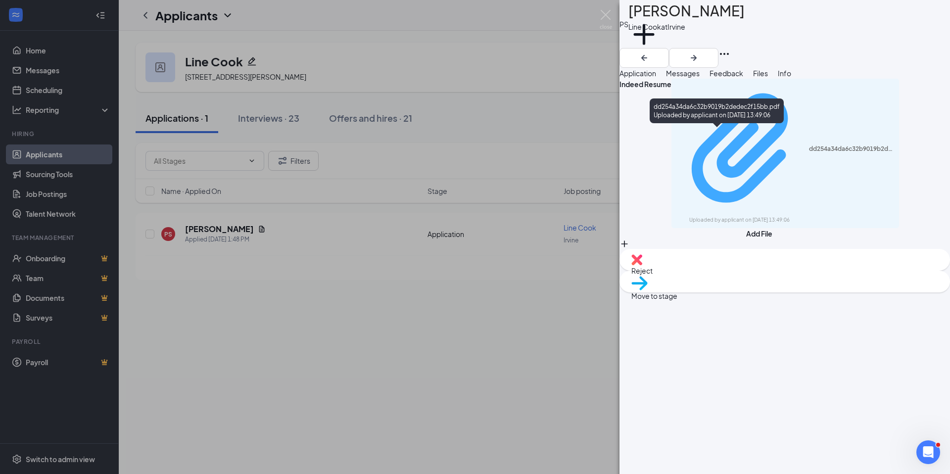
click at [809, 145] on div "dd254a34da6c32b9019b2dedec2f15bb.pdf" at bounding box center [851, 149] width 85 height 8
click at [764, 216] on div "Uploaded by applicant on [DATE] 13:49:06" at bounding box center [763, 220] width 148 height 8
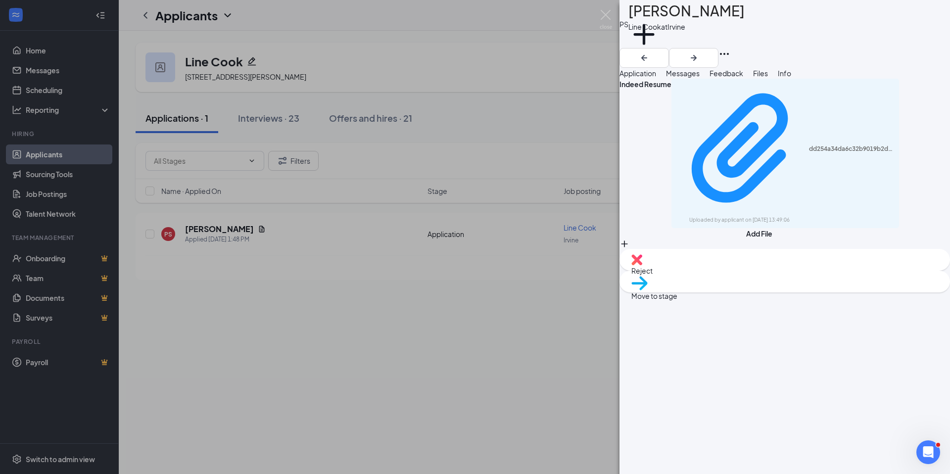
click at [648, 290] on img at bounding box center [639, 283] width 16 height 14
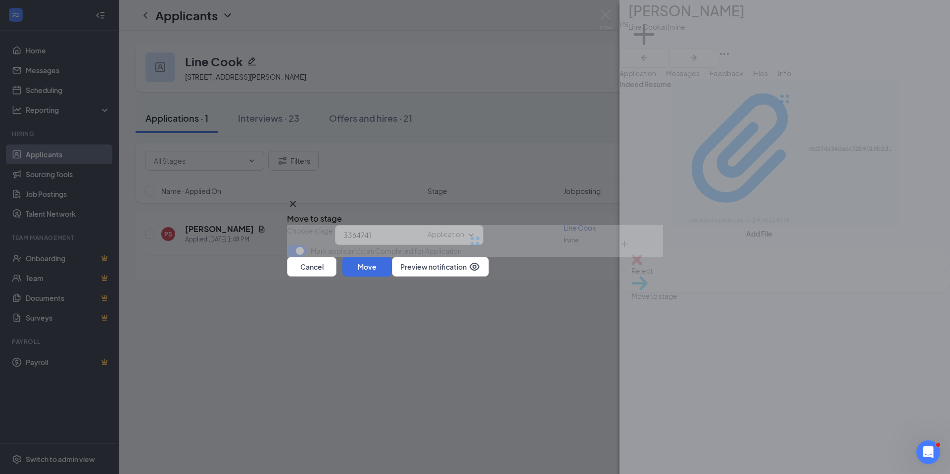
type input "Onsite Interview (next stage)"
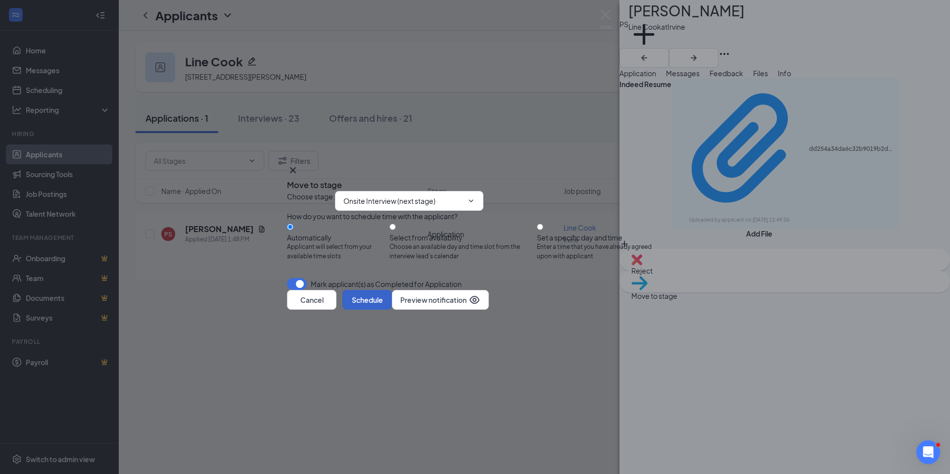
click at [392, 310] on button "Schedule" at bounding box center [366, 300] width 49 height 20
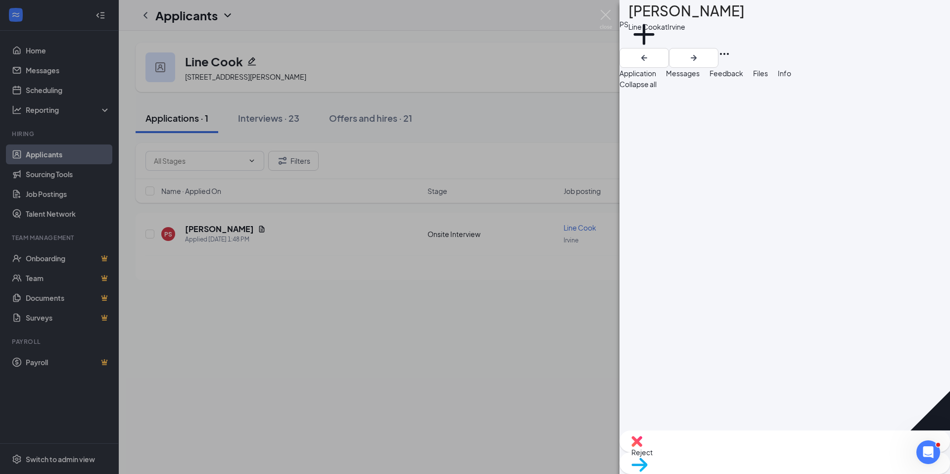
click at [768, 79] on button "Files" at bounding box center [760, 73] width 15 height 11
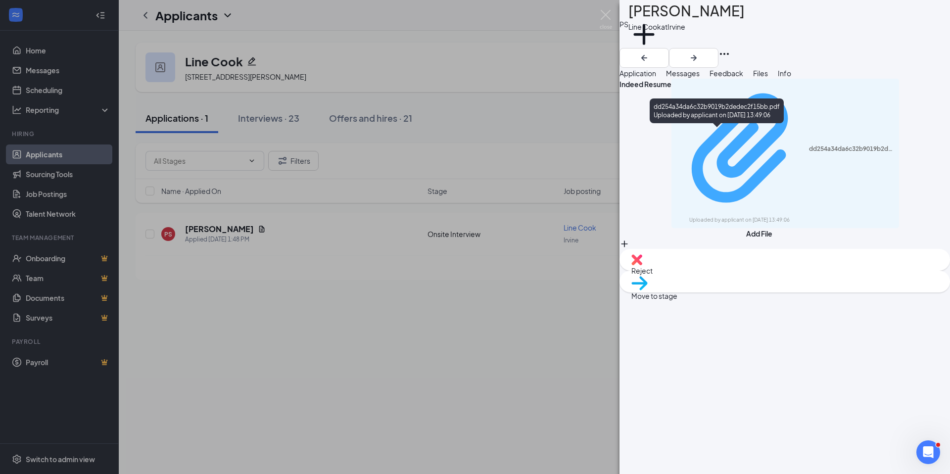
click at [742, 216] on div "Uploaded by applicant on [DATE] 13:49:06" at bounding box center [763, 220] width 148 height 8
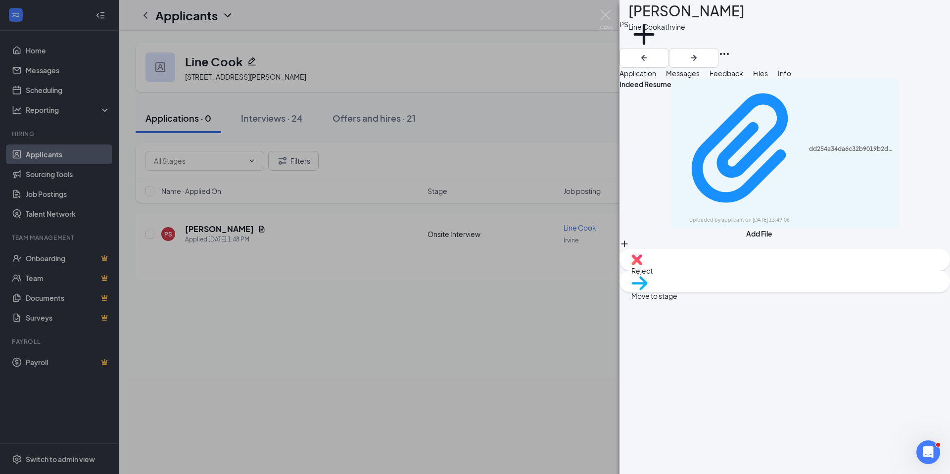
click at [809, 301] on span "Move to stage" at bounding box center [784, 295] width 307 height 11
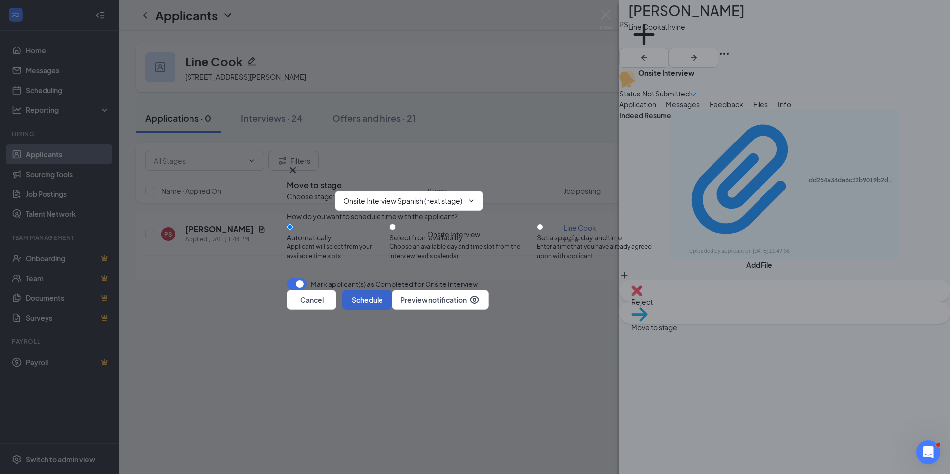
click at [392, 310] on button "Schedule" at bounding box center [366, 300] width 49 height 20
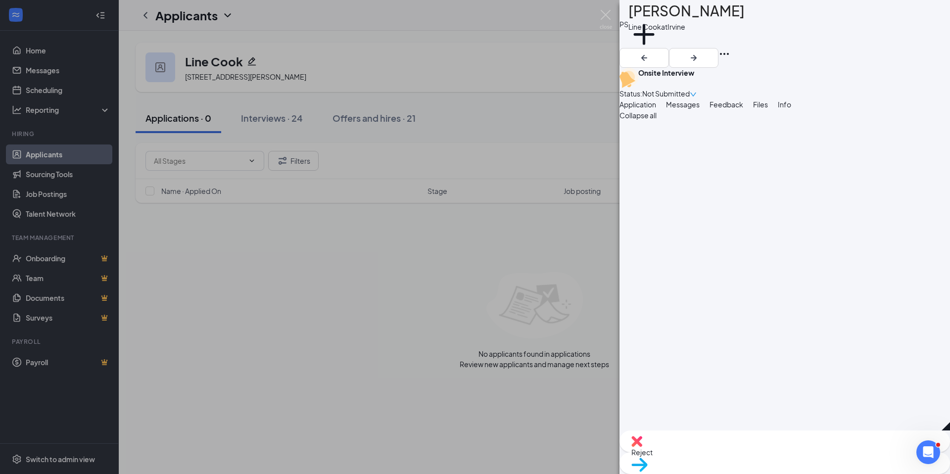
click at [105, 149] on div "PS [PERSON_NAME] Line Cook at [GEOGRAPHIC_DATA] Add a tag Onsite Interview Stat…" at bounding box center [475, 237] width 950 height 474
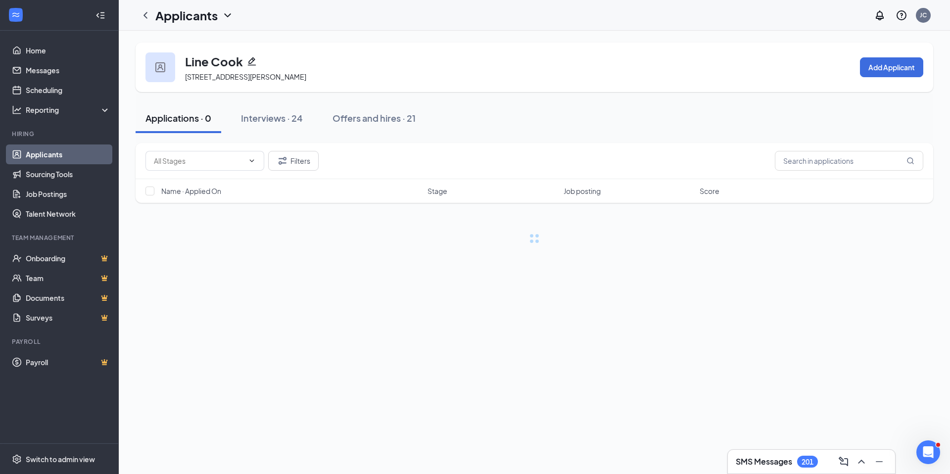
click at [100, 151] on link "Applicants" at bounding box center [68, 154] width 85 height 20
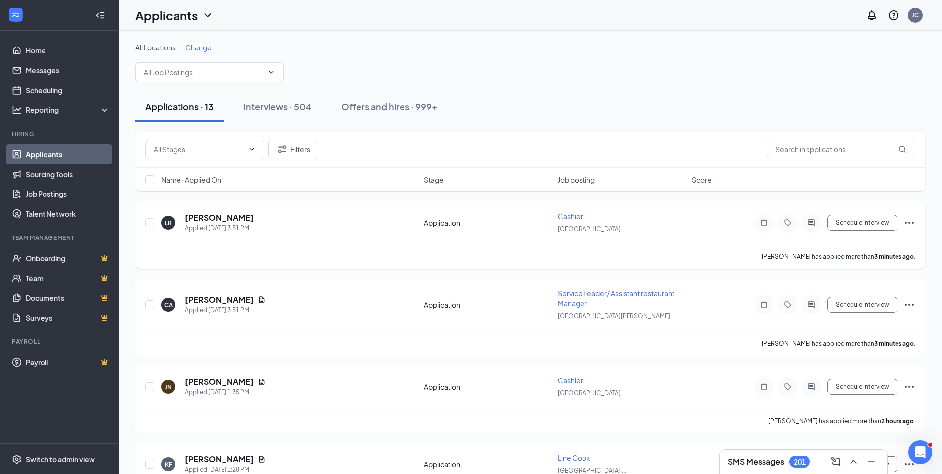
click at [564, 216] on span "Cashier" at bounding box center [570, 216] width 25 height 9
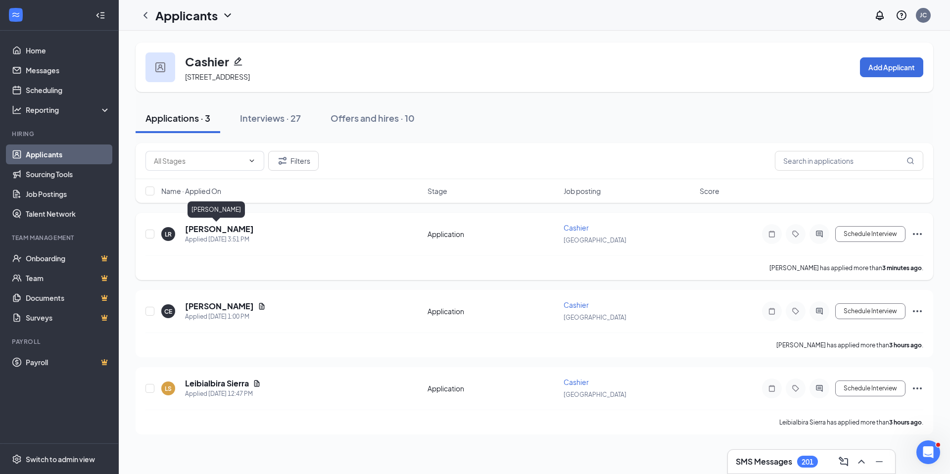
click at [216, 226] on h5 "[PERSON_NAME]" at bounding box center [219, 229] width 69 height 11
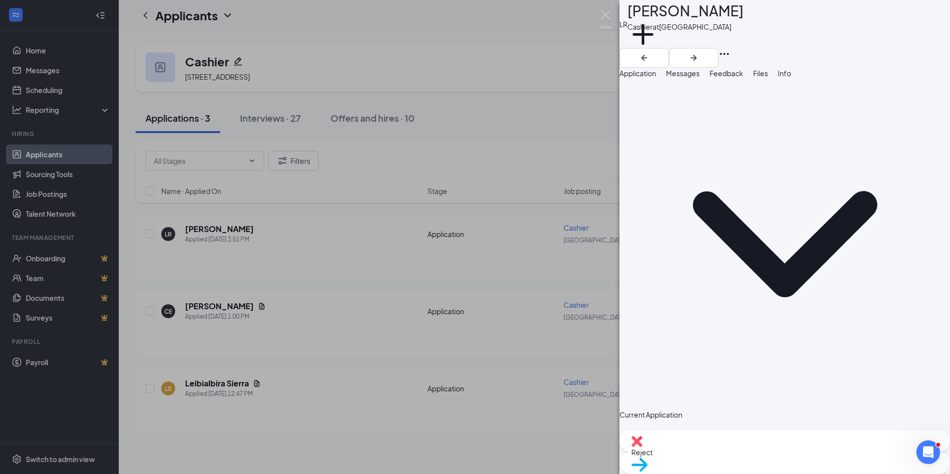
click at [648, 460] on img at bounding box center [639, 465] width 16 height 14
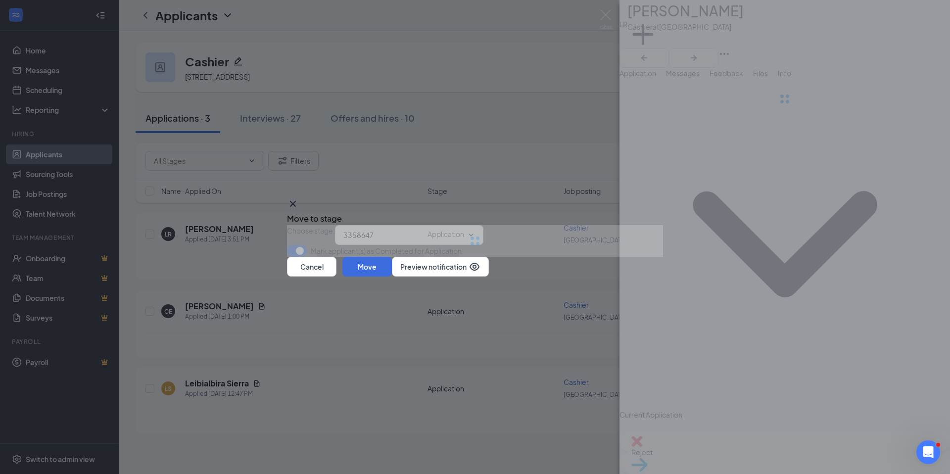
type input "Onsite Interview (next stage)"
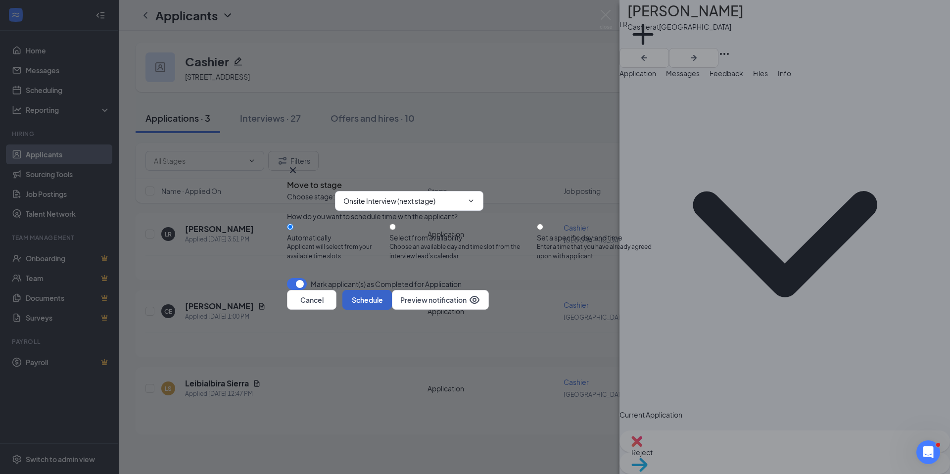
click at [392, 310] on button "Schedule" at bounding box center [366, 300] width 49 height 20
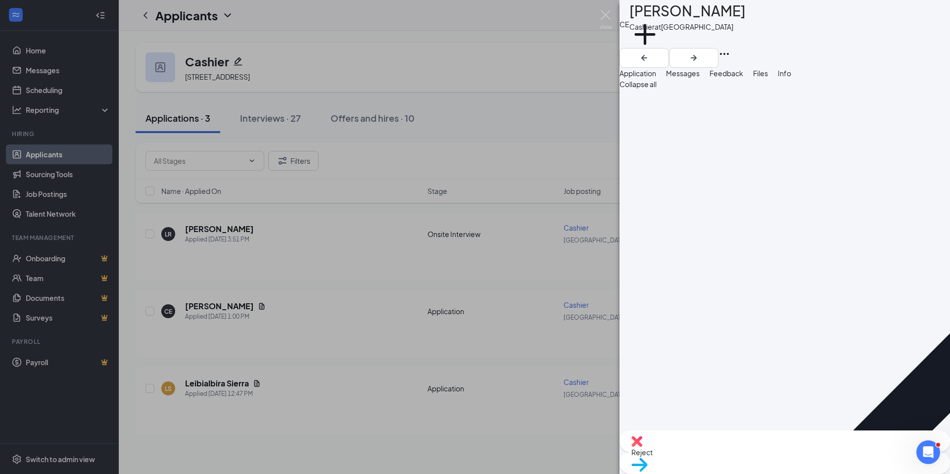
click at [768, 78] on span "Files" at bounding box center [760, 73] width 15 height 9
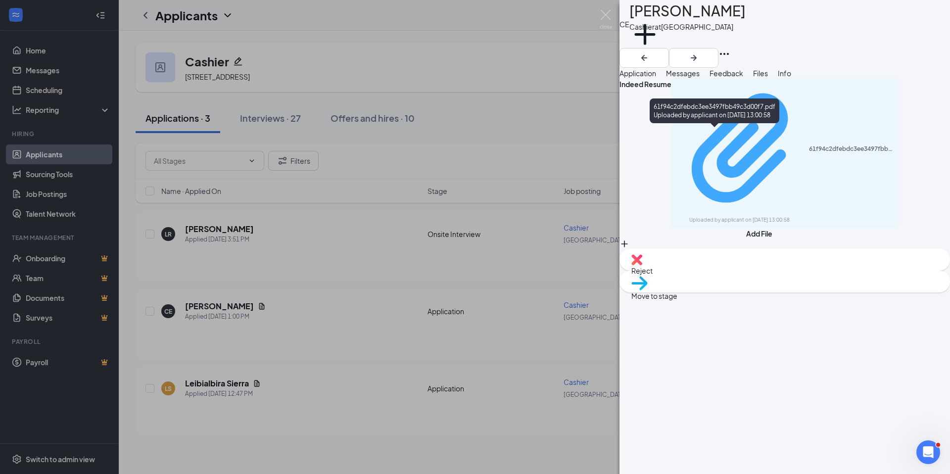
click at [781, 216] on div "Uploaded by applicant on [DATE] 13:00:58" at bounding box center [763, 220] width 148 height 8
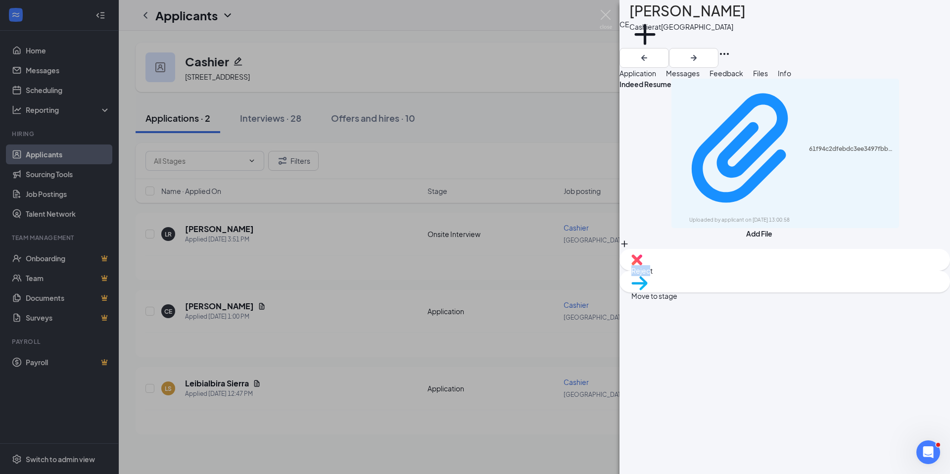
click at [744, 292] on div "Reject Move to stage" at bounding box center [784, 271] width 330 height 44
click at [744, 276] on span "Reject" at bounding box center [784, 270] width 307 height 11
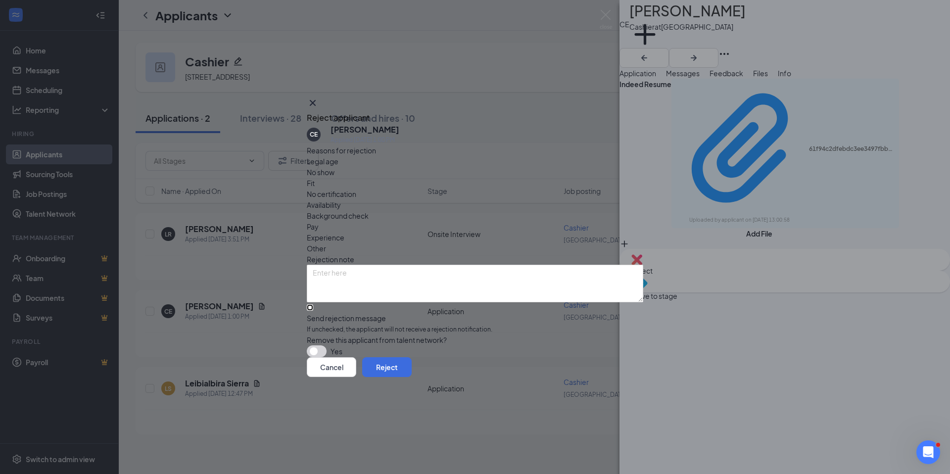
click at [313, 304] on input "Send rejection message If unchecked, the applicant will not receive a rejection…" at bounding box center [310, 307] width 6 height 6
checkbox input "true"
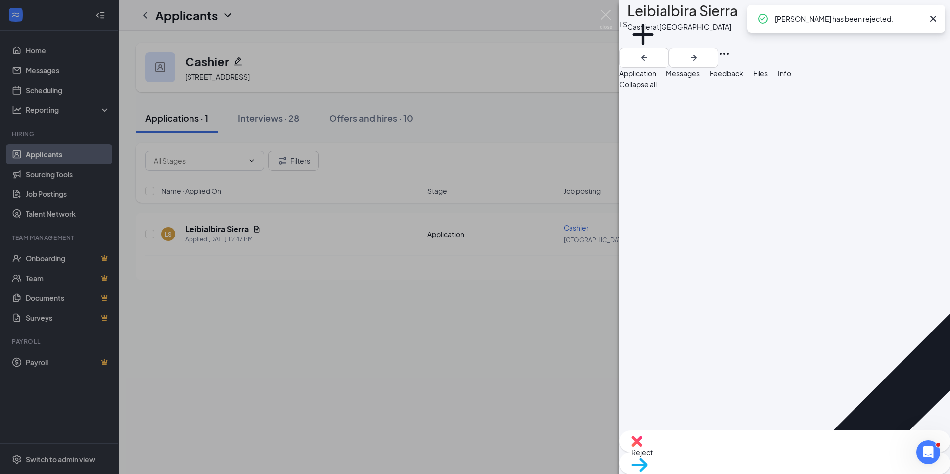
click at [768, 78] on span "Files" at bounding box center [760, 73] width 15 height 9
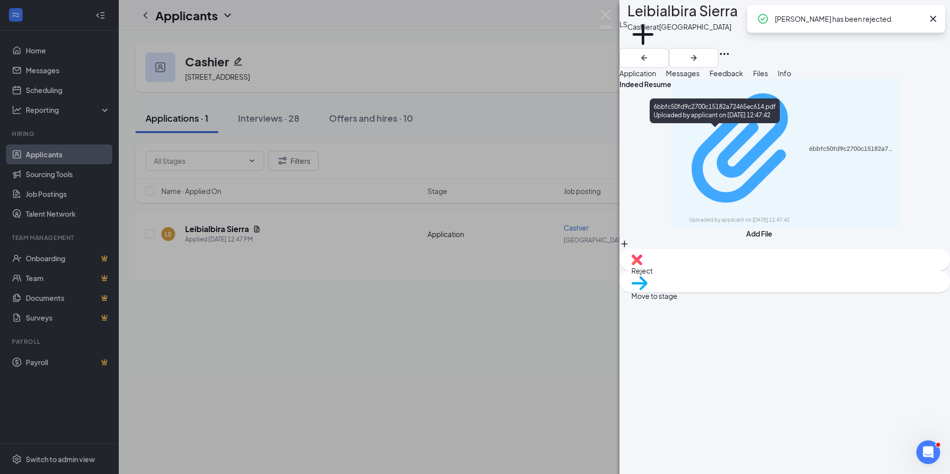
click at [809, 145] on div "6bbfc50fd9c2700c15182a72465ec614.pdf" at bounding box center [851, 149] width 85 height 8
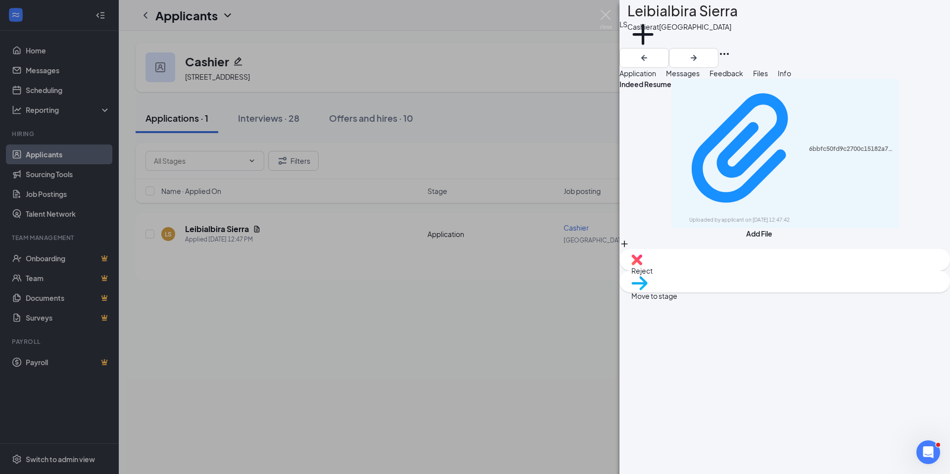
click at [722, 271] on div "Reject" at bounding box center [784, 260] width 330 height 22
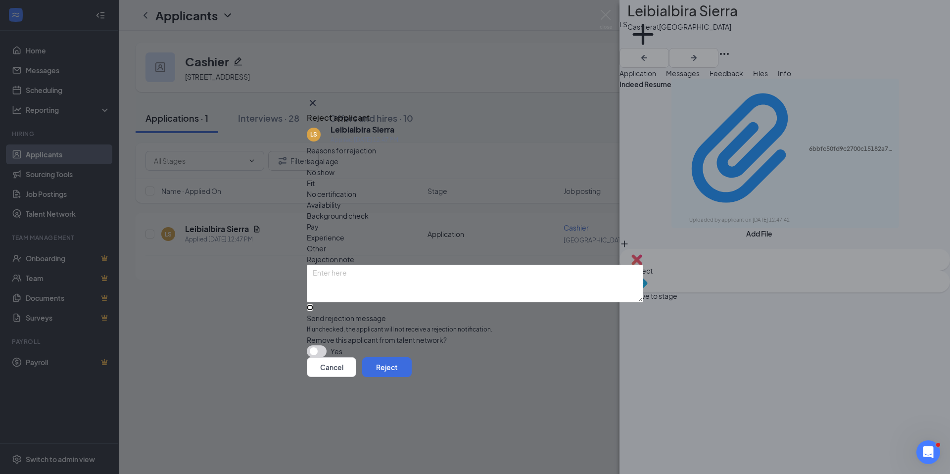
click at [313, 304] on input "Send rejection message If unchecked, the applicant will not receive a rejection…" at bounding box center [310, 307] width 6 height 6
checkbox input "true"
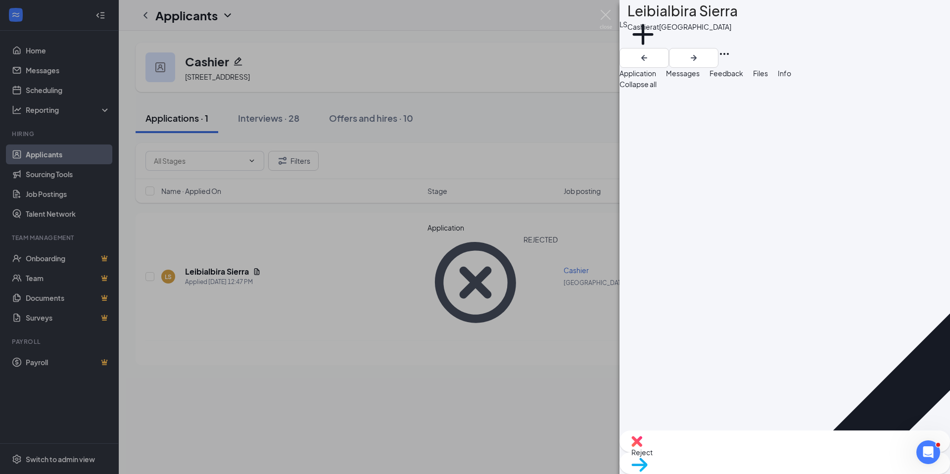
click at [338, 252] on div "LS Leibialbira Sierra Cashier at [GEOGRAPHIC_DATA] Add a tag Application Messag…" at bounding box center [475, 237] width 950 height 474
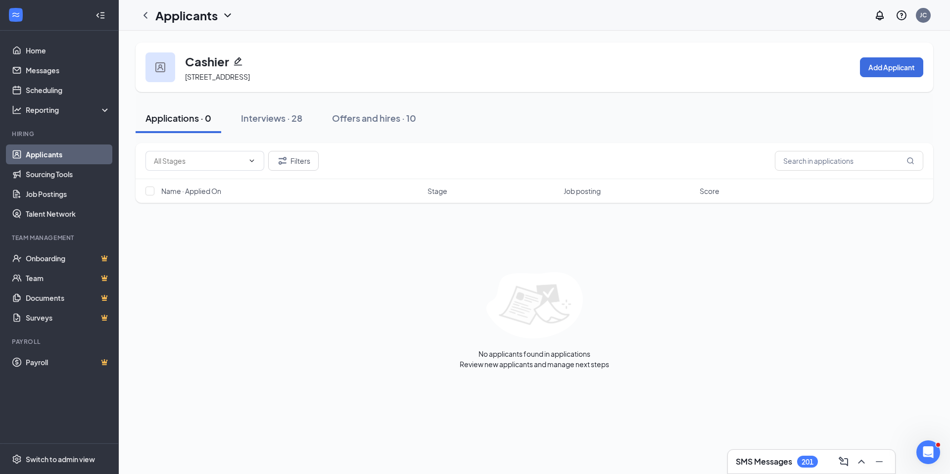
click at [100, 154] on link "Applicants" at bounding box center [68, 154] width 85 height 20
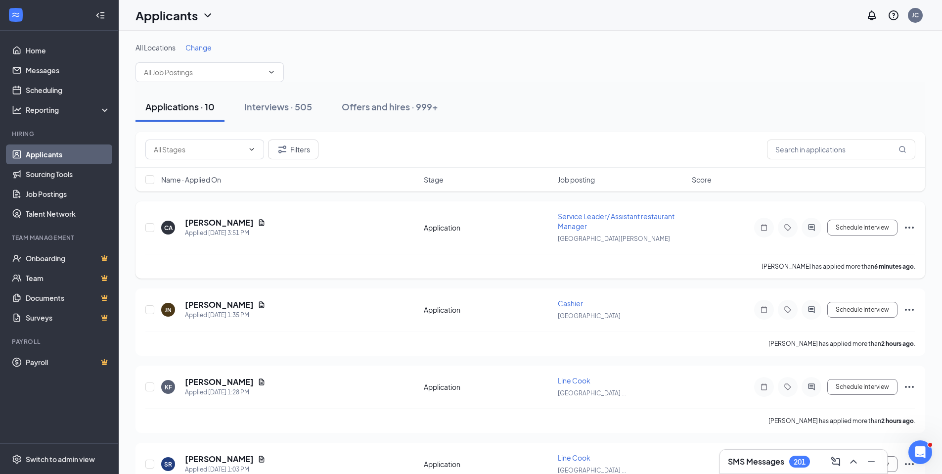
click at [574, 214] on span "Service Leader/ Assistant restaurant Manager" at bounding box center [616, 221] width 117 height 19
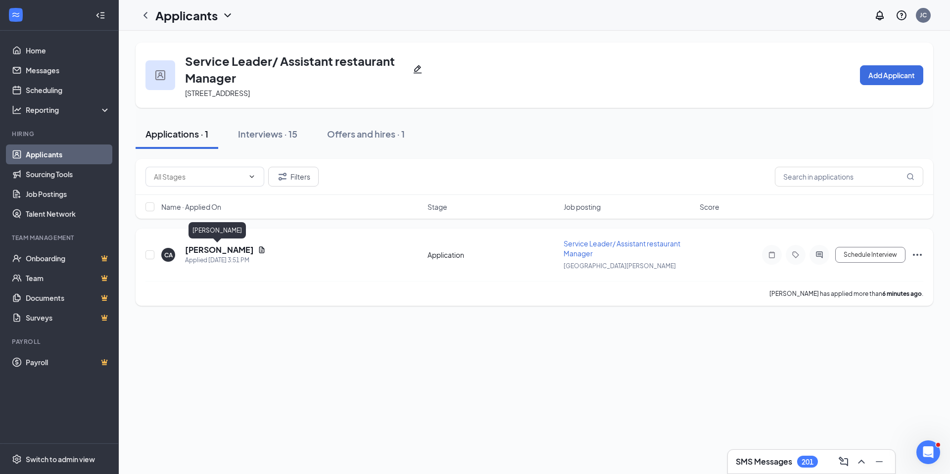
click at [227, 245] on h5 "[PERSON_NAME]" at bounding box center [219, 249] width 69 height 11
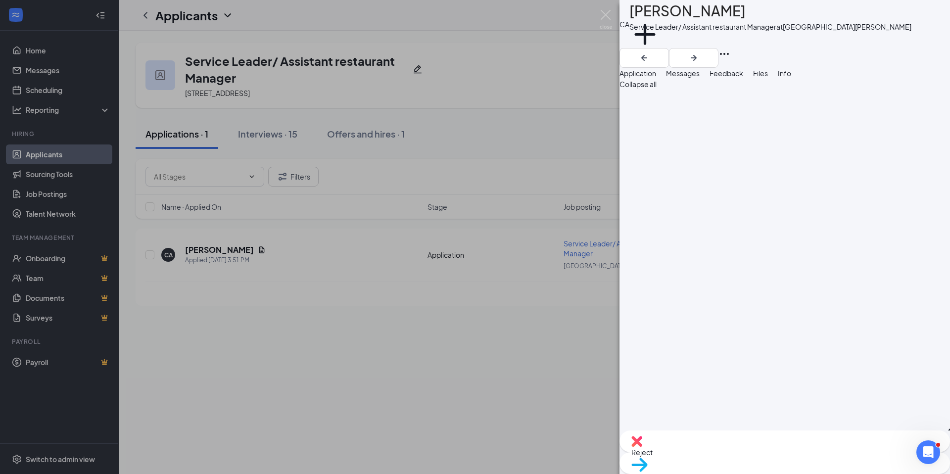
click at [768, 78] on span "Files" at bounding box center [760, 73] width 15 height 9
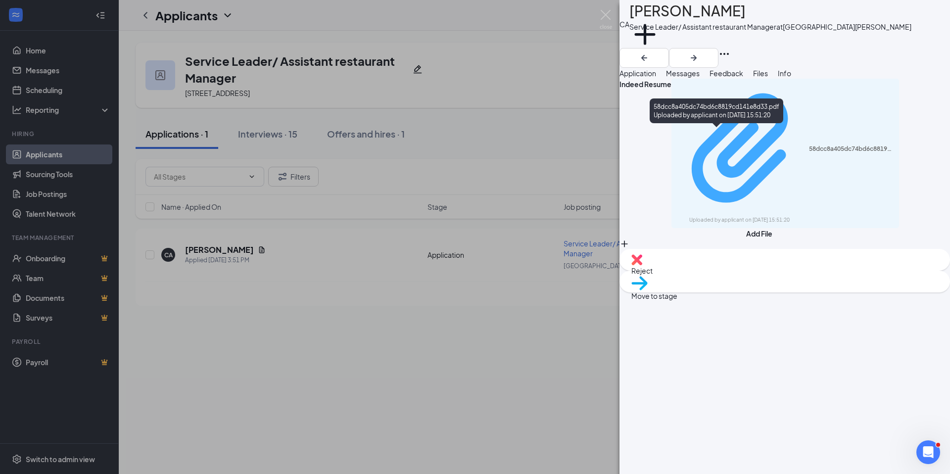
click at [749, 137] on div "58dcc8a405dc74bd6c8819cd141e8d33.pdf Uploaded by applicant on [DATE] 15:51:20" at bounding box center [785, 153] width 216 height 140
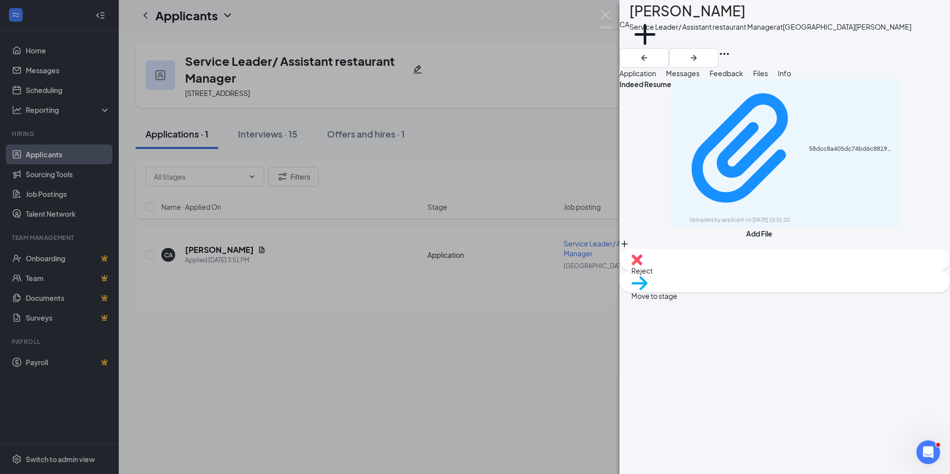
click at [742, 276] on span "Reject" at bounding box center [784, 270] width 307 height 11
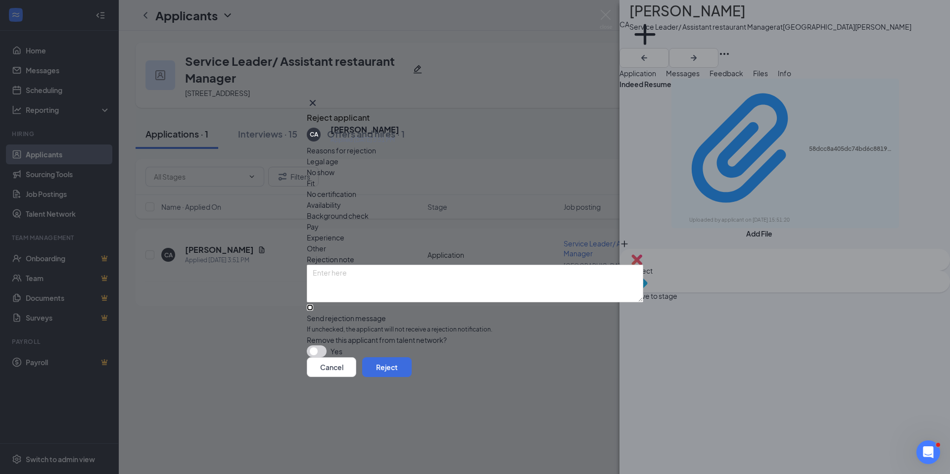
click at [313, 304] on input "Send rejection message If unchecked, the applicant will not receive a rejection…" at bounding box center [310, 307] width 6 height 6
checkbox input "true"
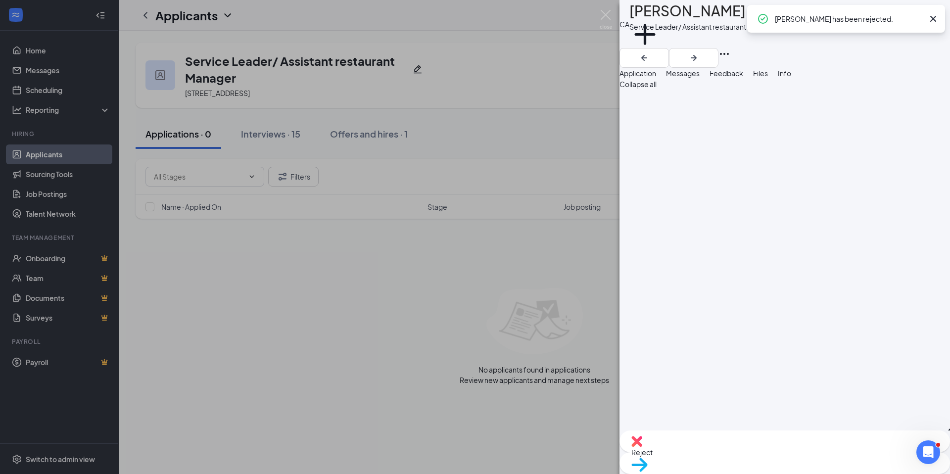
click at [93, 145] on div "CA [PERSON_NAME] Service Leader/ Assistant restaurant Manager at [GEOGRAPHIC_DA…" at bounding box center [475, 237] width 950 height 474
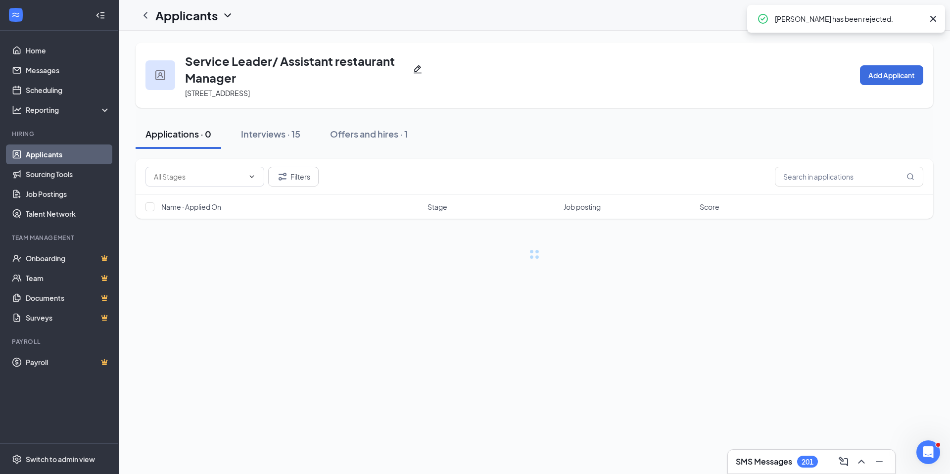
click at [93, 153] on link "Applicants" at bounding box center [68, 154] width 85 height 20
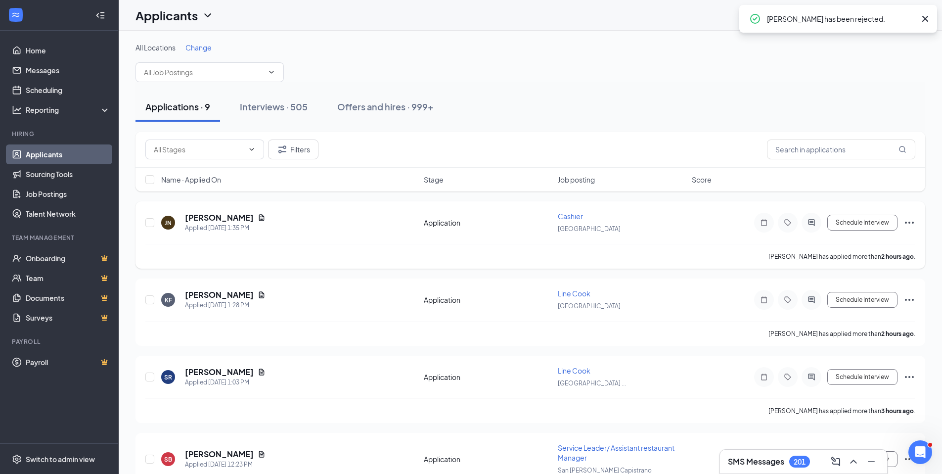
click at [577, 213] on span "Cashier" at bounding box center [570, 216] width 25 height 9
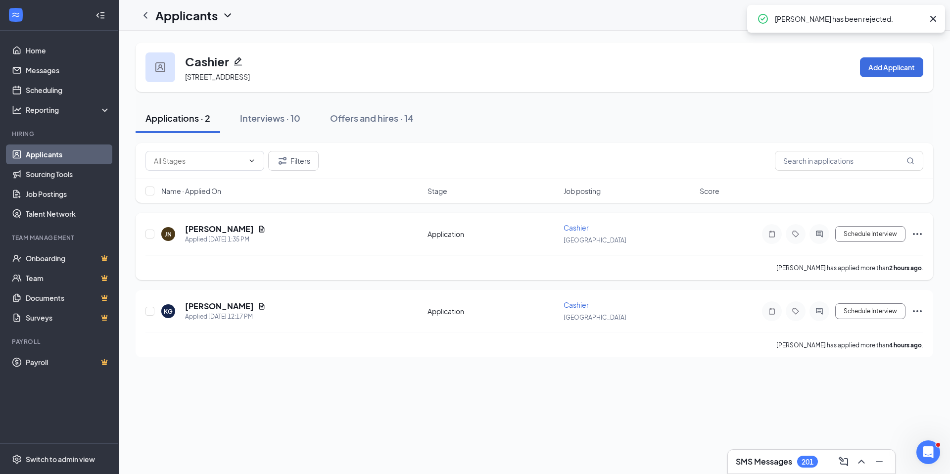
click at [228, 226] on h5 "[PERSON_NAME]" at bounding box center [219, 229] width 69 height 11
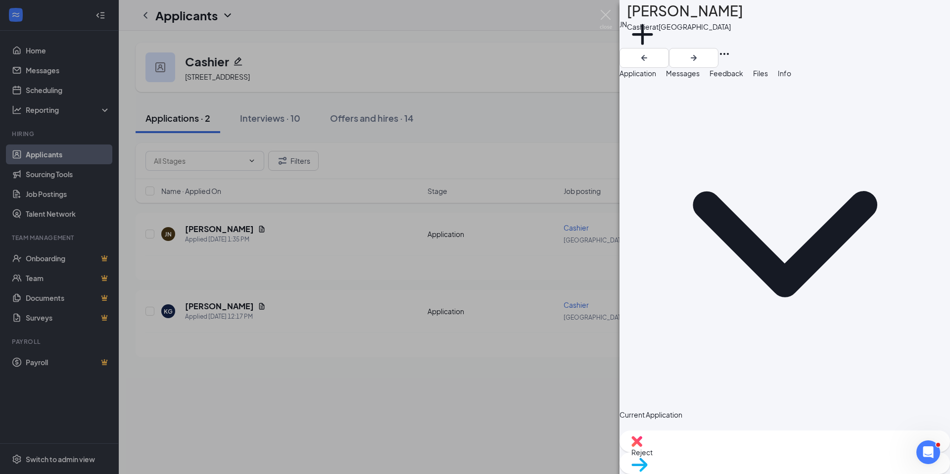
click at [768, 78] on span "Files" at bounding box center [760, 73] width 15 height 9
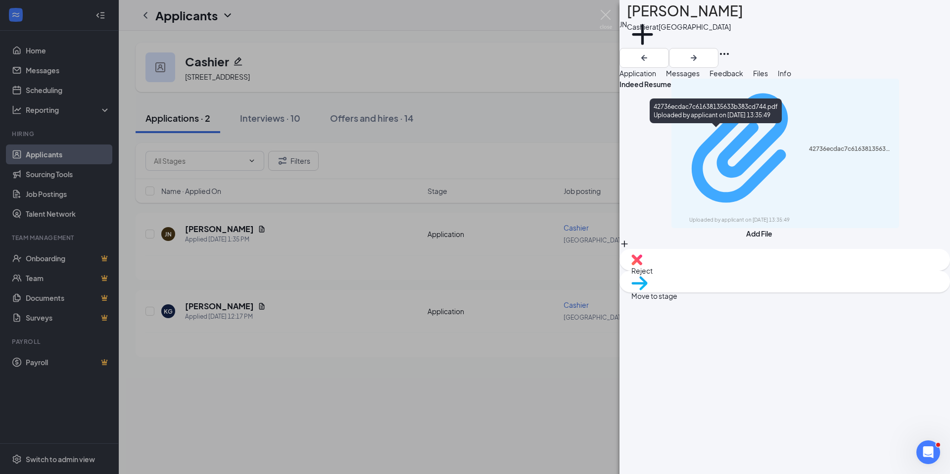
click at [760, 216] on div "Uploaded by applicant on [DATE] 13:35:49" at bounding box center [763, 220] width 148 height 8
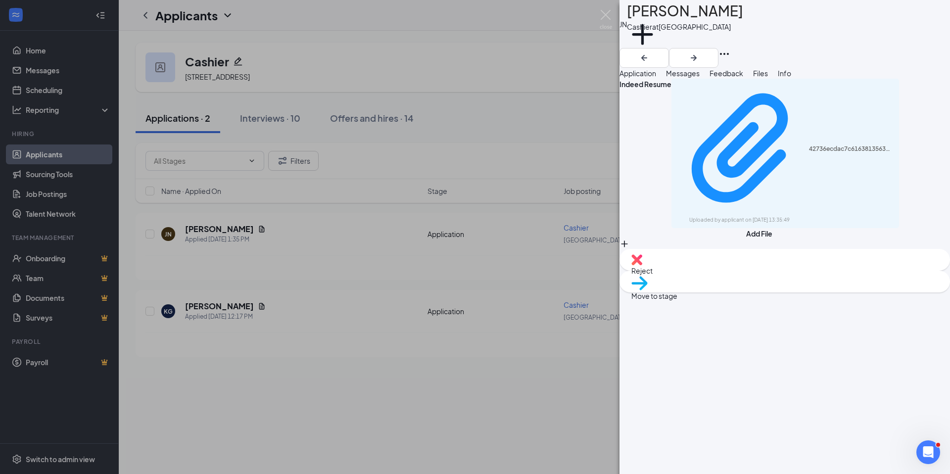
click at [642, 265] on img at bounding box center [636, 259] width 11 height 11
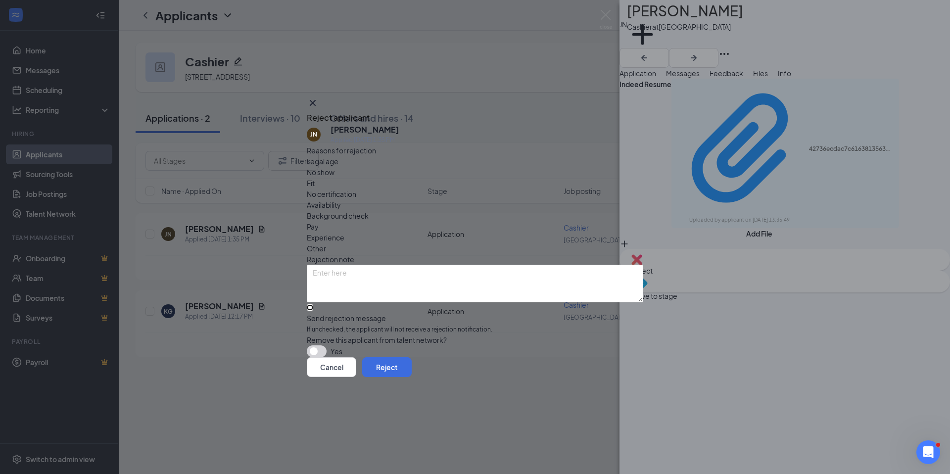
click at [313, 304] on input "Send rejection message If unchecked, the applicant will not receive a rejection…" at bounding box center [310, 307] width 6 height 6
checkbox input "true"
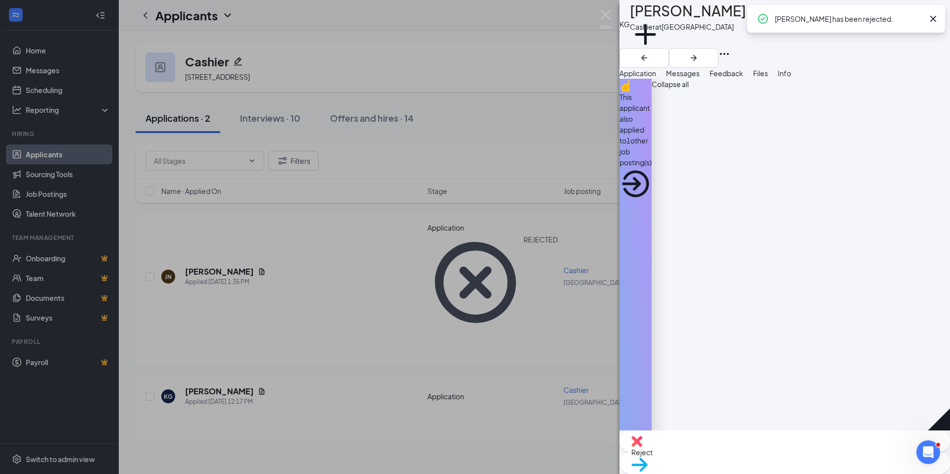
click at [651, 109] on div "This applicant also applied to 1 other job posting(s)" at bounding box center [635, 130] width 32 height 76
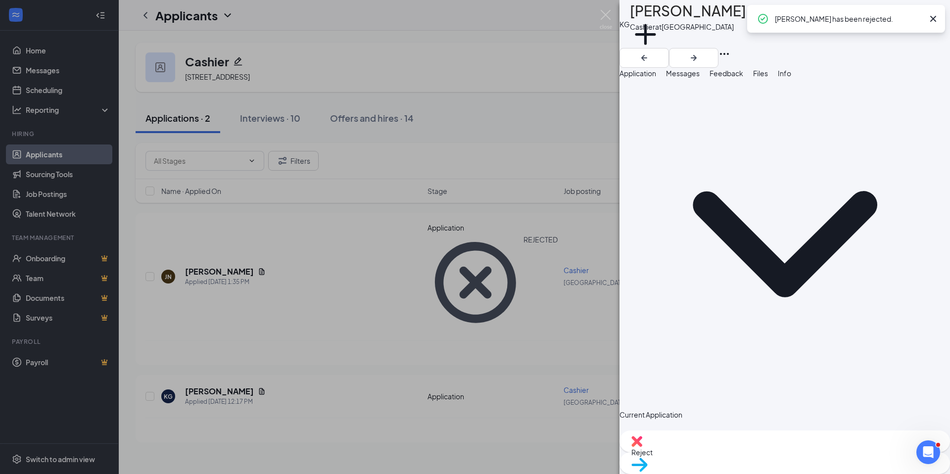
click at [768, 78] on span "Files" at bounding box center [760, 73] width 15 height 9
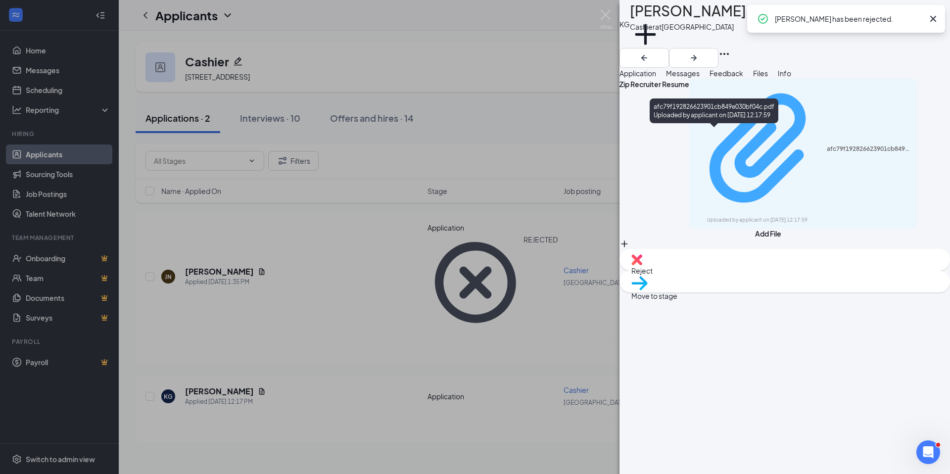
click at [827, 145] on div "afc79f192826623901cb849e030bf04c.pdf" at bounding box center [869, 149] width 85 height 8
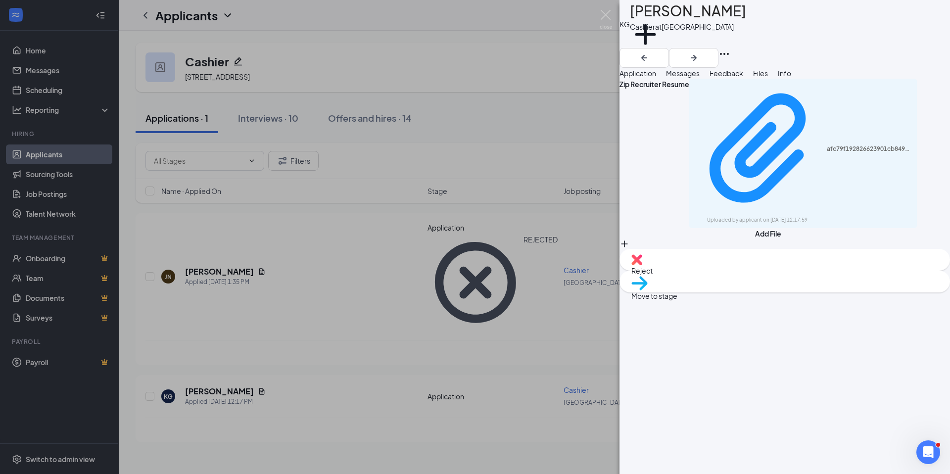
click at [737, 276] on span "Reject" at bounding box center [784, 270] width 307 height 11
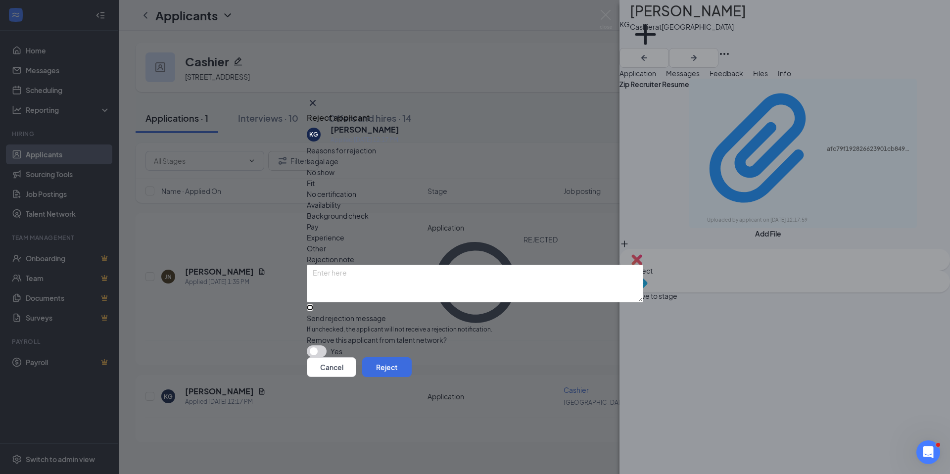
click at [313, 304] on input "Send rejection message If unchecked, the applicant will not receive a rejection…" at bounding box center [310, 307] width 6 height 6
checkbox input "true"
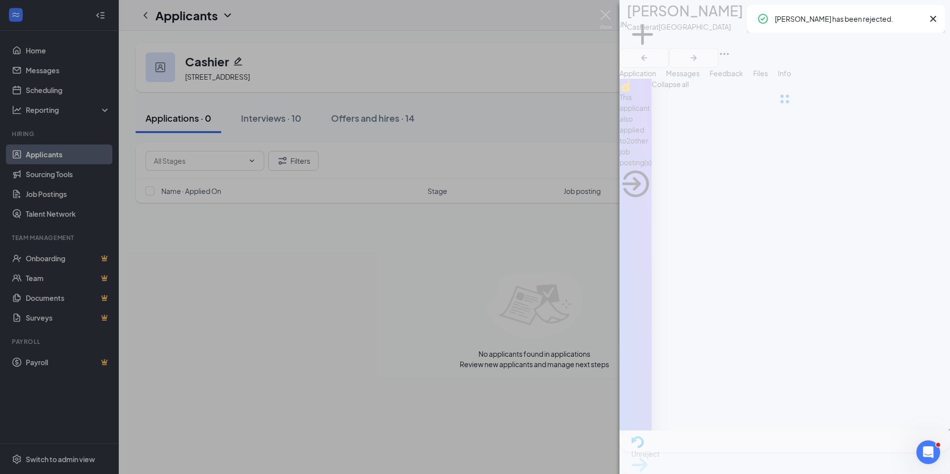
click at [88, 158] on div "[PERSON_NAME] at [GEOGRAPHIC_DATA] Add a tag Application Messages Feedback File…" at bounding box center [475, 237] width 950 height 474
click at [88, 158] on link "Applicants" at bounding box center [68, 154] width 85 height 20
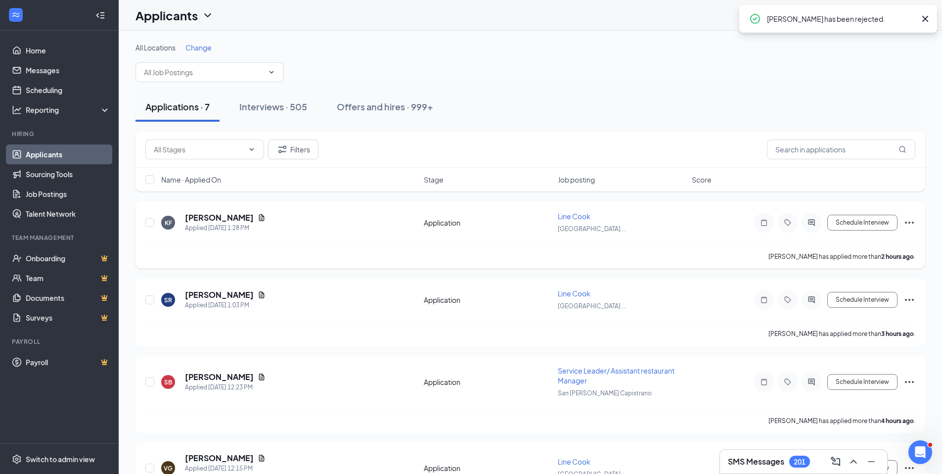
click at [574, 214] on span "Line Cook" at bounding box center [574, 216] width 33 height 9
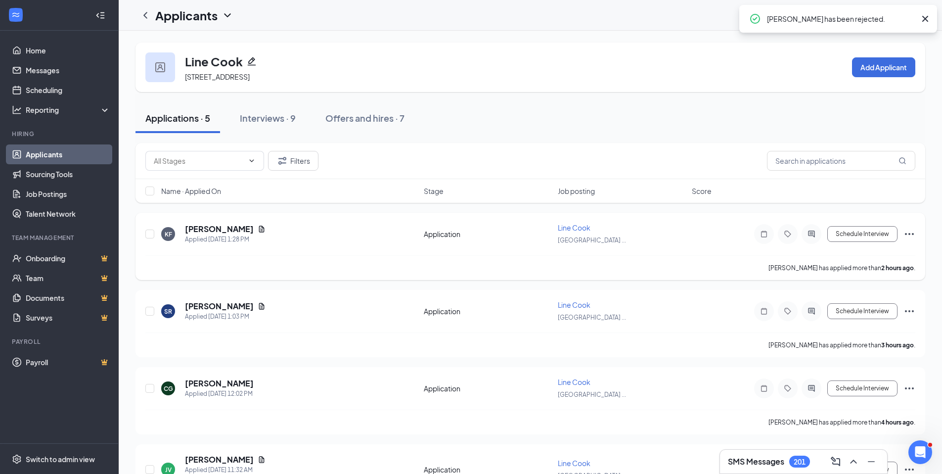
click at [239, 223] on div "KF [PERSON_NAME] Applied [DATE] 1:28 PM Application Line Cook [GEOGRAPHIC_DATA]…" at bounding box center [530, 239] width 770 height 33
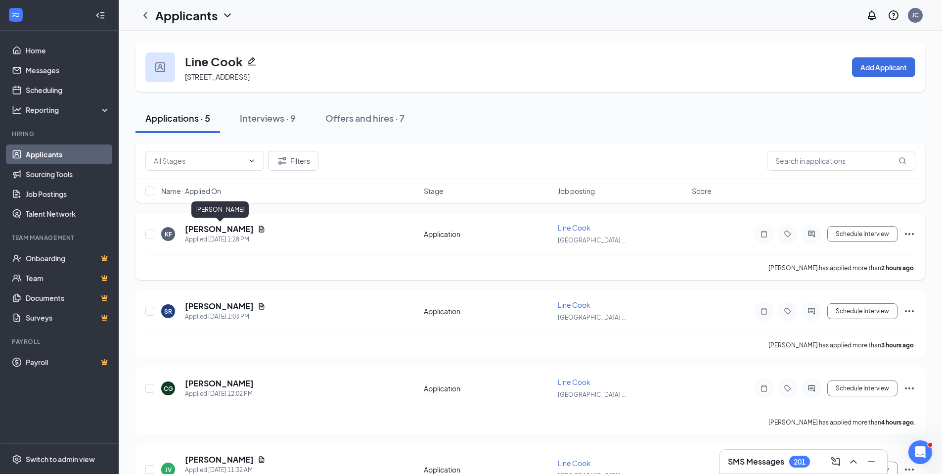
click at [239, 225] on h5 "[PERSON_NAME]" at bounding box center [219, 229] width 69 height 11
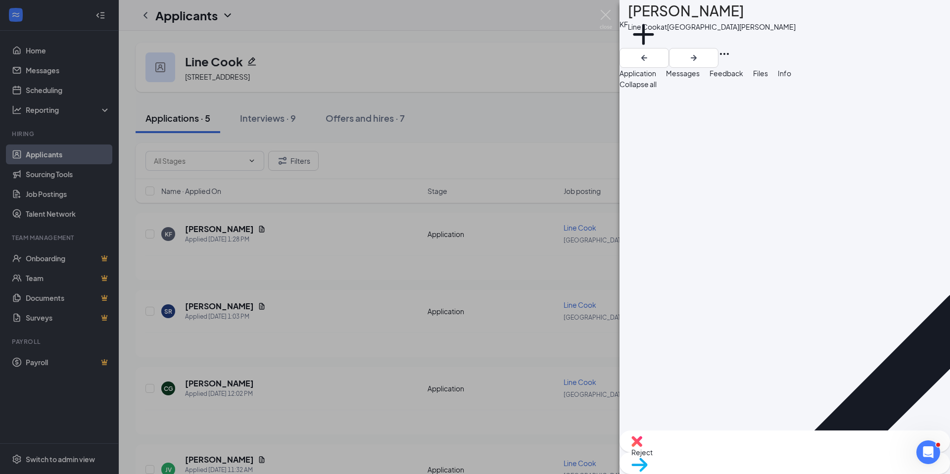
click at [768, 78] on span "Files" at bounding box center [760, 73] width 15 height 9
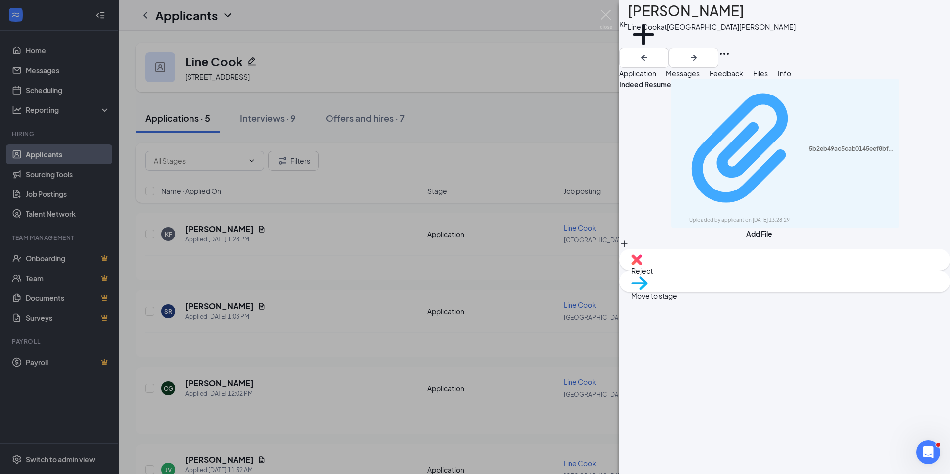
click at [788, 216] on div "Uploaded by applicant on [DATE] 13:28:29" at bounding box center [763, 220] width 148 height 8
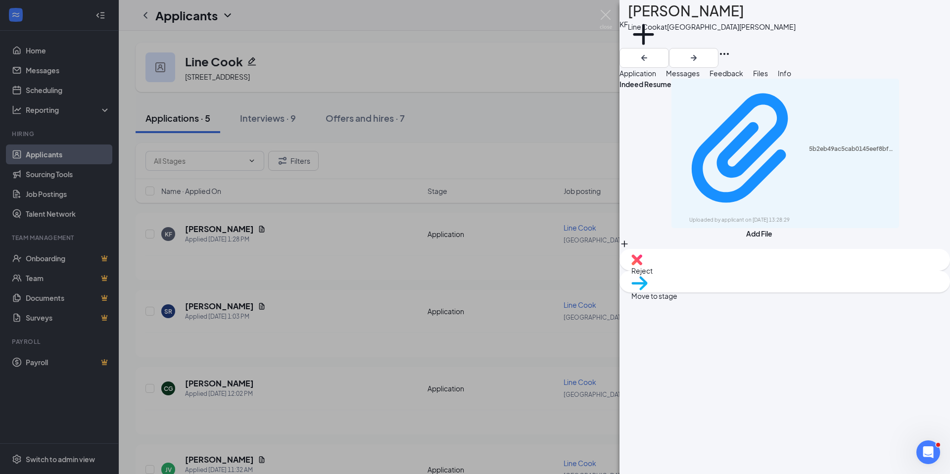
click at [797, 292] on div "Move to stage" at bounding box center [784, 282] width 330 height 22
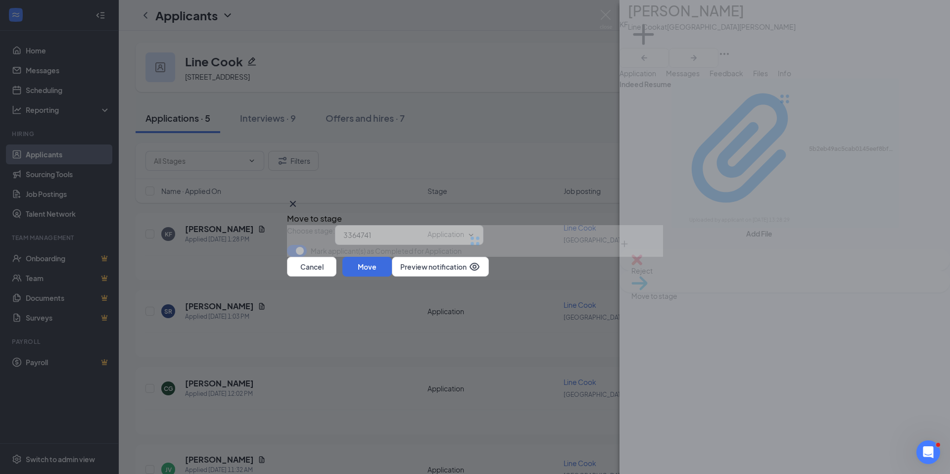
type input "Onsite Interview (next stage)"
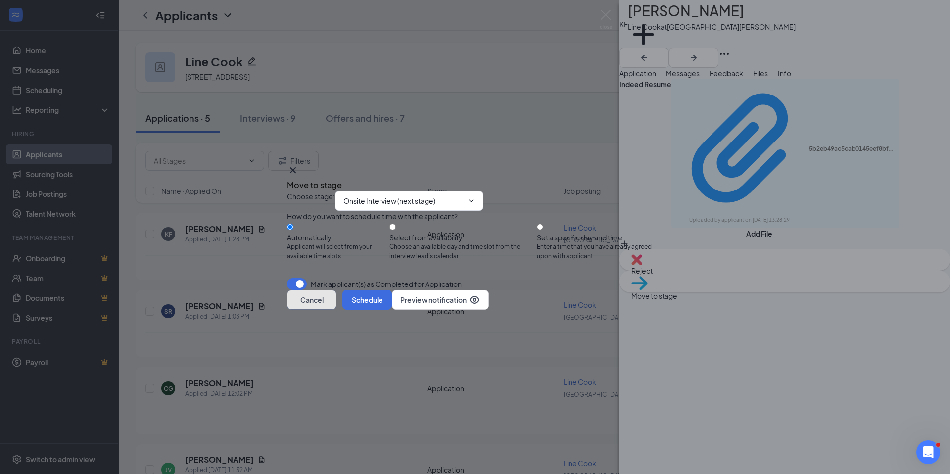
click at [336, 310] on button "Cancel" at bounding box center [311, 300] width 49 height 20
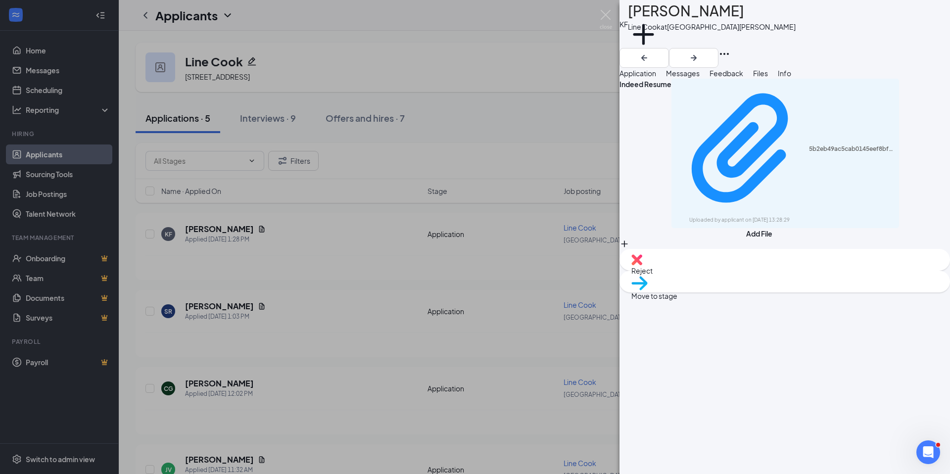
click at [757, 292] on div "Reject Move to stage" at bounding box center [784, 271] width 330 height 44
click at [746, 271] on div "Reject" at bounding box center [784, 260] width 330 height 22
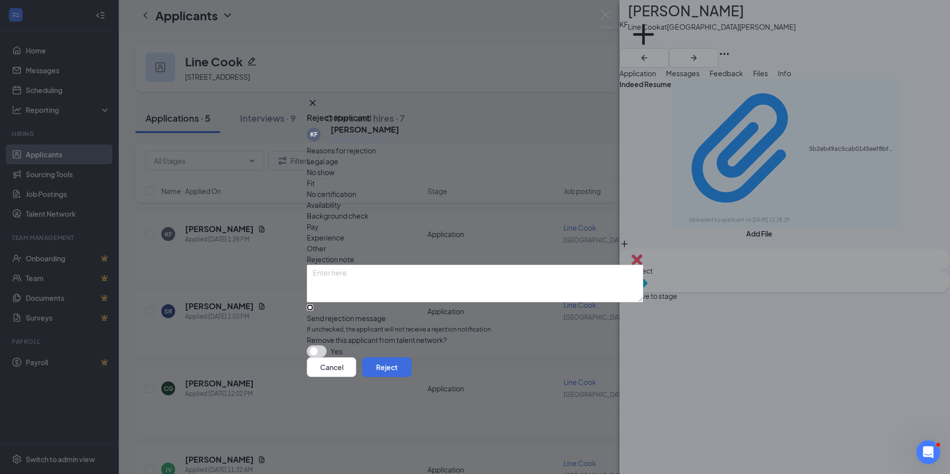
click at [313, 304] on input "Send rejection message If unchecked, the applicant will not receive a rejection…" at bounding box center [310, 307] width 6 height 6
checkbox input "true"
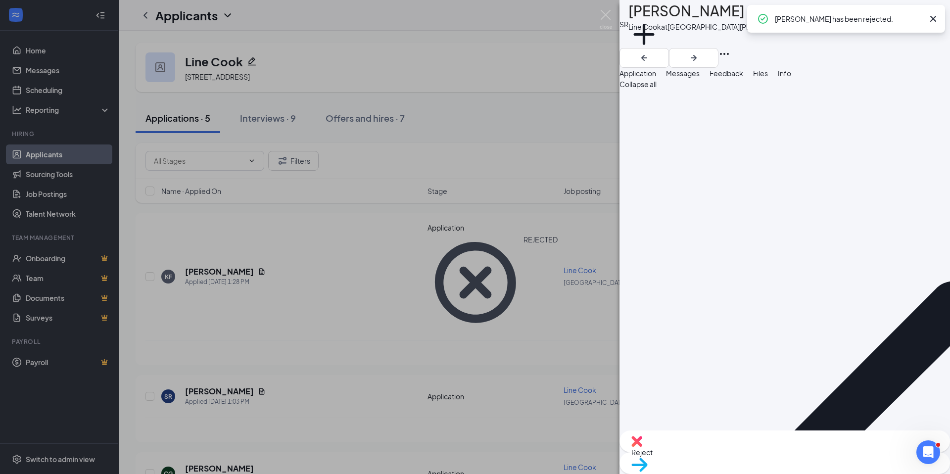
click at [768, 78] on span "Files" at bounding box center [760, 73] width 15 height 9
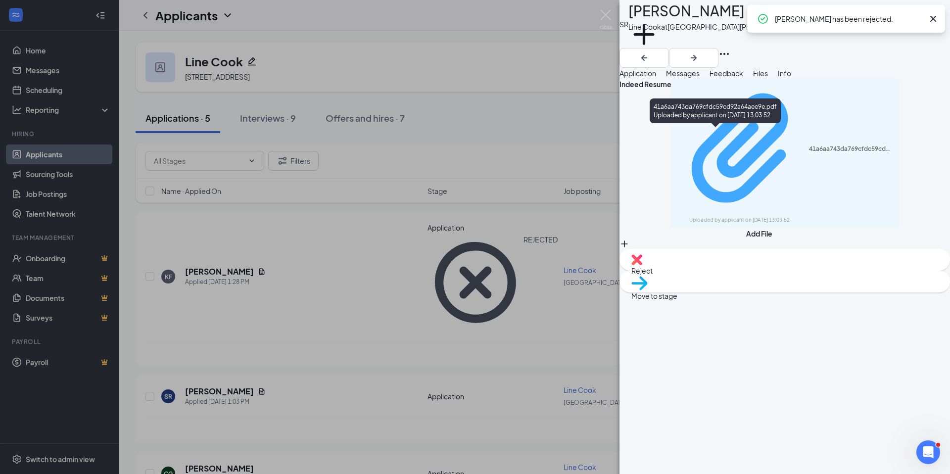
click at [809, 145] on div "41a6aa743da769cfdc59cd92a64aee9e.pdf" at bounding box center [851, 149] width 85 height 8
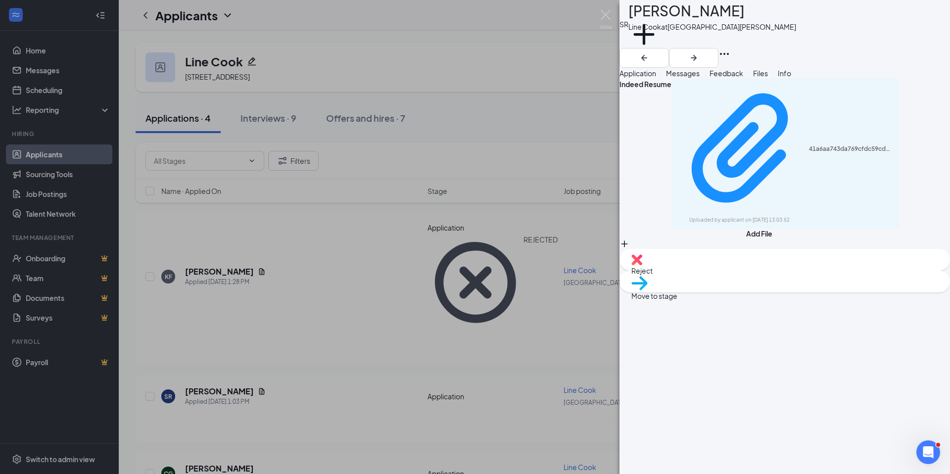
click at [642, 265] on img at bounding box center [636, 259] width 11 height 11
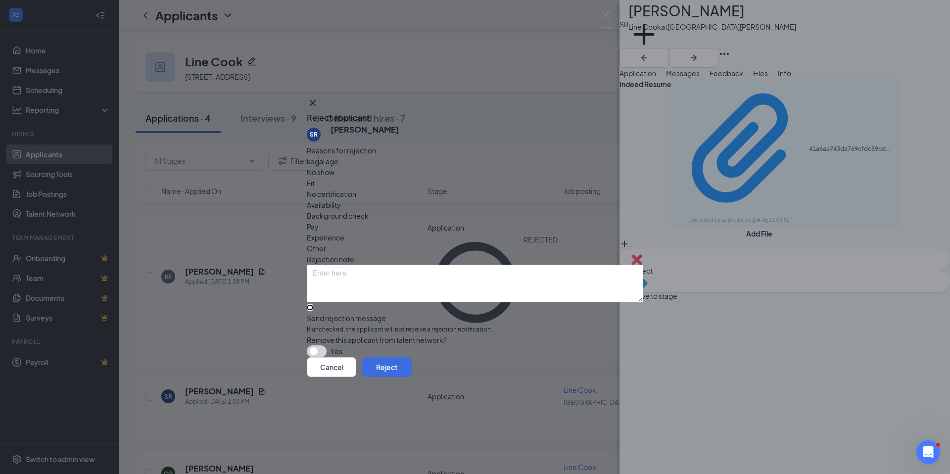
click at [313, 304] on input "Send rejection message If unchecked, the applicant will not receive a rejection…" at bounding box center [310, 307] width 6 height 6
checkbox input "true"
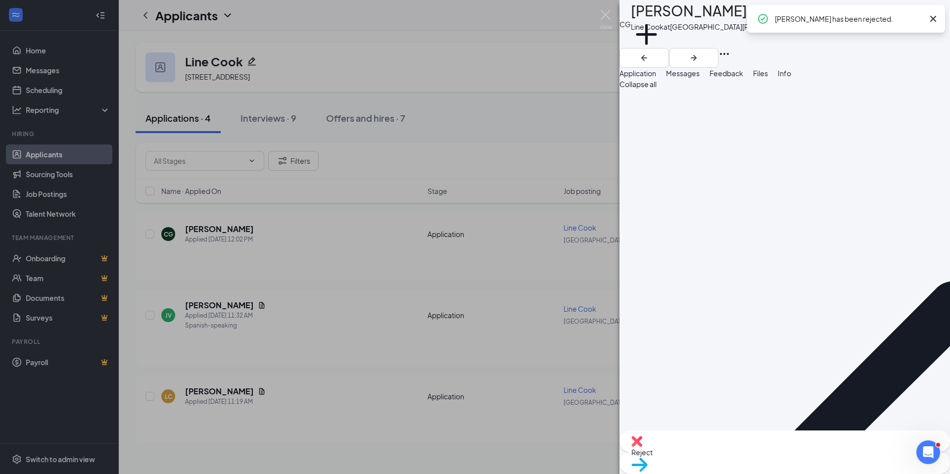
click at [768, 79] on button "Files" at bounding box center [760, 73] width 15 height 11
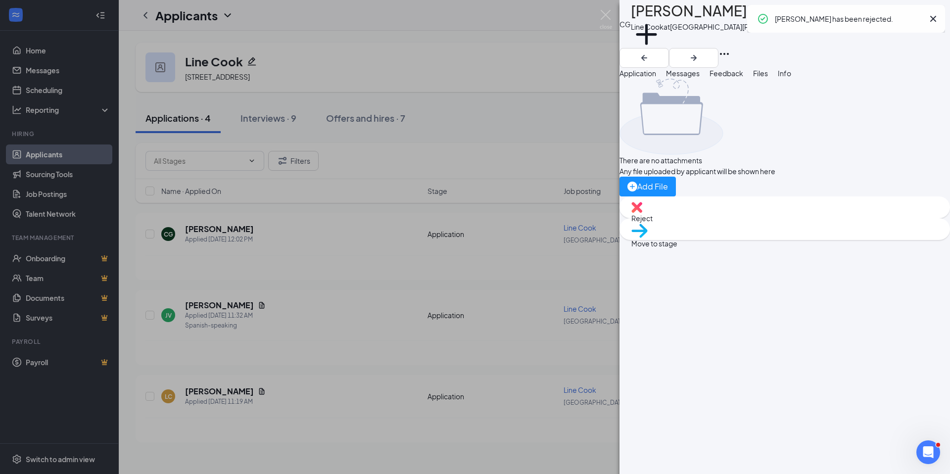
click at [656, 78] on span "Application" at bounding box center [637, 73] width 37 height 9
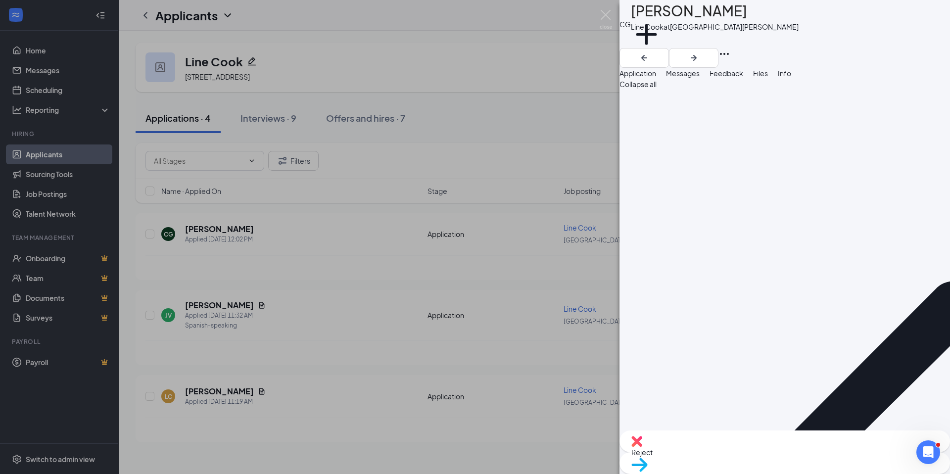
click at [768, 79] on button "Files" at bounding box center [760, 73] width 15 height 11
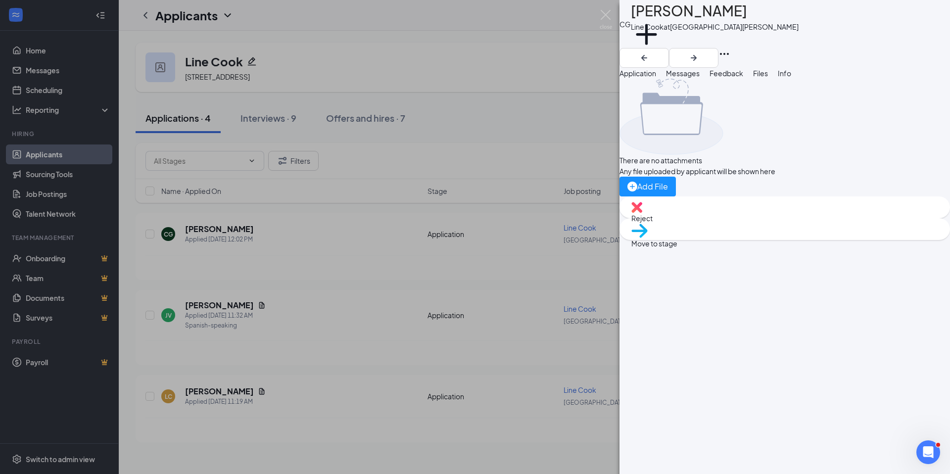
click at [800, 240] on div "Move to stage" at bounding box center [784, 229] width 330 height 22
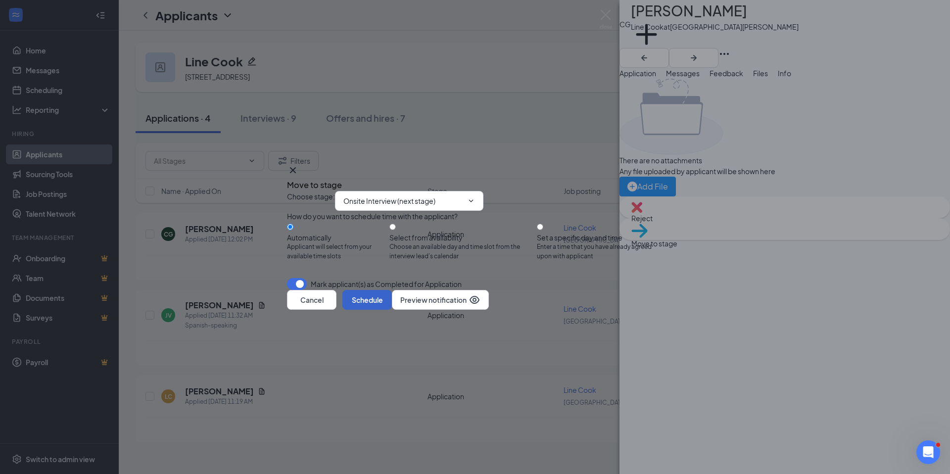
click at [392, 310] on button "Schedule" at bounding box center [366, 300] width 49 height 20
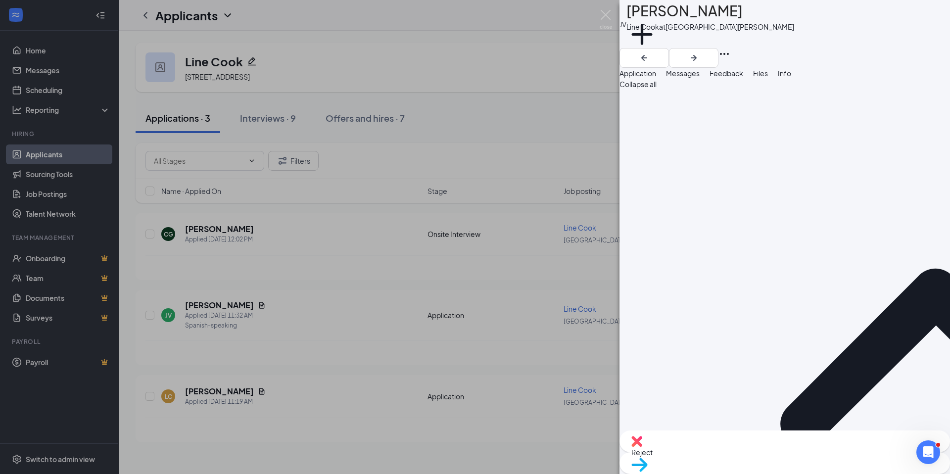
click at [768, 78] on span "Files" at bounding box center [760, 73] width 15 height 9
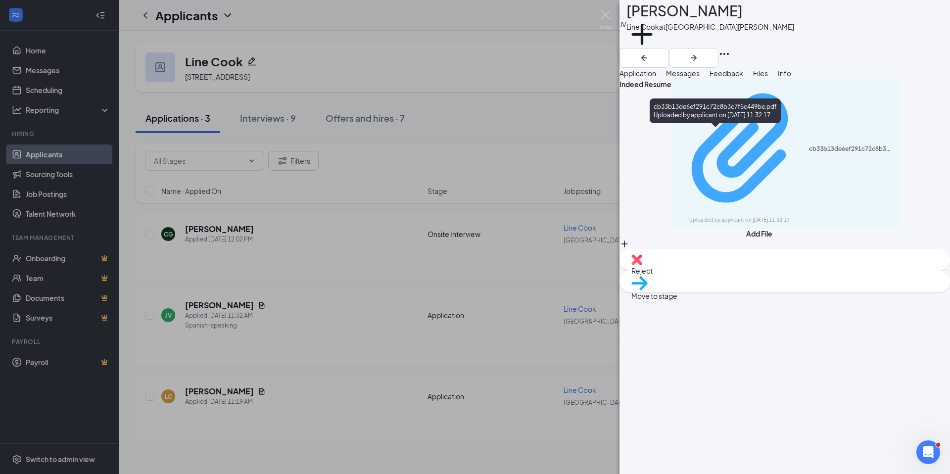
click at [737, 216] on div "Uploaded by applicant on [DATE] 11:32:17" at bounding box center [763, 220] width 148 height 8
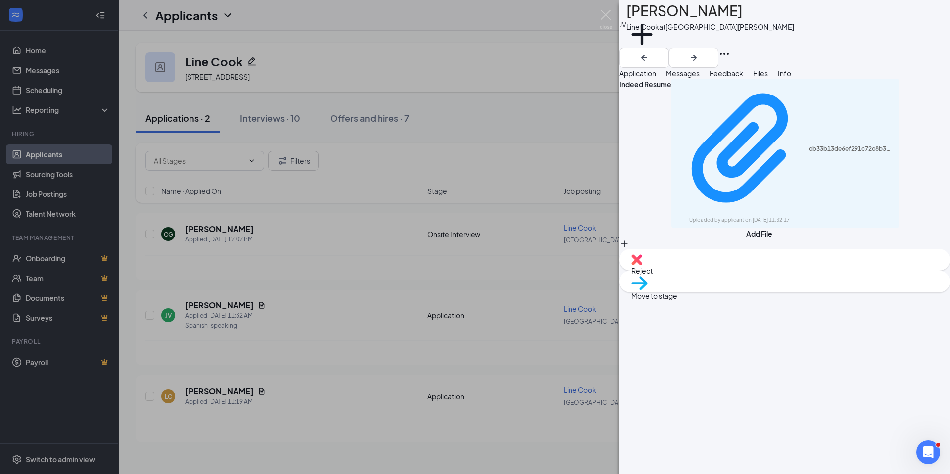
click at [815, 292] on div "Move to stage" at bounding box center [784, 282] width 330 height 22
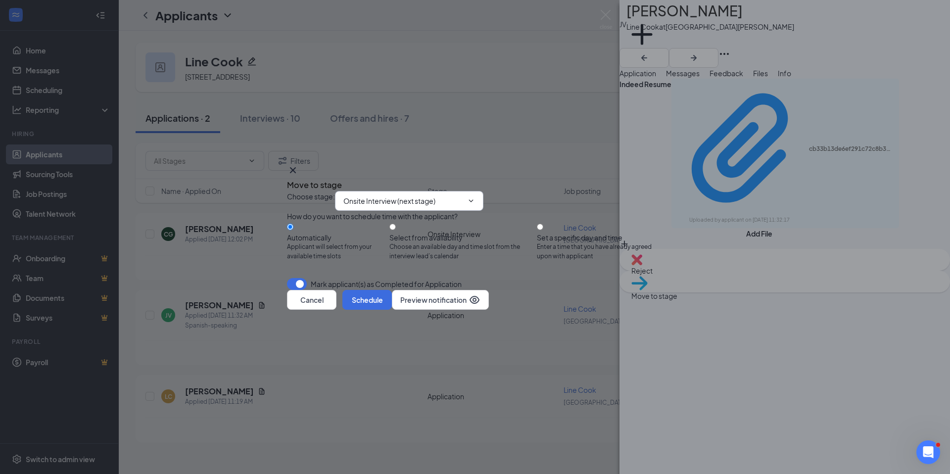
click at [387, 195] on input "Onsite Interview (next stage)" at bounding box center [403, 200] width 120 height 11
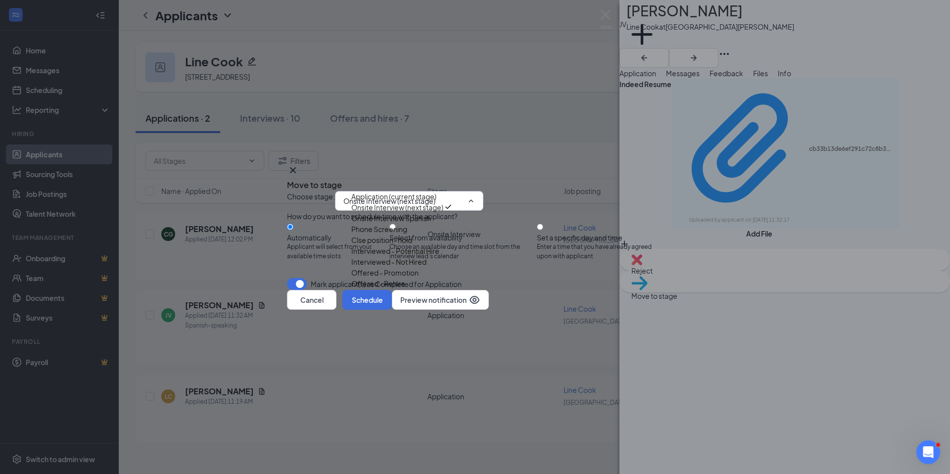
click at [394, 217] on div "Onsite Interview Spanish" at bounding box center [391, 218] width 80 height 11
type input "Onsite Interview Spanish"
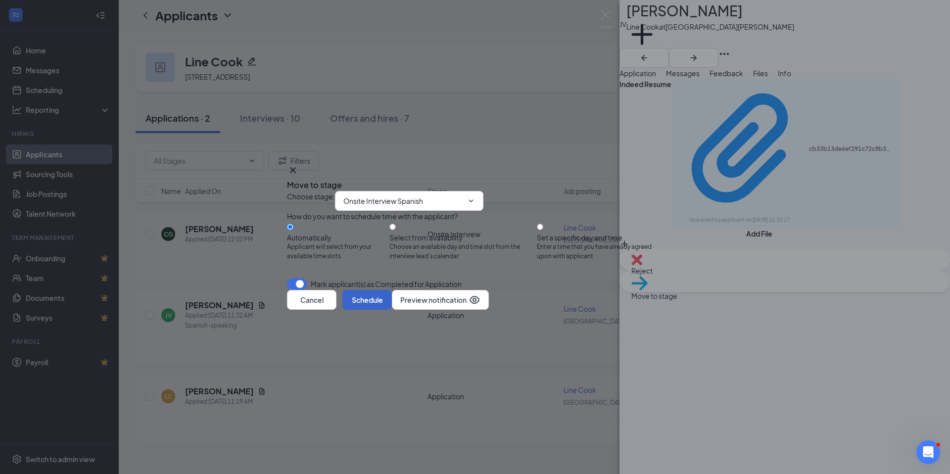
click at [392, 310] on button "Schedule" at bounding box center [366, 300] width 49 height 20
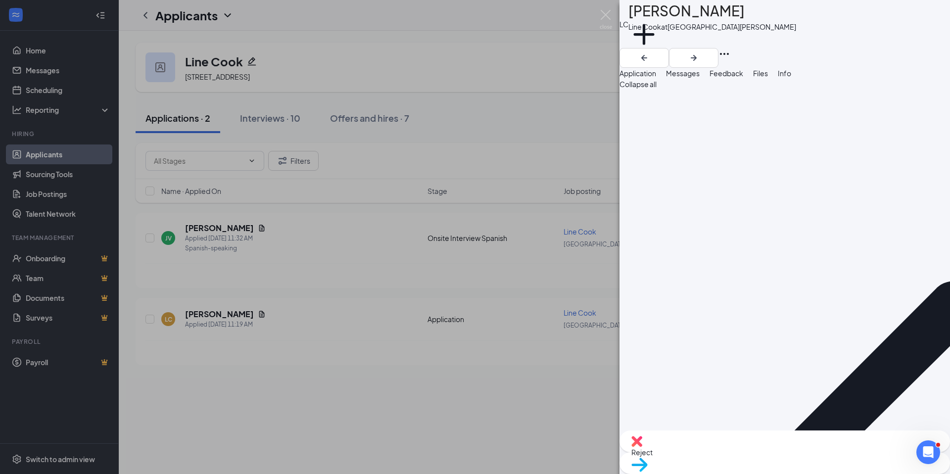
click at [768, 78] on span "Files" at bounding box center [760, 73] width 15 height 9
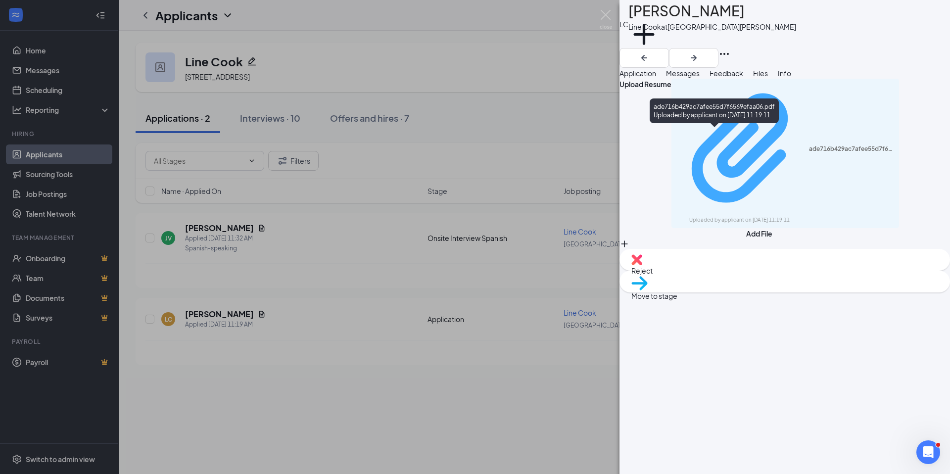
click at [809, 145] on div "ade716b429ac7afee55d7f6569efaa06.pdf" at bounding box center [851, 149] width 85 height 8
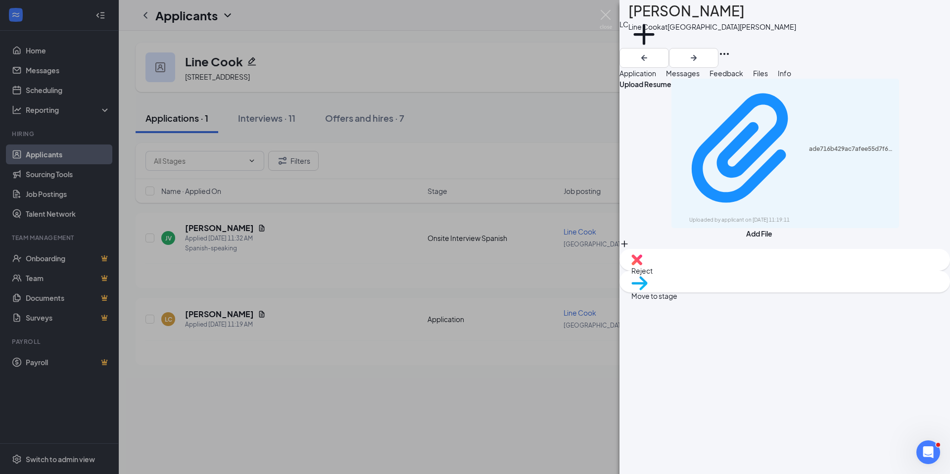
click at [725, 271] on div "Reject" at bounding box center [784, 260] width 330 height 22
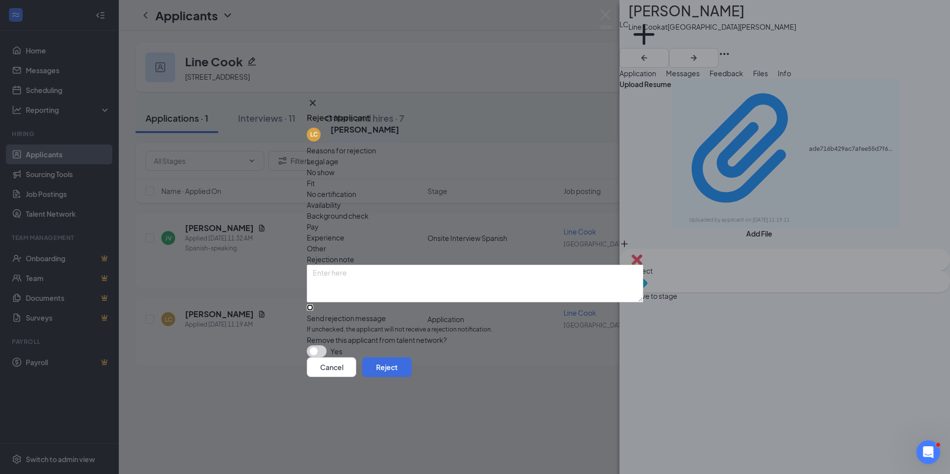
click at [313, 304] on input "Send rejection message If unchecked, the applicant will not receive a rejection…" at bounding box center [310, 307] width 6 height 6
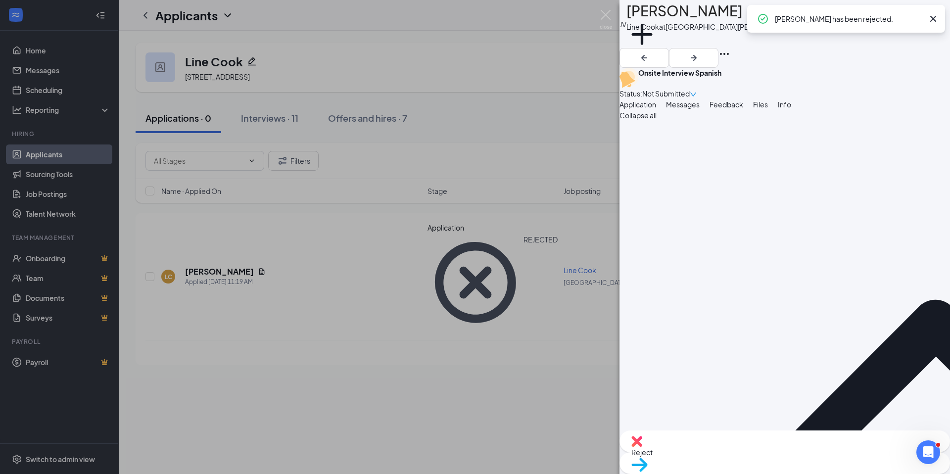
click at [257, 298] on div "JV [PERSON_NAME] Line Cook at [GEOGRAPHIC_DATA][PERSON_NAME] Add a tag Onsite I…" at bounding box center [475, 237] width 950 height 474
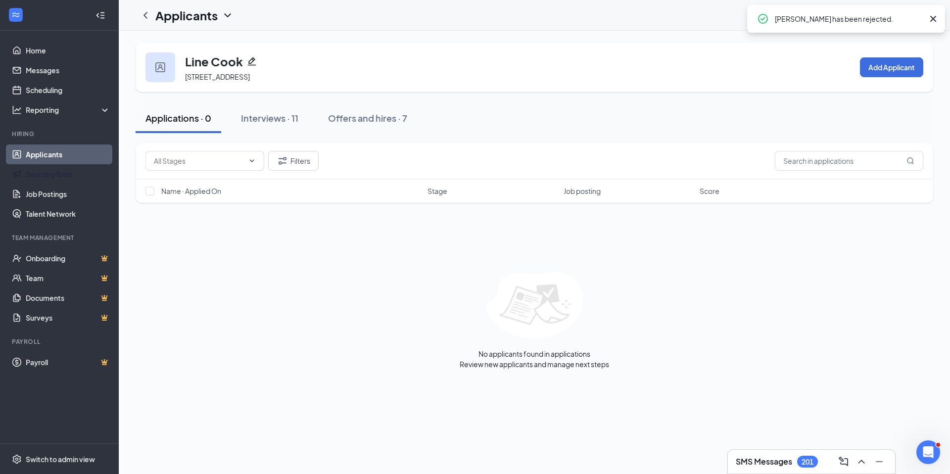
click at [61, 154] on link "Applicants" at bounding box center [68, 154] width 85 height 20
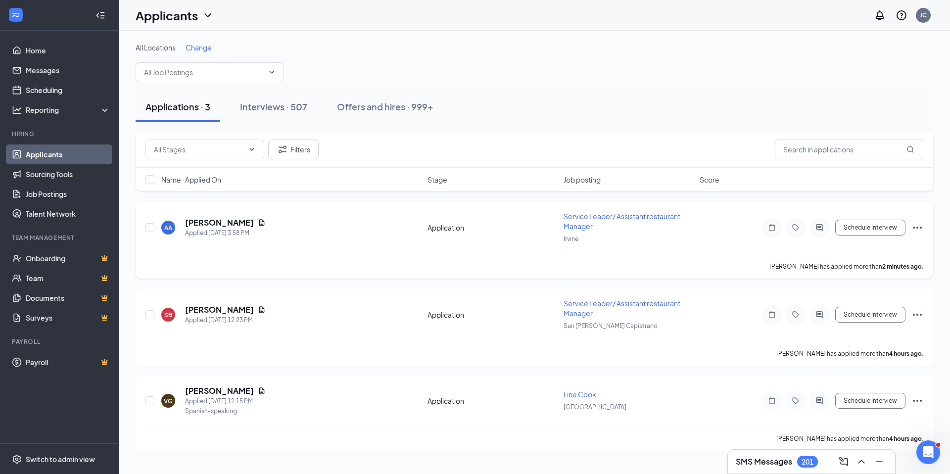
click at [581, 223] on span "Service Leader/ Assistant restaurant Manager" at bounding box center [621, 221] width 117 height 19
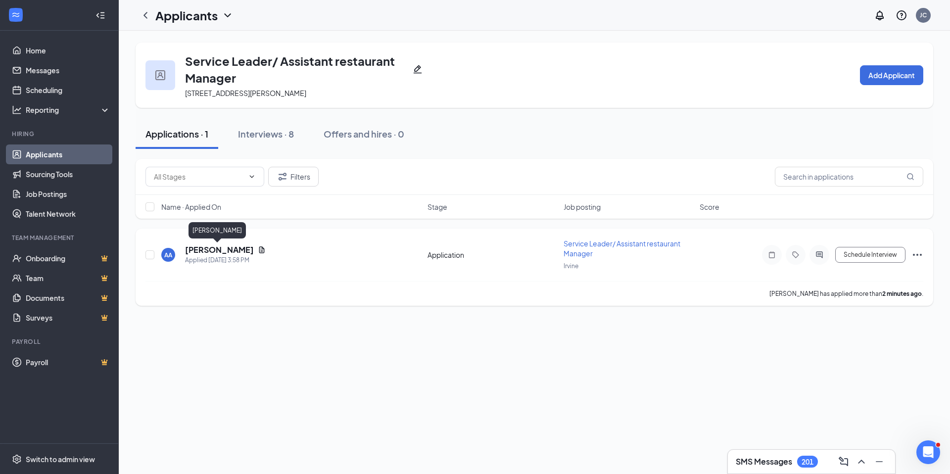
click at [218, 251] on h5 "[PERSON_NAME]" at bounding box center [219, 249] width 69 height 11
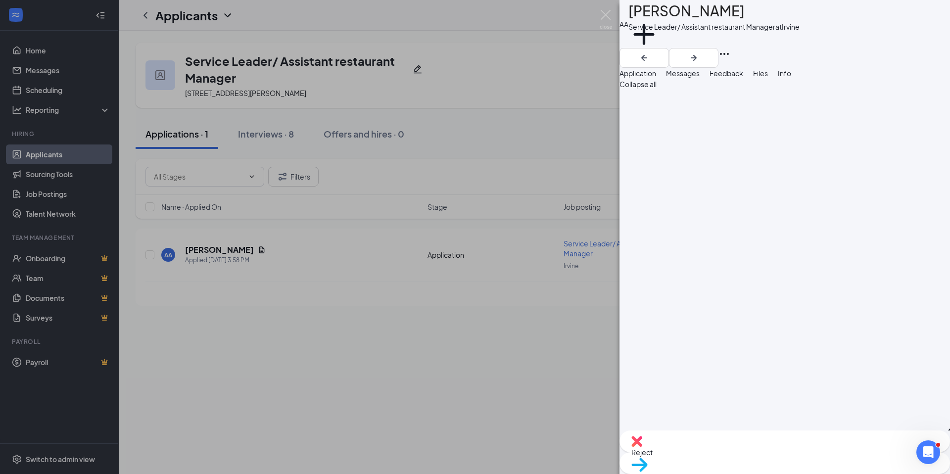
click at [768, 78] on span "Files" at bounding box center [760, 73] width 15 height 9
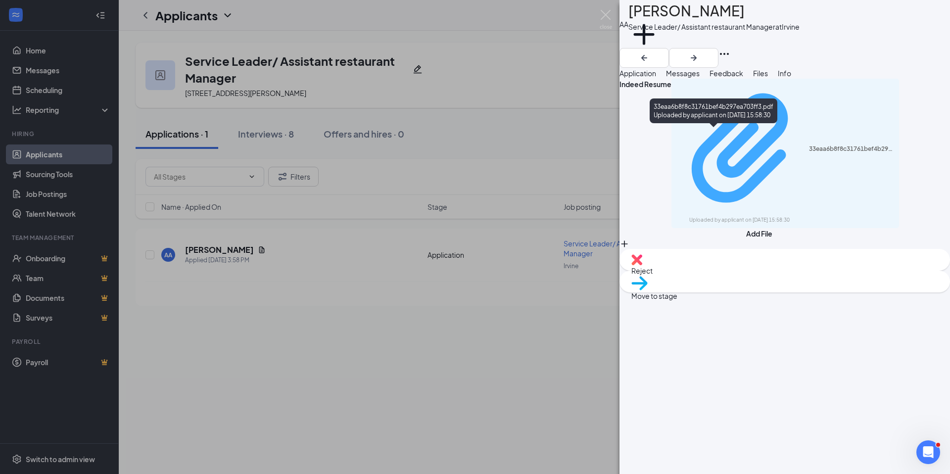
click at [809, 145] on div "33eaa6b8f8c31761bef4b297ea703ff3.pdf" at bounding box center [851, 149] width 85 height 8
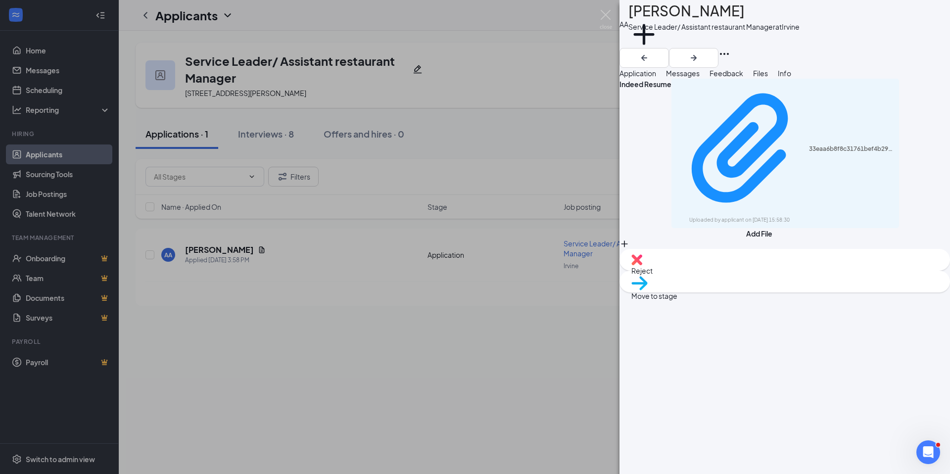
click at [745, 276] on span "Reject" at bounding box center [784, 270] width 307 height 11
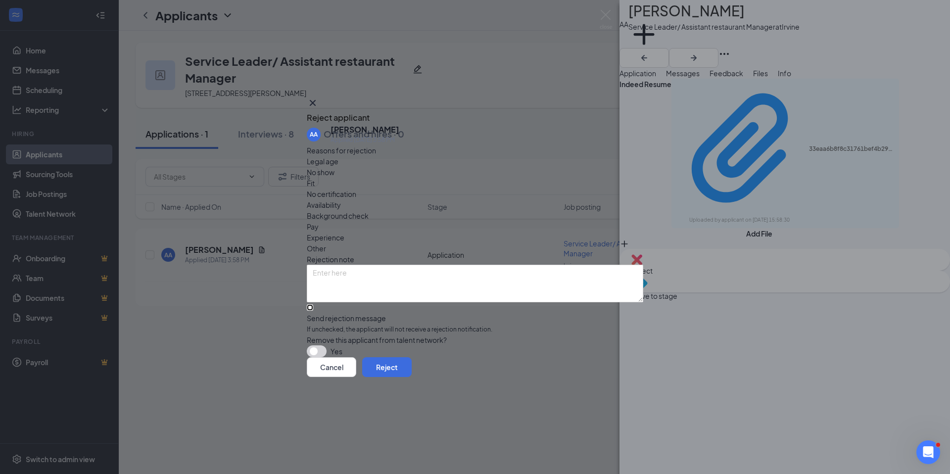
click at [313, 304] on input "Send rejection message If unchecked, the applicant will not receive a rejection…" at bounding box center [310, 307] width 6 height 6
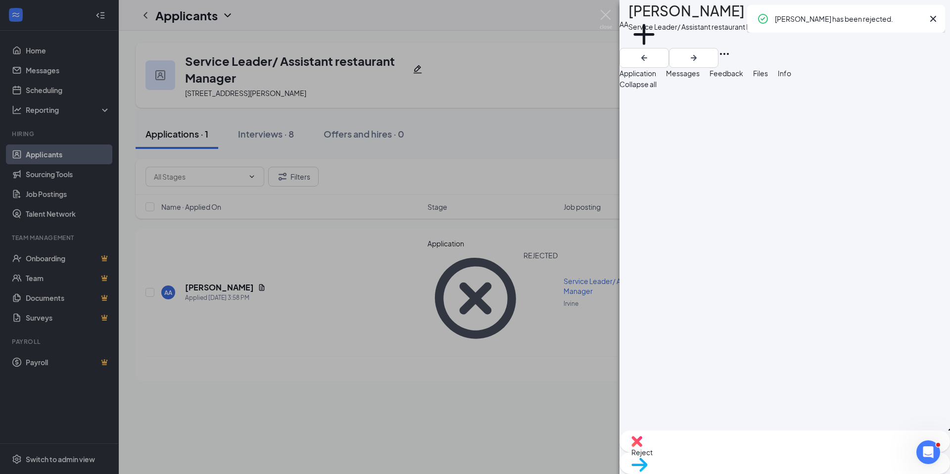
click at [97, 159] on div "AA [PERSON_NAME] Service Leader/ Assistant restaurant Manager at [GEOGRAPHIC_DA…" at bounding box center [475, 237] width 950 height 474
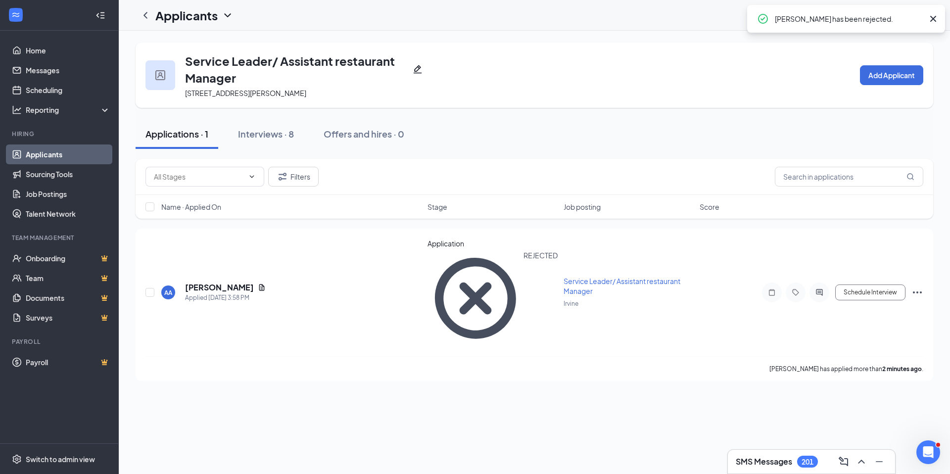
click at [98, 156] on link "Applicants" at bounding box center [68, 154] width 85 height 20
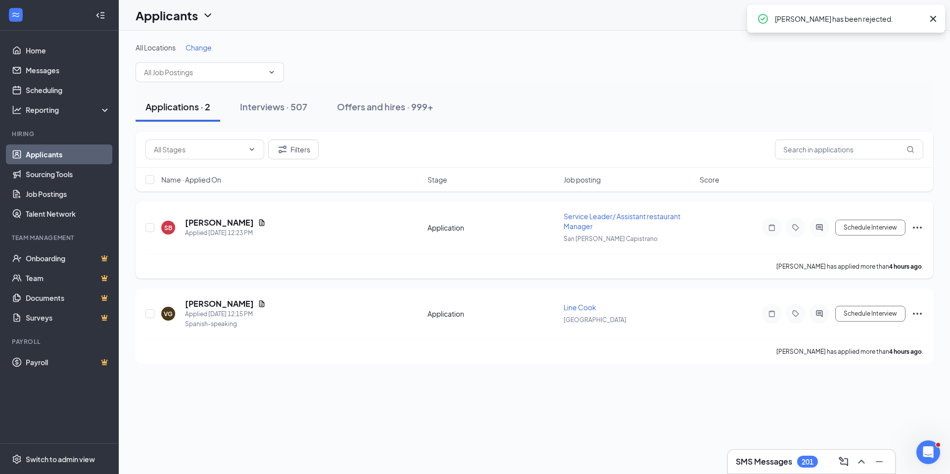
click at [592, 220] on span "Service Leader/ Assistant restaurant Manager" at bounding box center [621, 221] width 117 height 19
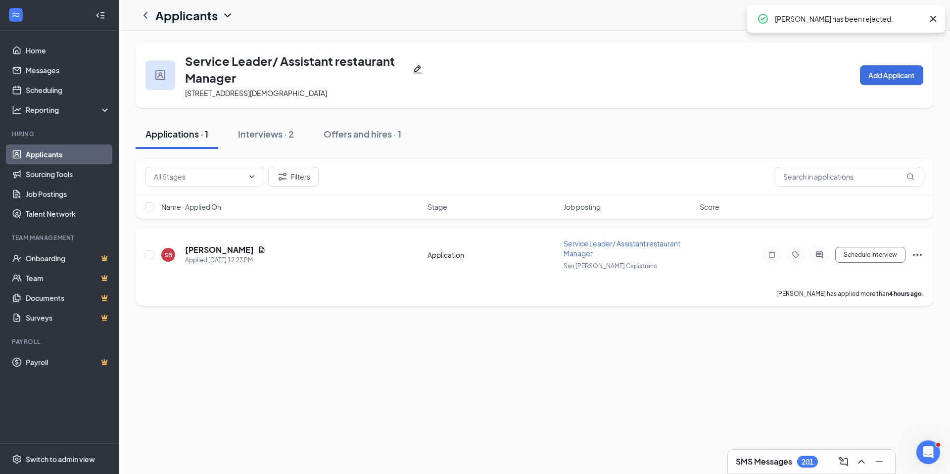
click at [229, 251] on h5 "[PERSON_NAME]" at bounding box center [219, 249] width 69 height 11
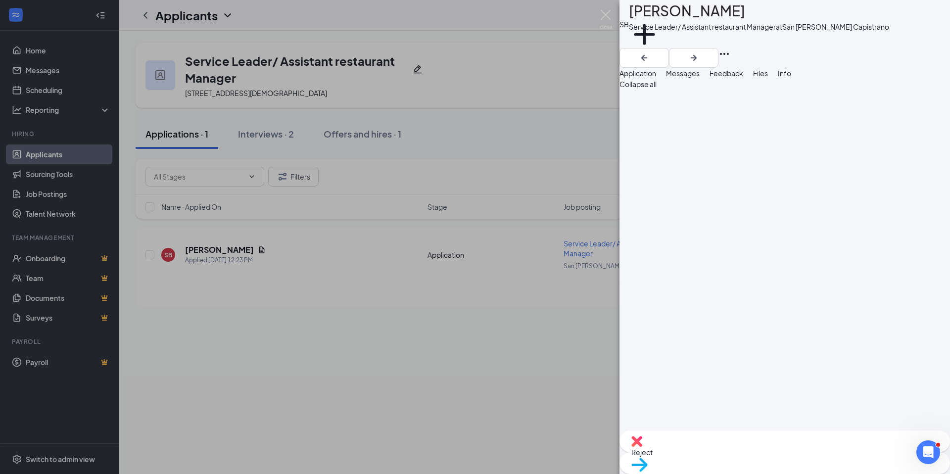
click at [768, 79] on div "Files" at bounding box center [760, 73] width 15 height 11
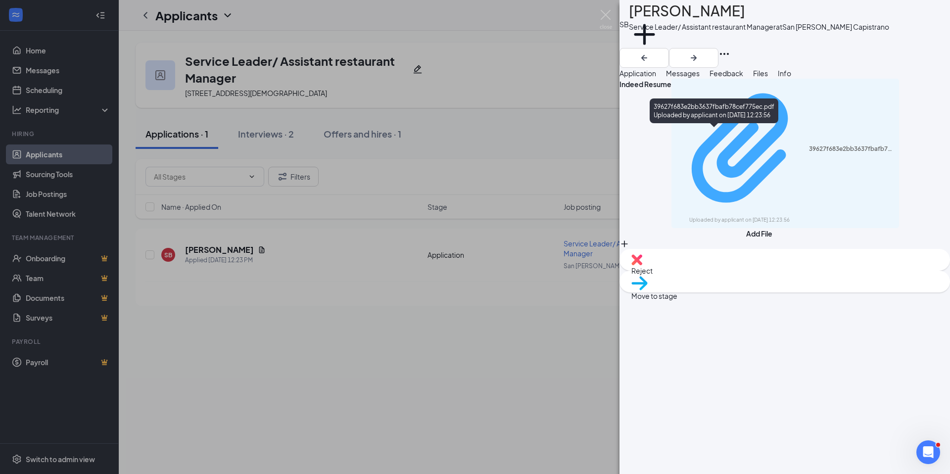
click at [809, 145] on div "39627f683e2bb3637fbafb78cef775ec.pdf" at bounding box center [851, 149] width 85 height 8
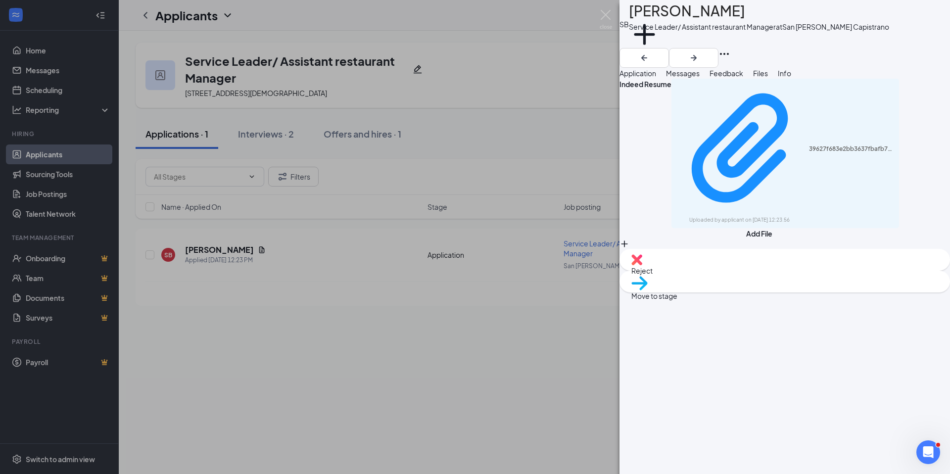
click at [731, 276] on span "Reject" at bounding box center [784, 270] width 307 height 11
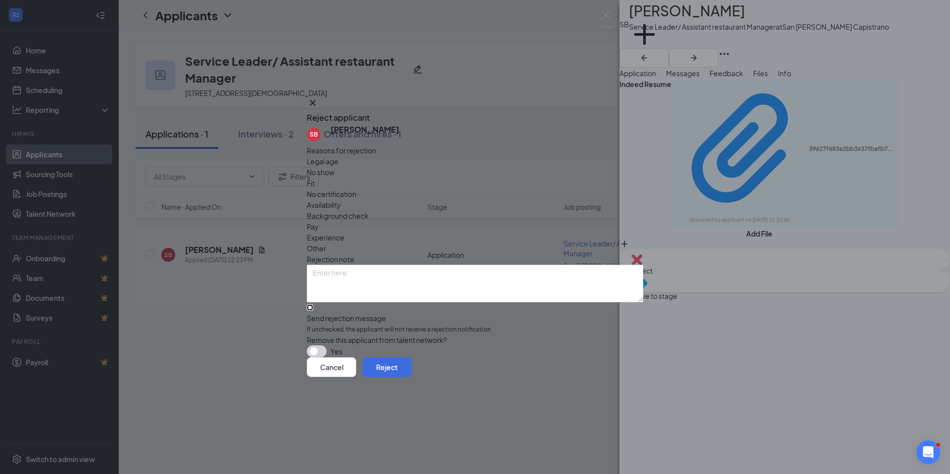
click at [313, 304] on input "Send rejection message If unchecked, the applicant will not receive a rejection…" at bounding box center [310, 307] width 6 height 6
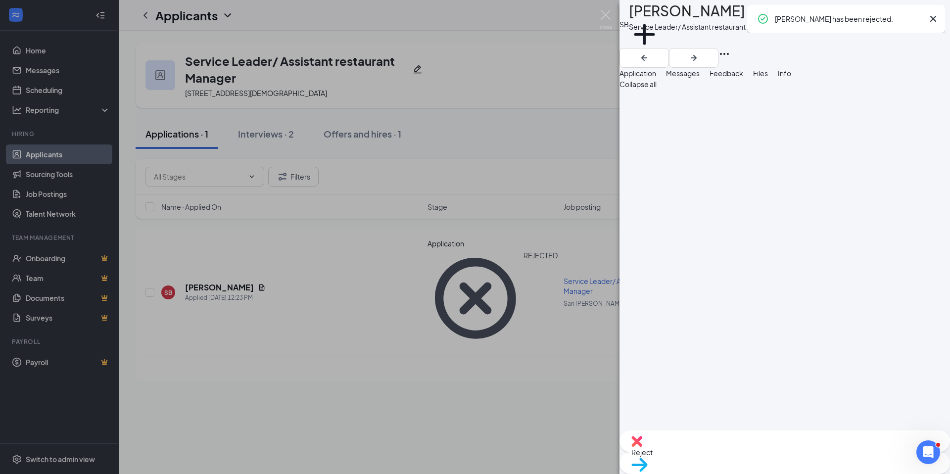
click at [109, 159] on div "SB [PERSON_NAME] Service Leader/ Assistant restaurant Manager at [GEOGRAPHIC_DA…" at bounding box center [475, 237] width 950 height 474
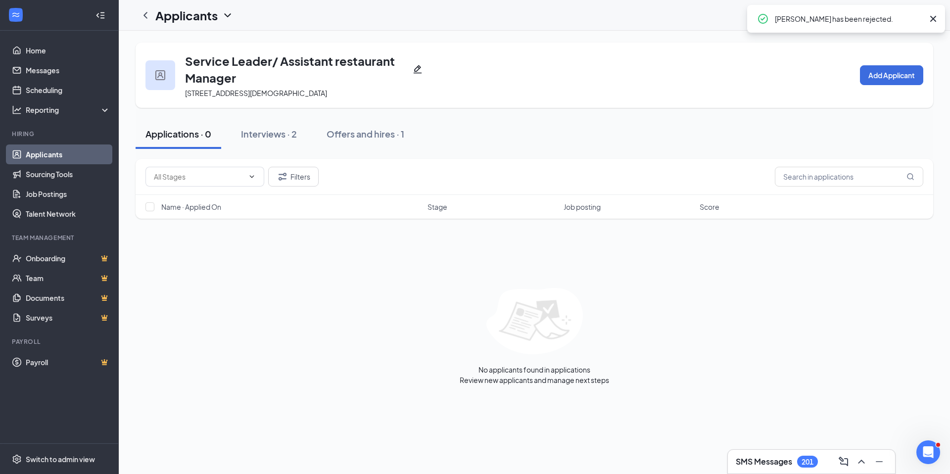
click at [109, 159] on link "Applicants" at bounding box center [68, 154] width 85 height 20
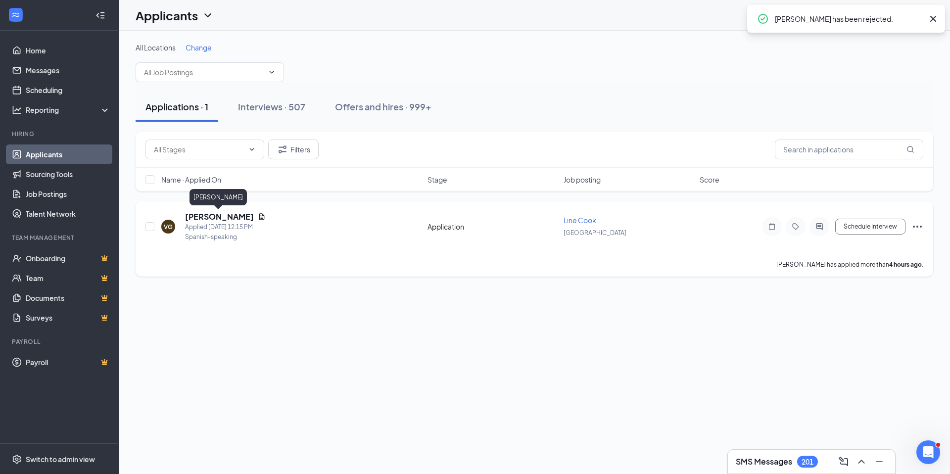
click at [220, 219] on h5 "[PERSON_NAME]" at bounding box center [219, 216] width 69 height 11
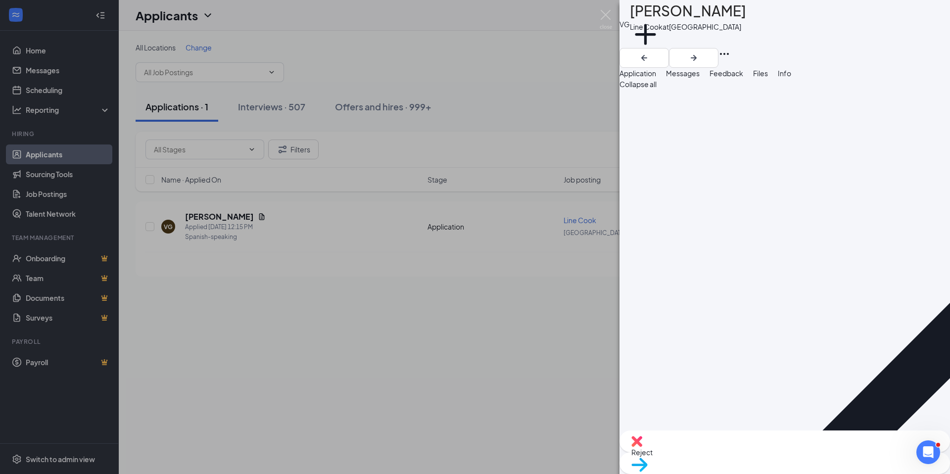
click at [768, 79] on button "Files" at bounding box center [760, 73] width 15 height 11
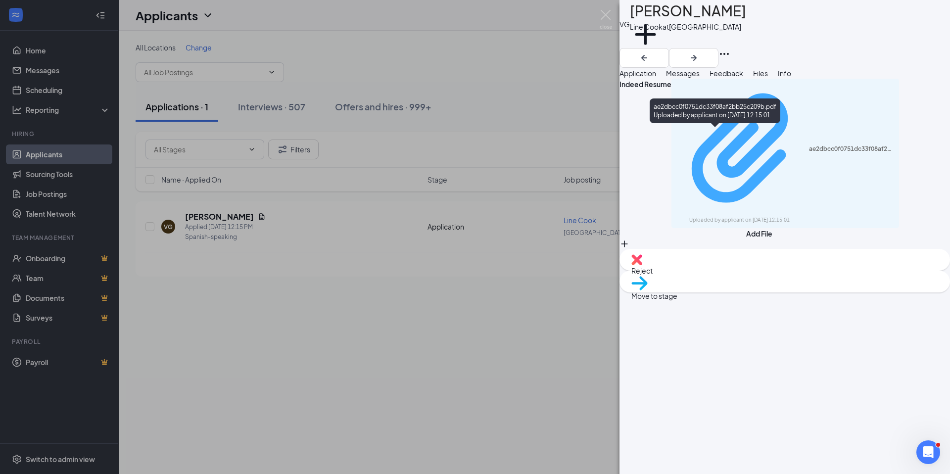
click at [758, 216] on div "Uploaded by applicant on [DATE] 12:15:01" at bounding box center [763, 220] width 148 height 8
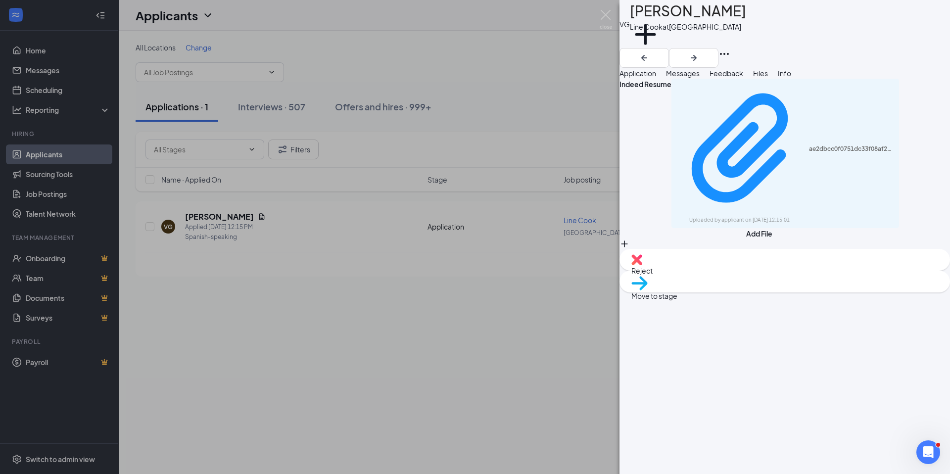
click at [834, 292] on div "Move to stage" at bounding box center [784, 282] width 330 height 22
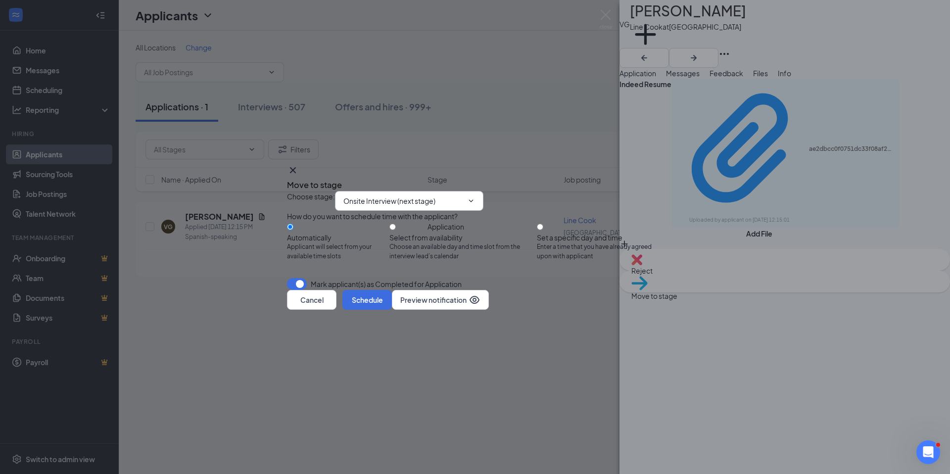
click at [415, 191] on span "Onsite Interview (next stage)" at bounding box center [409, 201] width 148 height 20
click at [415, 195] on input "Onsite Interview (next stage)" at bounding box center [403, 200] width 120 height 11
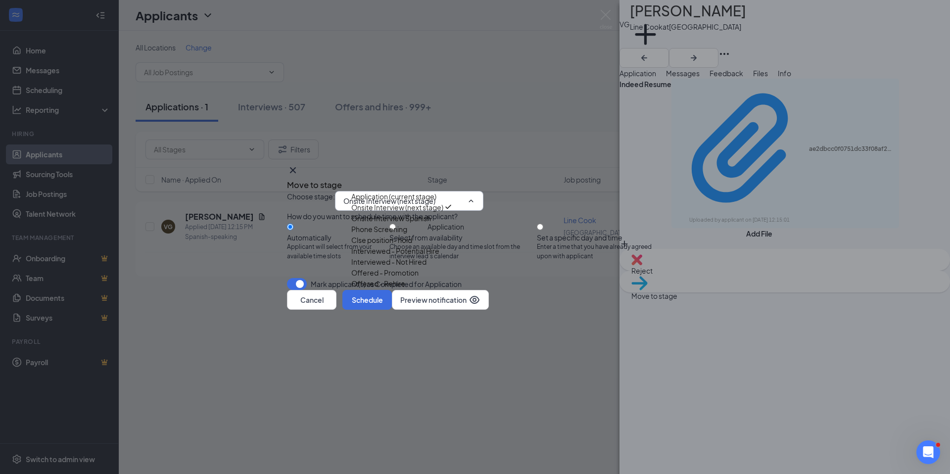
click at [423, 213] on div "Onsite Interview Spanish" at bounding box center [411, 218] width 120 height 11
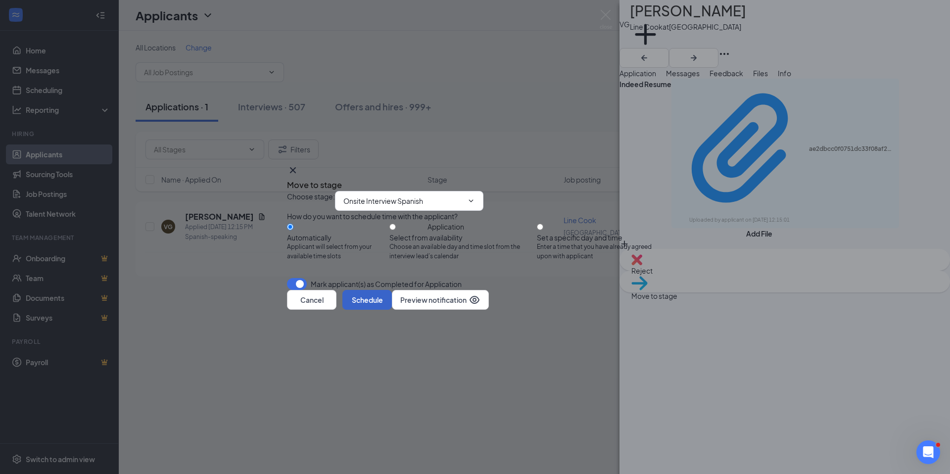
click at [392, 310] on button "Schedule" at bounding box center [366, 300] width 49 height 20
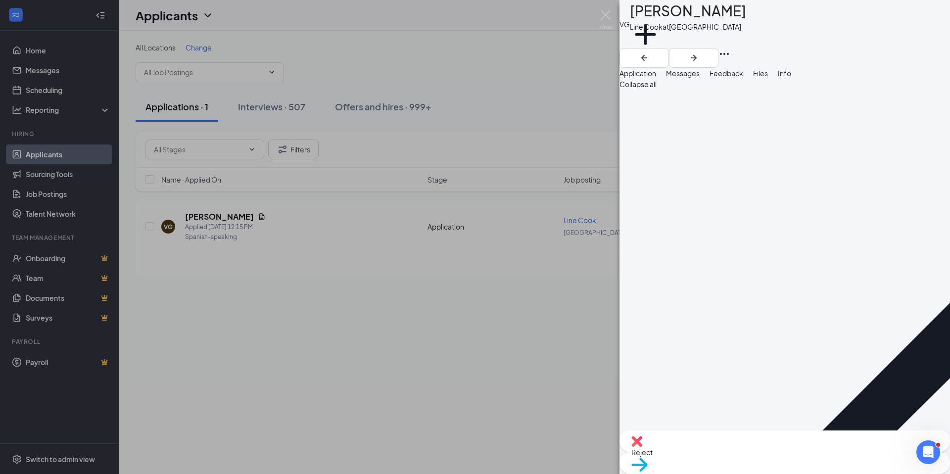
click at [35, 155] on div "VG [PERSON_NAME] Line Cook at [GEOGRAPHIC_DATA] Add a tag Application Messages …" at bounding box center [475, 237] width 950 height 474
click at [39, 153] on div "VG [PERSON_NAME] Line Cook at [GEOGRAPHIC_DATA] Add a tag Application Messages …" at bounding box center [475, 237] width 950 height 474
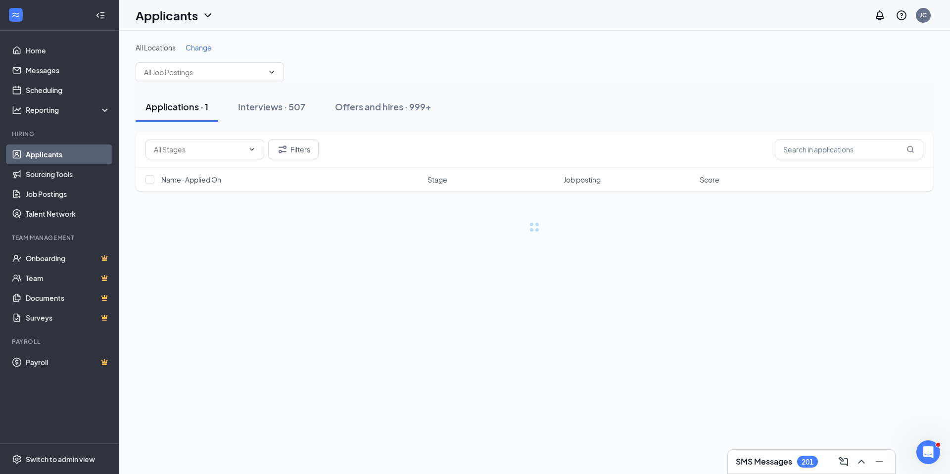
click at [40, 152] on link "Applicants" at bounding box center [68, 154] width 85 height 20
drag, startPoint x: 47, startPoint y: 154, endPoint x: 140, endPoint y: 5, distance: 175.6
